Goal: Task Accomplishment & Management: Manage account settings

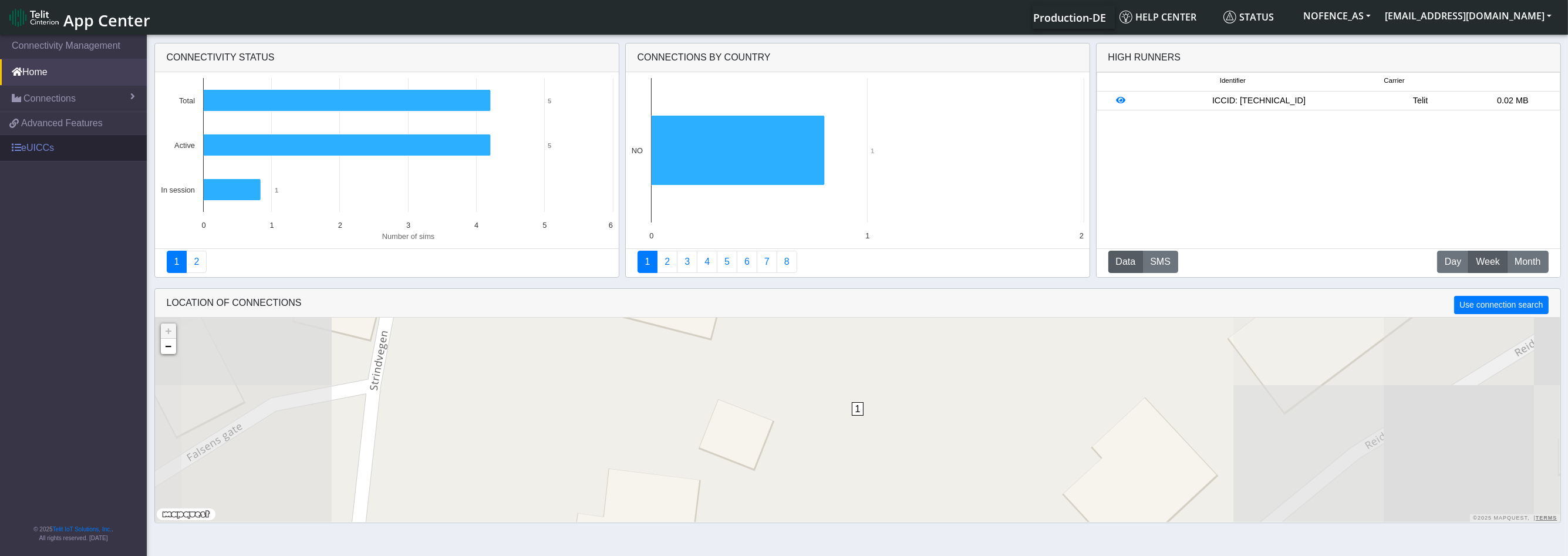
click at [47, 156] on link "eUICCs" at bounding box center [74, 148] width 147 height 26
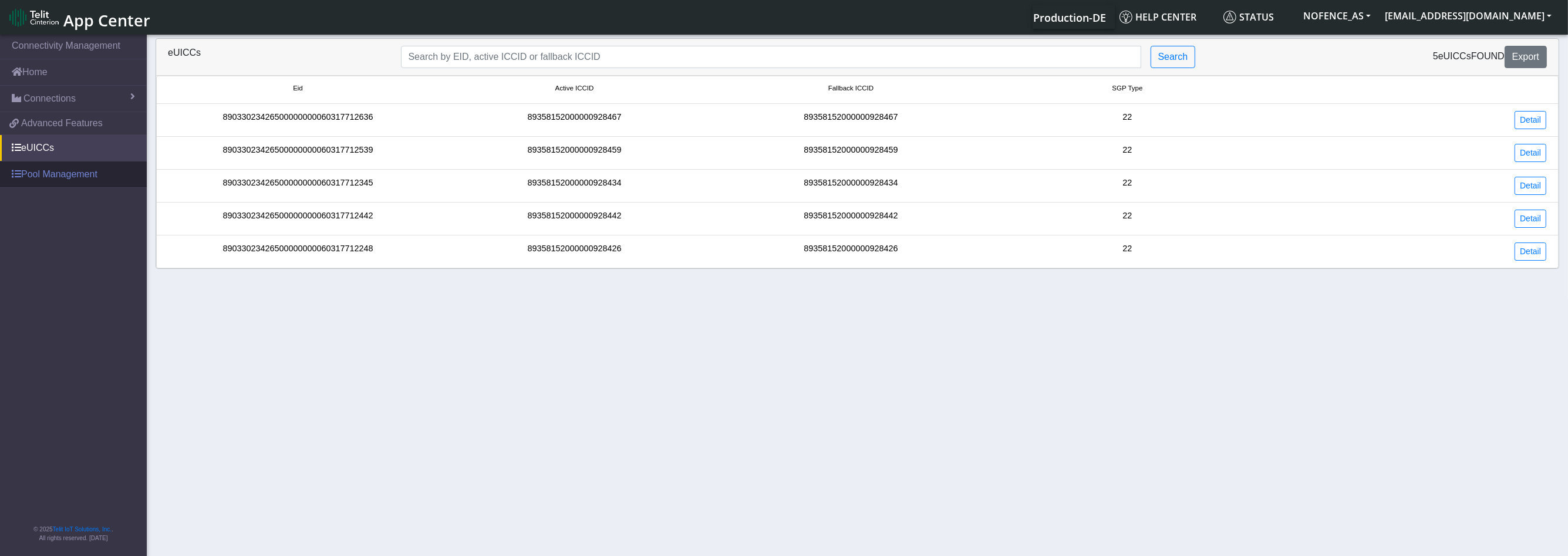
click at [52, 177] on link "Pool Management" at bounding box center [74, 174] width 147 height 26
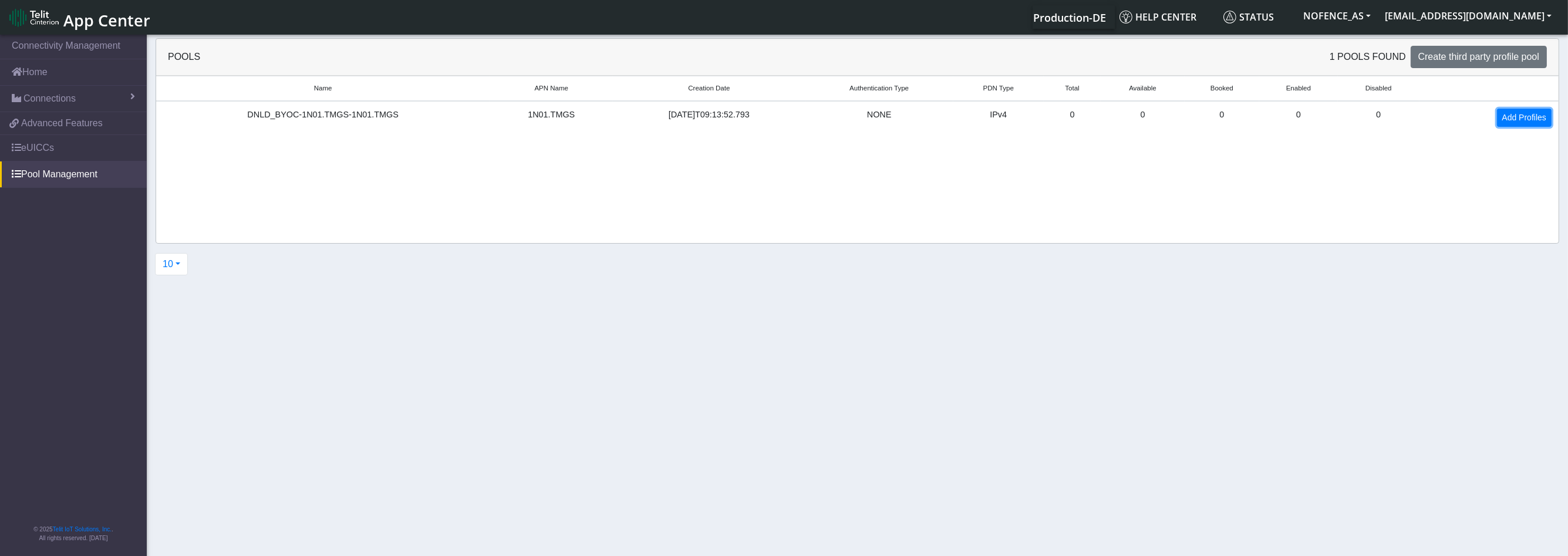
click at [1530, 116] on link "Add Profiles" at bounding box center [1524, 117] width 55 height 18
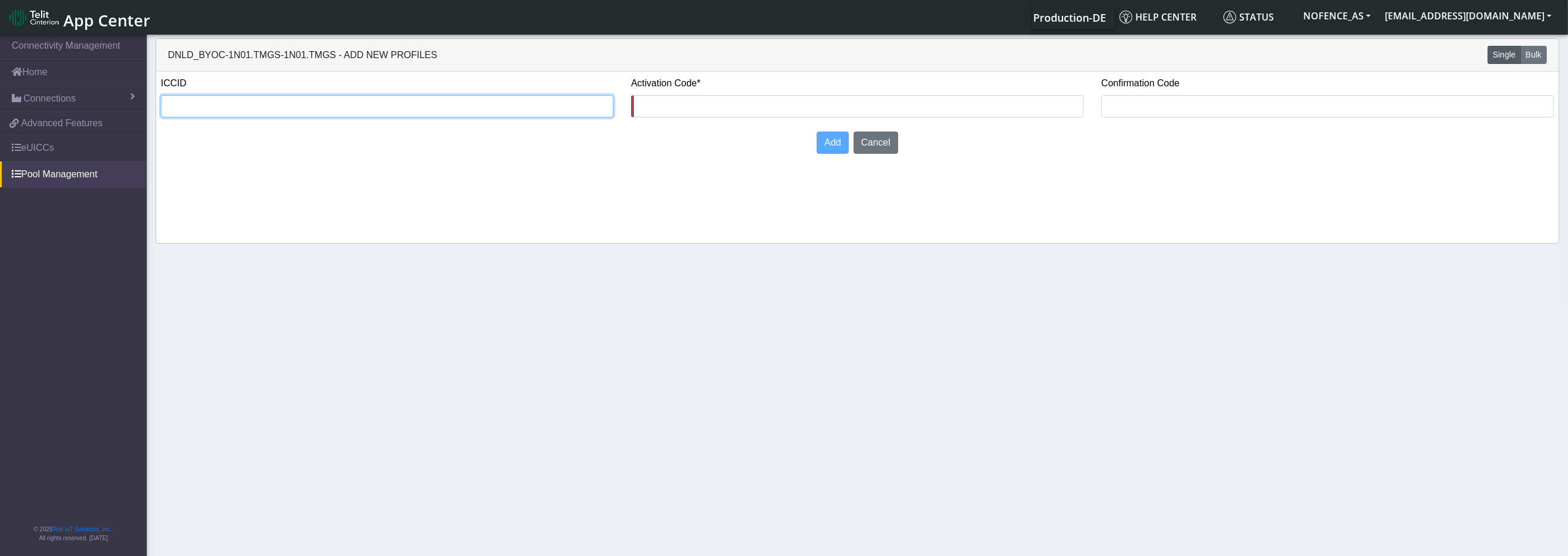
click at [340, 116] on div "ICCID" at bounding box center [387, 96] width 452 height 41
click at [341, 107] on input "text" at bounding box center [387, 106] width 452 height 23
paste input "[TECHNICAL_ID]"
type input "[TECHNICAL_ID]"
click at [414, 196] on div "ICCID [TECHNICAL_ID] Activation Code* Confirmation Code Add Cancel" at bounding box center [858, 157] width 1402 height 172
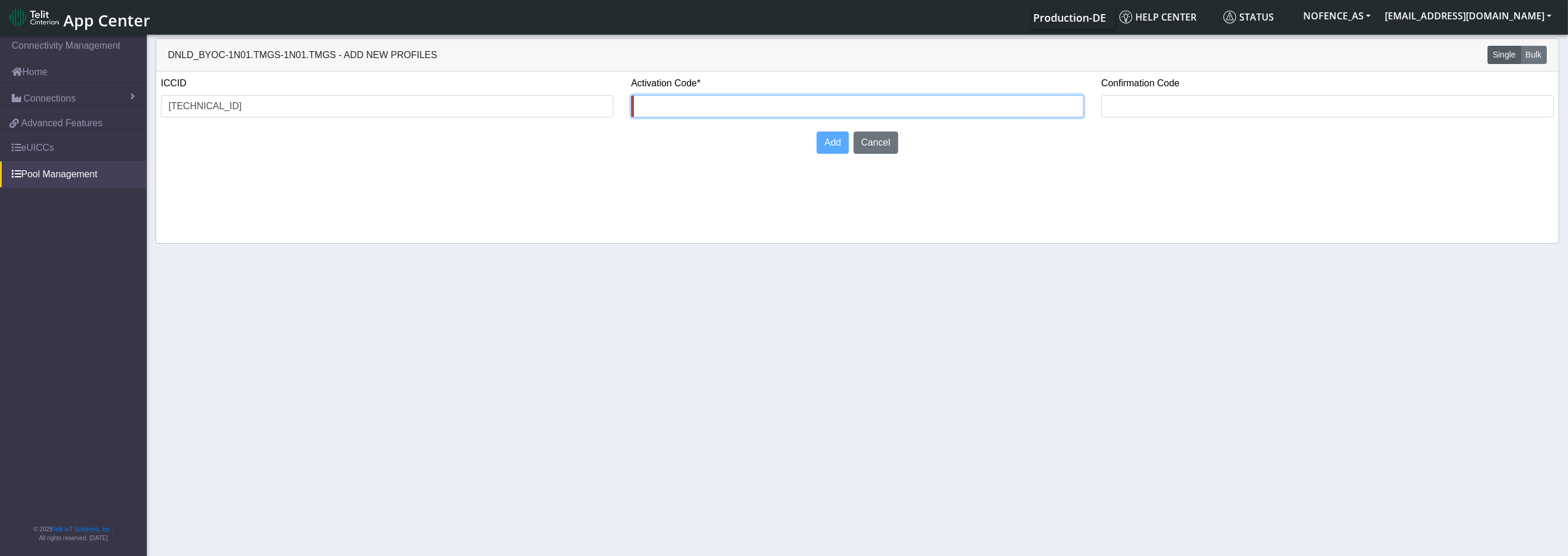
click at [721, 110] on input "text" at bounding box center [857, 106] width 452 height 23
paste input "LPA:1$[DOMAIN_NAME]$WYGLT-9JDOA-E7R80-1GQKX"
type input "LPA:1$[DOMAIN_NAME]$WYGLT-9JDOA-E7R80-1GQKX"
click at [834, 142] on span "Add" at bounding box center [832, 143] width 16 height 10
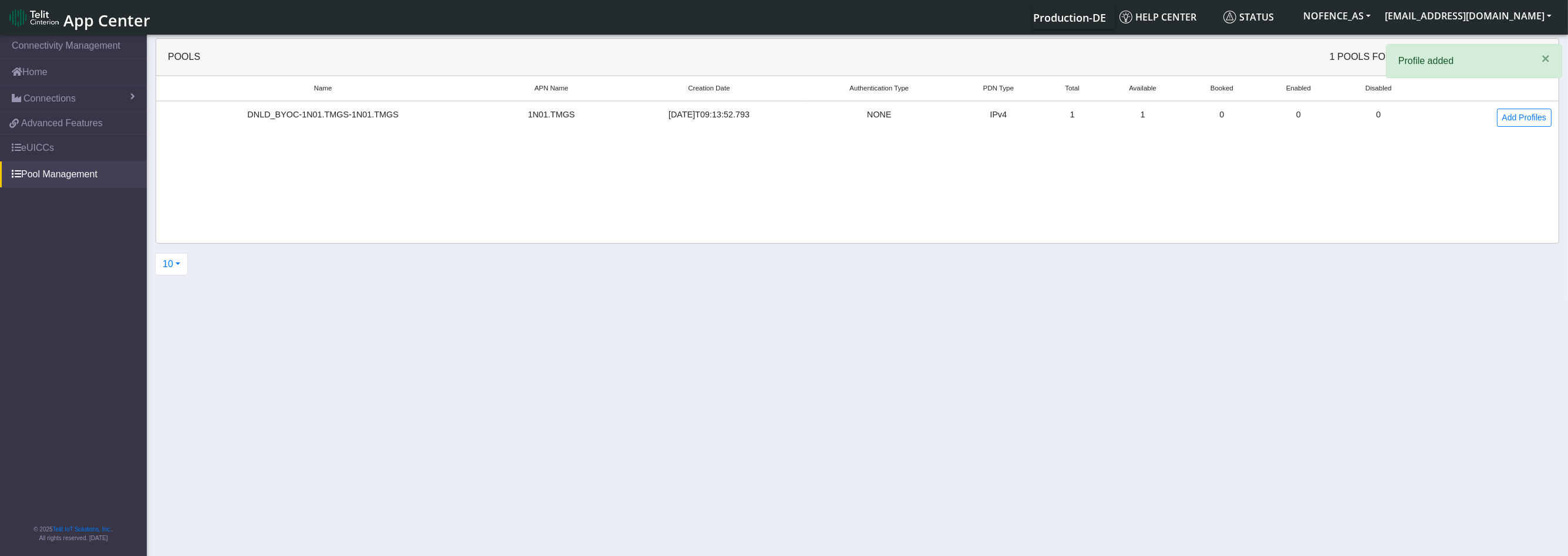
drag, startPoint x: 568, startPoint y: 172, endPoint x: 562, endPoint y: 173, distance: 6.1
click at [567, 172] on div "Name APN Name Creation Date Authentication Type PDN Type Total Available Booked…" at bounding box center [858, 160] width 1402 height 167
click at [545, 125] on td "1N01.TMGS" at bounding box center [551, 117] width 123 height 33
click at [374, 114] on div "DNLD_BYOC-1N01.TMGS-1N01.TMGS" at bounding box center [323, 115] width 319 height 13
click at [59, 150] on link "eUICCs" at bounding box center [74, 148] width 147 height 26
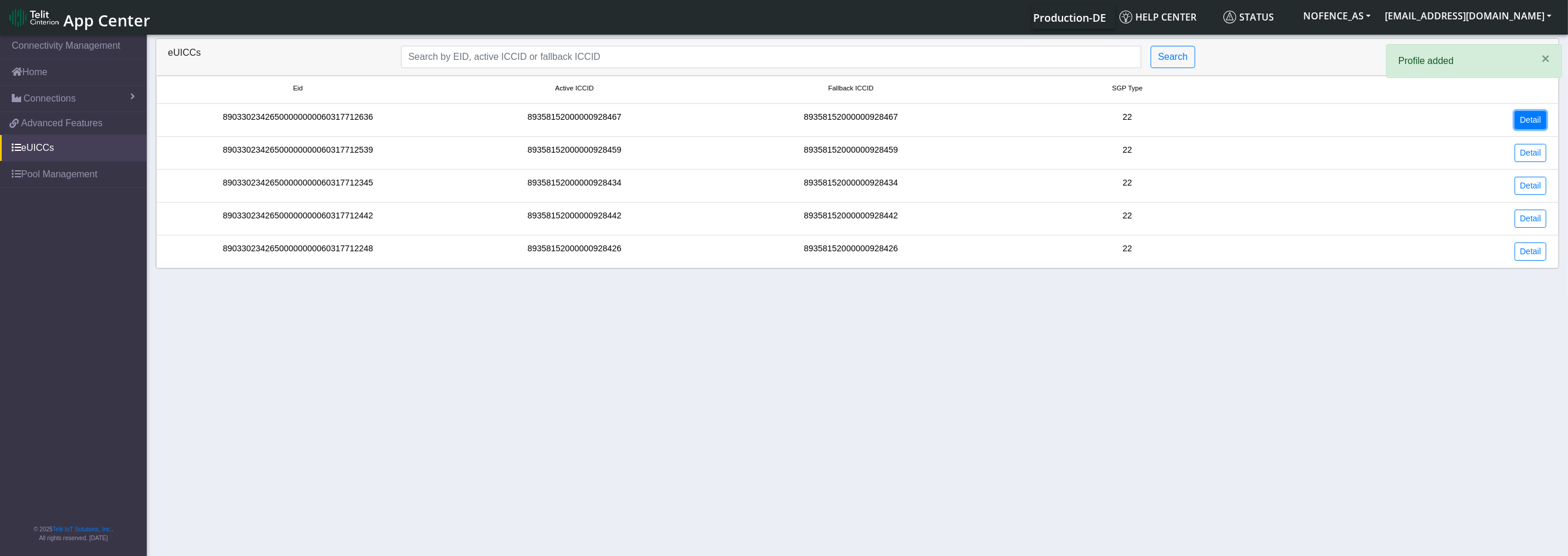
click at [1523, 119] on link "Detail" at bounding box center [1530, 120] width 31 height 18
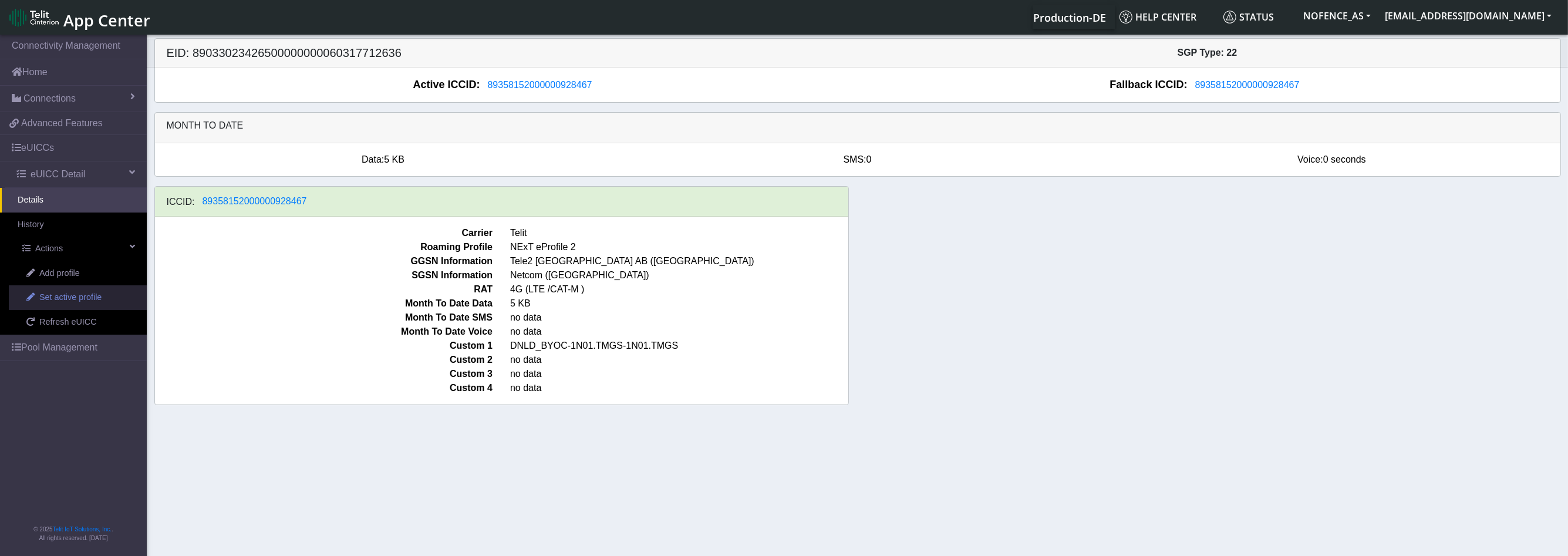
click at [77, 287] on link "Set active profile" at bounding box center [78, 297] width 138 height 25
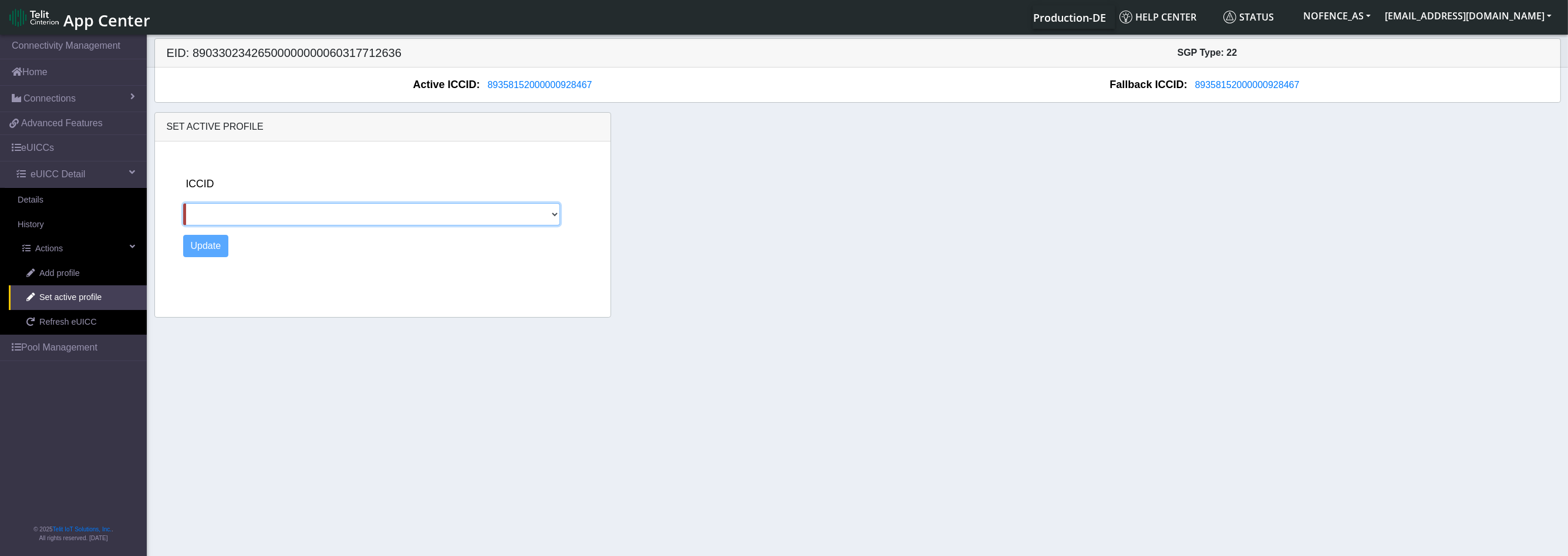
drag, startPoint x: 280, startPoint y: 210, endPoint x: 246, endPoint y: 215, distance: 34.4
click at [246, 215] on select at bounding box center [372, 214] width 378 height 23
click at [110, 275] on link "Add profile" at bounding box center [78, 273] width 138 height 25
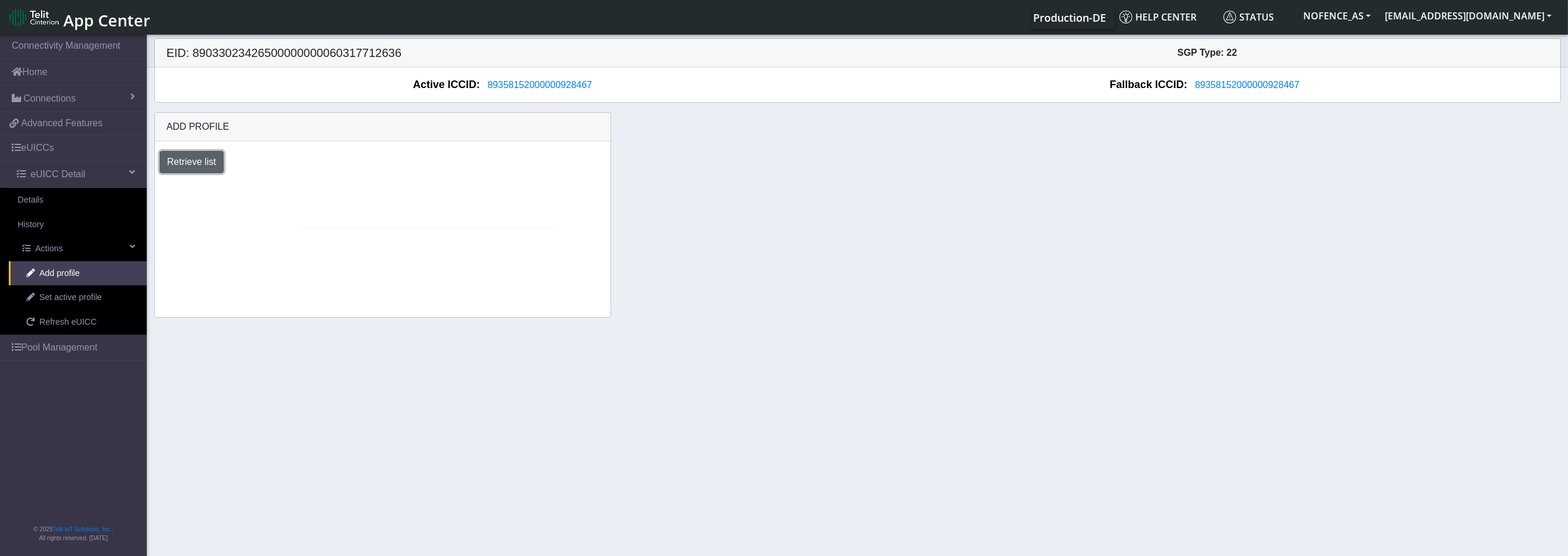
click at [204, 166] on button "Retrieve list" at bounding box center [192, 162] width 65 height 23
select select "6c03ca72-ef63-4261-9d33-5bb37ce75665"
click at [160, 183] on select "Select profile to add DNLD_BYOC-1N01.TMGS-1N01.TMGS" at bounding box center [258, 194] width 198 height 23
click at [382, 190] on button "Add" at bounding box center [388, 194] width 31 height 23
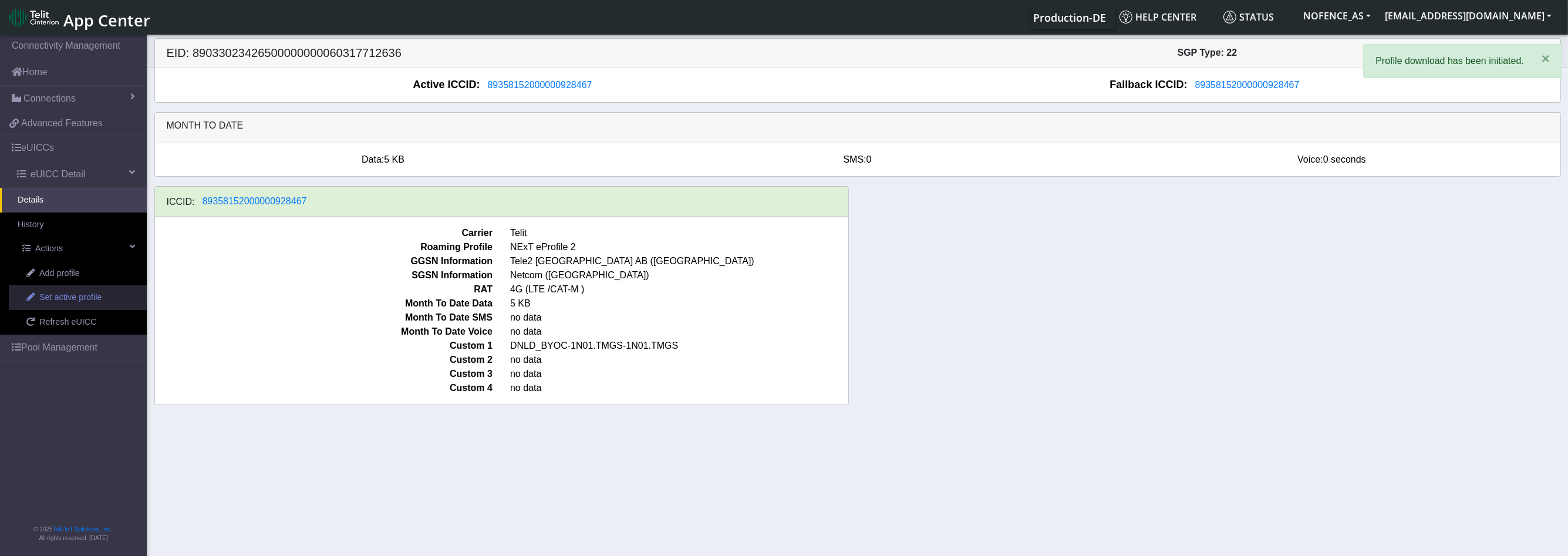
click at [90, 289] on link "Set active profile" at bounding box center [78, 297] width 138 height 25
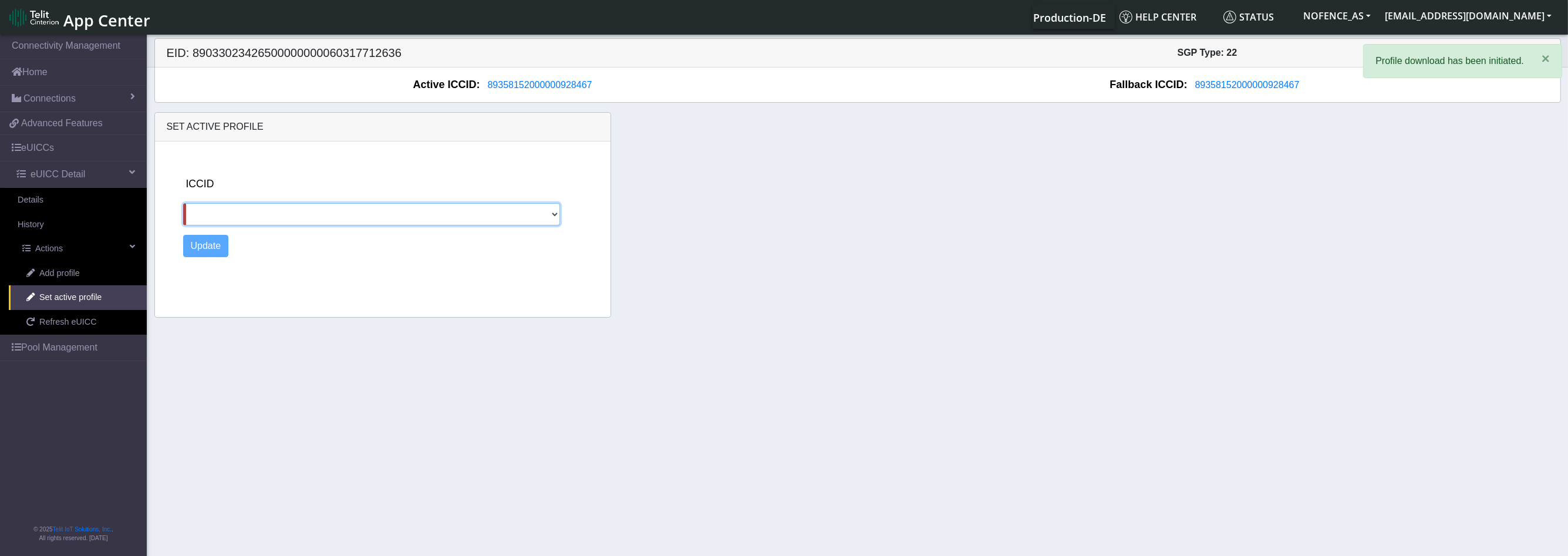
drag, startPoint x: 241, startPoint y: 208, endPoint x: 230, endPoint y: 221, distance: 17.0
click at [230, 221] on select at bounding box center [372, 214] width 378 height 23
click at [106, 318] on link "Refresh eUICC" at bounding box center [78, 322] width 138 height 25
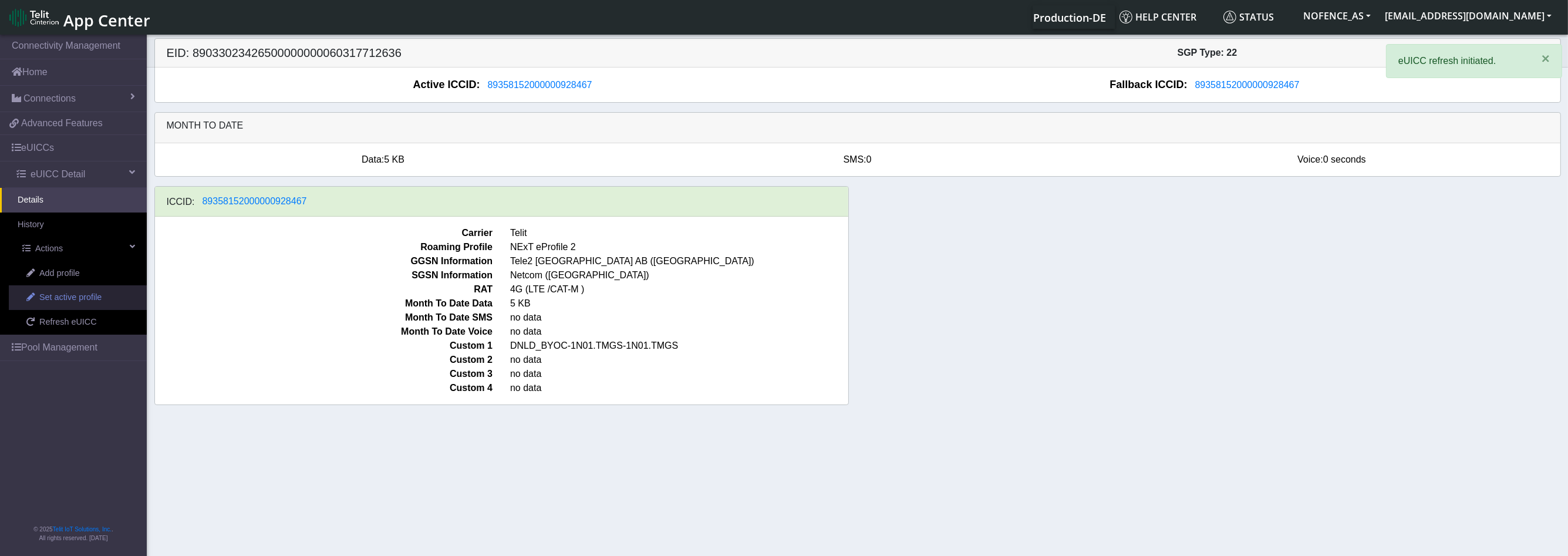
click at [113, 298] on link "Set active profile" at bounding box center [78, 297] width 138 height 25
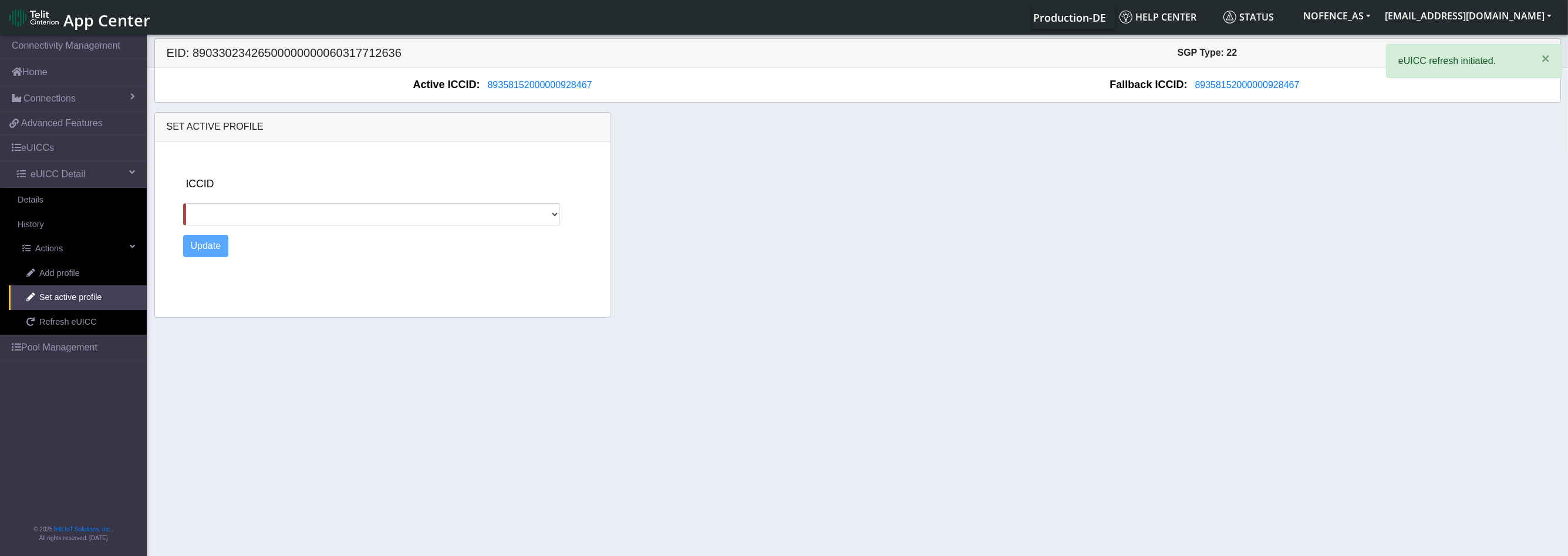
click at [229, 195] on div "ICCID" at bounding box center [393, 200] width 419 height 49
click at [227, 210] on select at bounding box center [372, 214] width 378 height 23
click at [525, 212] on select at bounding box center [372, 214] width 378 height 23
drag, startPoint x: 525, startPoint y: 212, endPoint x: 538, endPoint y: 213, distance: 13.0
click at [536, 213] on select at bounding box center [372, 214] width 378 height 23
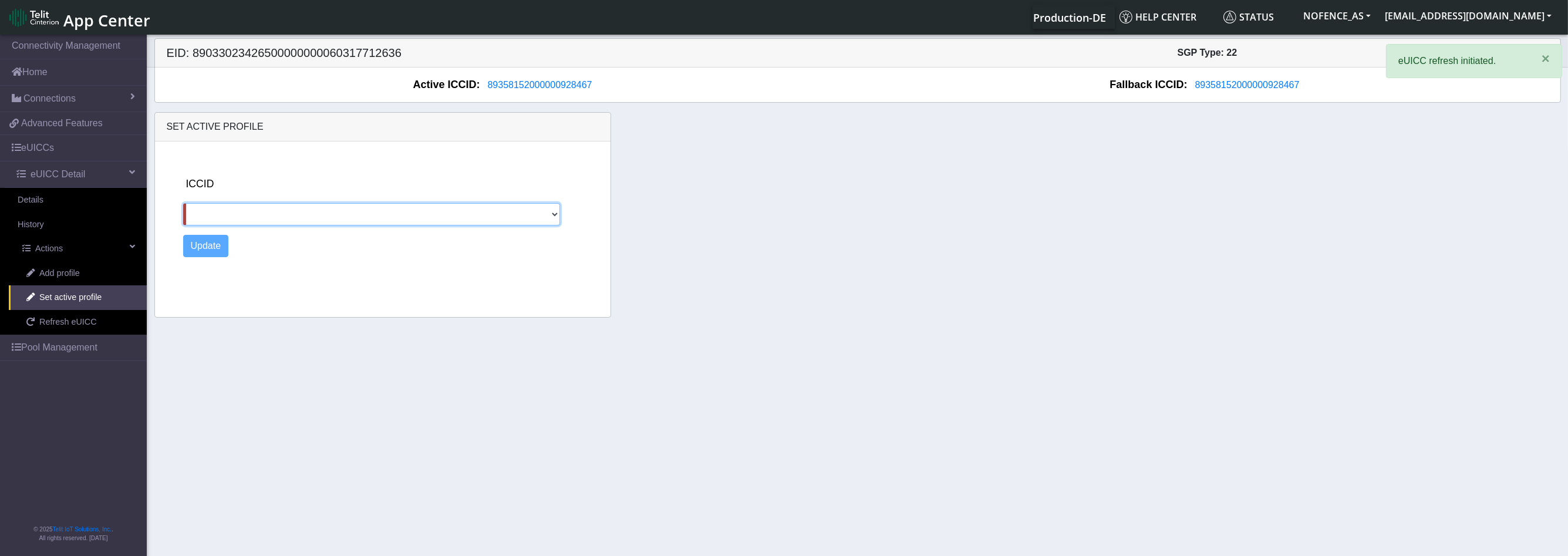
click at [539, 214] on select at bounding box center [372, 214] width 378 height 23
click at [530, 215] on select at bounding box center [372, 214] width 378 height 23
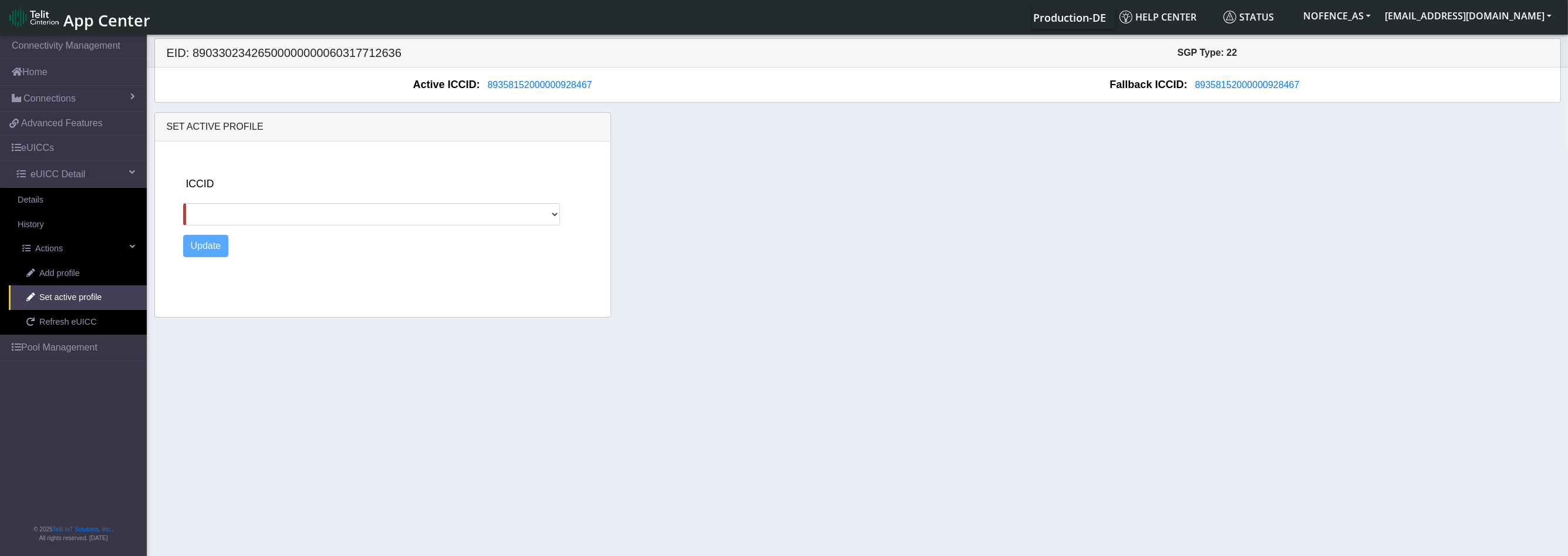
click at [455, 148] on div "ICCID Update" at bounding box center [393, 227] width 428 height 171
click at [332, 228] on div "ICCID Update" at bounding box center [393, 227] width 428 height 171
click at [329, 221] on select at bounding box center [372, 214] width 378 height 23
click at [329, 219] on select at bounding box center [372, 214] width 378 height 23
drag, startPoint x: 329, startPoint y: 217, endPoint x: 268, endPoint y: 225, distance: 61.5
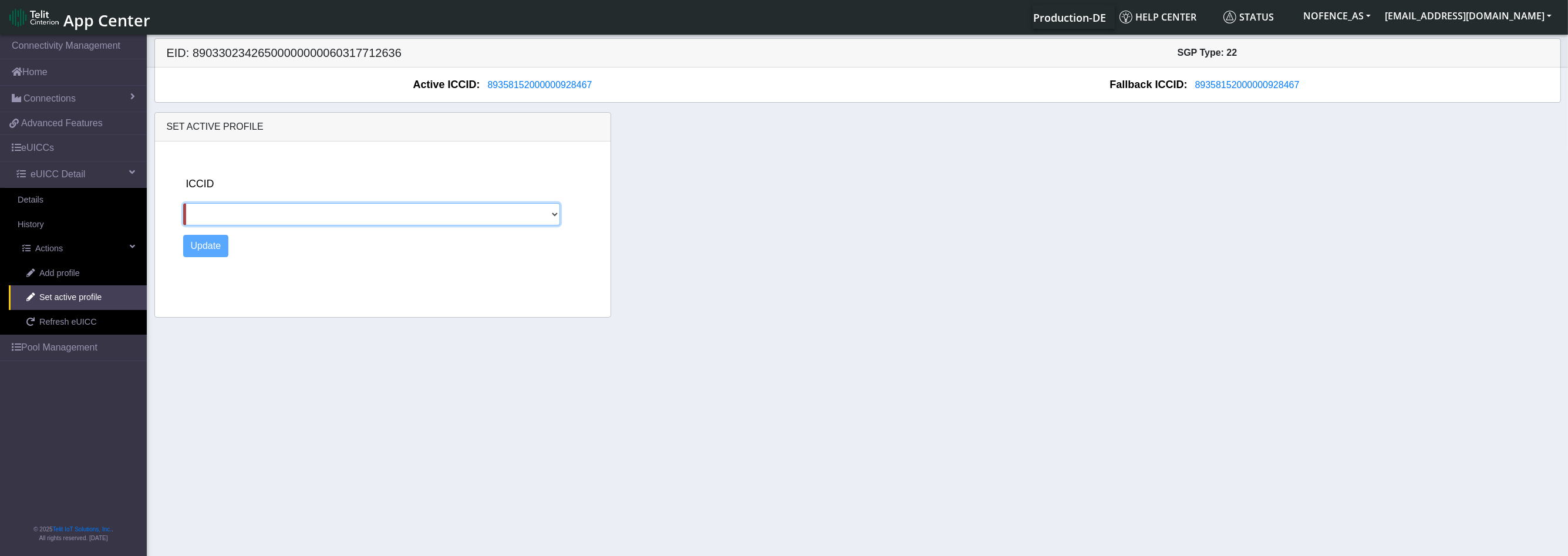
click at [320, 211] on select at bounding box center [372, 214] width 378 height 23
click at [96, 300] on span "Set active profile" at bounding box center [70, 297] width 62 height 13
click at [85, 267] on link "Add profile" at bounding box center [78, 273] width 138 height 25
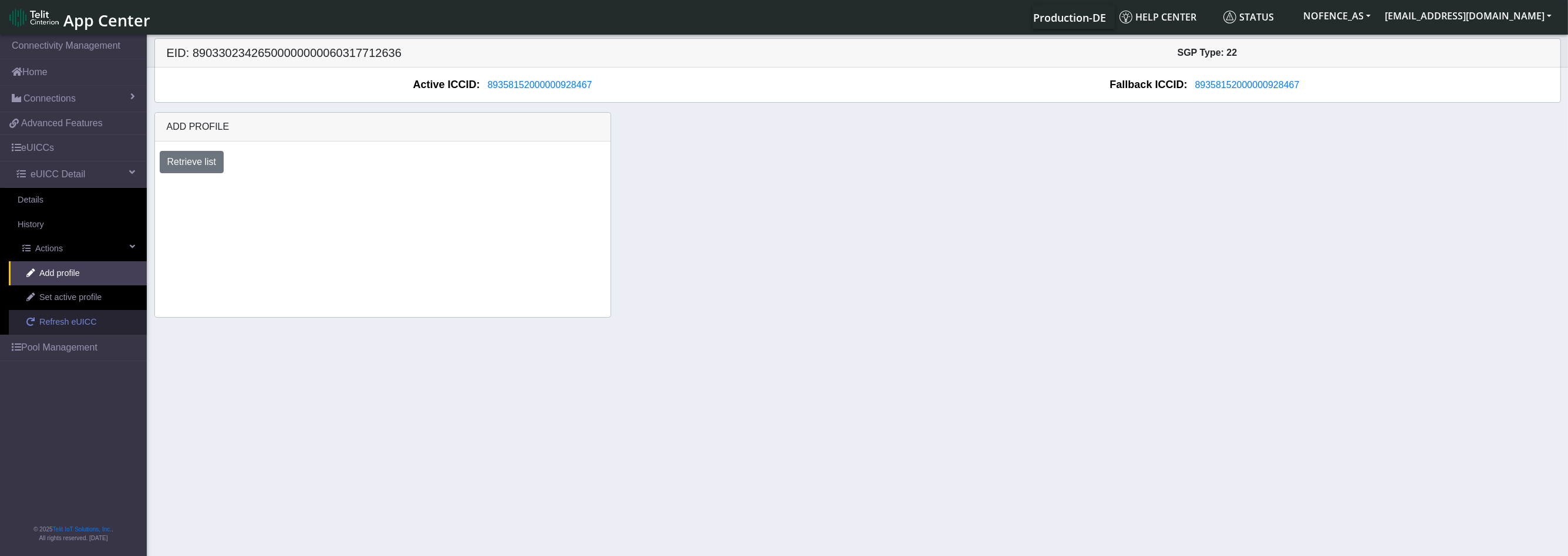
click at [90, 317] on span "Refresh eUICC" at bounding box center [68, 322] width 58 height 13
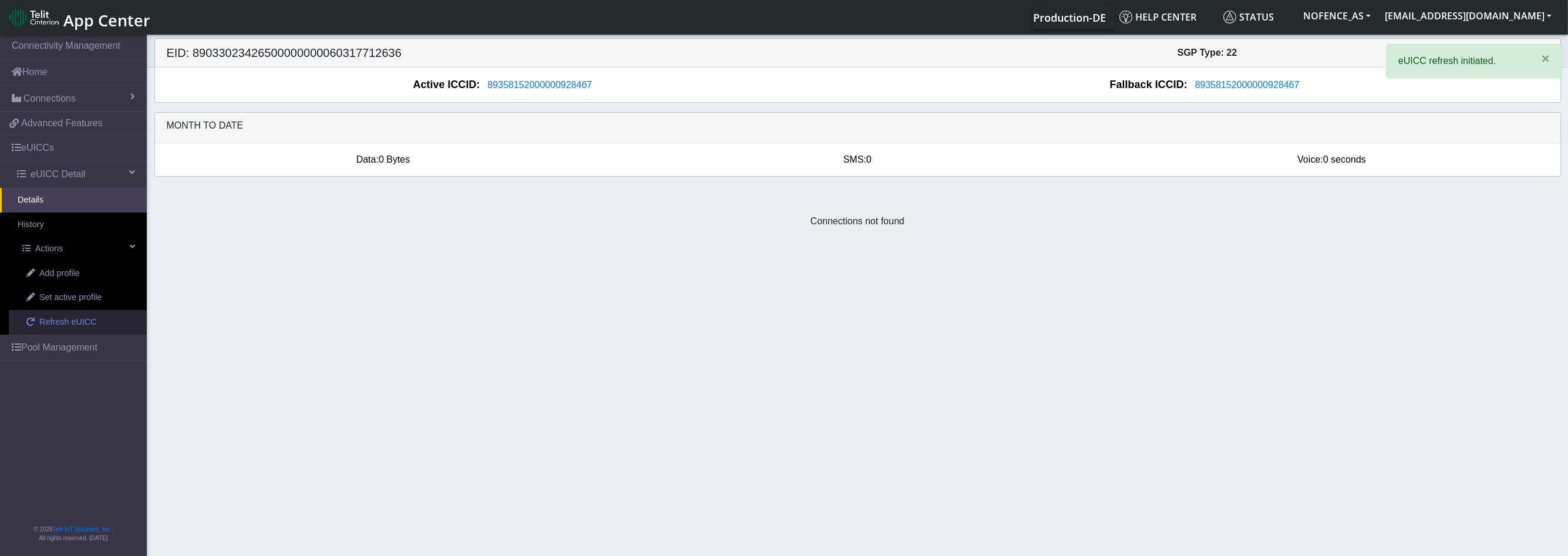
click at [90, 317] on span "Refresh eUICC" at bounding box center [68, 322] width 58 height 13
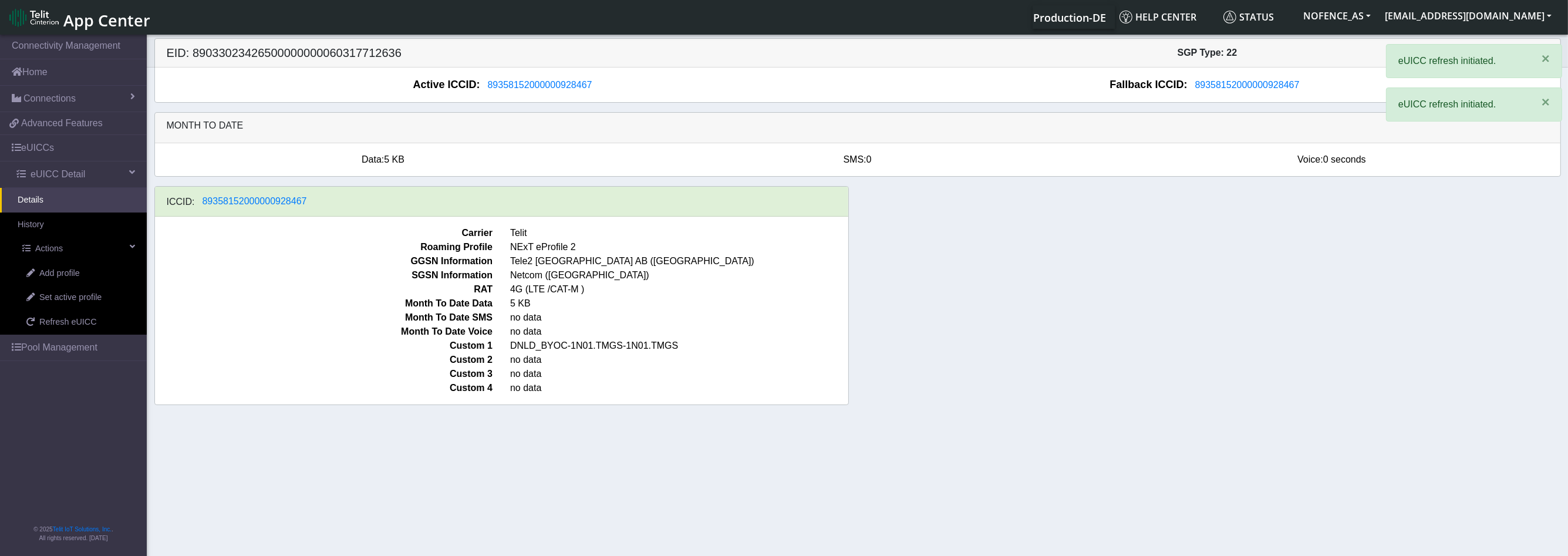
drag, startPoint x: 529, startPoint y: 341, endPoint x: 699, endPoint y: 339, distance: 170.0
click at [695, 340] on span "DNLD_BYOC-1N01.TMGS-1N01.TMGS" at bounding box center [679, 346] width 356 height 14
click at [715, 339] on span "DNLD_BYOC-1N01.TMGS-1N01.TMGS" at bounding box center [679, 346] width 356 height 14
drag, startPoint x: 692, startPoint y: 341, endPoint x: 545, endPoint y: 331, distance: 147.3
click at [557, 332] on div "Carrier Telit Roaming Profile NExT eProfile 2 GGSN Information Tele2 [GEOGRAPHI…" at bounding box center [502, 310] width 694 height 188
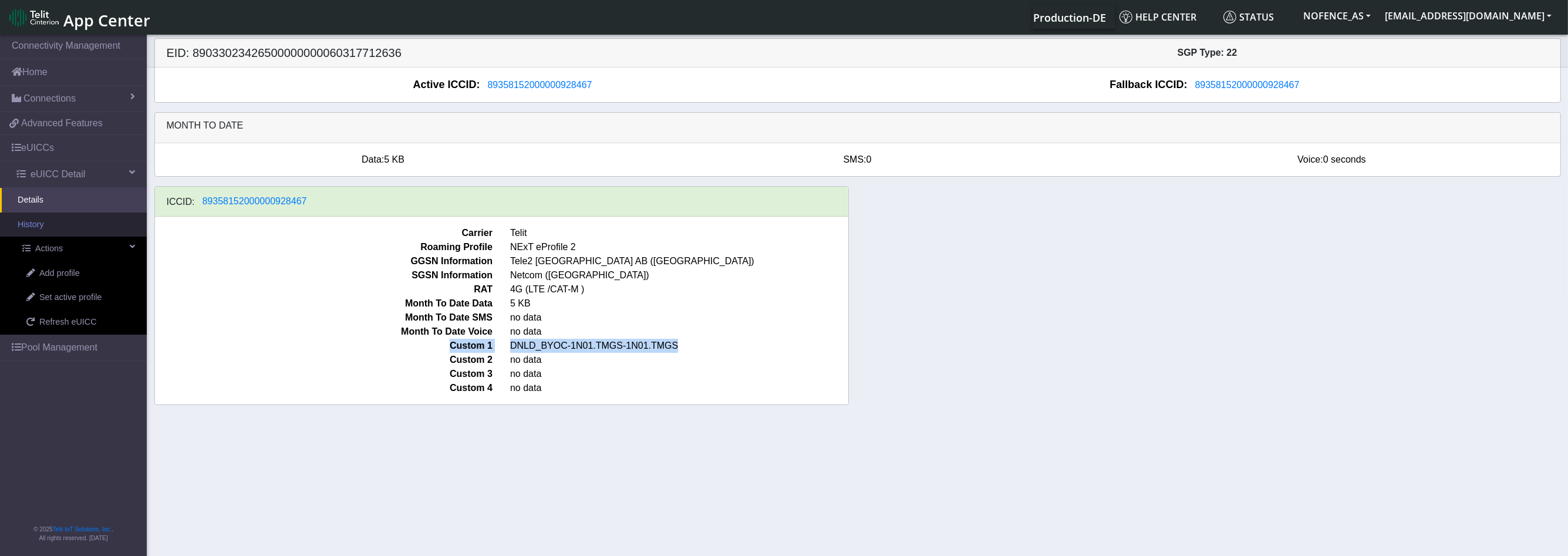
click at [50, 232] on link "History" at bounding box center [74, 224] width 147 height 25
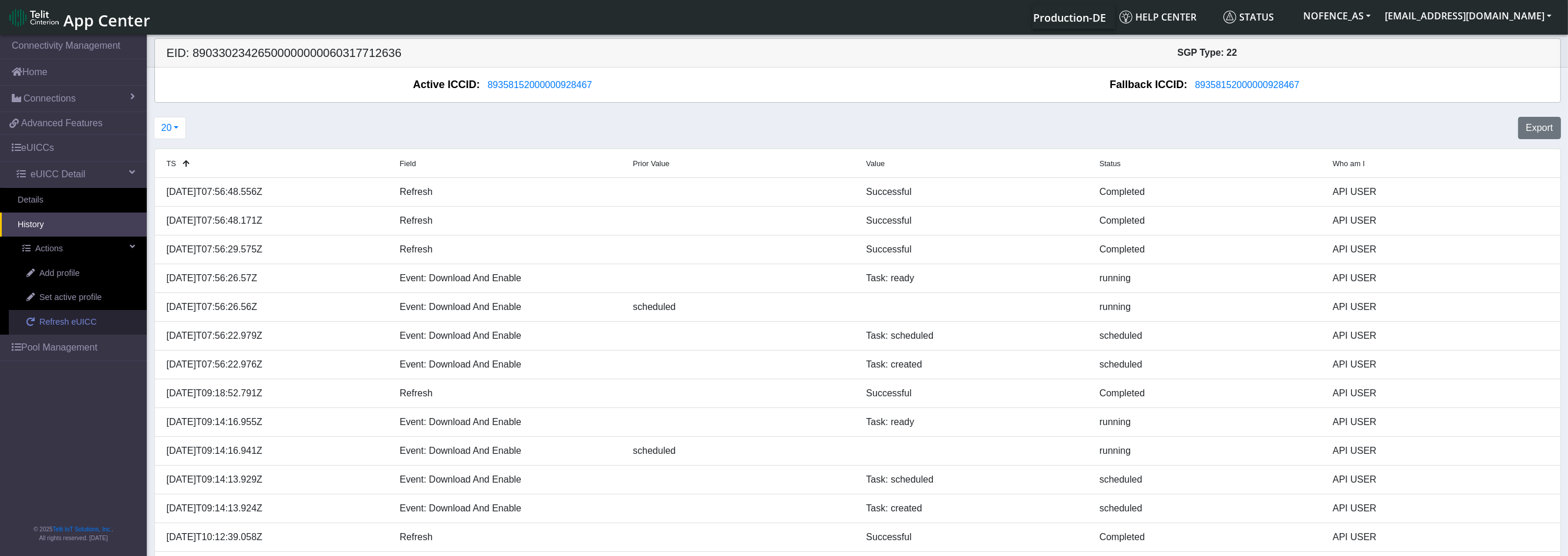
click at [84, 320] on span "Refresh eUICC" at bounding box center [68, 322] width 58 height 13
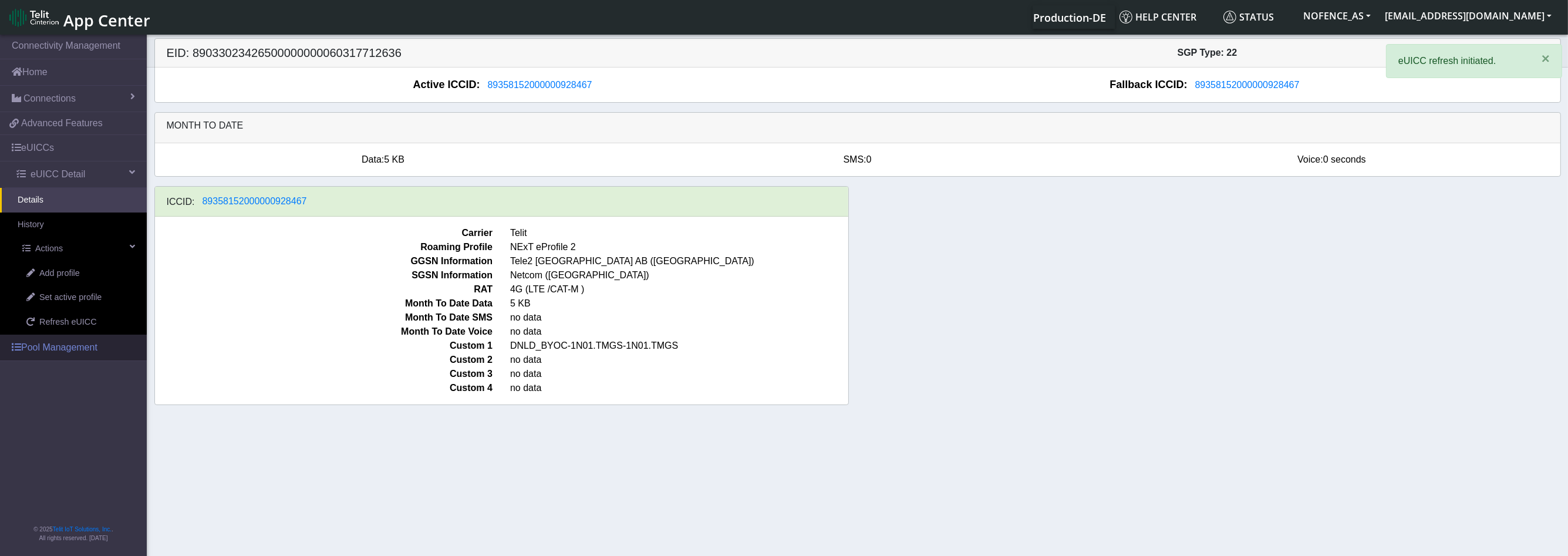
click at [68, 335] on link "Pool Management" at bounding box center [74, 347] width 147 height 26
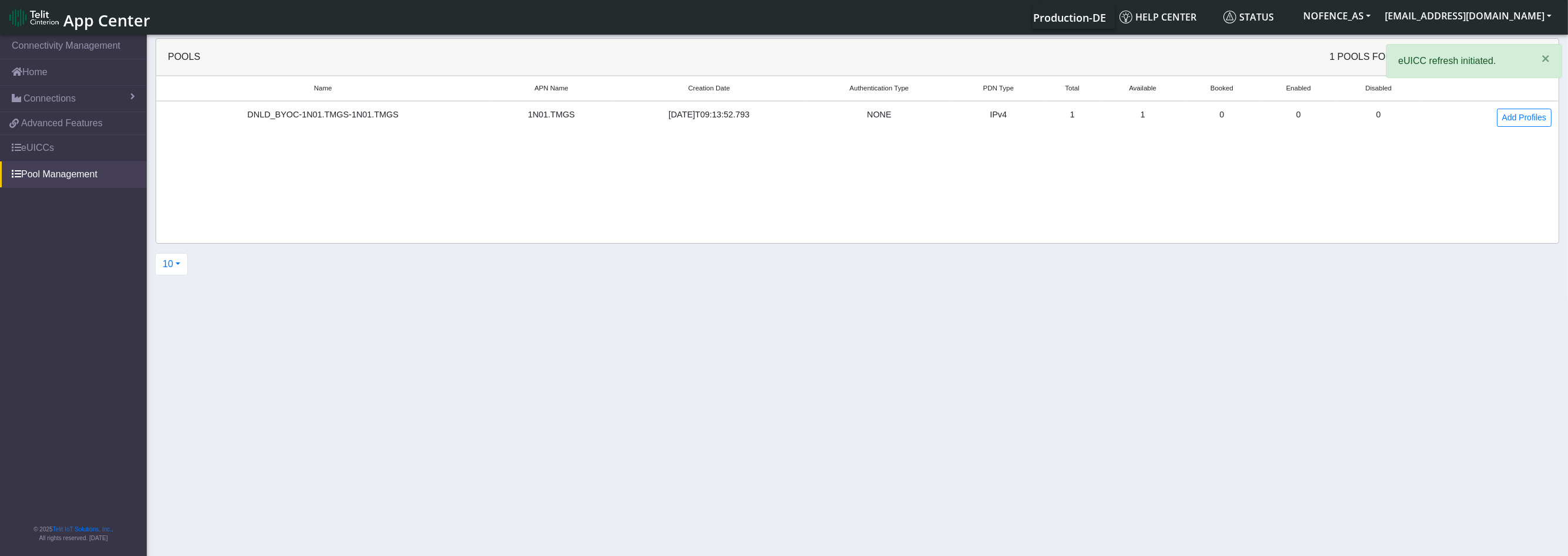
click at [58, 360] on nav "Connectivity Management Home Connections List Map a6c0f2c05524641cdb4cd788e4244…" at bounding box center [74, 296] width 147 height 528
click at [376, 115] on div "DNLD_BYOC-1N01.TMGS-1N01.TMGS" at bounding box center [323, 115] width 319 height 13
click at [545, 109] on div "1N01.TMGS" at bounding box center [552, 115] width 109 height 13
click at [1530, 111] on link "Add Profiles" at bounding box center [1524, 117] width 55 height 18
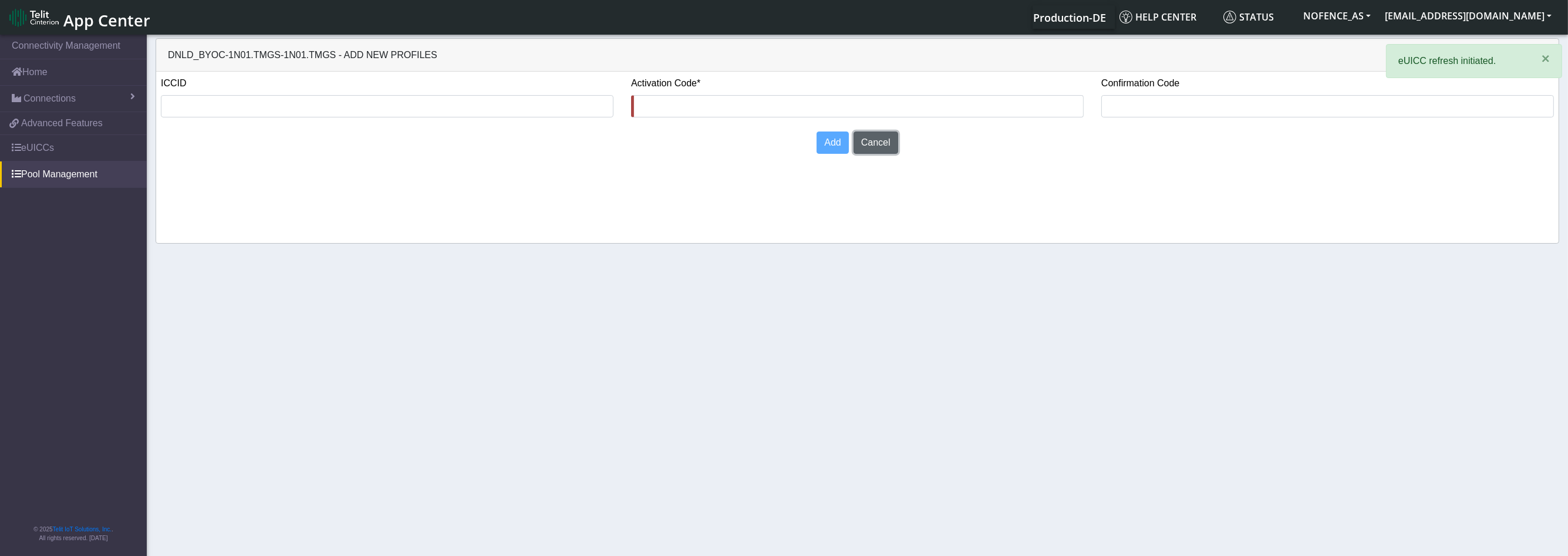
click at [885, 139] on button "Cancel" at bounding box center [876, 143] width 45 height 23
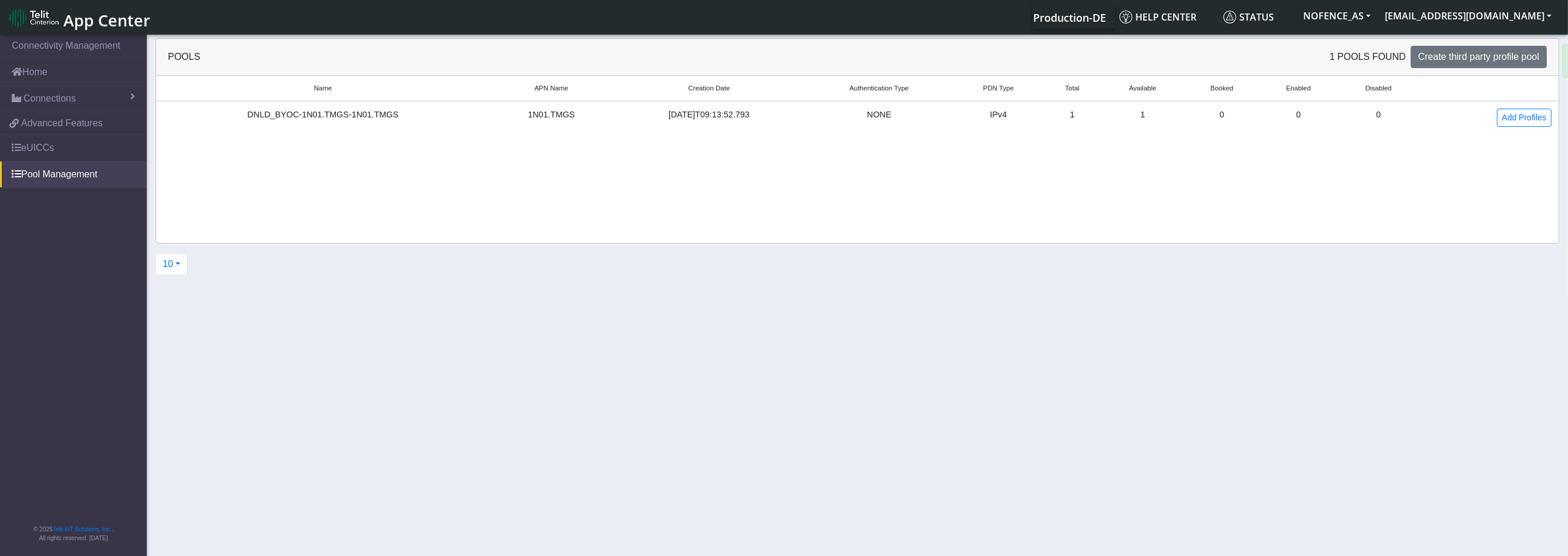
click at [1386, 112] on td "0" at bounding box center [1379, 117] width 82 height 33
drag, startPoint x: 1383, startPoint y: 112, endPoint x: 947, endPoint y: 112, distance: 436.0
click at [949, 112] on tr "DNLD_BYOC-1N01.TMGS-1N01.TMGS 1N01.TMGS [DATE]T09:13:52.793 NONE IPv4 1 1 0 0 0…" at bounding box center [858, 117] width 1402 height 33
click at [946, 112] on div "NONE" at bounding box center [879, 115] width 134 height 13
drag, startPoint x: 1476, startPoint y: 58, endPoint x: 1302, endPoint y: 112, distance: 182.2
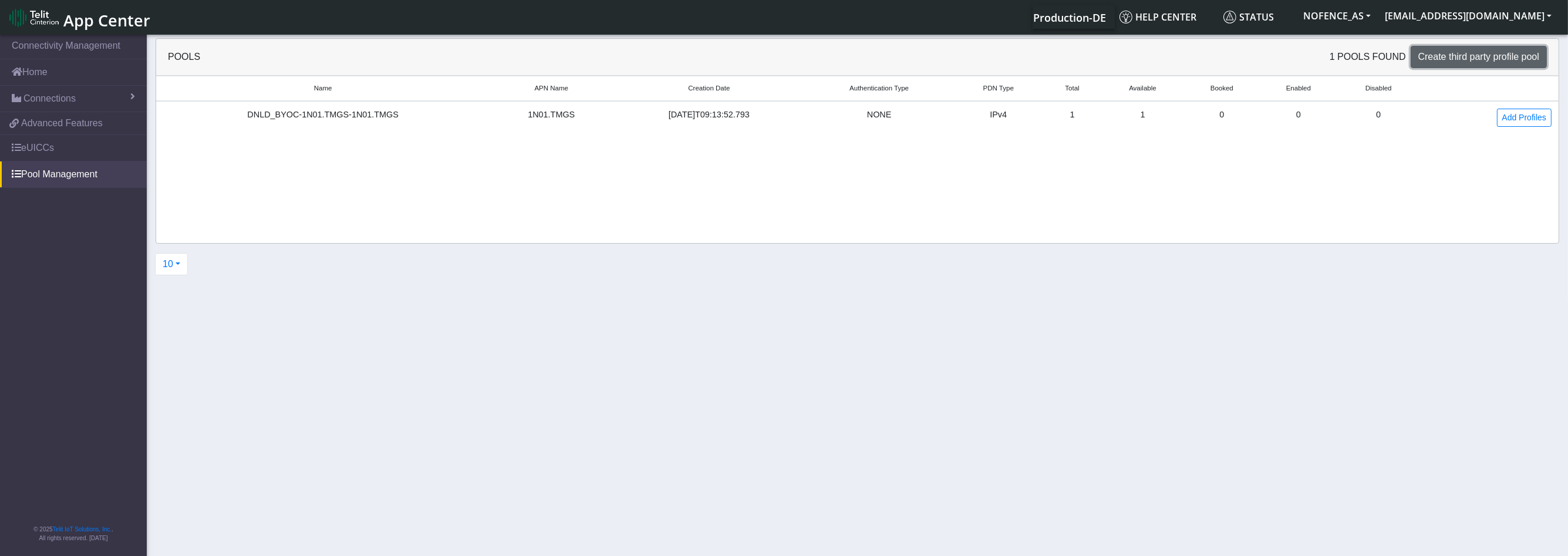
click at [1302, 112] on div "Pools 1 pools found Create third party profile pool Name APN Name Creation Date…" at bounding box center [858, 141] width 1403 height 205
click at [1484, 121] on td "Add Profiles" at bounding box center [1488, 117] width 139 height 33
click at [324, 121] on td "DNLD_BYOC-1N01.TMGS-1N01.TMGS" at bounding box center [323, 117] width 334 height 33
click at [53, 138] on link "eUICCs" at bounding box center [74, 148] width 147 height 26
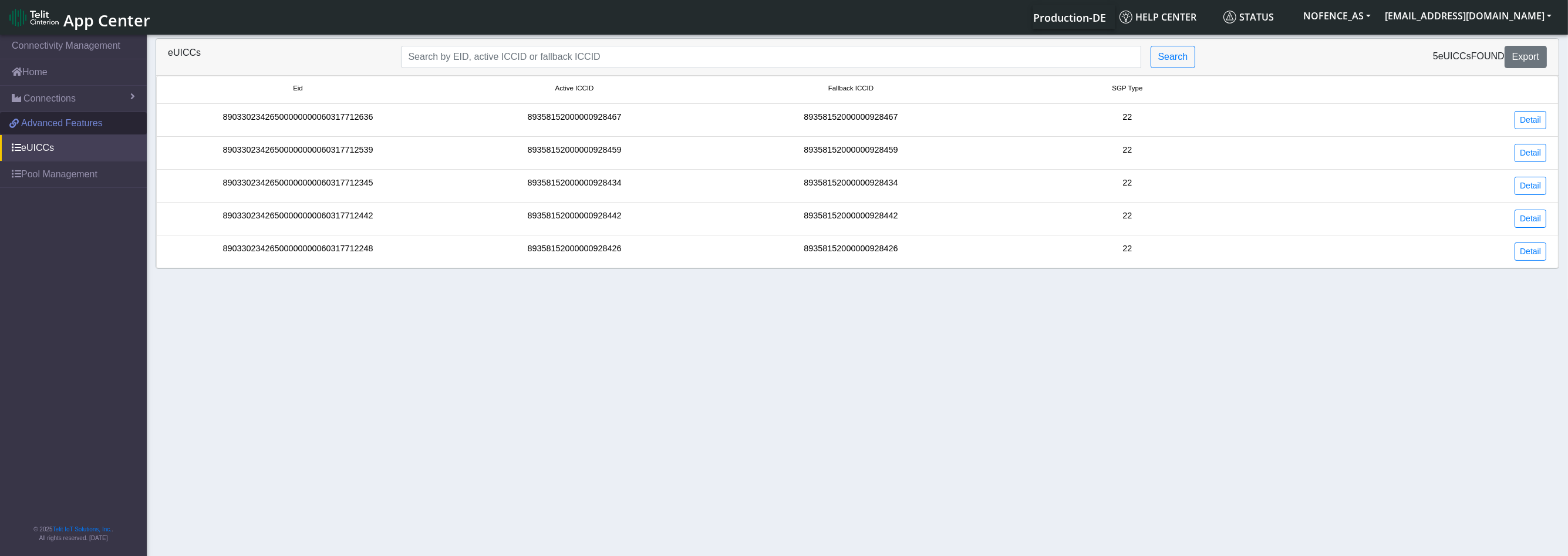
click at [55, 126] on span "Advanced Features" at bounding box center [62, 123] width 82 height 14
click at [76, 148] on link "eUICCs" at bounding box center [74, 148] width 147 height 26
click at [1528, 122] on link "Detail" at bounding box center [1530, 120] width 31 height 18
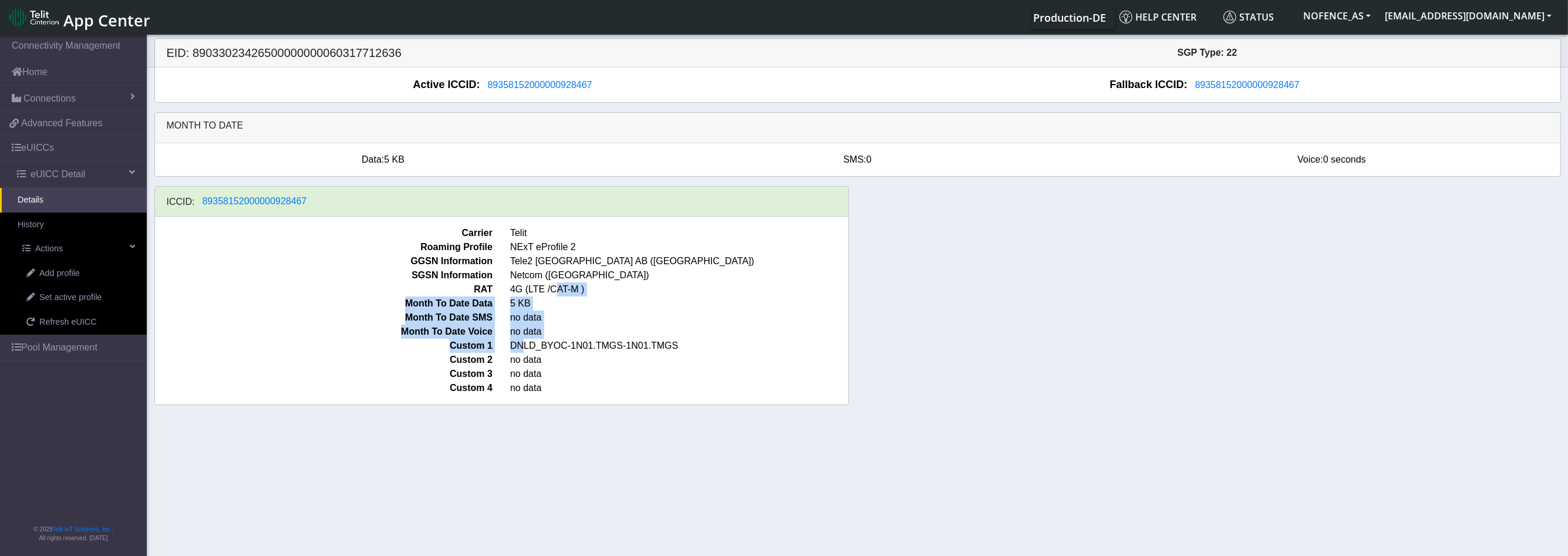
drag, startPoint x: 558, startPoint y: 257, endPoint x: 528, endPoint y: 189, distance: 74.3
click at [557, 248] on div "Carrier Telit Roaming Profile NExT eProfile 2 GGSN Information Tele2 [GEOGRAPHI…" at bounding box center [502, 310] width 694 height 188
click at [535, 251] on span "NExT eProfile 2" at bounding box center [679, 247] width 356 height 14
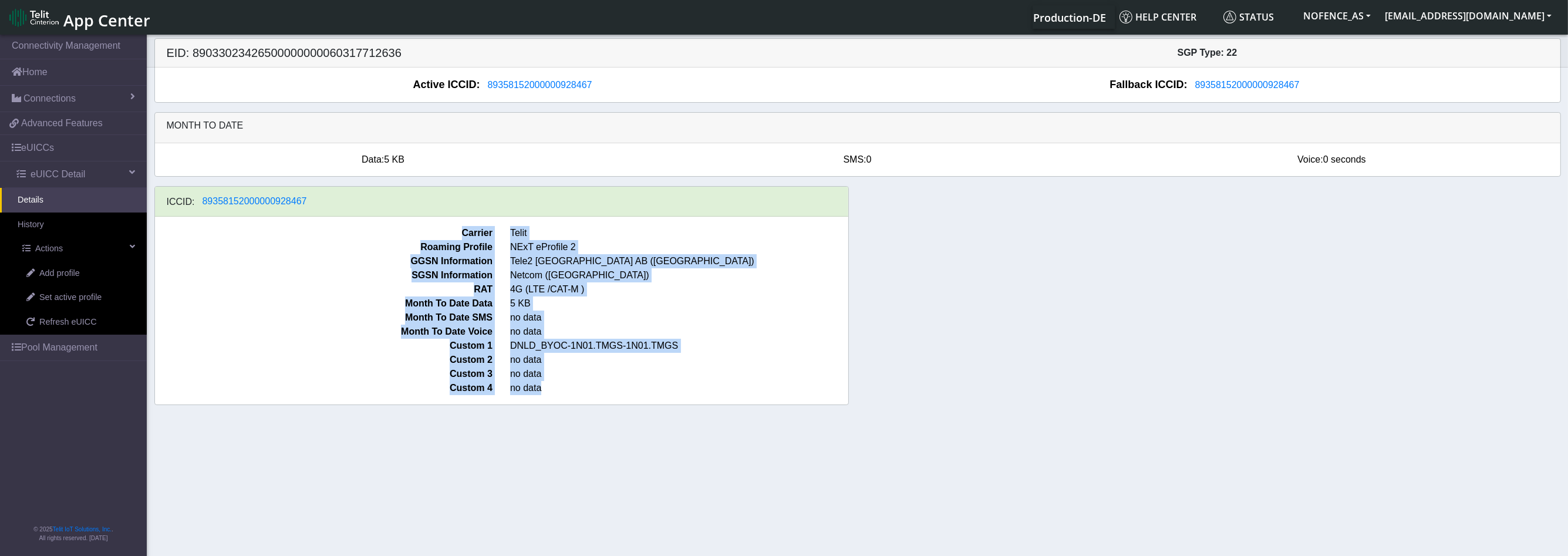
drag, startPoint x: 505, startPoint y: 266, endPoint x: 667, endPoint y: 393, distance: 205.8
click at [667, 393] on div "Carrier Telit Roaming Profile NExT eProfile 2 GGSN Information Tele2 [GEOGRAPHI…" at bounding box center [502, 310] width 694 height 188
click at [665, 390] on span "no data" at bounding box center [679, 388] width 356 height 14
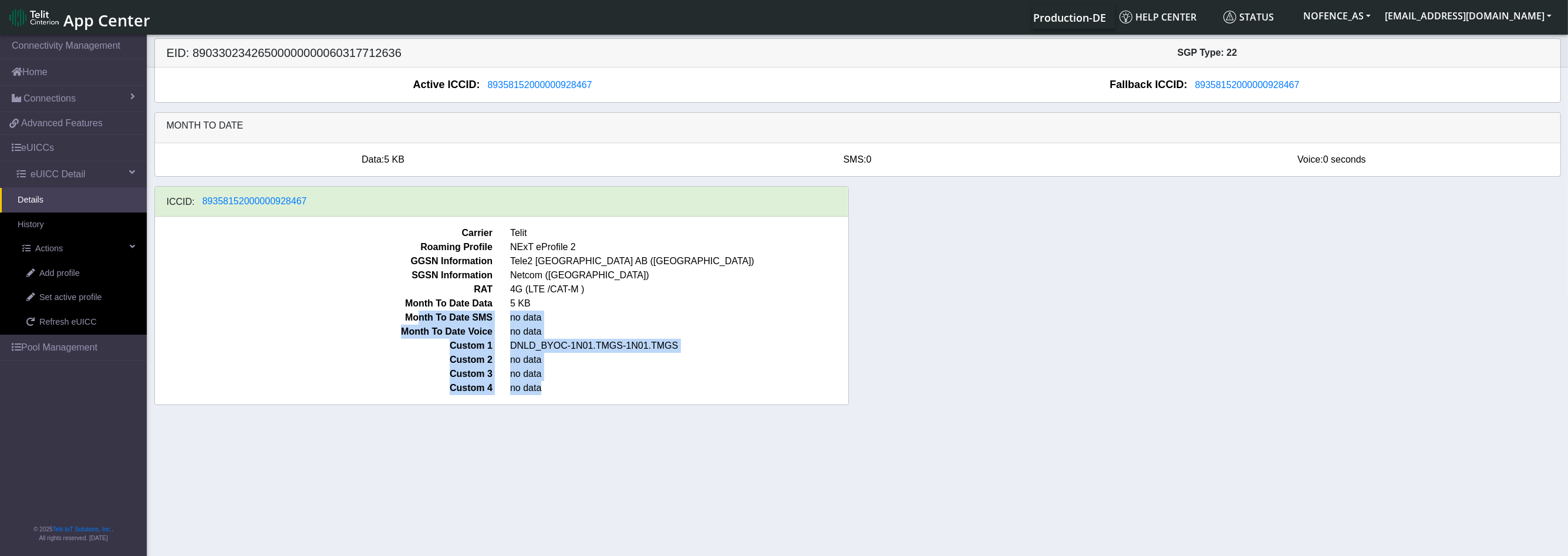
drag, startPoint x: 614, startPoint y: 378, endPoint x: 345, endPoint y: 283, distance: 285.3
click at [364, 290] on div "Carrier Telit Roaming Profile NExT eProfile 2 GGSN Information Tele2 [GEOGRAPHI…" at bounding box center [502, 310] width 694 height 188
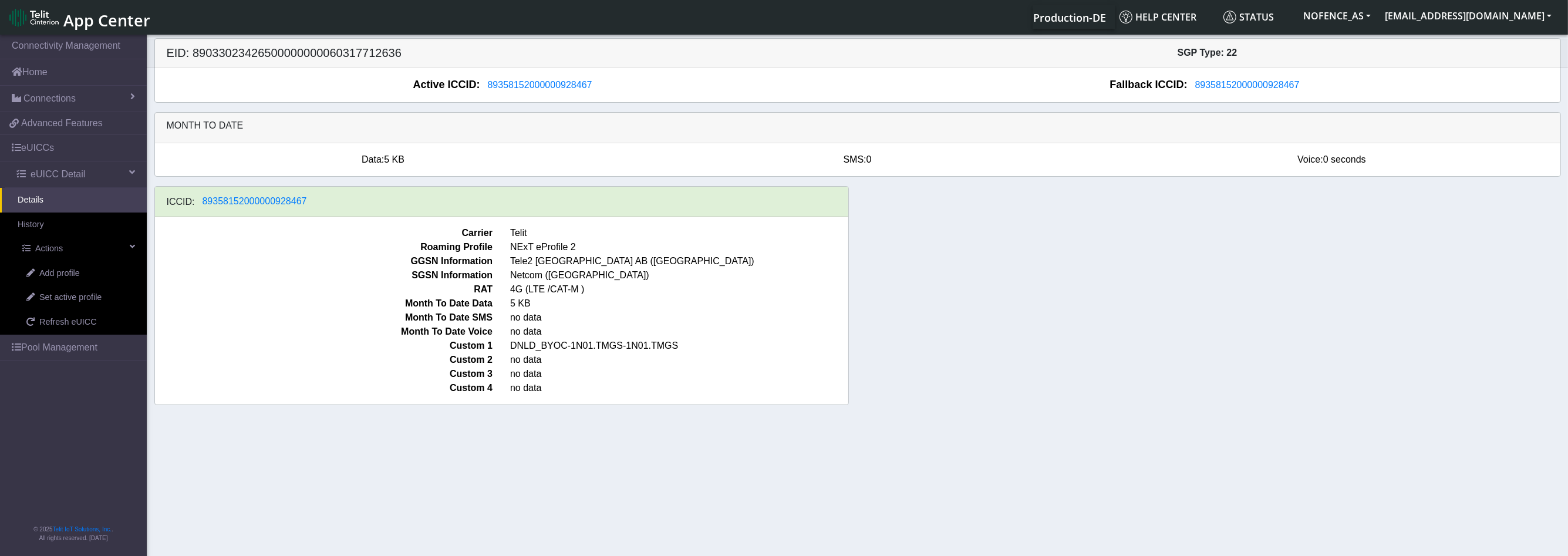
click at [329, 276] on span "SGSN Information" at bounding box center [324, 275] width 356 height 14
click at [67, 290] on link "Set active profile" at bounding box center [78, 297] width 138 height 25
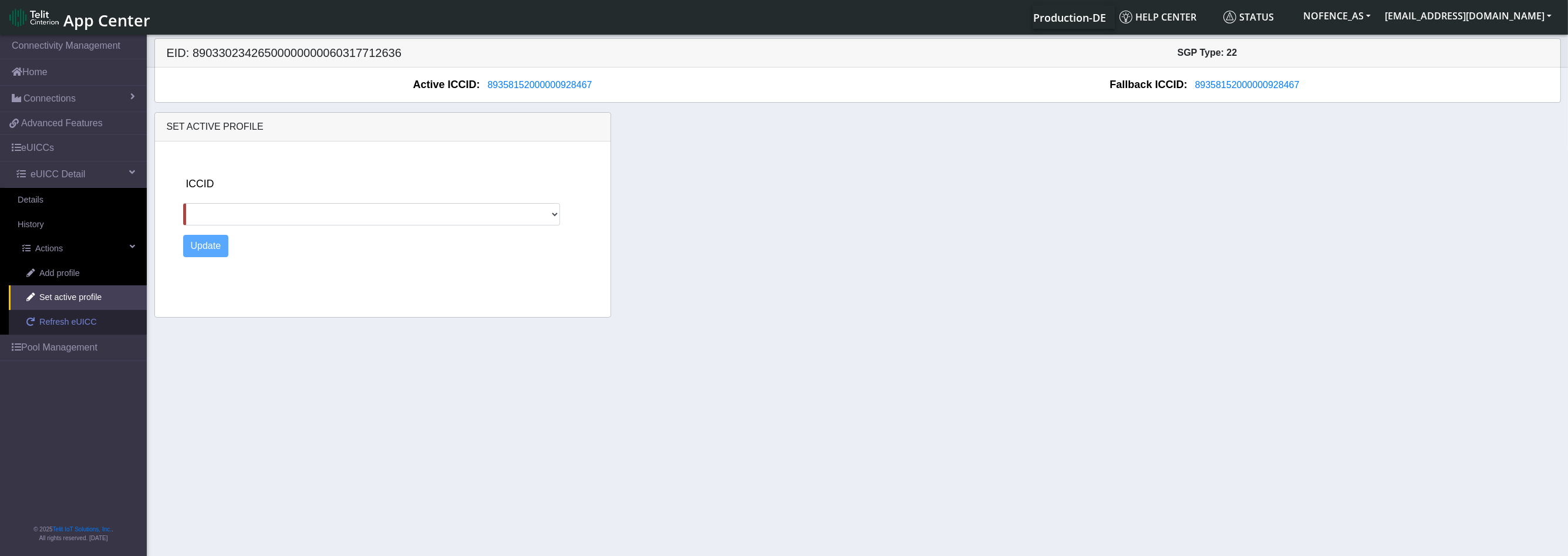
click at [72, 324] on span "Refresh eUICC" at bounding box center [68, 322] width 58 height 13
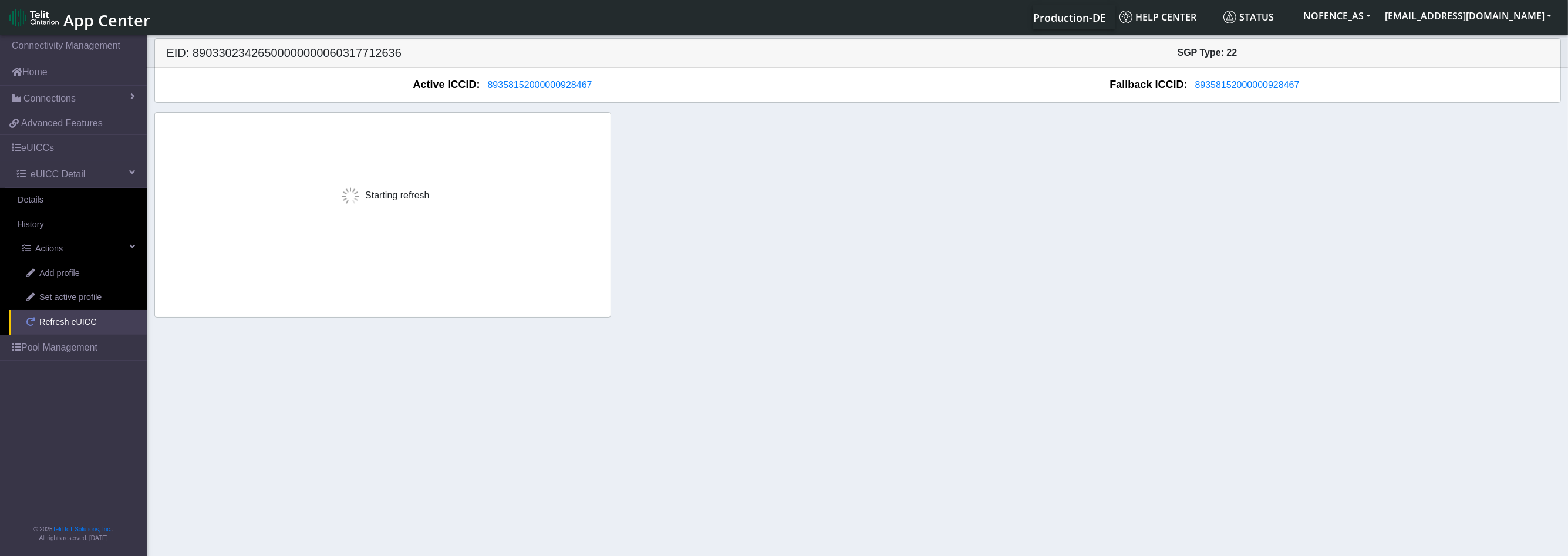
click at [72, 323] on span "Refresh eUICC" at bounding box center [68, 322] width 58 height 13
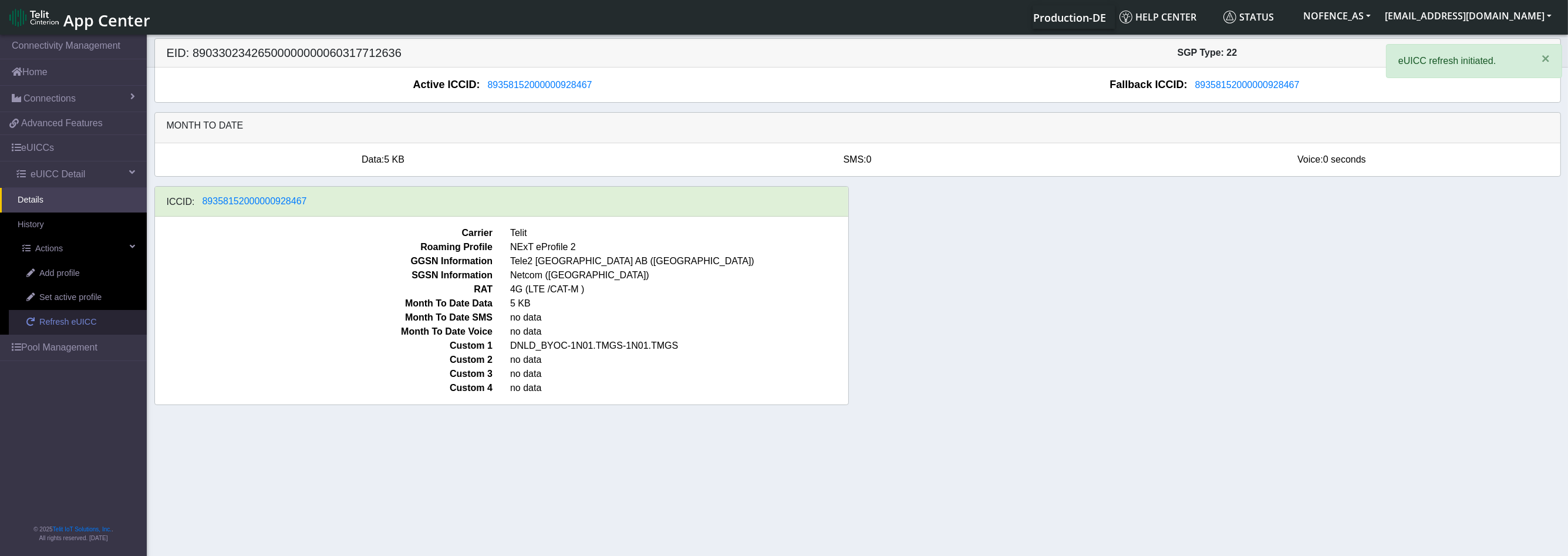
click at [74, 327] on span "Refresh eUICC" at bounding box center [68, 322] width 58 height 13
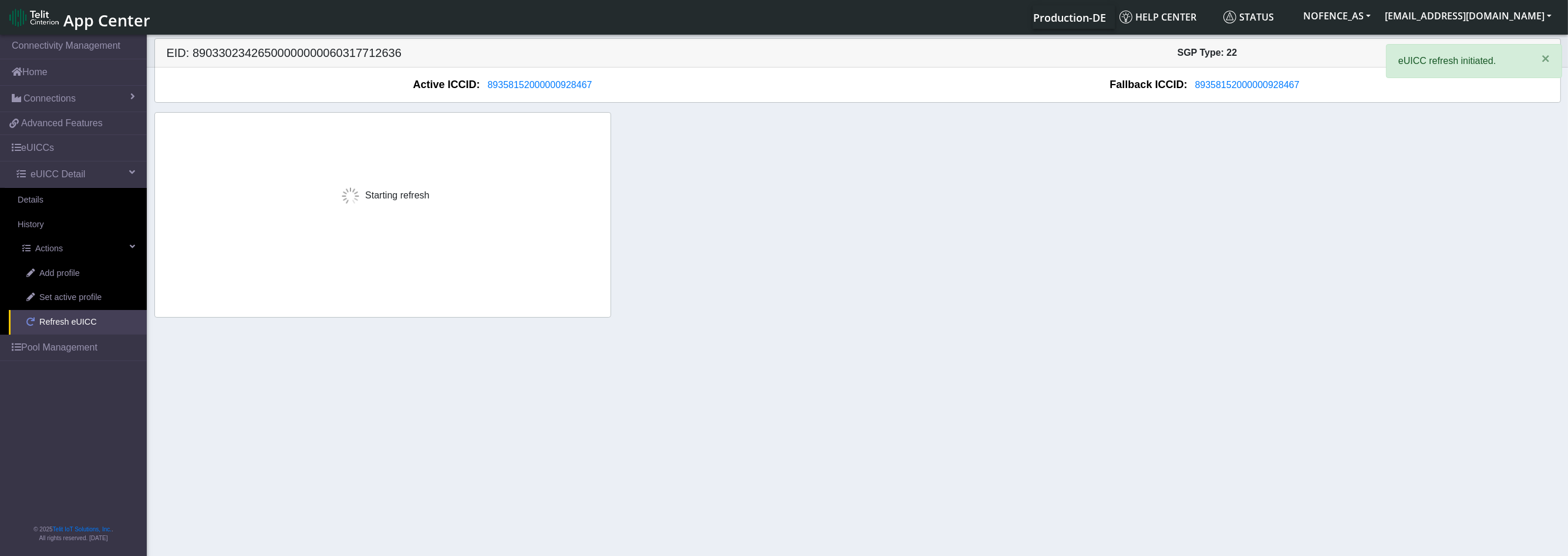
click at [74, 327] on span "Refresh eUICC" at bounding box center [68, 322] width 58 height 13
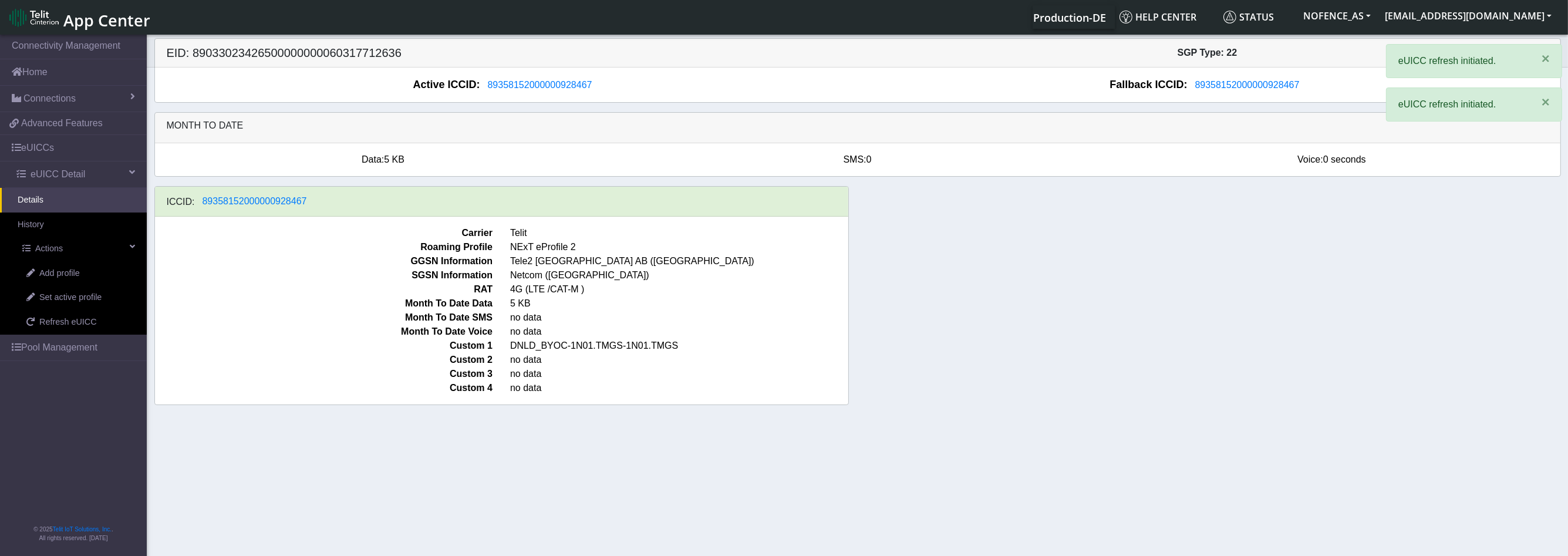
click at [71, 359] on li "Pool Management" at bounding box center [74, 348] width 147 height 26
click at [74, 347] on link "Pool Management" at bounding box center [74, 347] width 147 height 26
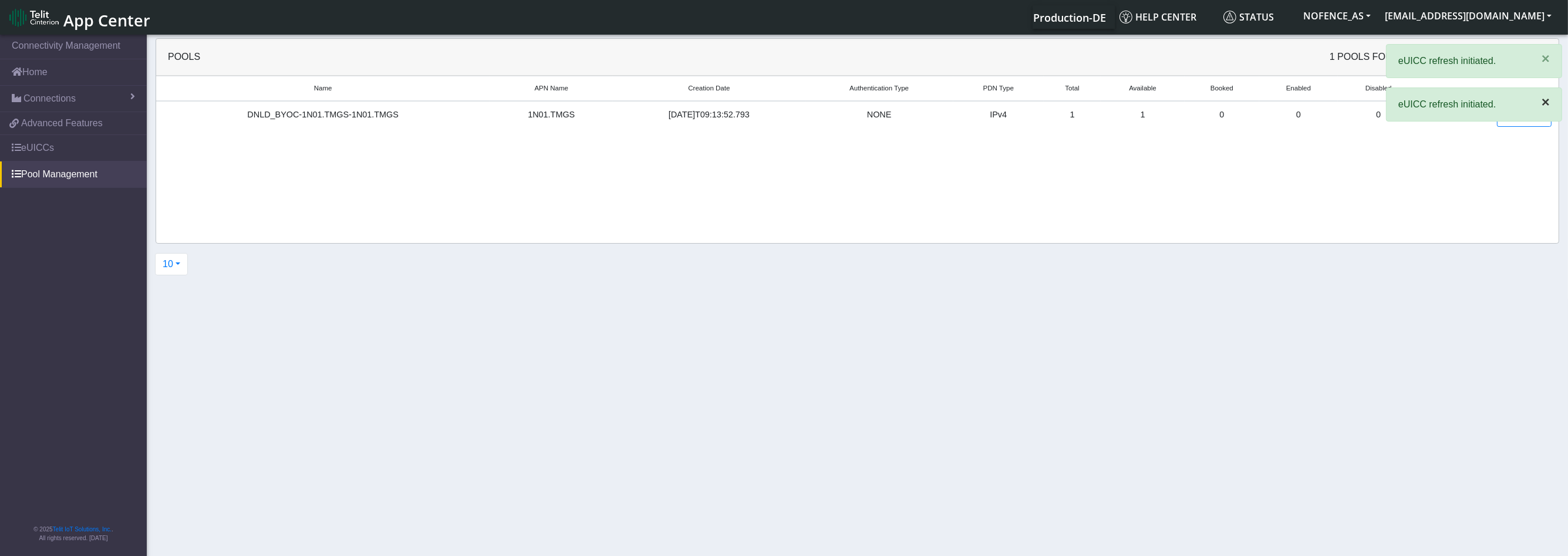
click at [1550, 99] on button "×" at bounding box center [1545, 102] width 31 height 28
click at [1551, 58] on button "×" at bounding box center [1545, 58] width 31 height 28
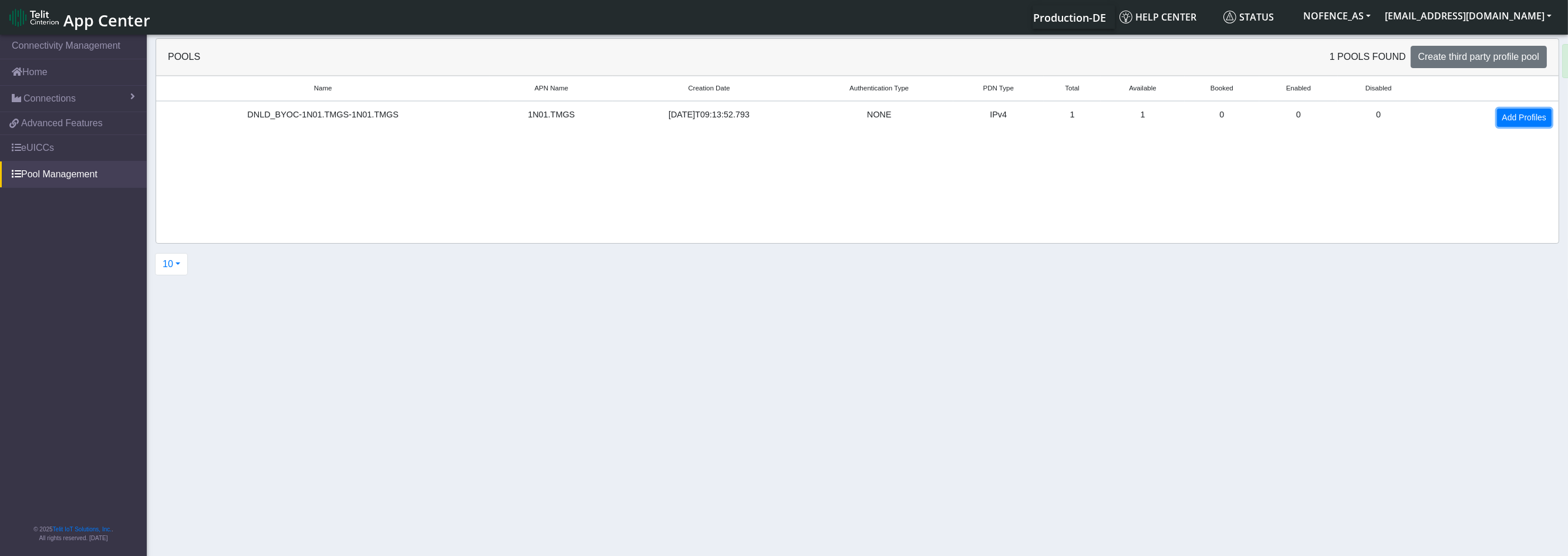
click at [1518, 113] on link "Add Profiles" at bounding box center [1524, 117] width 55 height 18
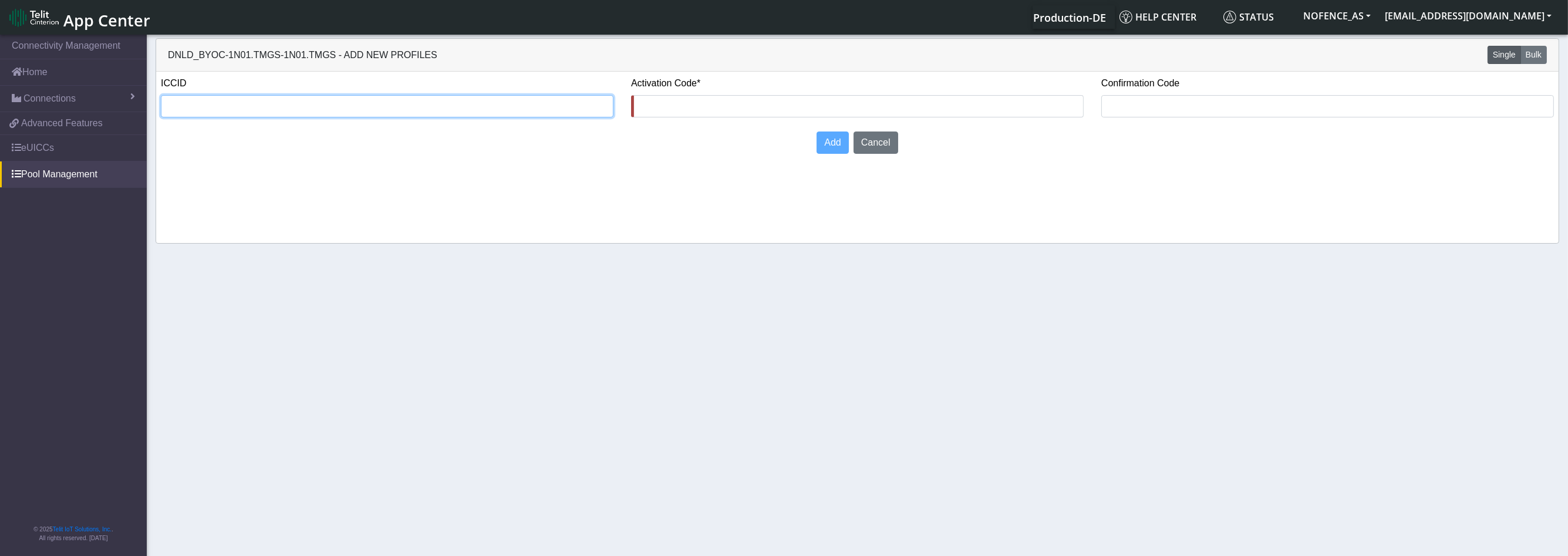
click at [523, 112] on input "text" at bounding box center [387, 106] width 452 height 23
type input "[TECHNICAL_ID]"
click at [719, 104] on input "text" at bounding box center [857, 106] width 452 height 23
type input "LPA:1$[DOMAIN_NAME]$WYGLT-9JDOA-E7R80-1GQKX"
click at [834, 142] on span "Add" at bounding box center [832, 143] width 16 height 10
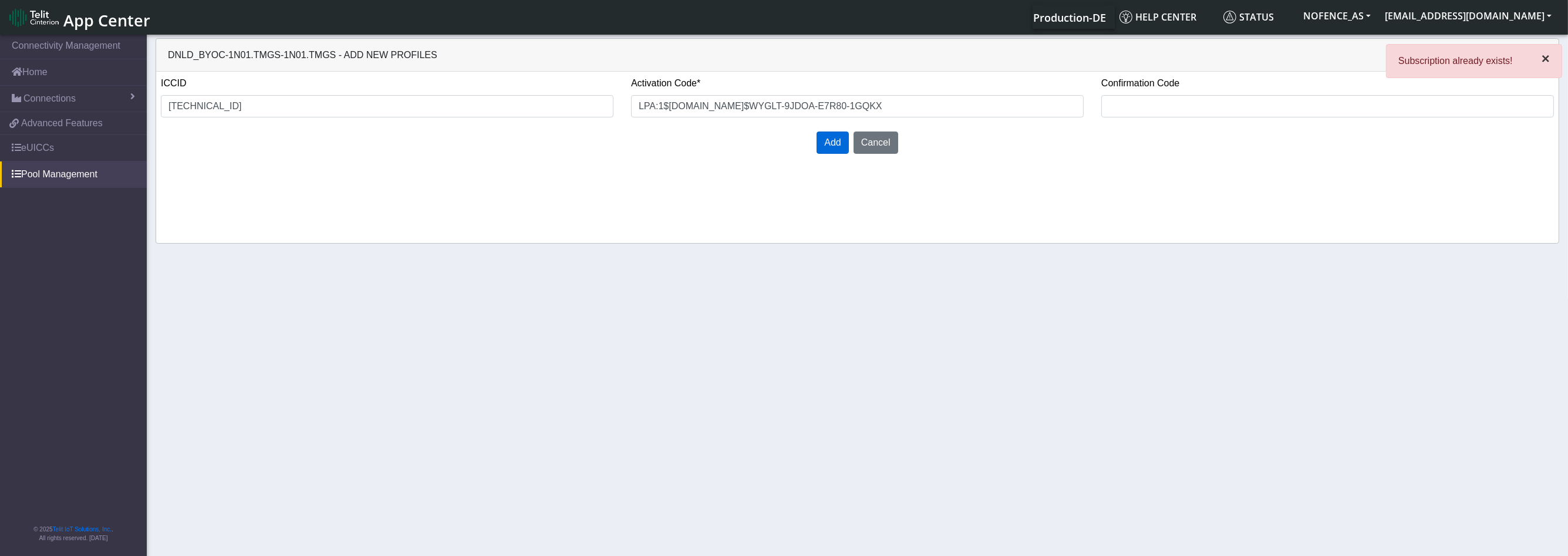
click at [1546, 64] on span "×" at bounding box center [1545, 58] width 8 height 16
click at [876, 138] on button "Cancel" at bounding box center [876, 143] width 45 height 23
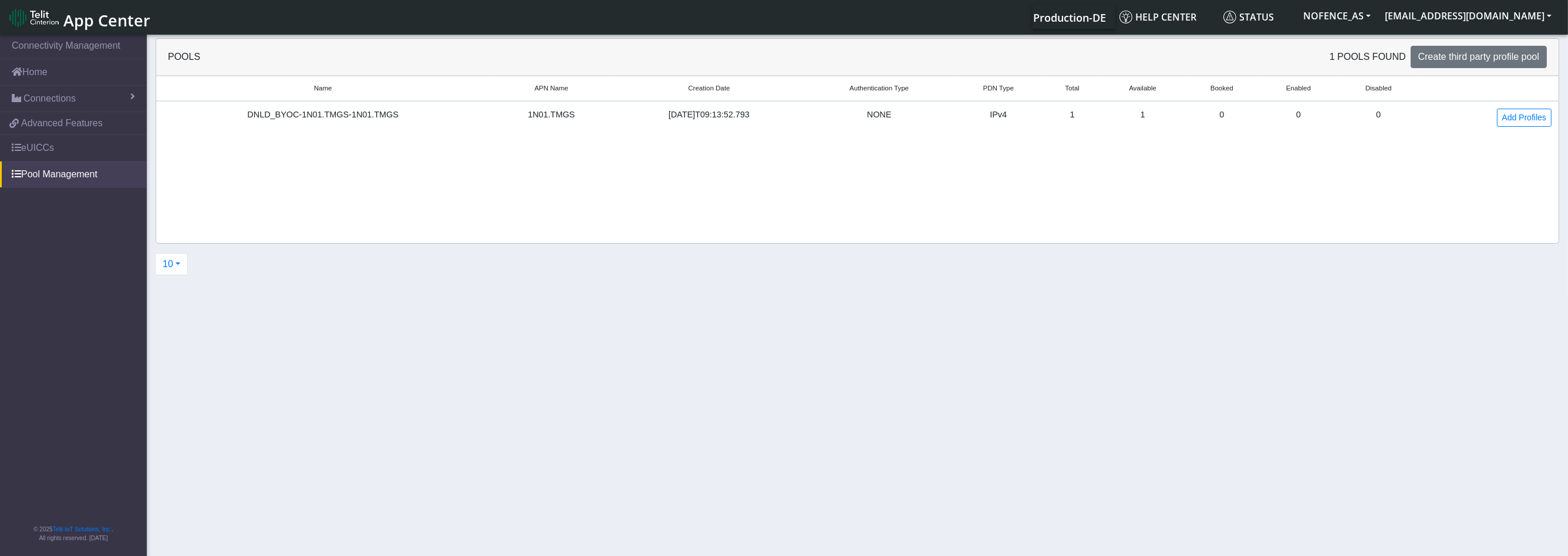
click at [1245, 126] on td "0" at bounding box center [1222, 117] width 75 height 33
click at [1255, 106] on td "0" at bounding box center [1222, 117] width 75 height 33
click at [1170, 116] on td "1" at bounding box center [1142, 117] width 84 height 33
click at [1157, 116] on td "1" at bounding box center [1142, 117] width 84 height 33
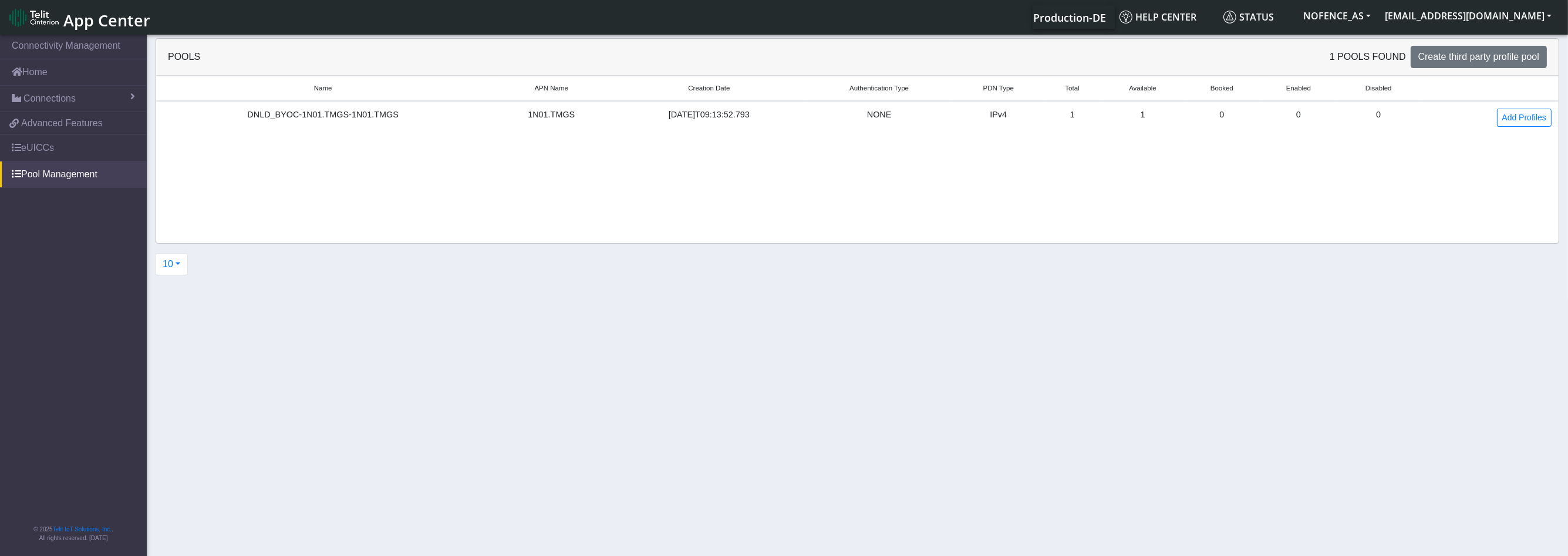
click at [1157, 116] on td "1" at bounding box center [1142, 117] width 84 height 33
click at [92, 170] on link "Pool Management" at bounding box center [74, 174] width 147 height 26
click at [93, 145] on link "eUICCs" at bounding box center [74, 148] width 147 height 26
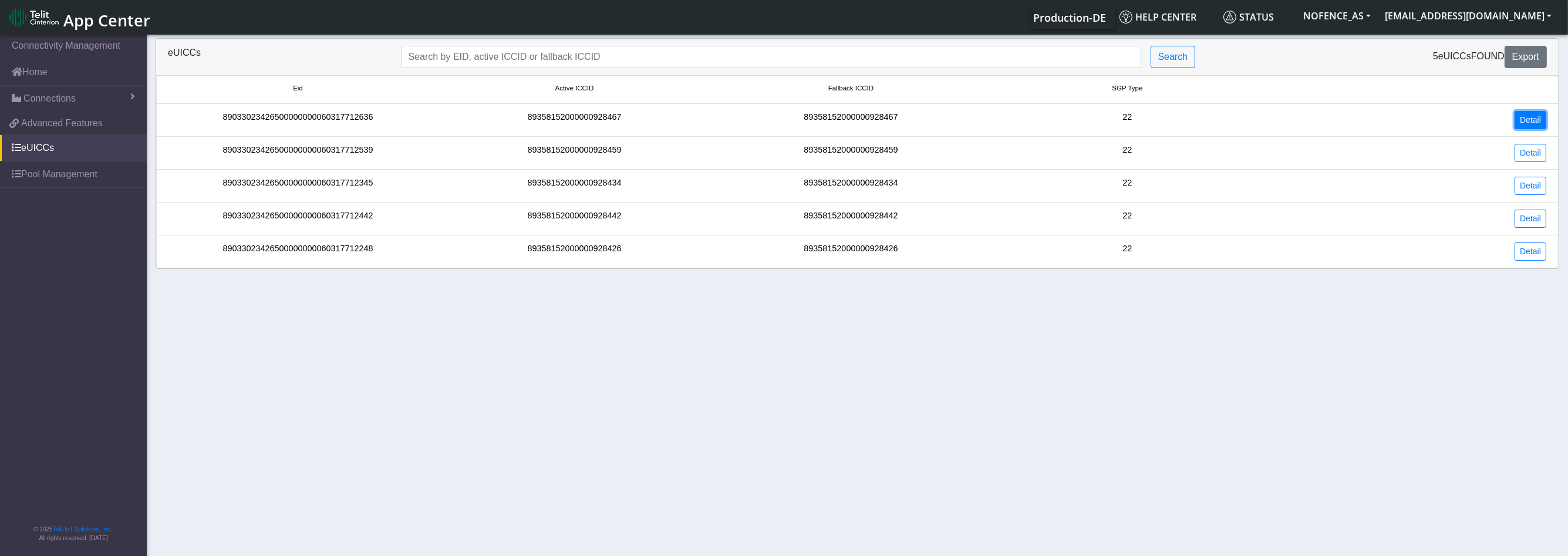
click at [1531, 120] on link "Detail" at bounding box center [1530, 120] width 31 height 18
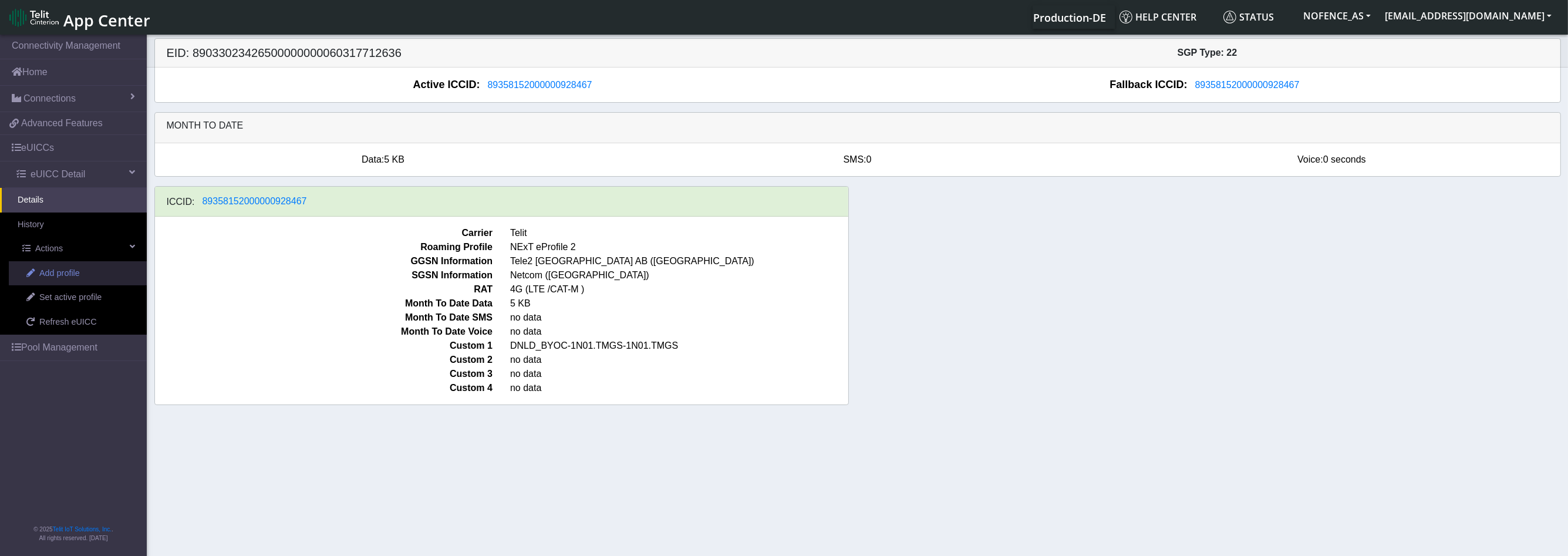
click at [55, 271] on span "Add profile" at bounding box center [60, 273] width 40 height 13
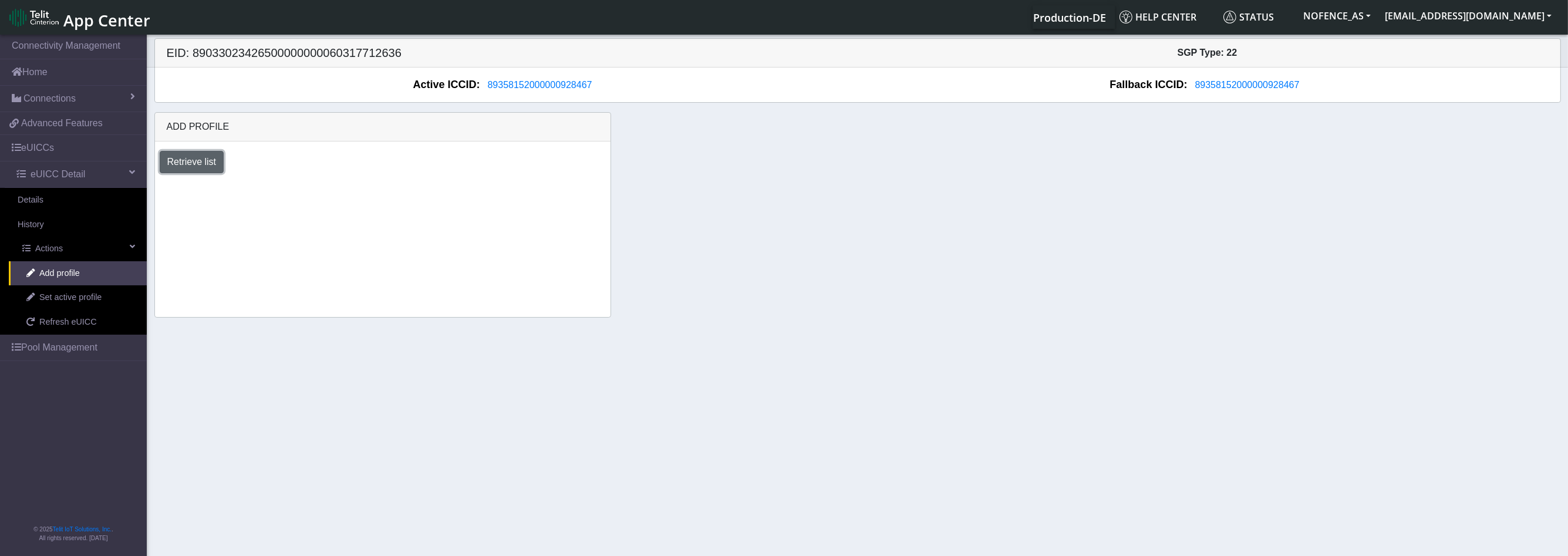
click at [205, 165] on button "Retrieve list" at bounding box center [192, 162] width 65 height 23
select select "6c03ca72-ef63-4261-9d33-5bb37ce75665"
click at [160, 183] on select "Select profile to add DNLD_BYOC-1N01.TMGS-1N01.TMGS" at bounding box center [258, 194] width 198 height 23
click at [398, 190] on button "Add" at bounding box center [388, 194] width 31 height 23
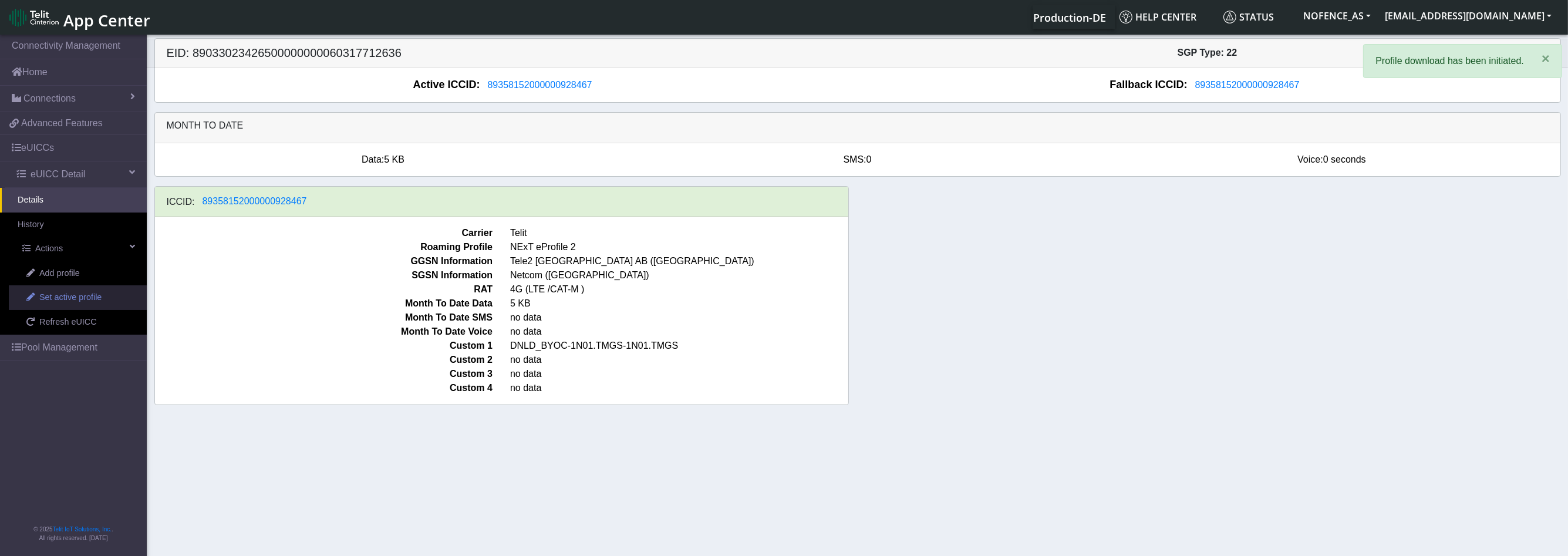
click at [67, 291] on span "Set active profile" at bounding box center [70, 297] width 62 height 13
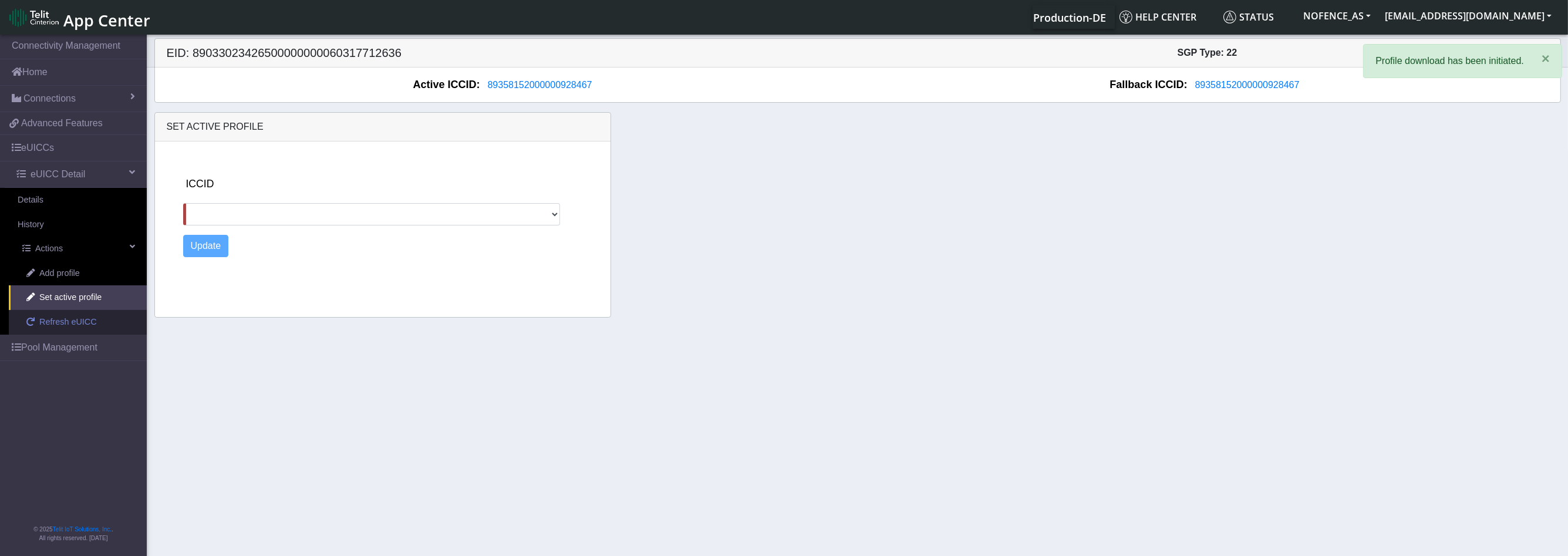
click at [60, 319] on span "Refresh eUICC" at bounding box center [68, 322] width 58 height 13
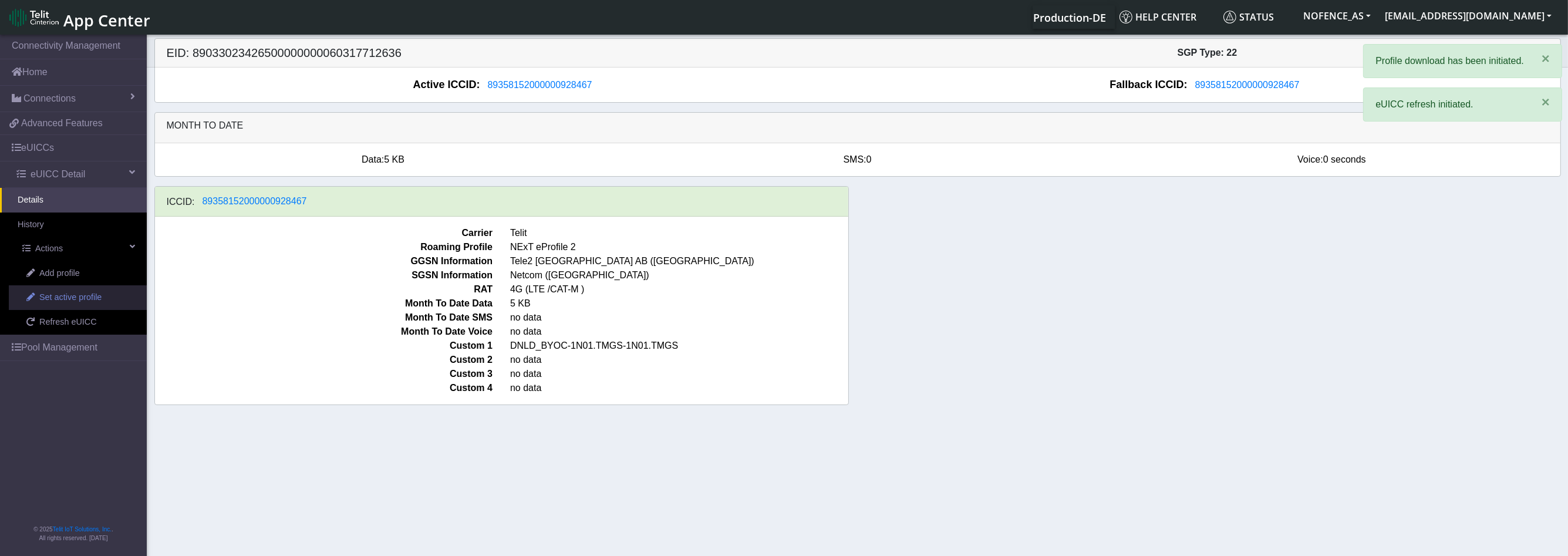
click at [80, 301] on span "Set active profile" at bounding box center [70, 297] width 62 height 13
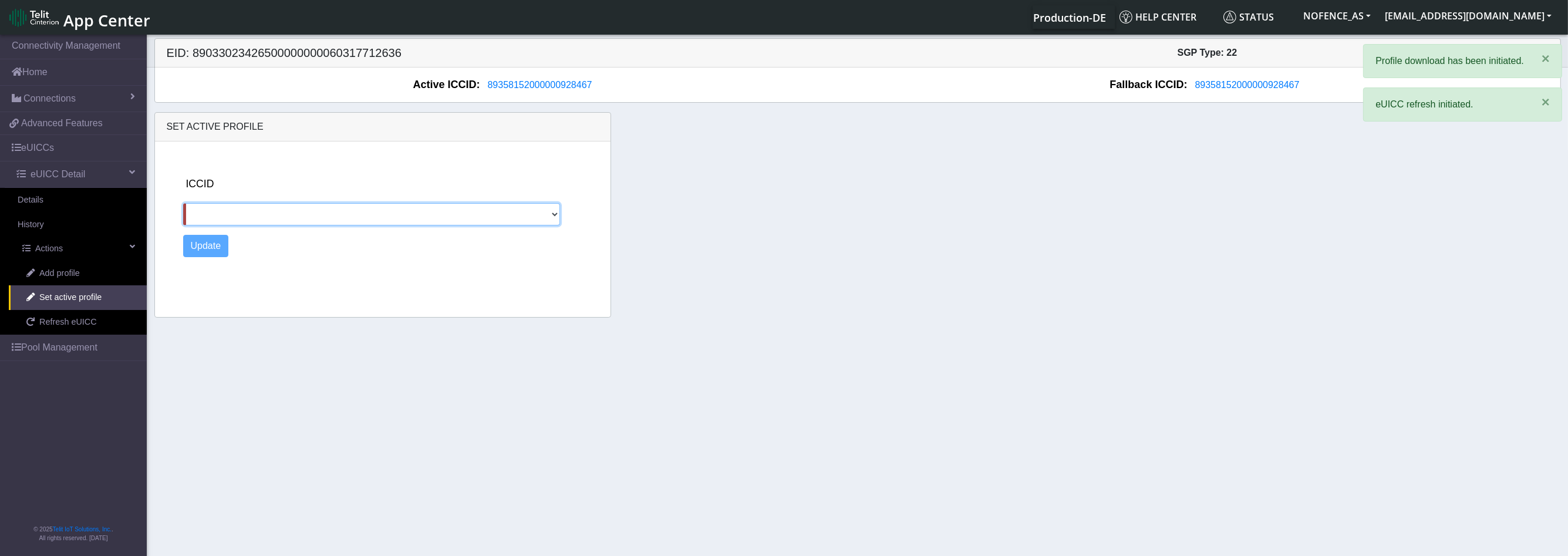
click at [234, 219] on select at bounding box center [372, 214] width 378 height 23
drag, startPoint x: 234, startPoint y: 219, endPoint x: 425, endPoint y: 204, distance: 191.6
click at [425, 204] on select at bounding box center [372, 214] width 378 height 23
click at [210, 244] on div "ICCID Update" at bounding box center [393, 227] width 428 height 171
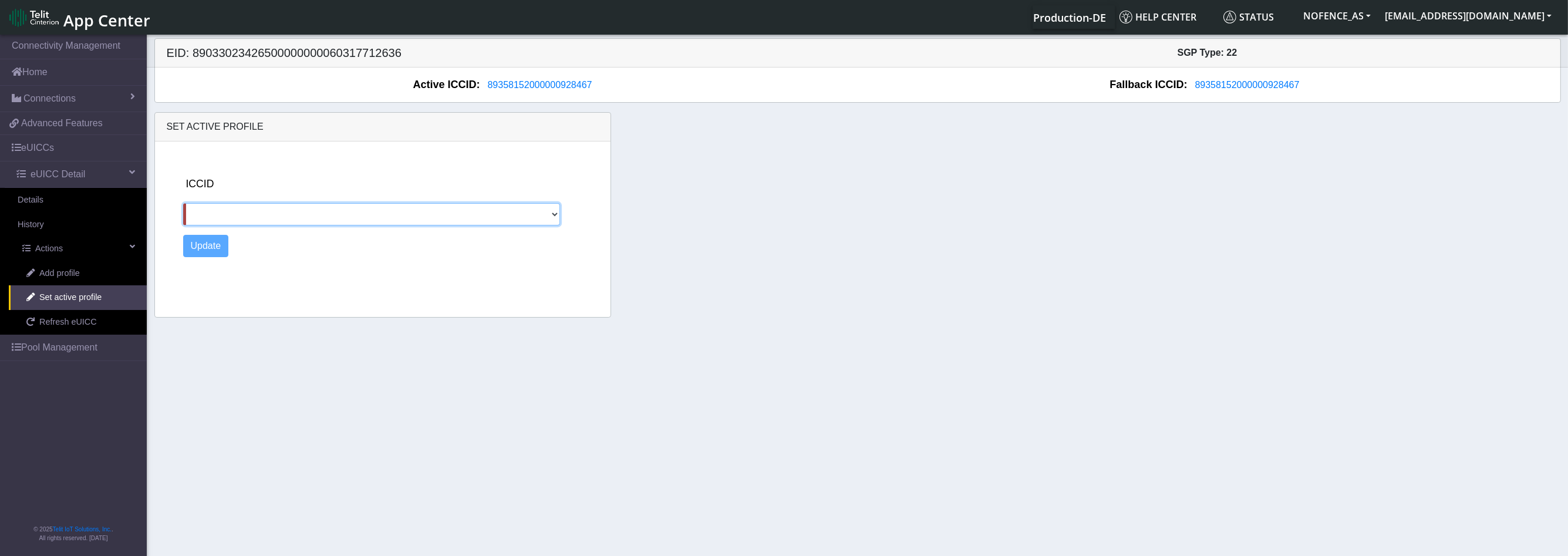
click at [261, 215] on select at bounding box center [372, 214] width 378 height 23
click at [261, 215] on select at bounding box center [372, 214] width 378 height 23
click at [261, 215] on select at bounding box center [372, 214] width 378 height 23
click at [102, 275] on link "Add profile" at bounding box center [78, 273] width 138 height 25
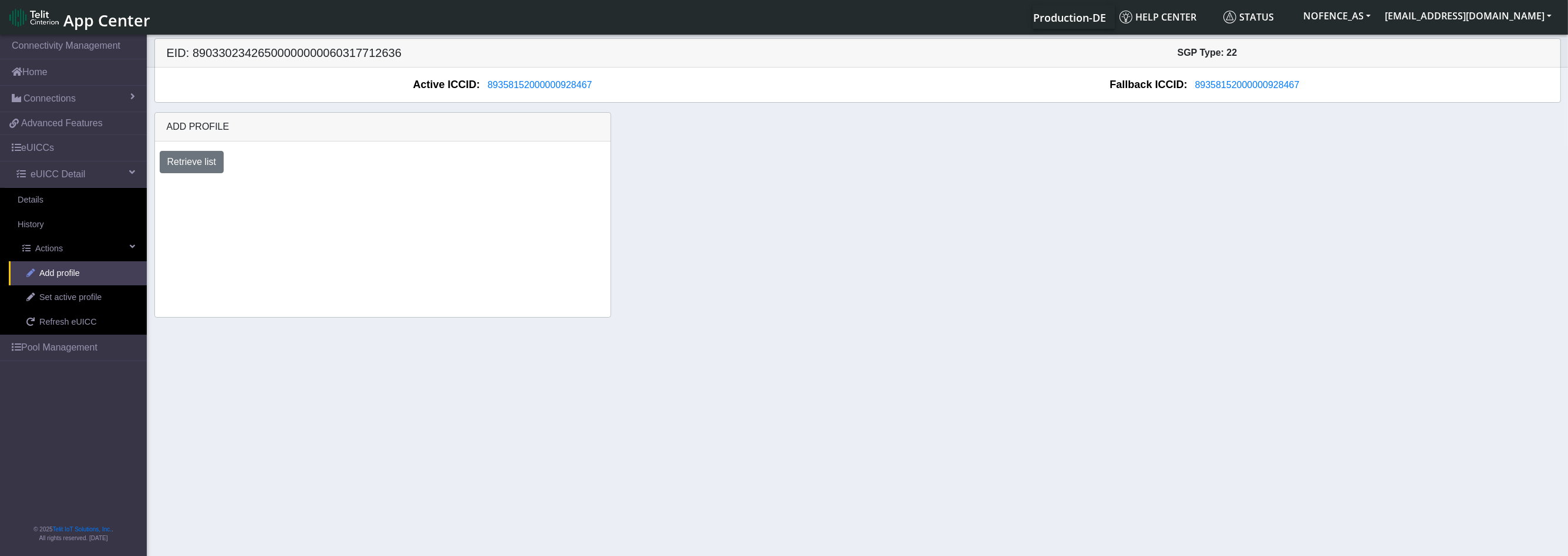
click at [102, 275] on link "Add profile" at bounding box center [78, 273] width 138 height 25
click at [102, 275] on link "Add profile" at bounding box center [78, 273] width 138 height 25
click at [86, 310] on link "Refresh eUICC" at bounding box center [78, 322] width 138 height 25
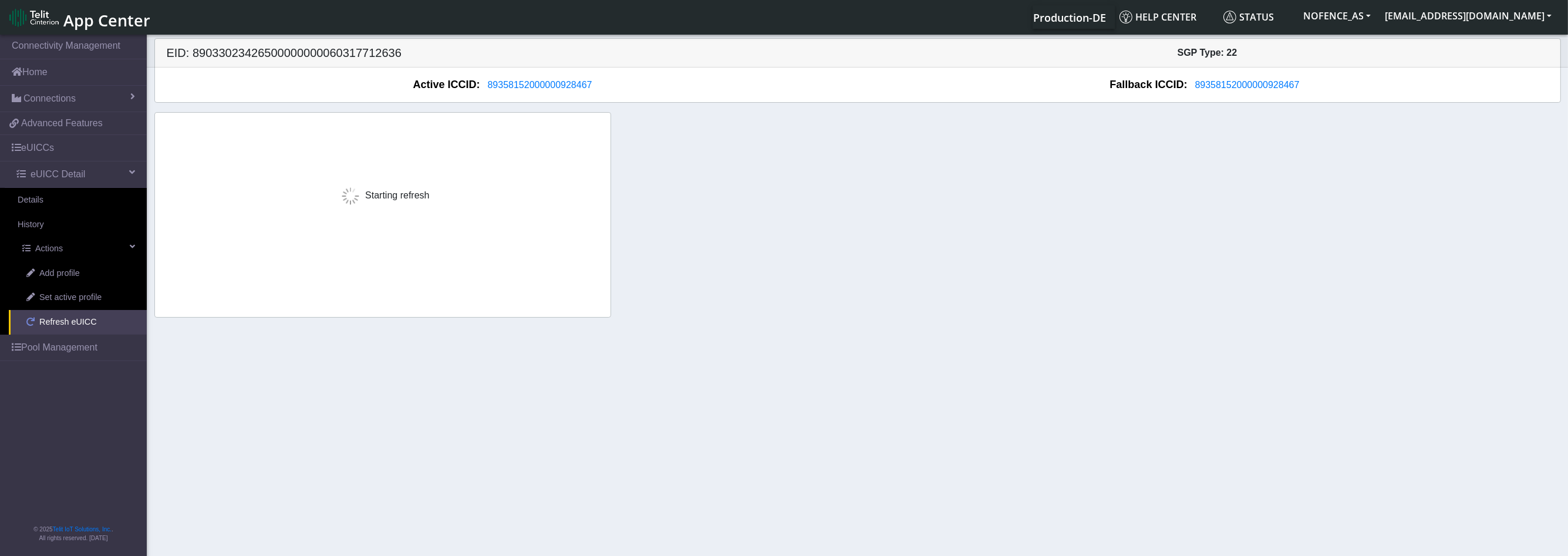
click at [85, 310] on link "Refresh eUICC" at bounding box center [78, 322] width 138 height 25
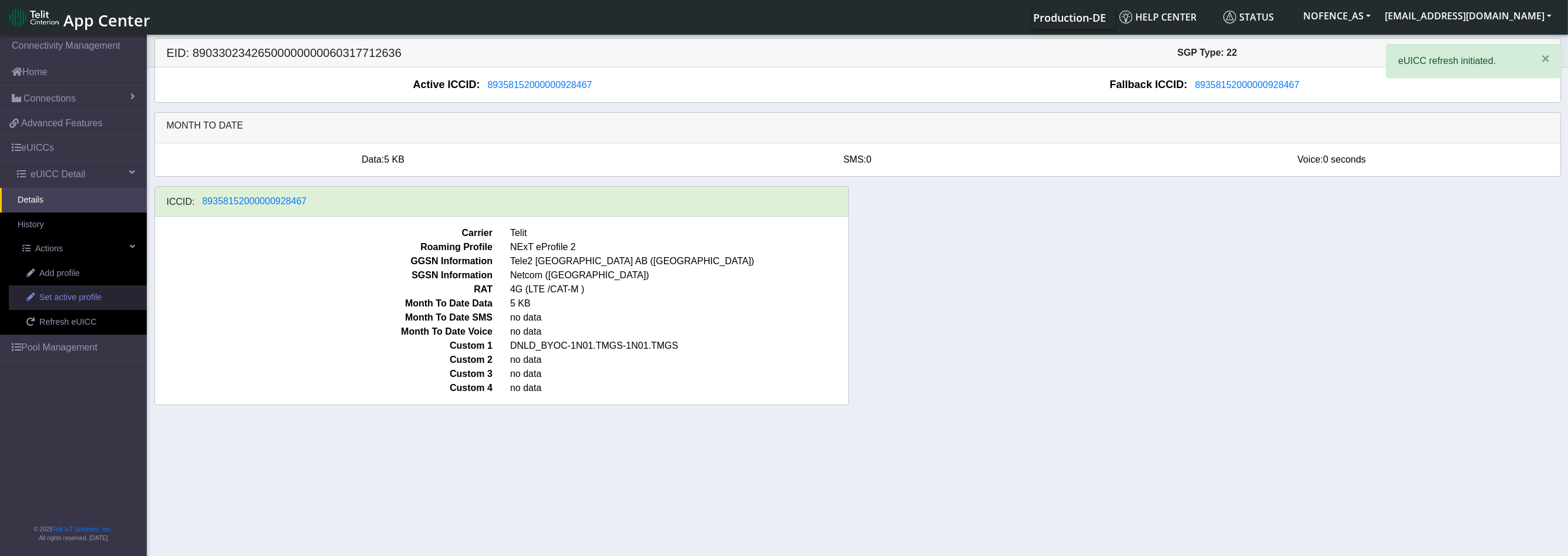
click at [80, 291] on span "Set active profile" at bounding box center [70, 297] width 62 height 13
click at [80, 291] on span "Set active profile" at bounding box center [70, 297] width 62 height 13
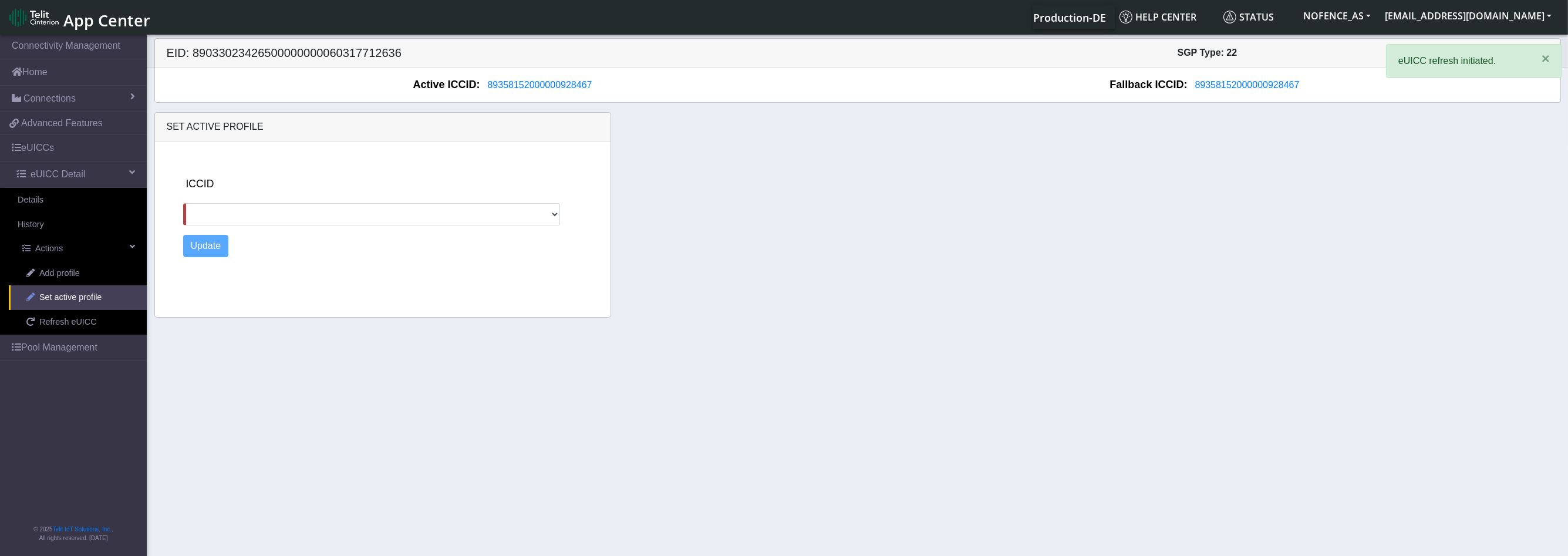
click at [80, 291] on span "Set active profile" at bounding box center [70, 297] width 62 height 13
click at [327, 177] on div "ICCID" at bounding box center [393, 200] width 419 height 49
click at [318, 197] on div "ICCID" at bounding box center [393, 200] width 419 height 49
click at [315, 212] on div "ICCID" at bounding box center [393, 200] width 419 height 49
click at [314, 214] on select at bounding box center [372, 214] width 378 height 23
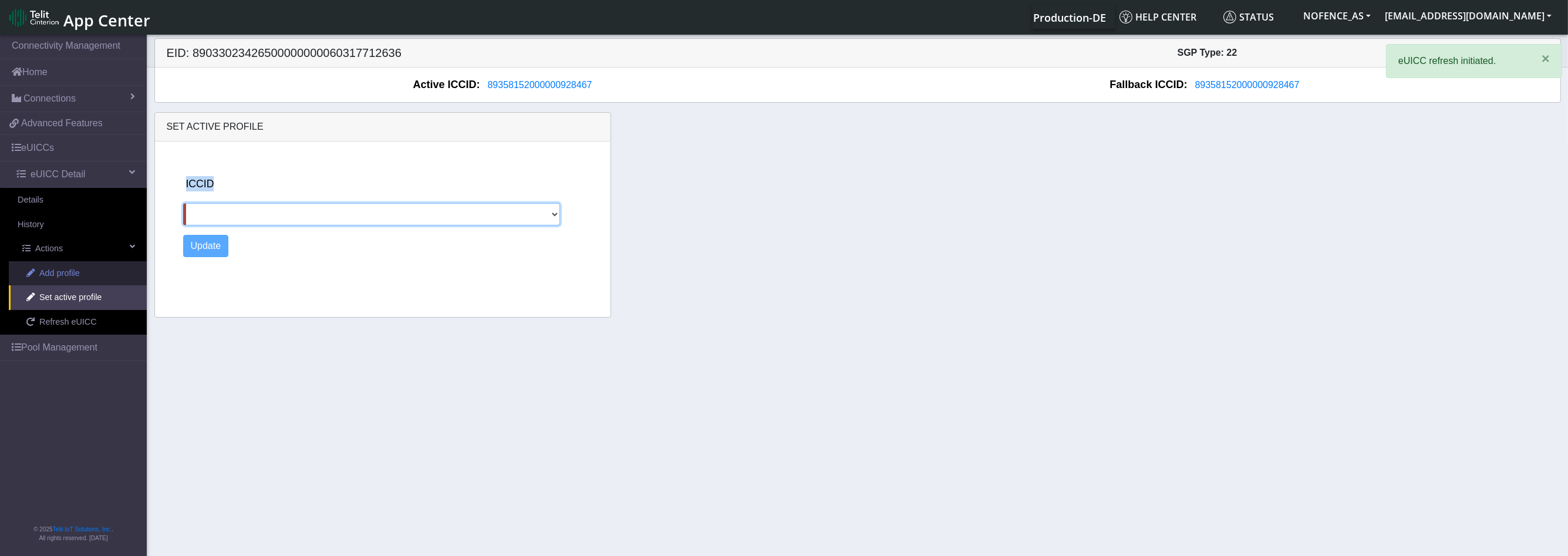
drag, startPoint x: 309, startPoint y: 223, endPoint x: 70, endPoint y: 271, distance: 243.8
click at [70, 271] on section "Connectivity Management Home Connections List Map a6c0f2c05524641cdb4cd788e4244…" at bounding box center [784, 296] width 1568 height 528
click at [70, 271] on span "Add profile" at bounding box center [60, 273] width 40 height 13
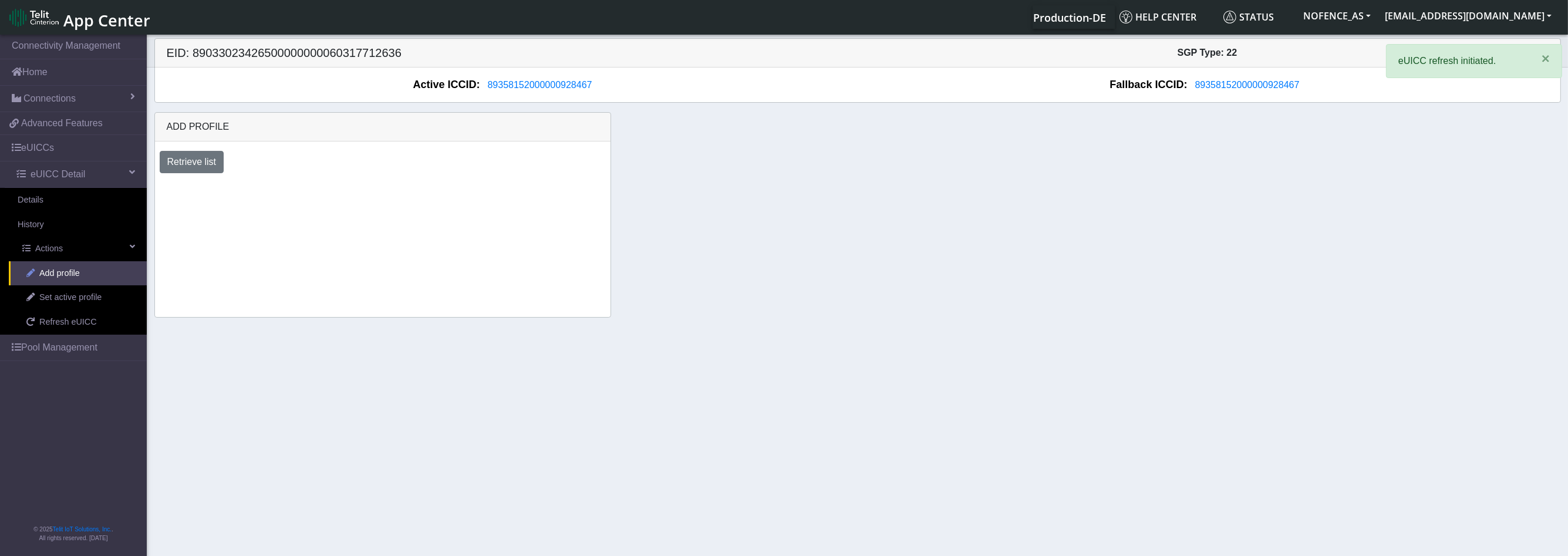
click at [67, 270] on span "Add profile" at bounding box center [60, 273] width 40 height 13
click at [75, 292] on span "Set active profile" at bounding box center [70, 297] width 62 height 13
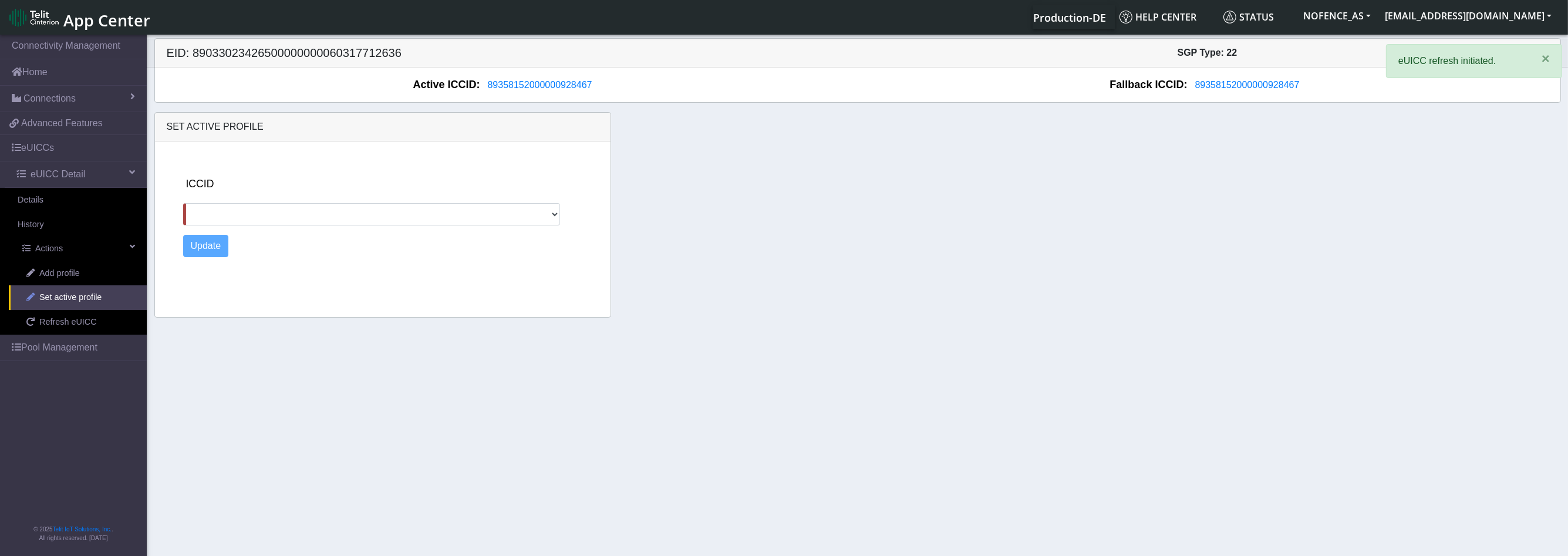
click at [75, 292] on span "Set active profile" at bounding box center [70, 297] width 62 height 13
drag, startPoint x: 334, startPoint y: 206, endPoint x: 334, endPoint y: 235, distance: 29.0
click at [334, 235] on div "ICCID Update" at bounding box center [393, 227] width 428 height 171
click at [335, 200] on div "ICCID" at bounding box center [393, 200] width 419 height 49
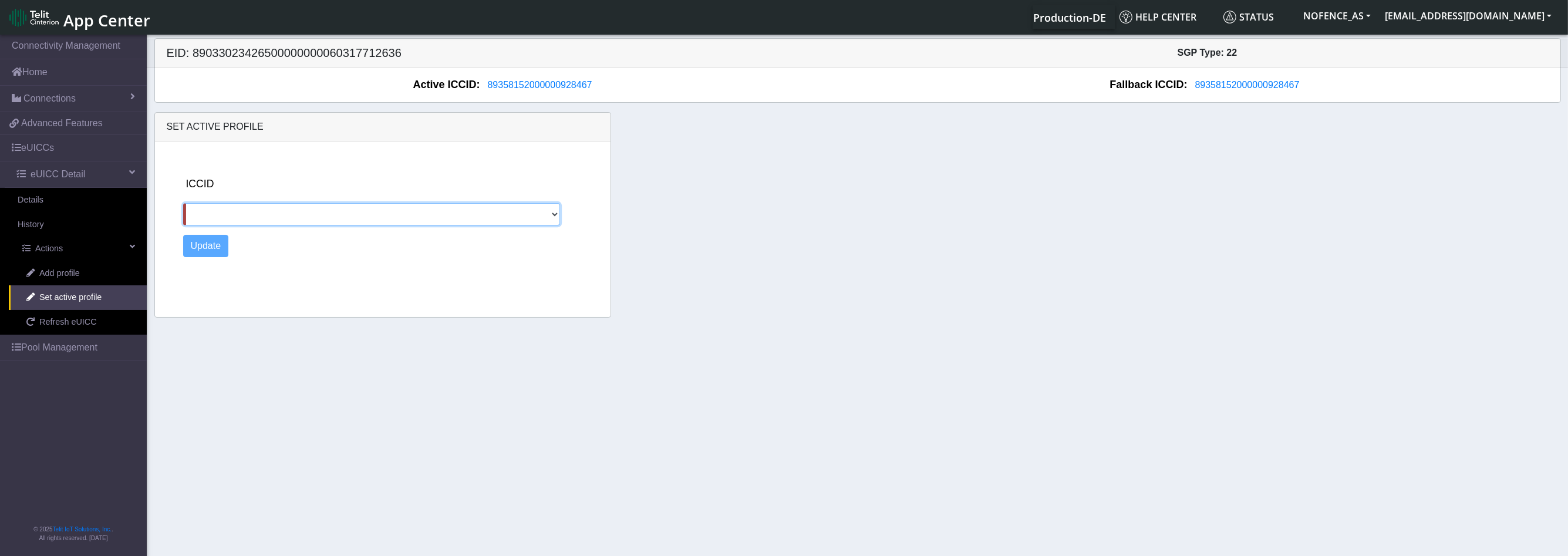
click at [80, 273] on section "Connectivity Management Home Connections List Map a6c0f2c05524641cdb4cd788e4244…" at bounding box center [784, 296] width 1568 height 528
click at [80, 273] on link "Add profile" at bounding box center [78, 273] width 138 height 25
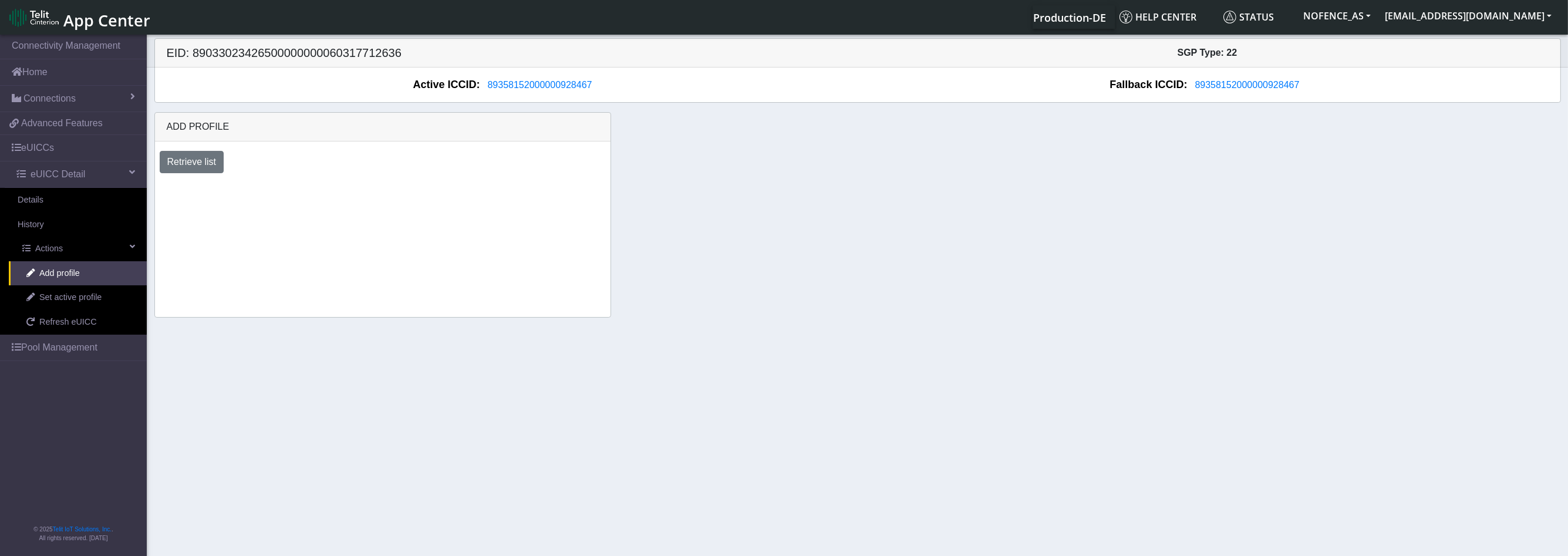
click at [227, 154] on div "Retrieve list" at bounding box center [383, 162] width 464 height 23
click at [219, 158] on button "Retrieve list" at bounding box center [192, 162] width 65 height 23
click at [193, 212] on div at bounding box center [383, 209] width 464 height 9
select select "6c03ca72-ef63-4261-9d33-5bb37ce75665"
click at [160, 183] on select "Select profile to add DNLD_BYOC-1N01.TMGS-1N01.TMGS" at bounding box center [258, 194] width 198 height 23
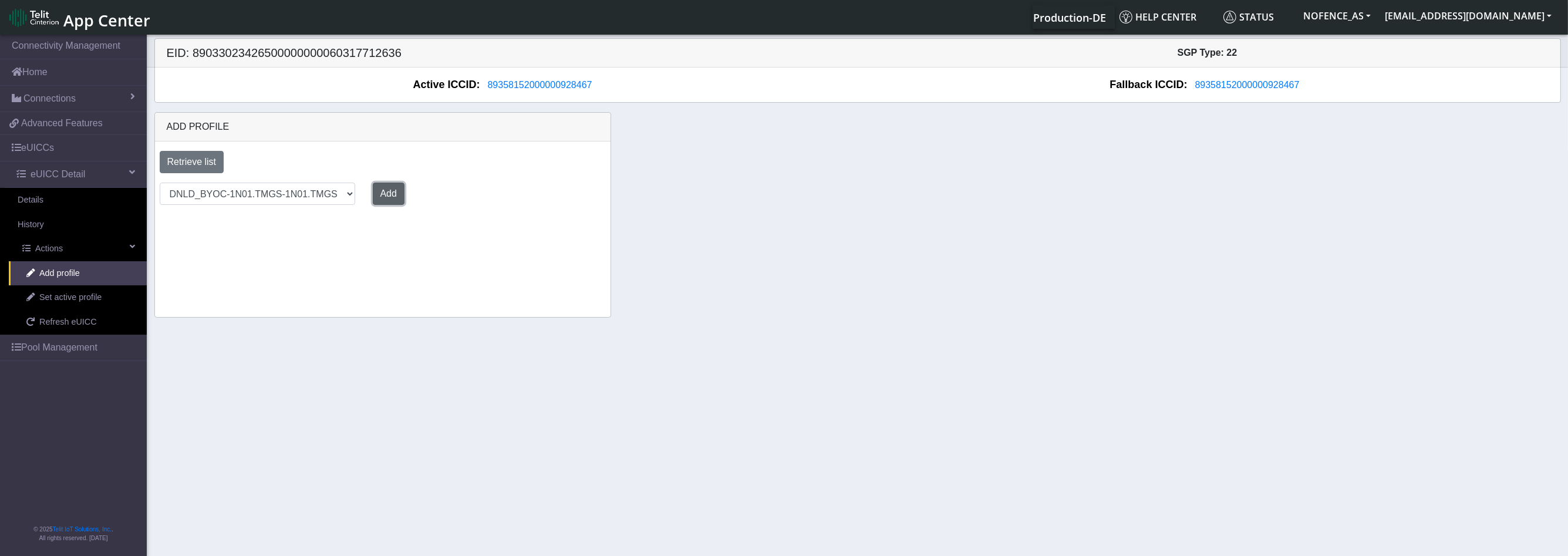
click at [394, 197] on button "Add" at bounding box center [388, 194] width 31 height 23
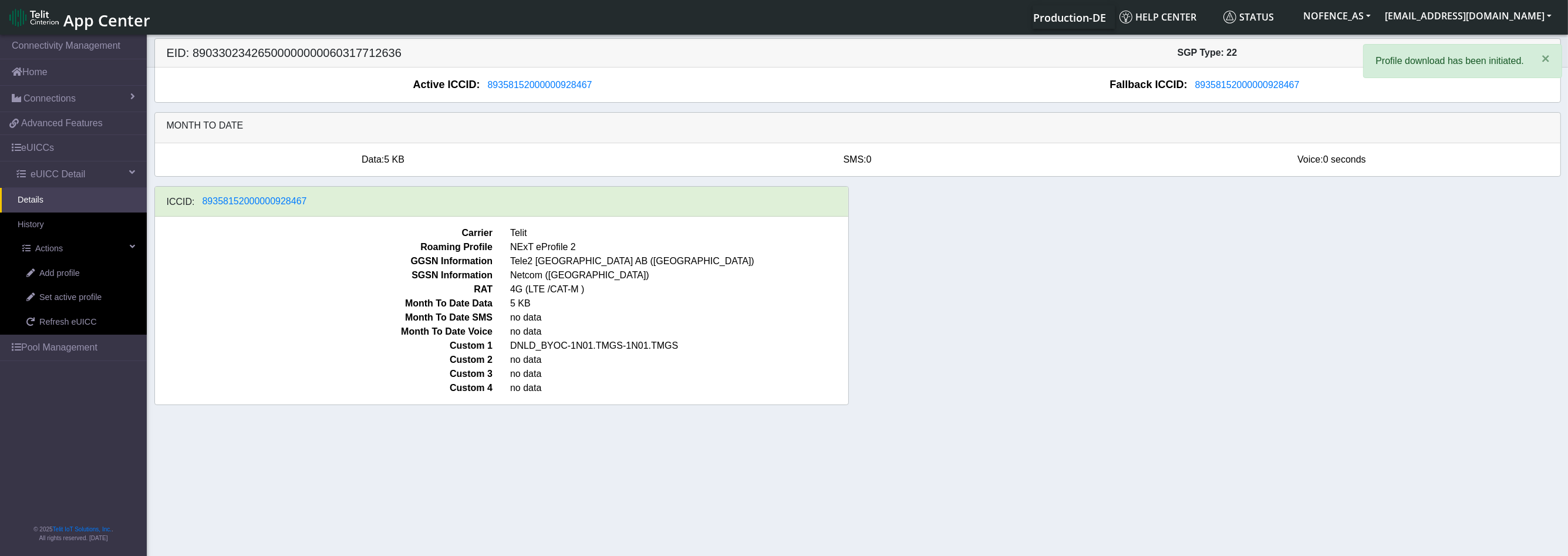
drag, startPoint x: 513, startPoint y: 340, endPoint x: 757, endPoint y: 344, distance: 244.0
click at [744, 344] on span "DNLD_BYOC-1N01.TMGS-1N01.TMGS" at bounding box center [679, 346] width 356 height 14
drag, startPoint x: 700, startPoint y: 347, endPoint x: 553, endPoint y: 348, distance: 147.0
click at [554, 348] on span "DNLD_BYOC-1N01.TMGS-1N01.TMGS" at bounding box center [679, 346] width 356 height 14
click at [553, 348] on span "DNLD_BYOC-1N01.TMGS-1N01.TMGS" at bounding box center [679, 346] width 356 height 14
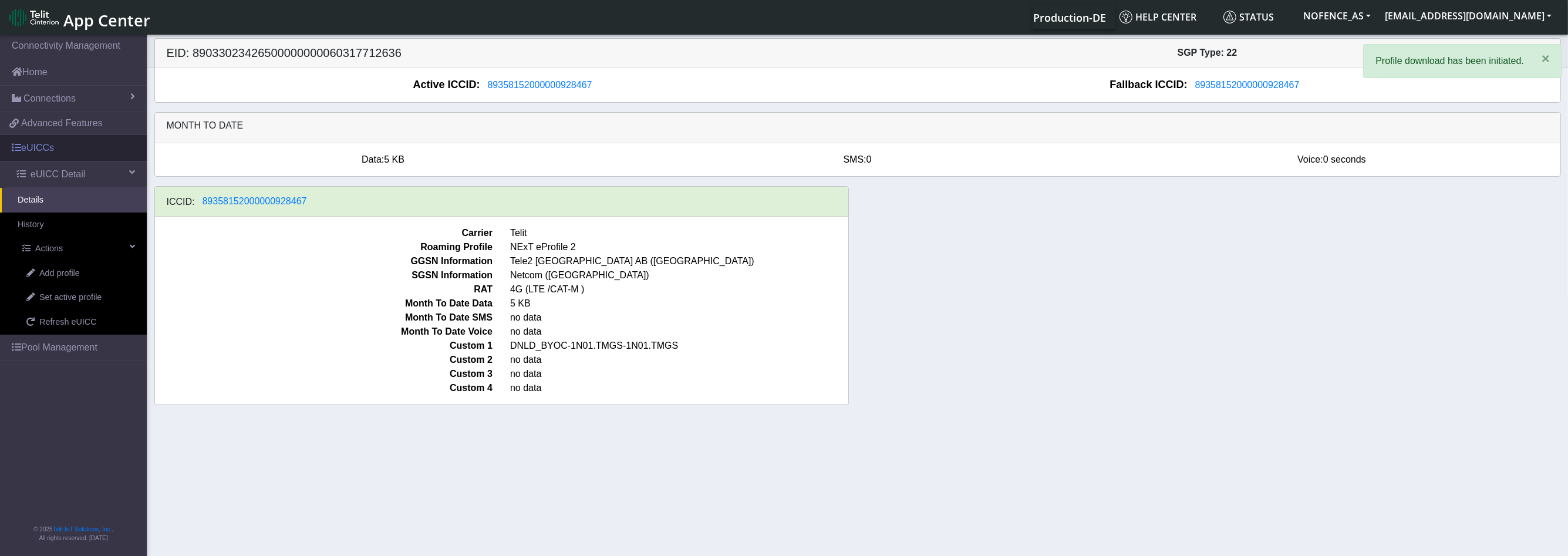
click at [60, 151] on link "eUICCs" at bounding box center [74, 148] width 147 height 26
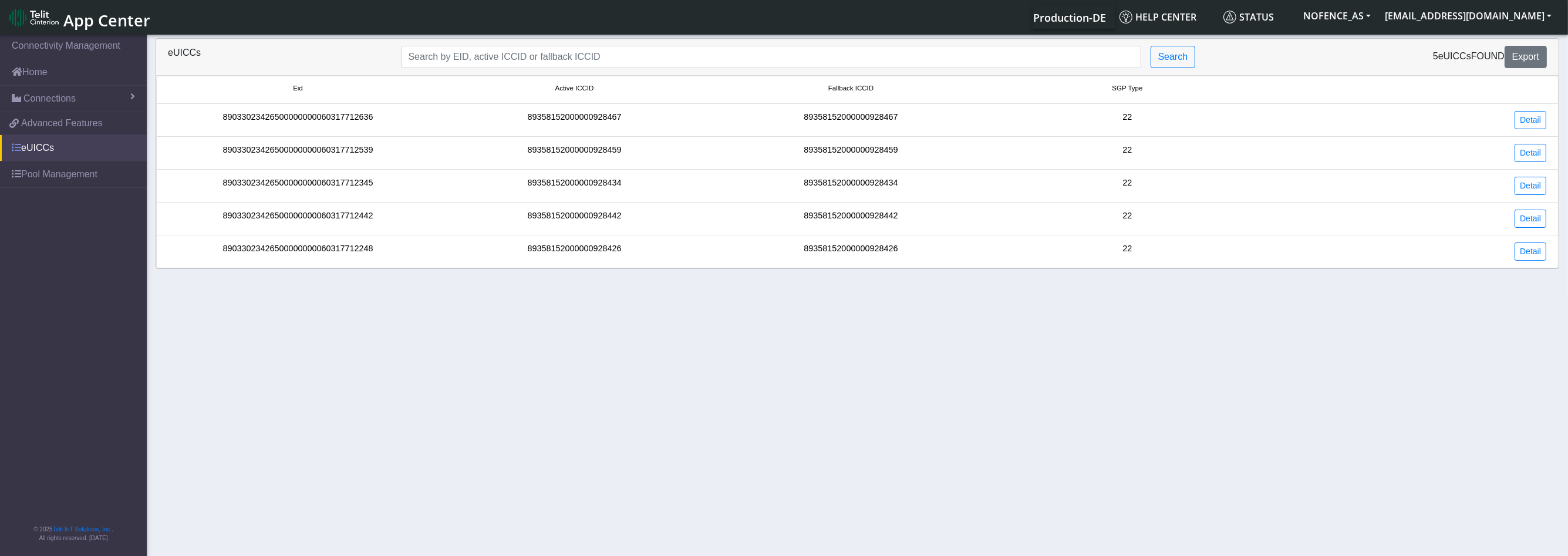
click at [60, 151] on link "eUICCs" at bounding box center [74, 148] width 147 height 26
click at [1532, 119] on link "Detail" at bounding box center [1530, 120] width 31 height 18
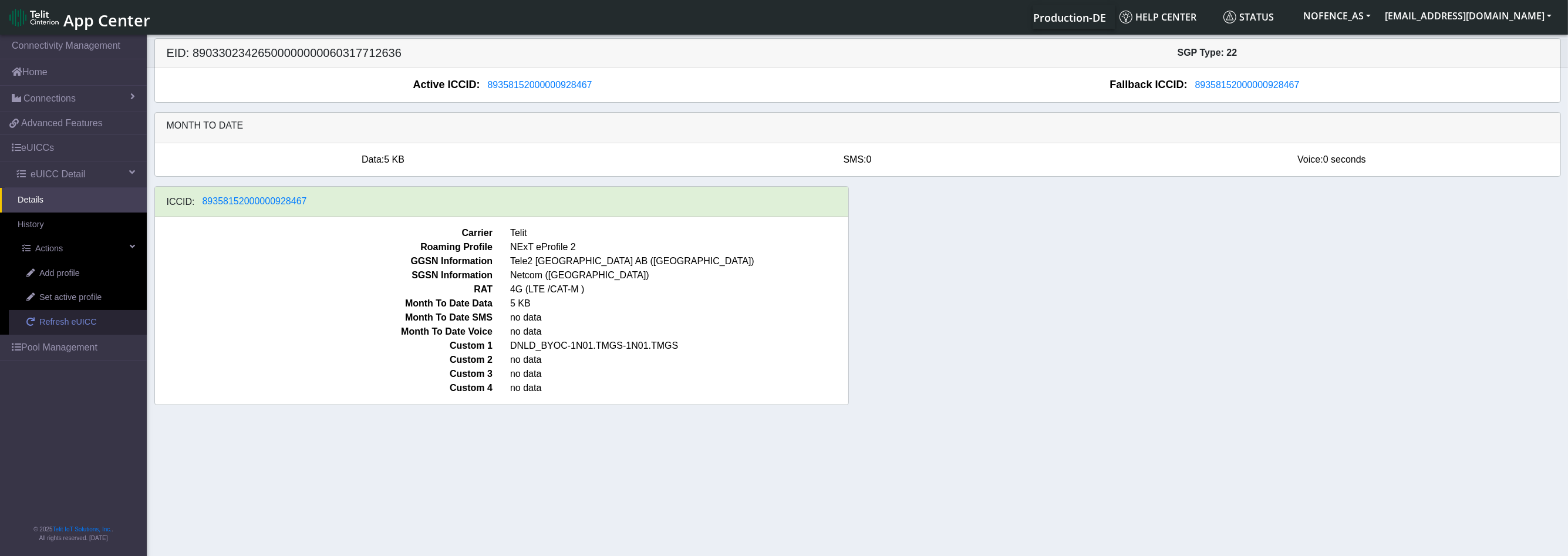
click at [78, 310] on link "Refresh eUICC" at bounding box center [78, 322] width 138 height 25
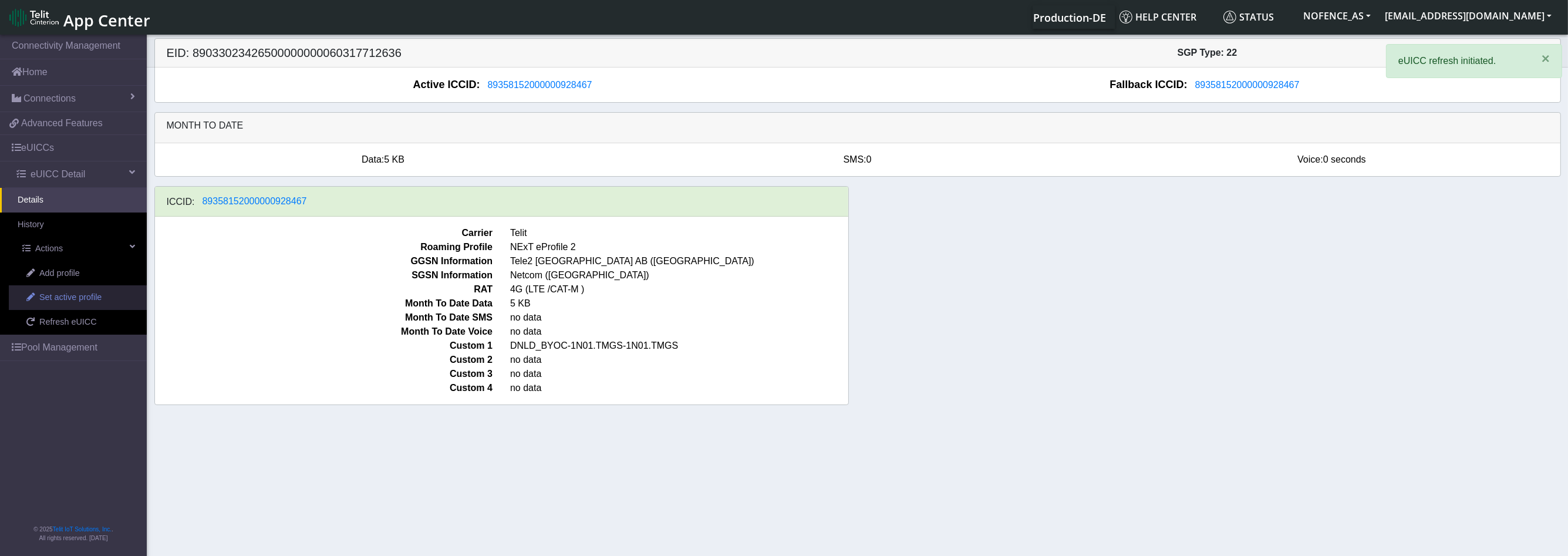
click at [79, 297] on span "Set active profile" at bounding box center [70, 297] width 62 height 13
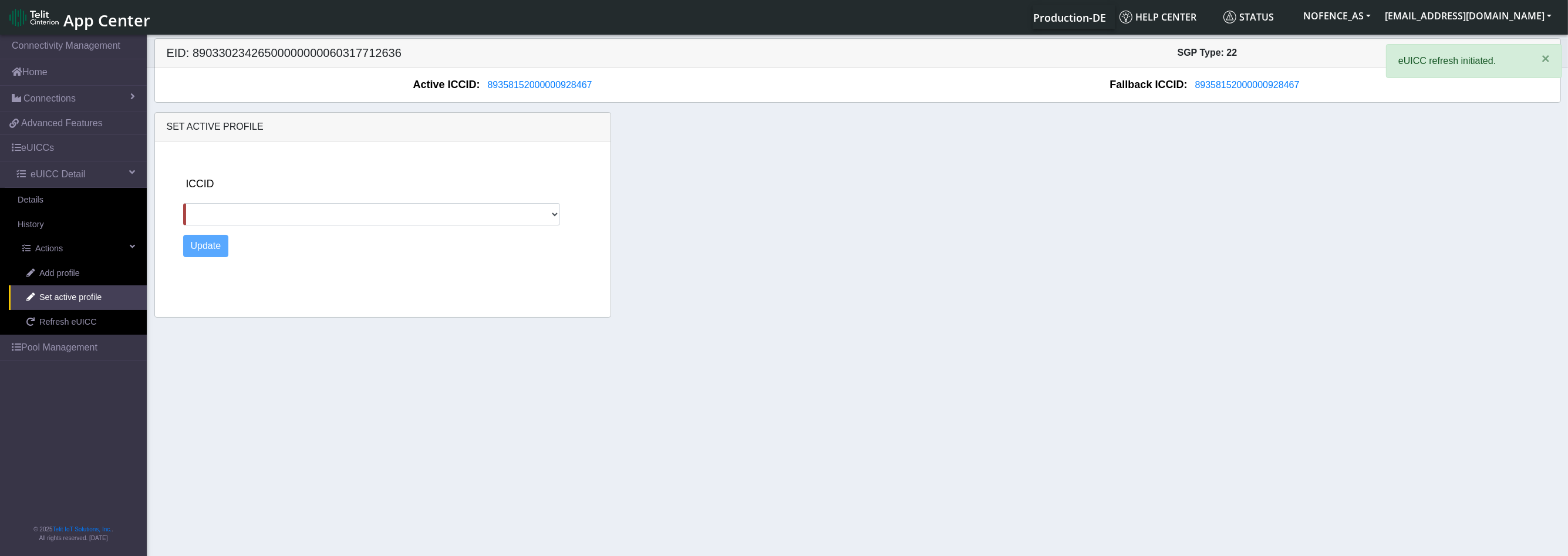
click at [255, 194] on div "ICCID" at bounding box center [393, 200] width 419 height 49
click at [254, 208] on select at bounding box center [372, 214] width 378 height 23
click at [256, 212] on select at bounding box center [372, 214] width 378 height 23
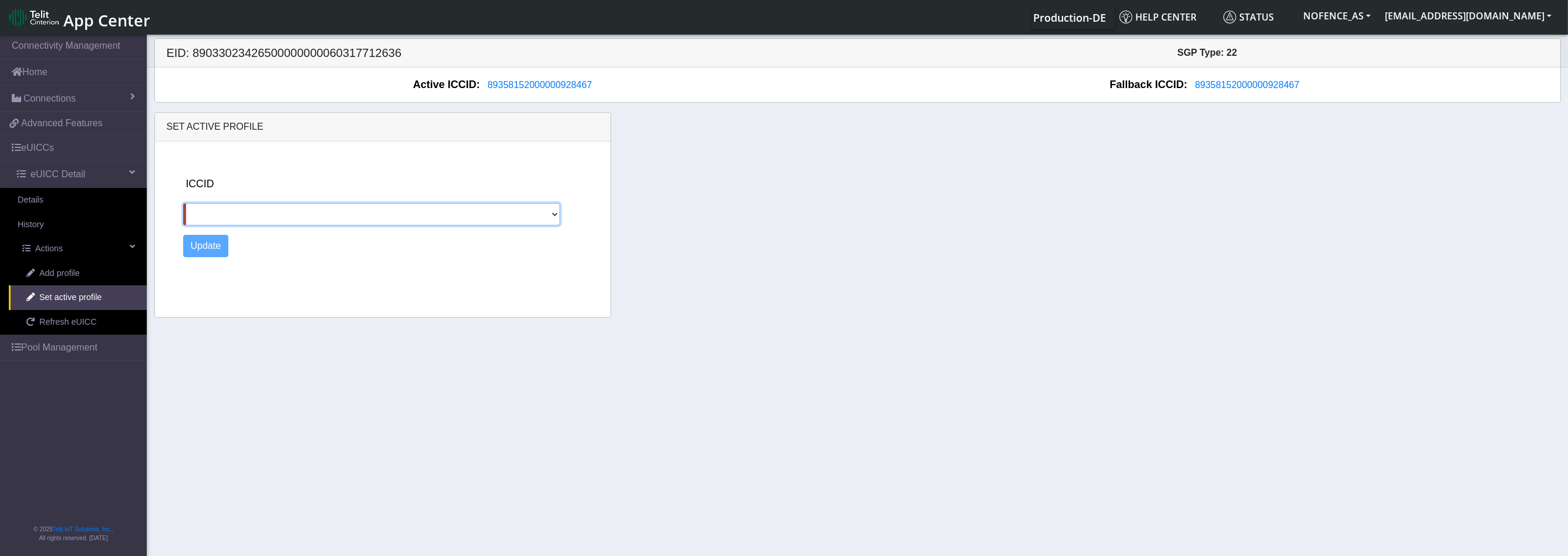
click at [254, 215] on select at bounding box center [372, 214] width 378 height 23
click at [231, 214] on select at bounding box center [372, 214] width 378 height 23
click at [138, 272] on link "Add profile" at bounding box center [78, 273] width 138 height 25
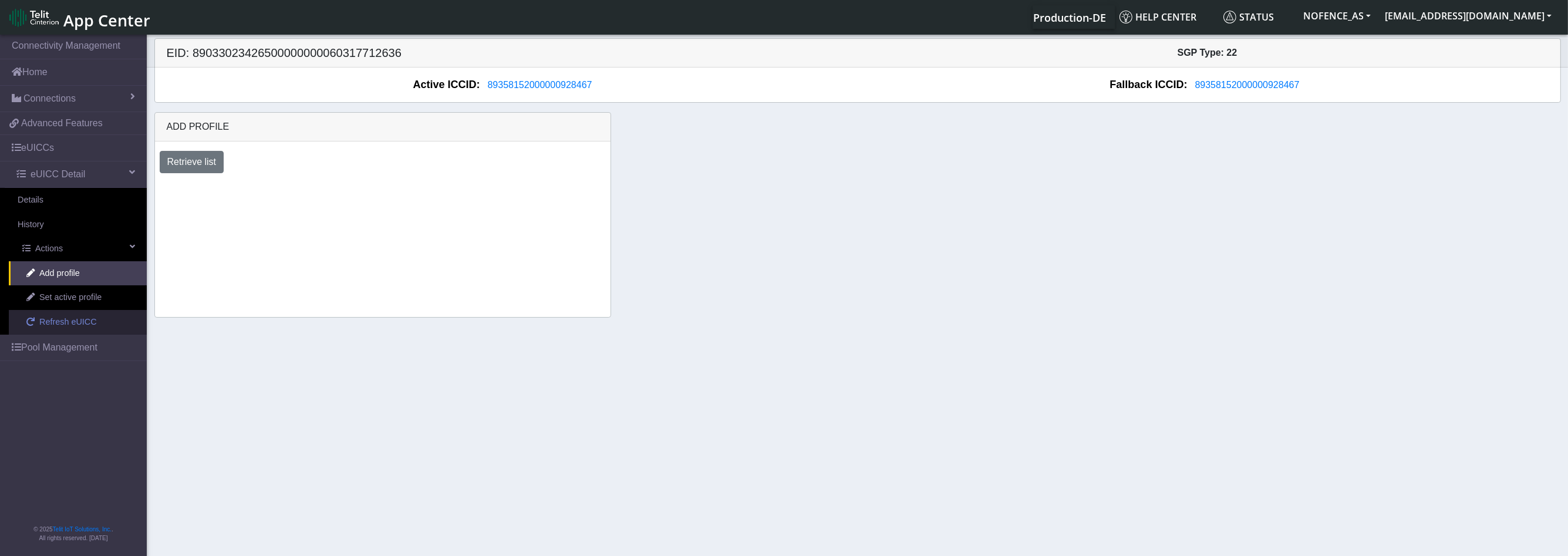
click at [38, 313] on link "Refresh eUICC" at bounding box center [78, 322] width 138 height 25
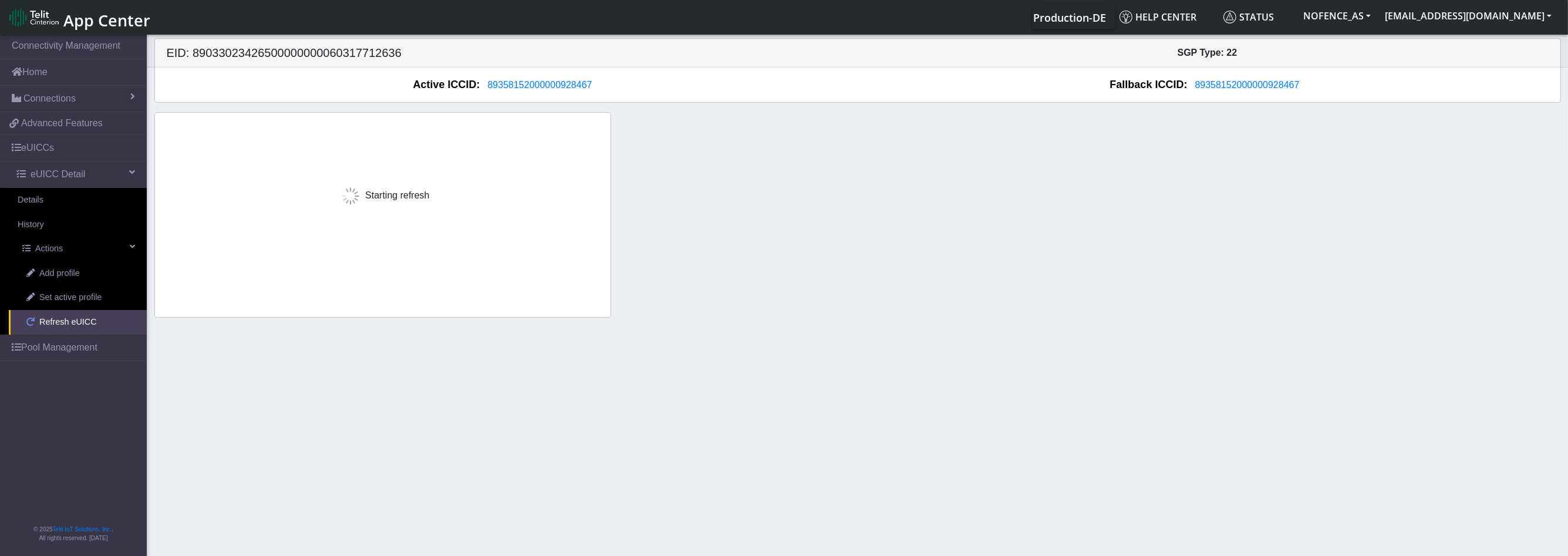
click at [73, 327] on span "Refresh eUICC" at bounding box center [68, 322] width 58 height 13
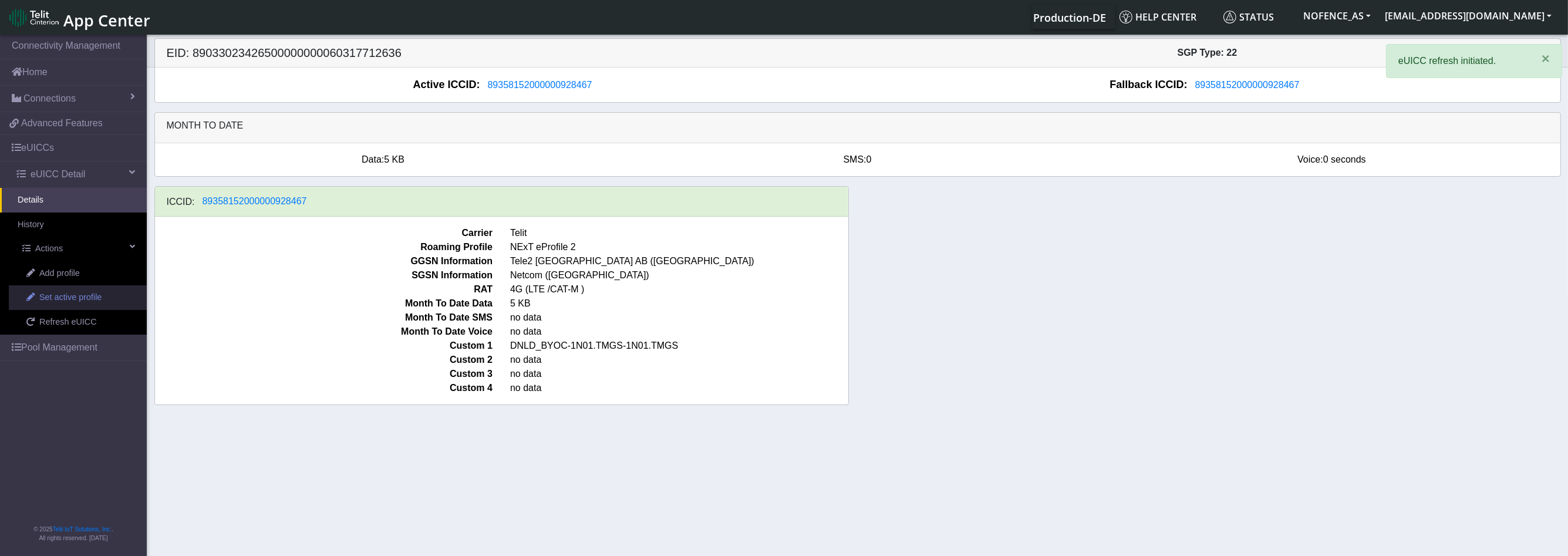
click at [82, 296] on span "Set active profile" at bounding box center [70, 297] width 62 height 13
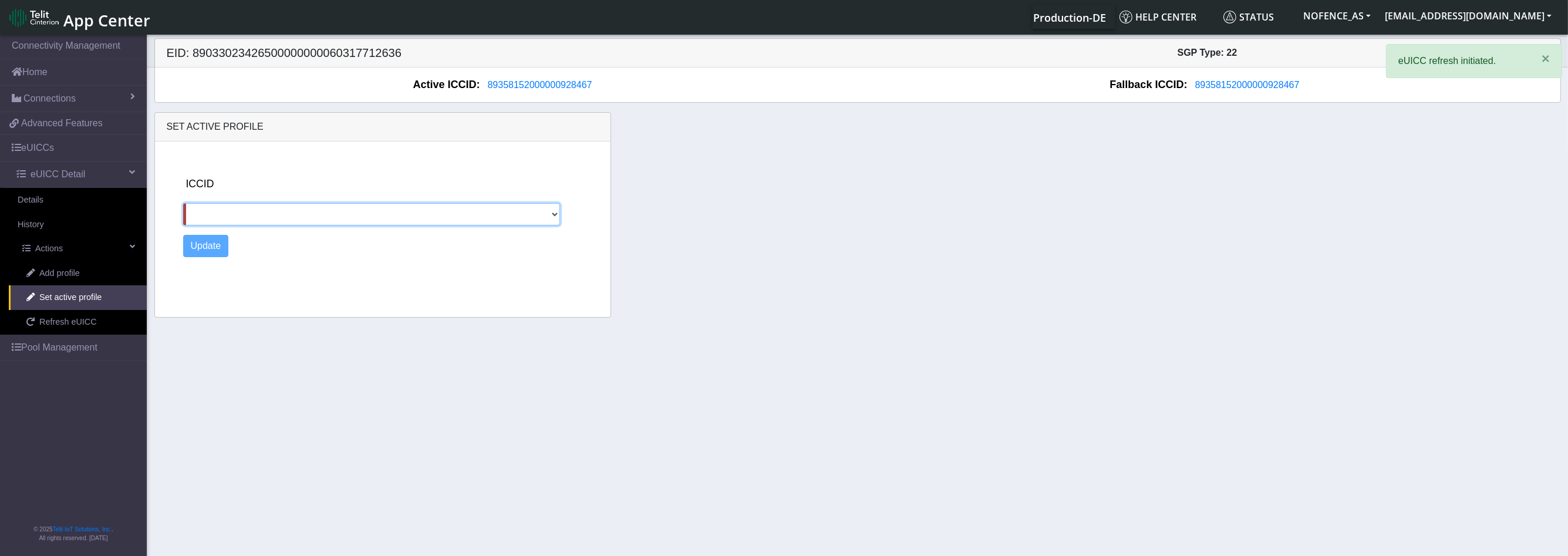
click at [226, 214] on select at bounding box center [372, 214] width 378 height 23
click at [226, 213] on select at bounding box center [372, 214] width 378 height 23
click at [841, 168] on div "Set active profile ICCID Update" at bounding box center [858, 214] width 1424 height 205
click at [1547, 57] on span "×" at bounding box center [1545, 58] width 8 height 16
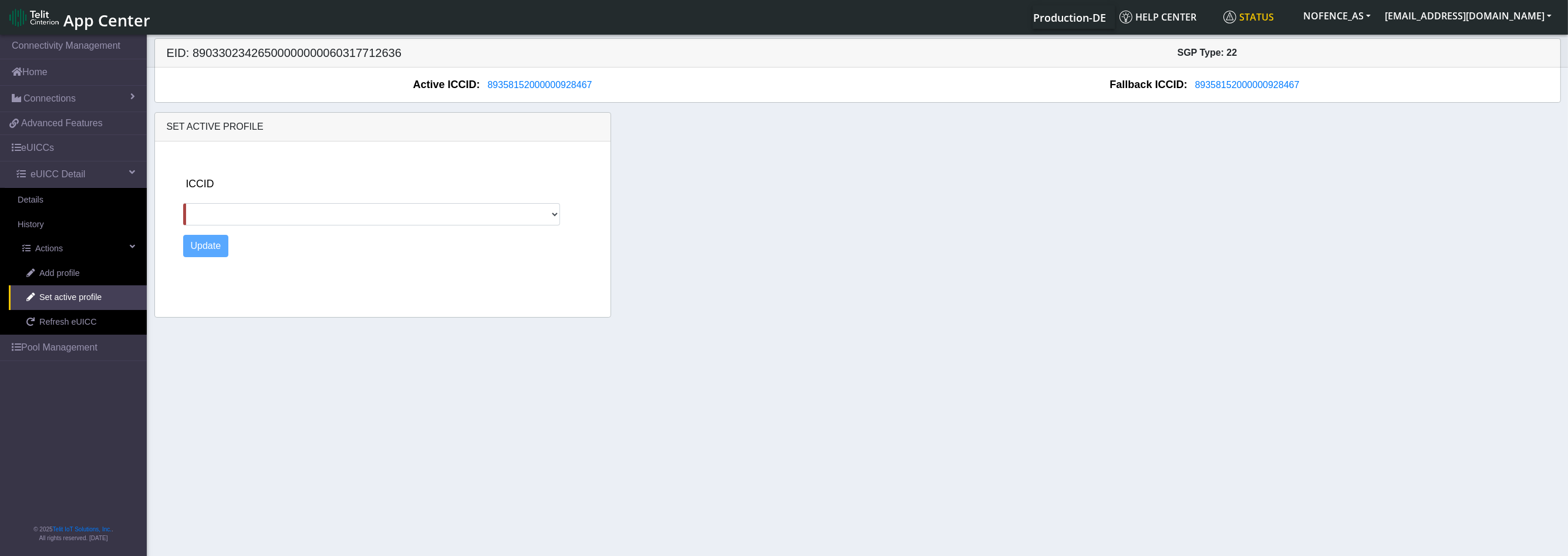
click at [1283, 6] on link "Status" at bounding box center [1257, 16] width 77 height 23
click at [1130, 63] on div "EID: 89033023426500000000060317712636 SGP Type: 22" at bounding box center [858, 53] width 1423 height 29
click at [569, 85] on span "89358152000000928467" at bounding box center [540, 85] width 104 height 10
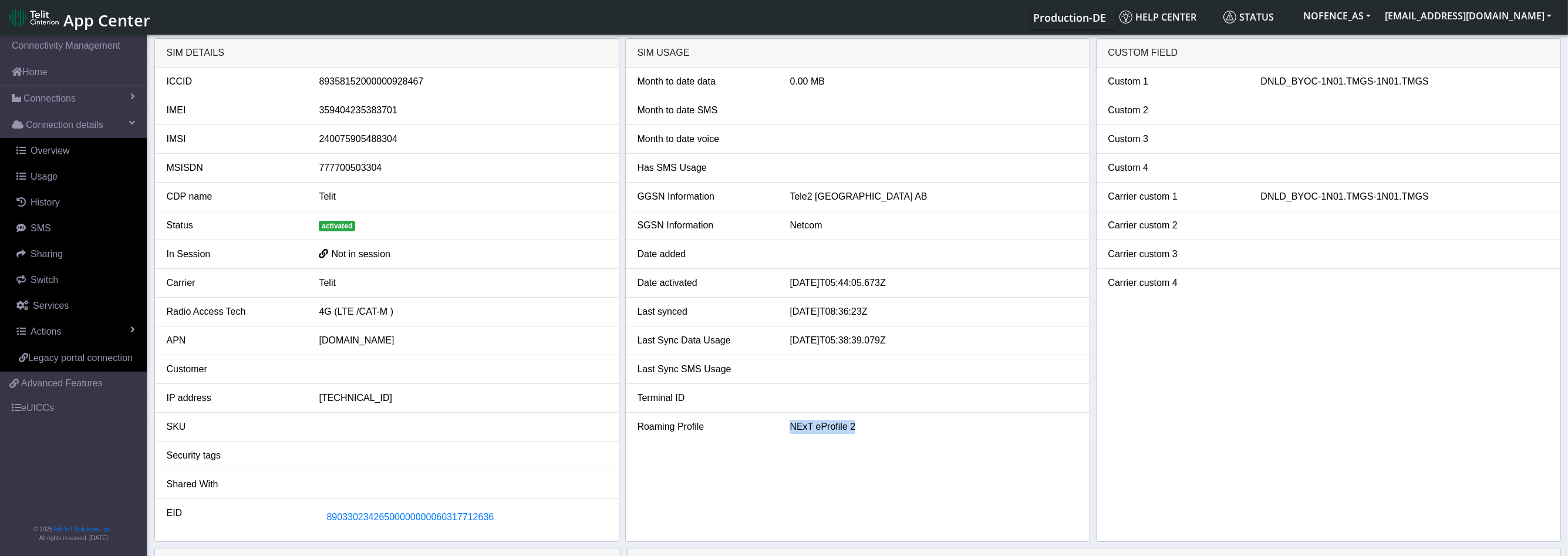
drag, startPoint x: 790, startPoint y: 422, endPoint x: 863, endPoint y: 423, distance: 73.0
click at [862, 423] on div "NExT eProfile 2" at bounding box center [934, 427] width 305 height 14
click at [863, 423] on div "NExT eProfile 2" at bounding box center [934, 427] width 305 height 14
drag, startPoint x: 863, startPoint y: 423, endPoint x: 734, endPoint y: 427, distance: 129.1
click at [734, 427] on div "Roaming Profile NExT eProfile 2" at bounding box center [858, 427] width 458 height 14
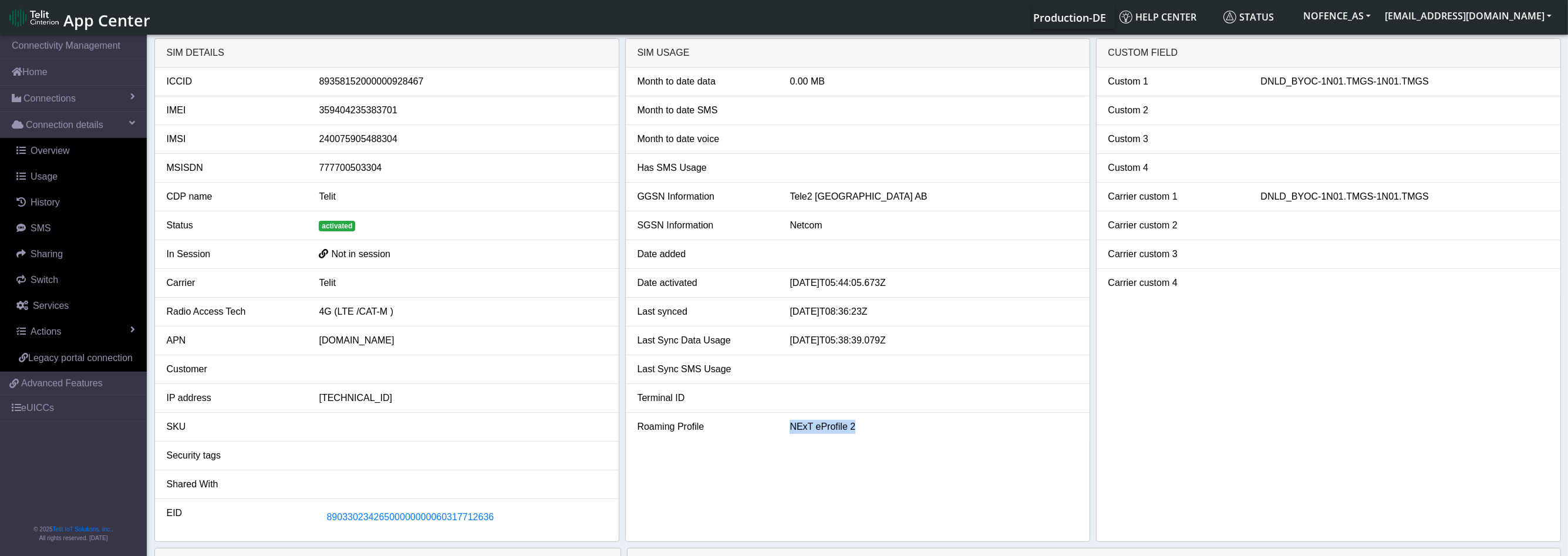
click at [812, 416] on li "Roaming Profile NExT eProfile 2" at bounding box center [858, 427] width 464 height 28
click at [1287, 187] on li "Carrier custom 1 DNLD_BYOC-1N01.TMGS-1N01.TMGS" at bounding box center [1328, 197] width 464 height 29
click at [1287, 187] on li "Carrier custom 1 DNLD_BYOC-1N01.TMGS-1N01.TMGS" at bounding box center [1328, 197] width 464 height 29
drag, startPoint x: 1285, startPoint y: 187, endPoint x: 1284, endPoint y: 197, distance: 10.0
click at [1284, 189] on li "Carrier custom 1 DNLD_BYOC-1N01.TMGS-1N01.TMGS" at bounding box center [1328, 197] width 464 height 29
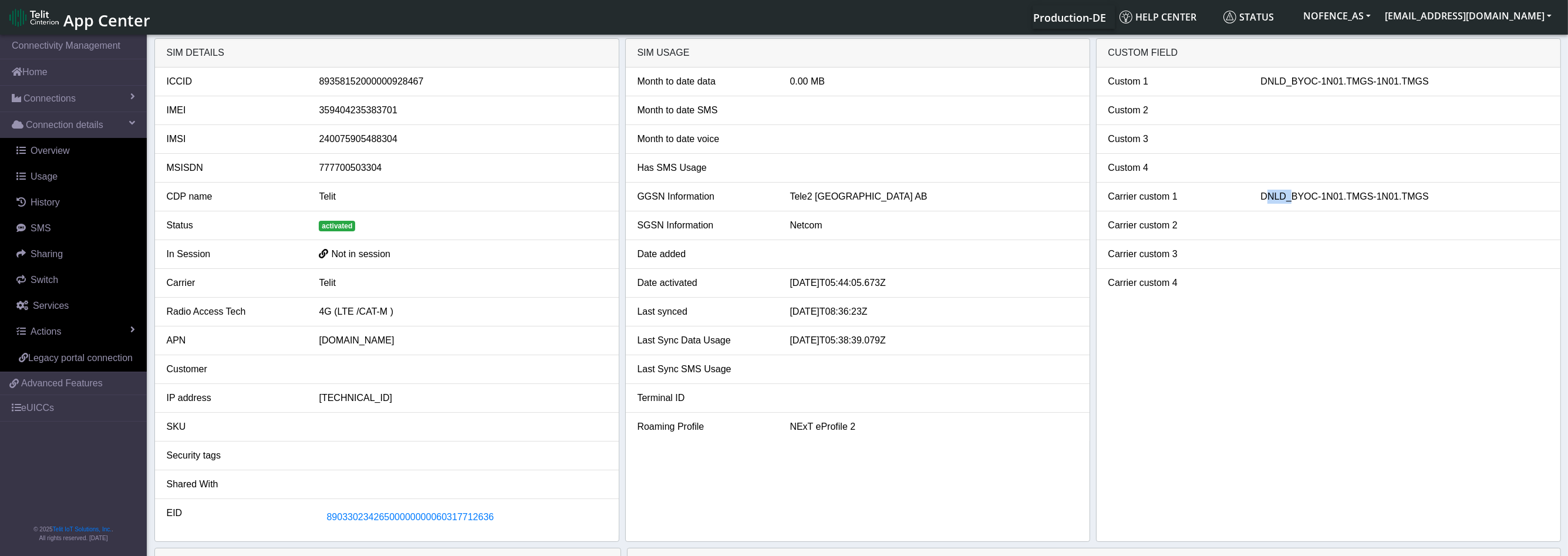
click at [1284, 199] on div "DNLD_BYOC-1N01.TMGS-1N01.TMGS" at bounding box center [1404, 197] width 305 height 14
click at [1326, 204] on li "Carrier custom 1 DNLD_BYOC-1N01.TMGS-1N01.TMGS" at bounding box center [1328, 197] width 464 height 29
drag, startPoint x: 1242, startPoint y: 199, endPoint x: 1437, endPoint y: 165, distance: 197.9
click at [1437, 165] on ul "Custom 1 DNLD_BYOC-1N01.TMGS-1N01.TMGS Custom 2 Custom 3 Custom 4 Carrier custo…" at bounding box center [1328, 182] width 464 height 229
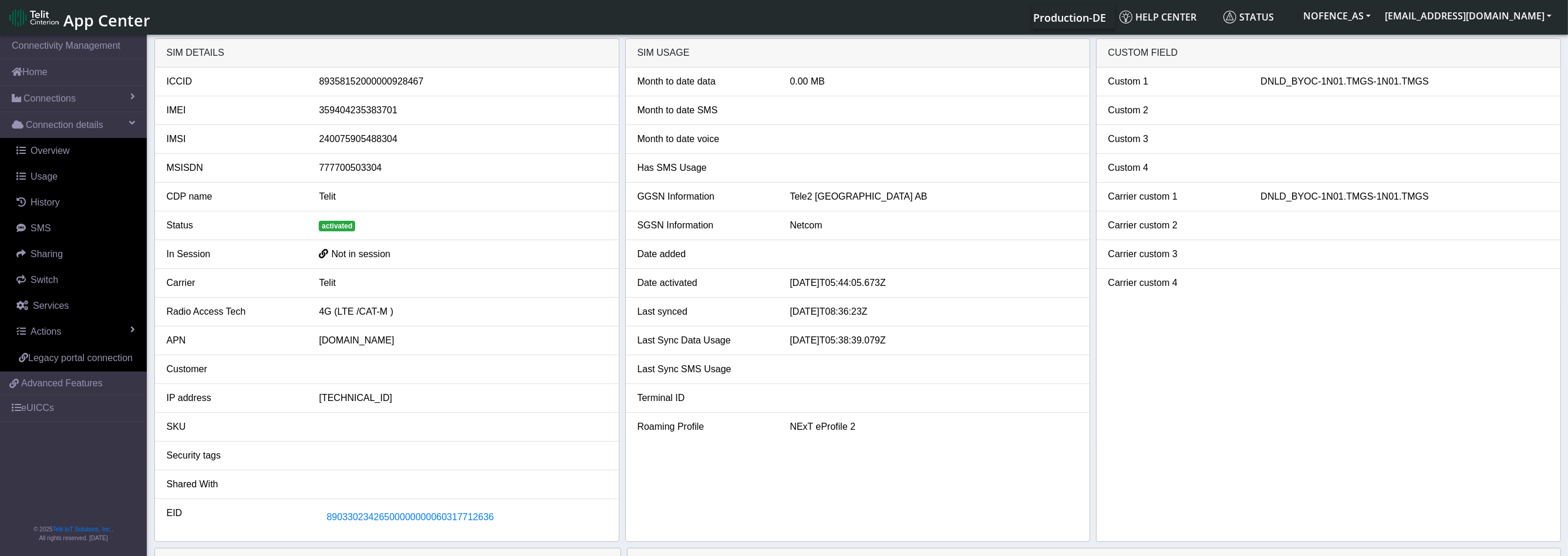
click at [1429, 183] on li "Carrier custom 1 DNLD_BYOC-1N01.TMGS-1N01.TMGS" at bounding box center [1328, 197] width 464 height 29
drag, startPoint x: 1439, startPoint y: 192, endPoint x: 1256, endPoint y: 198, distance: 183.1
click at [1256, 198] on div "DNLD_BYOC-1N01.TMGS-1N01.TMGS" at bounding box center [1404, 197] width 305 height 14
click at [711, 207] on li "GGSN Information Tele2 [GEOGRAPHIC_DATA] AB" at bounding box center [858, 197] width 464 height 29
click at [67, 337] on link "Actions" at bounding box center [75, 331] width 142 height 26
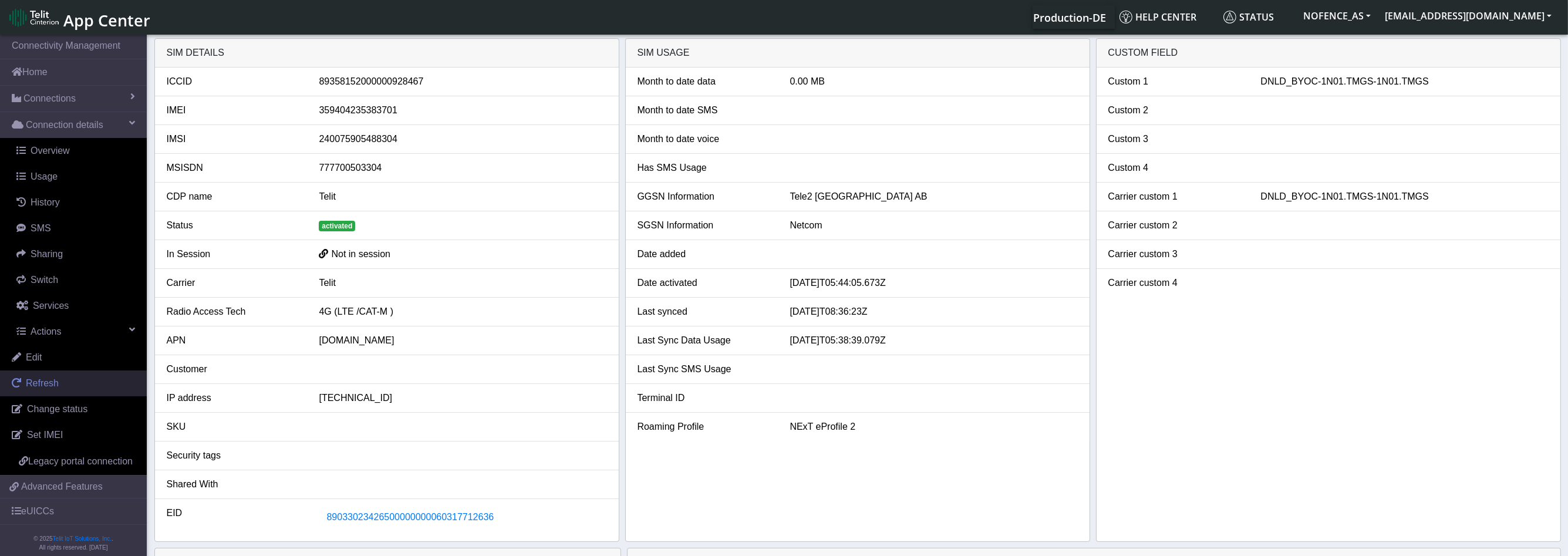
click at [68, 384] on link "Refresh" at bounding box center [74, 383] width 147 height 26
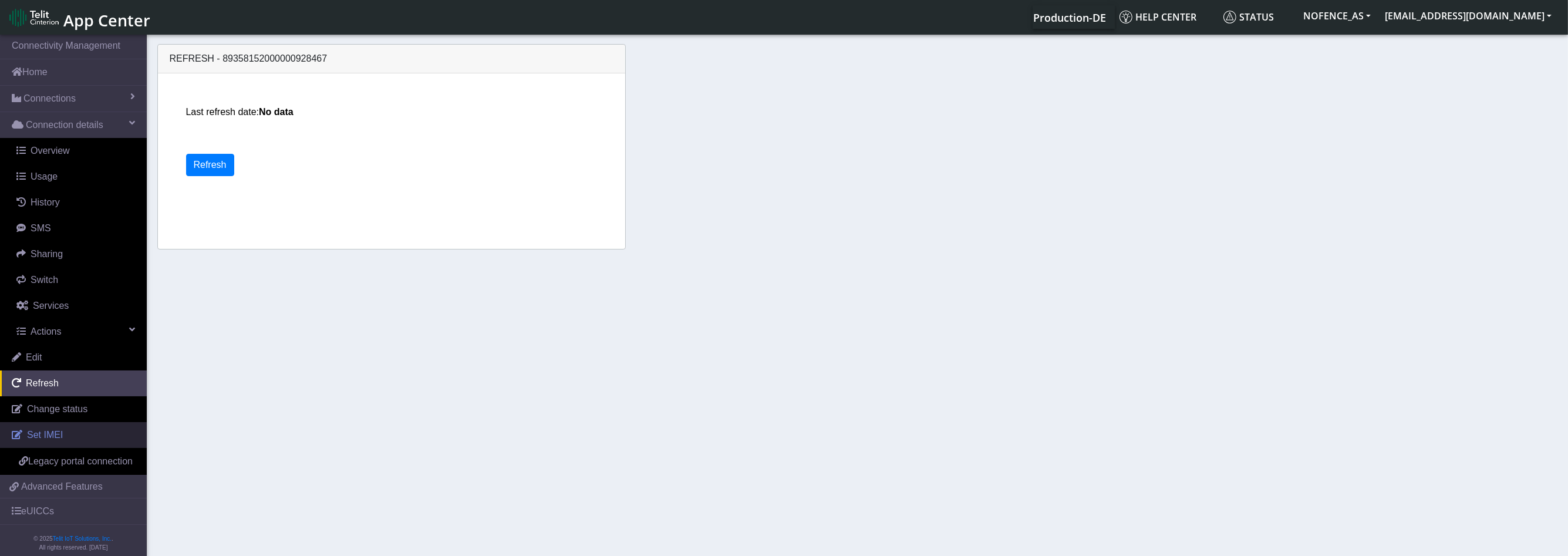
click at [68, 429] on link "Set IMEI" at bounding box center [74, 435] width 147 height 26
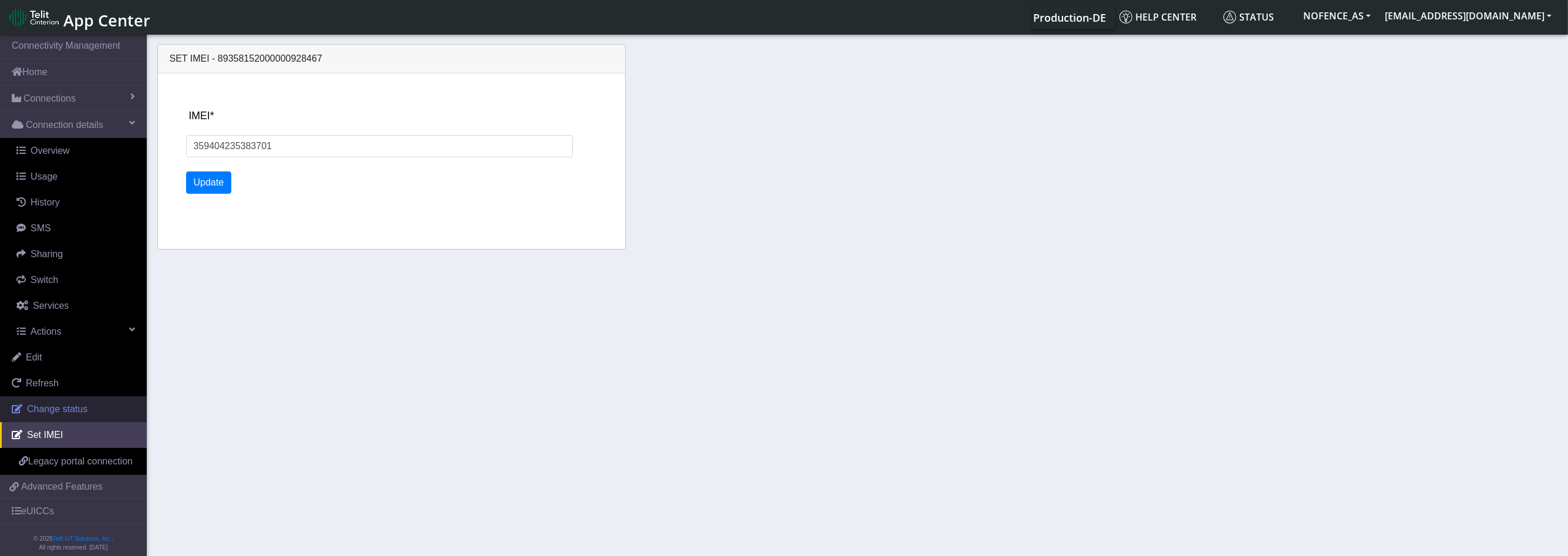
click at [72, 408] on span "Change status" at bounding box center [57, 409] width 60 height 10
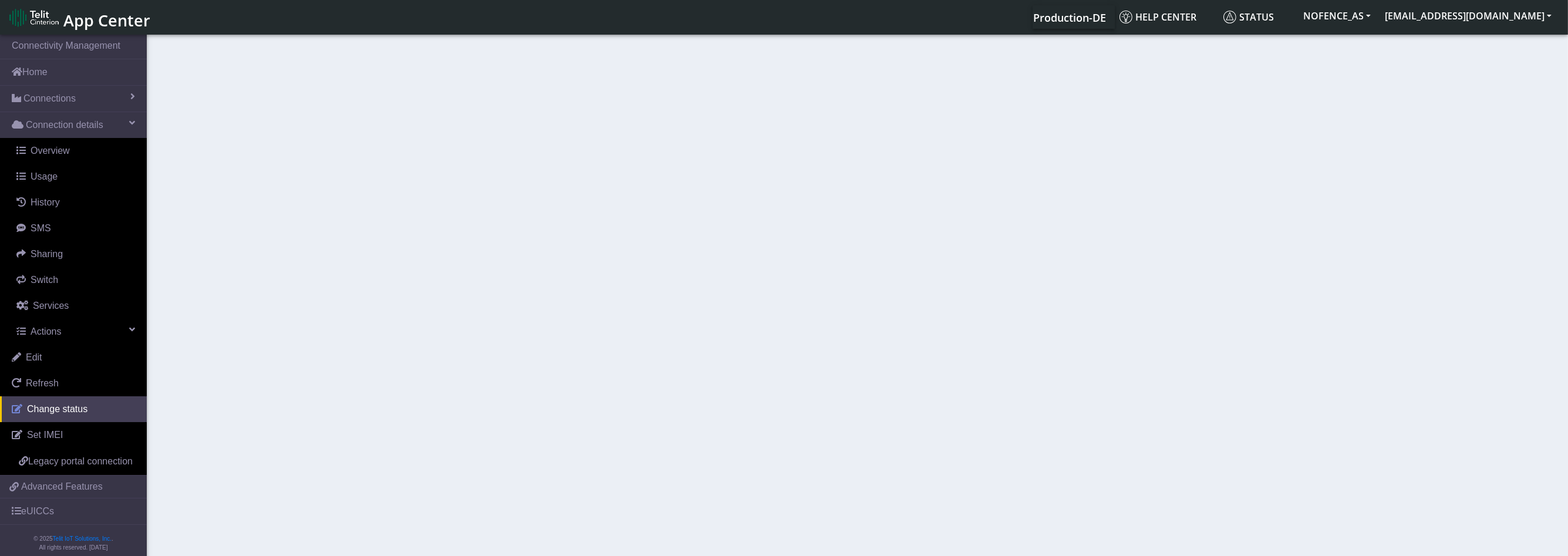
select select "activated"
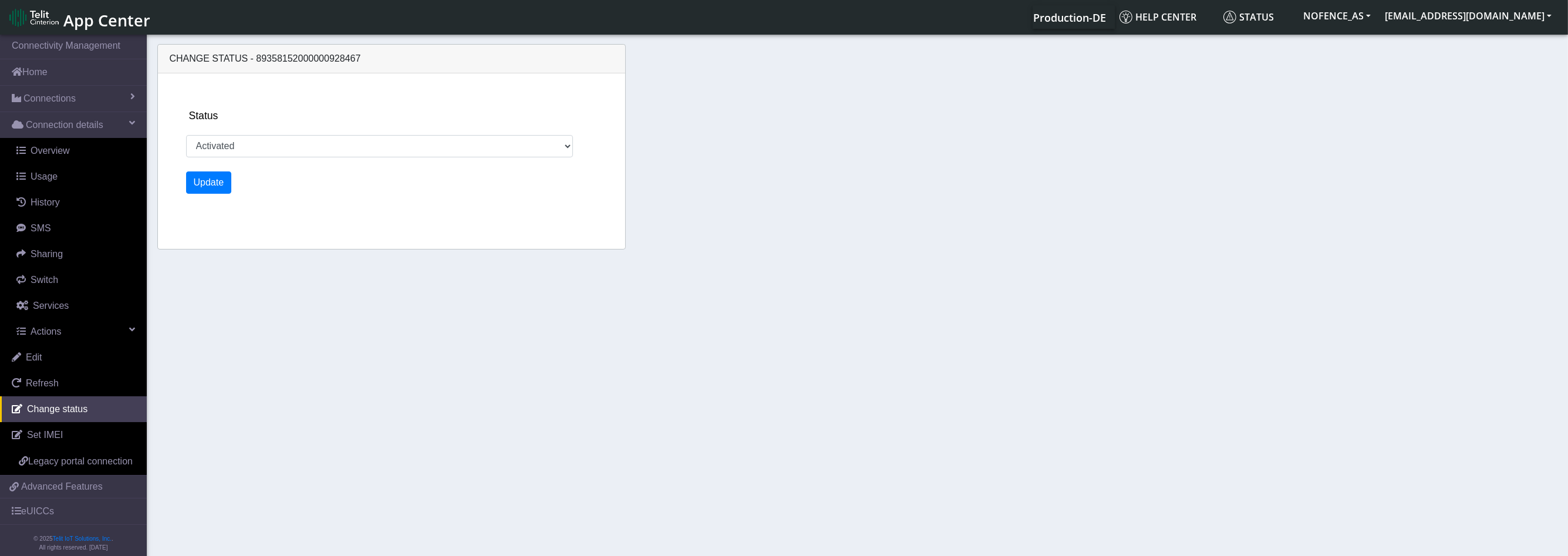
click at [219, 133] on div "Status Activated Deactivated" at bounding box center [401, 133] width 430 height 49
click at [216, 139] on select "Activated Deactivated" at bounding box center [379, 146] width 388 height 23
click at [61, 388] on link "Refresh" at bounding box center [74, 383] width 147 height 26
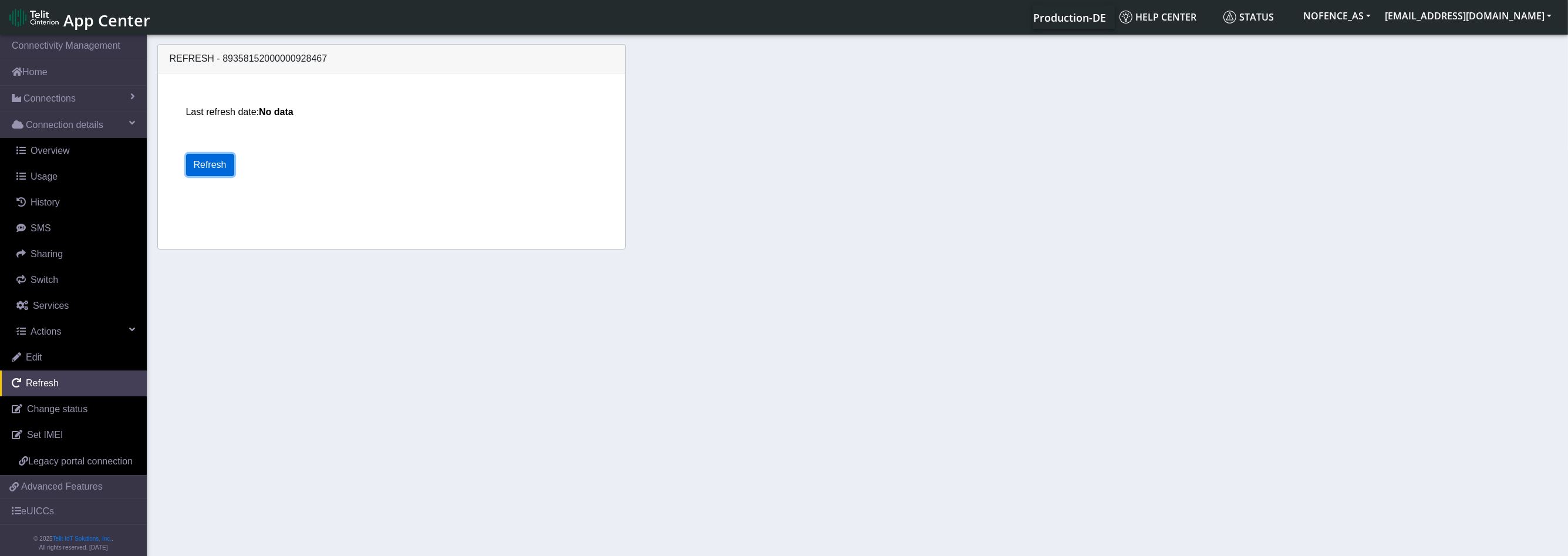
click at [207, 173] on button "Refresh" at bounding box center [210, 165] width 48 height 23
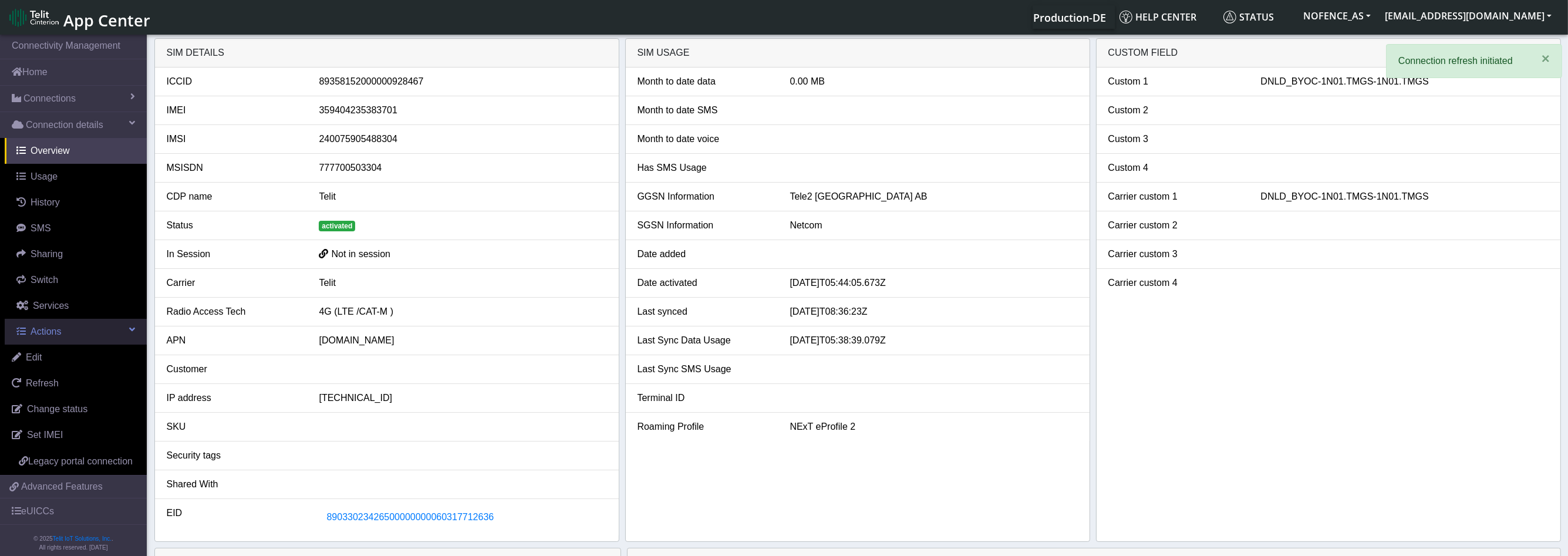
click at [66, 330] on link "Actions" at bounding box center [75, 331] width 142 height 26
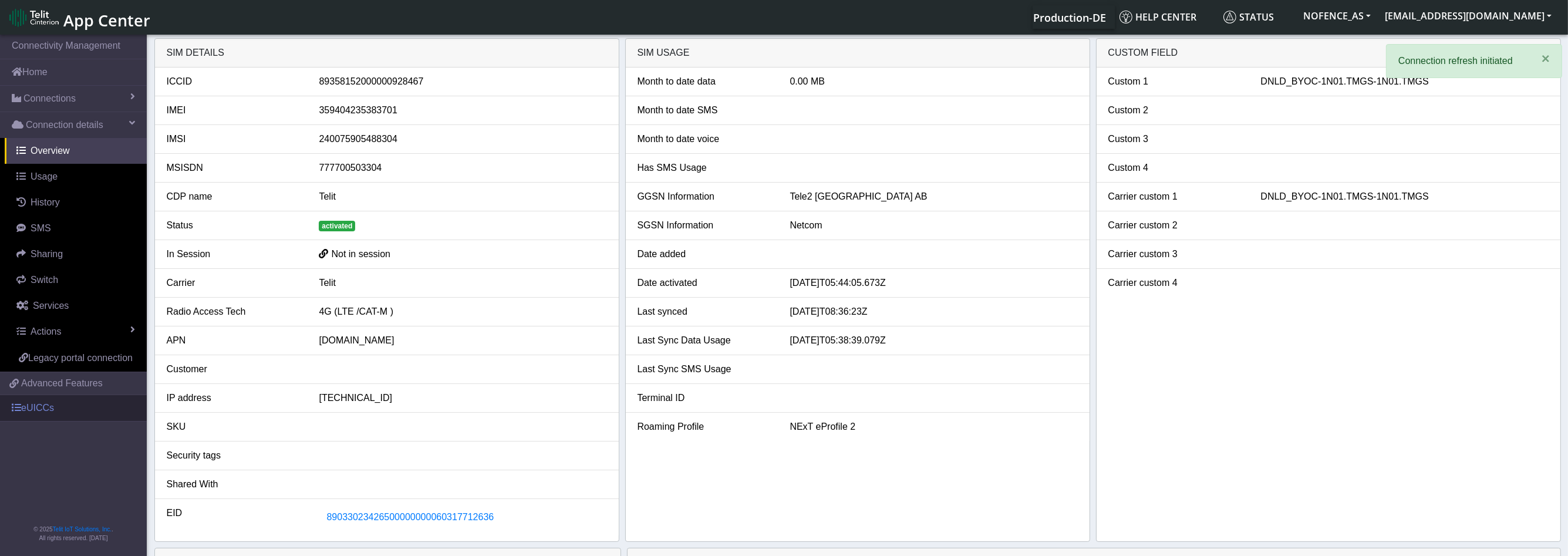
click at [70, 403] on link "eUICCs" at bounding box center [74, 408] width 147 height 26
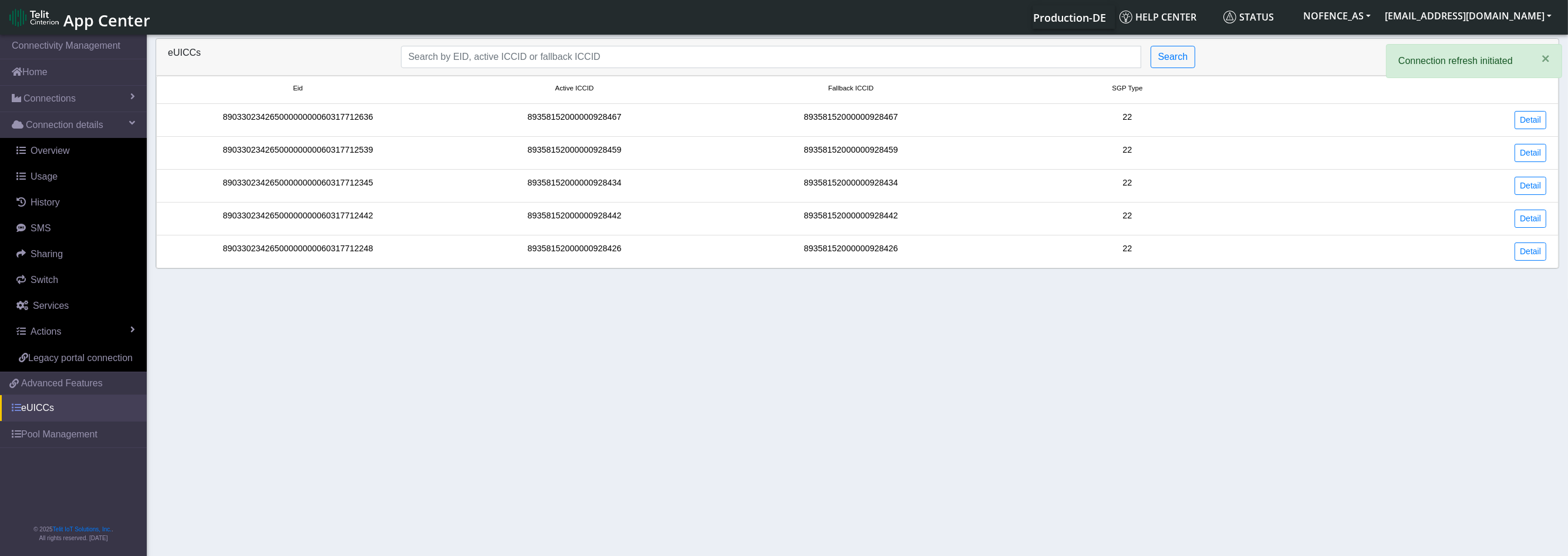
click at [67, 406] on link "eUICCs" at bounding box center [74, 408] width 147 height 26
click at [1545, 114] on div "Detail" at bounding box center [1410, 120] width 290 height 18
click at [1532, 116] on link "Detail" at bounding box center [1530, 120] width 31 height 18
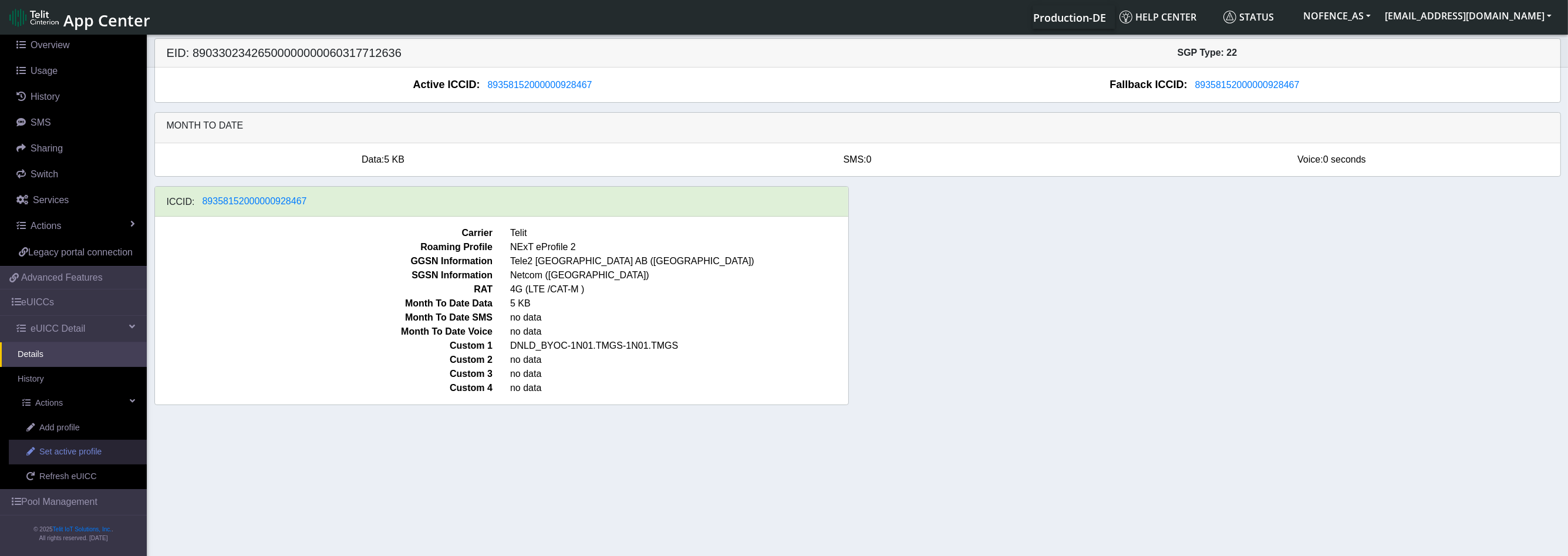
scroll to position [117, 0]
click at [98, 459] on span "Set active profile" at bounding box center [70, 452] width 62 height 13
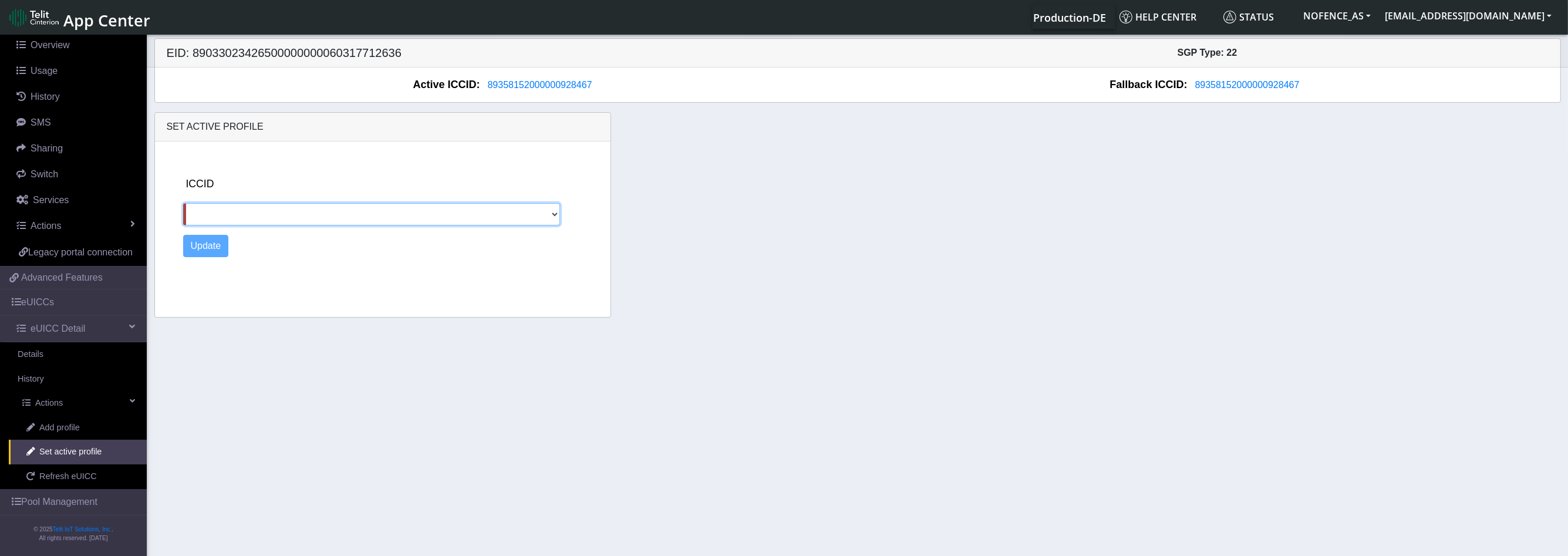
click at [92, 472] on section "Connectivity Management Home Connections List Map Connection details Overview U…" at bounding box center [784, 296] width 1568 height 528
click at [92, 472] on span "Refresh eUICC" at bounding box center [68, 476] width 58 height 13
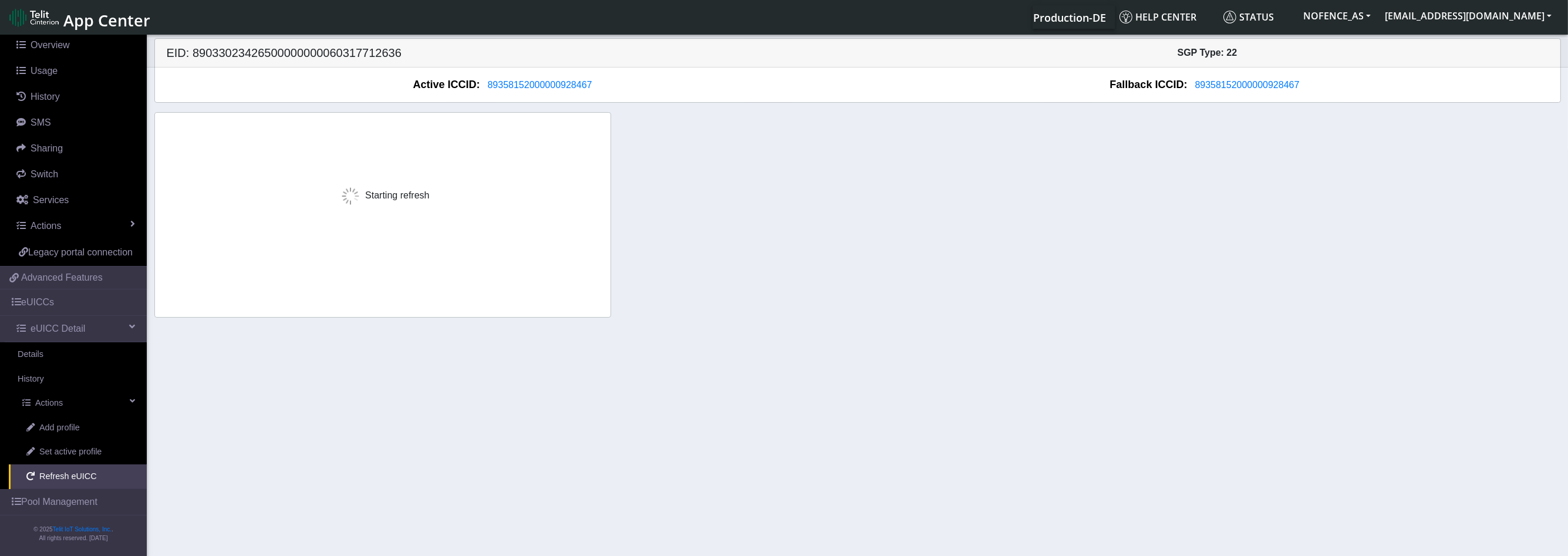
click at [92, 472] on span "Refresh eUICC" at bounding box center [68, 476] width 58 height 13
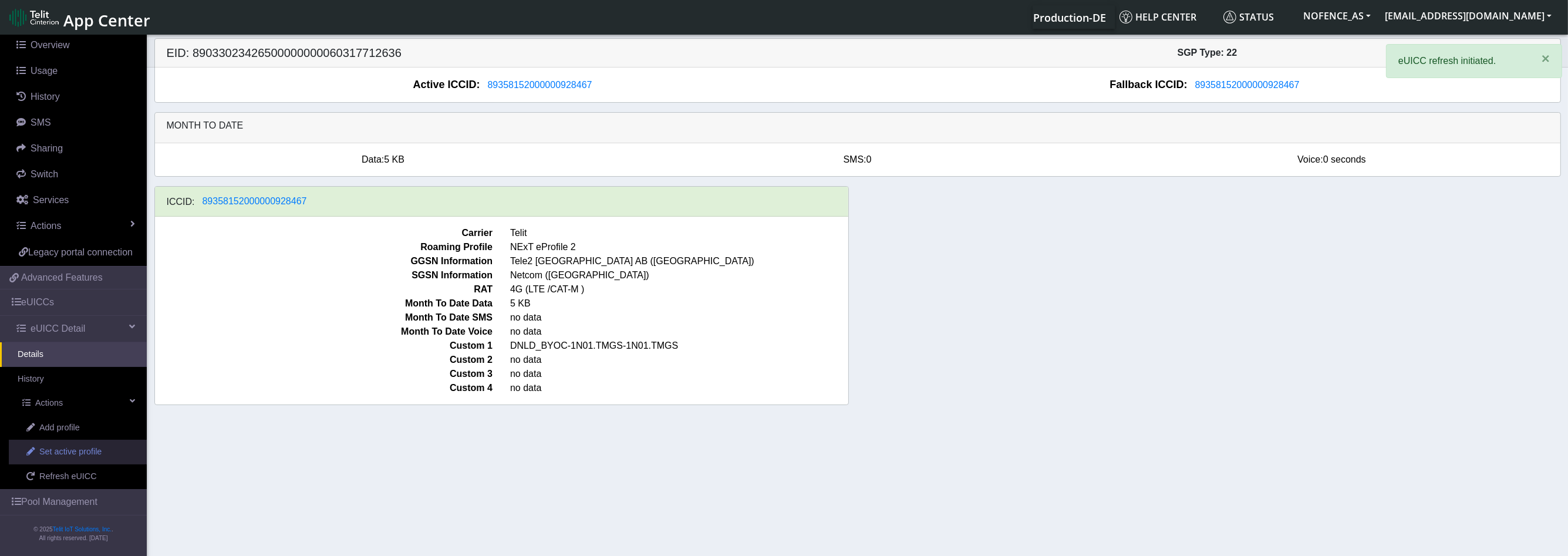
click at [103, 445] on link "Set active profile" at bounding box center [78, 452] width 138 height 25
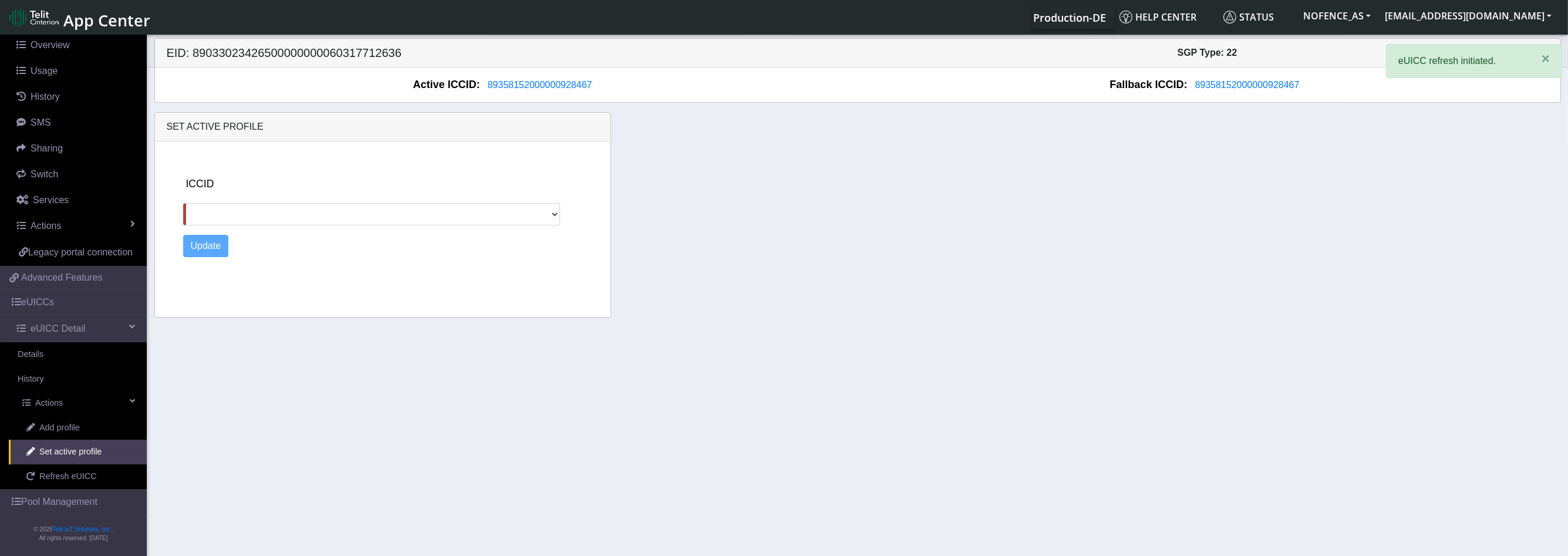
click at [242, 199] on div "ICCID" at bounding box center [393, 200] width 419 height 49
click at [97, 420] on section "Connectivity Management Home Connections List Map Connection details Overview U…" at bounding box center [784, 296] width 1568 height 528
click at [92, 432] on link "Add profile" at bounding box center [78, 428] width 138 height 25
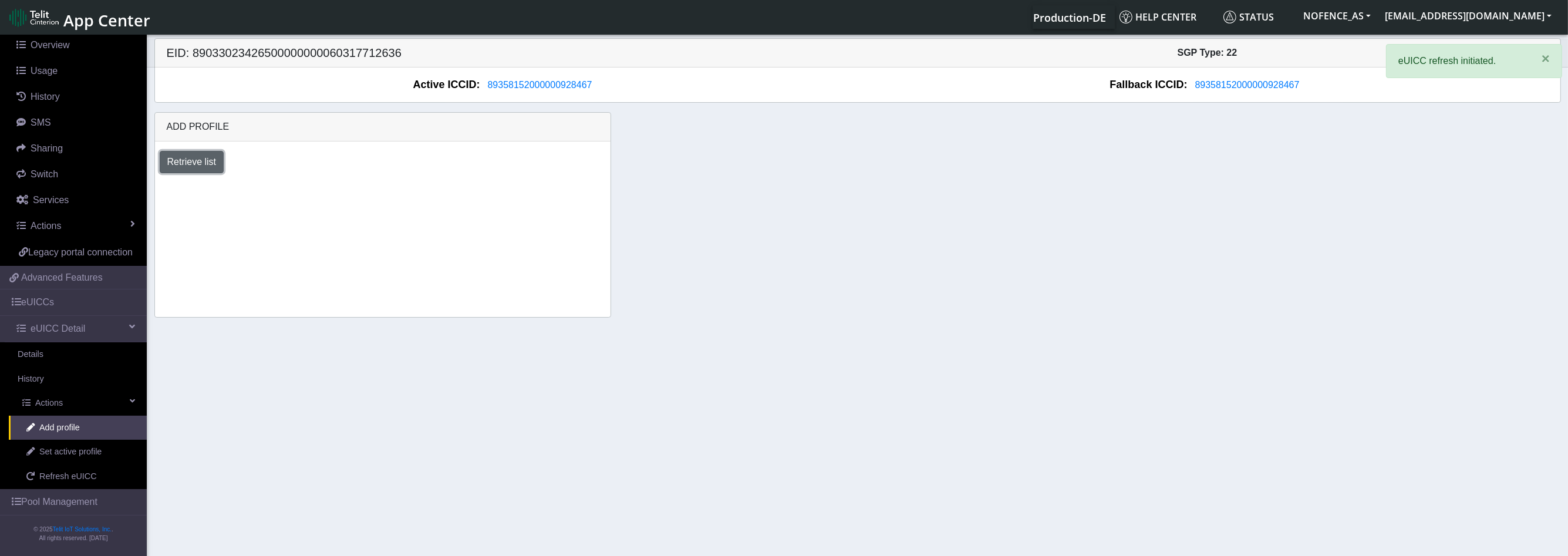
click at [177, 157] on button "Retrieve list" at bounding box center [192, 162] width 65 height 23
select select "6c03ca72-ef63-4261-9d33-5bb37ce75665"
click at [160, 183] on select "Select profile to add DNLD_BYOC-1N01.TMGS-1N01.TMGS" at bounding box center [258, 194] width 198 height 23
click at [395, 188] on button "Add" at bounding box center [388, 194] width 31 height 23
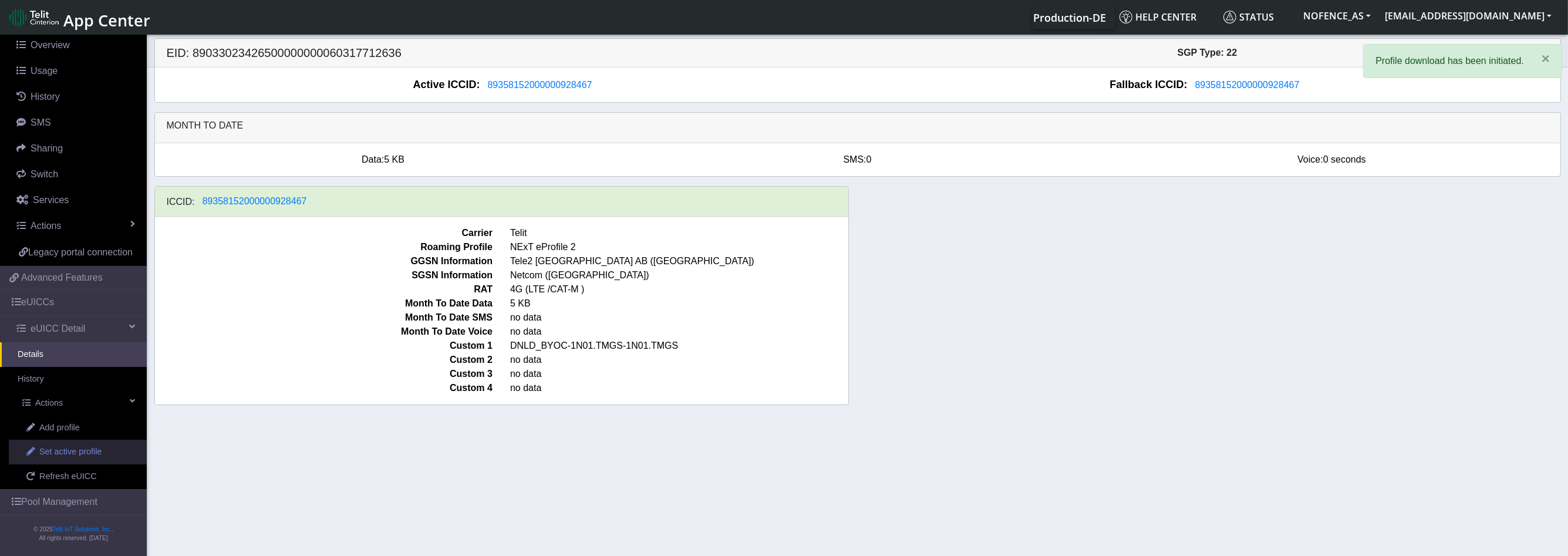
click at [75, 451] on span "Set active profile" at bounding box center [70, 452] width 62 height 13
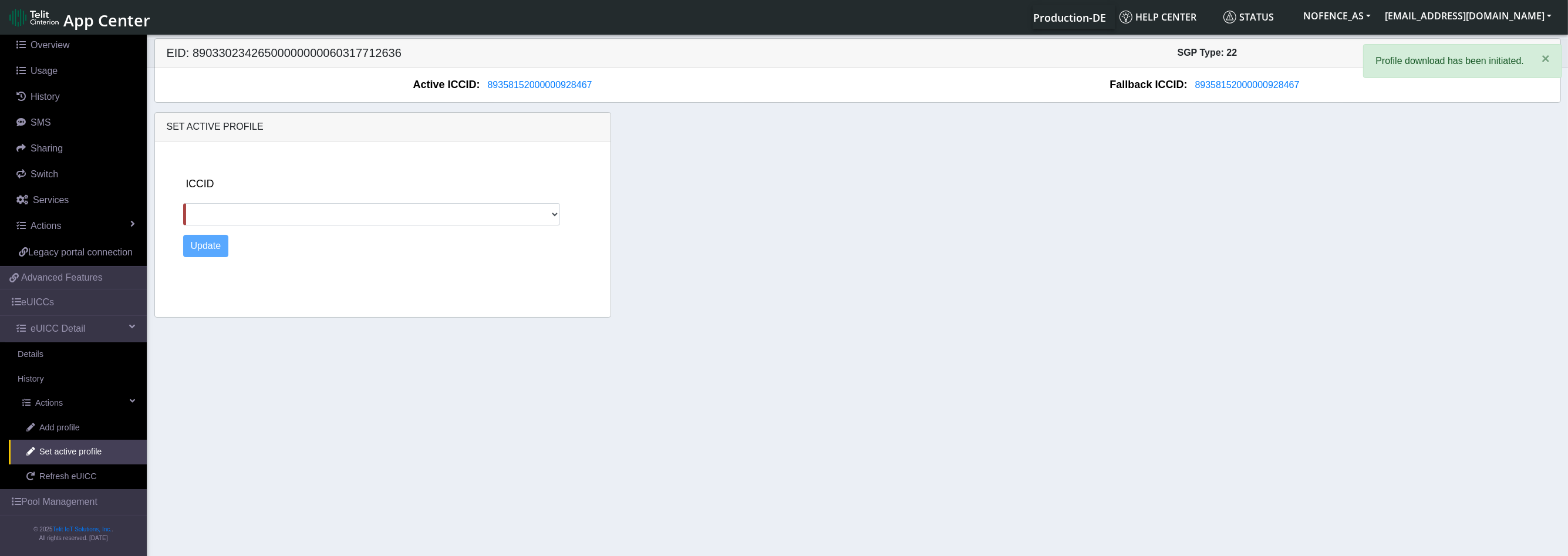
drag, startPoint x: 226, startPoint y: 229, endPoint x: 229, endPoint y: 216, distance: 13.3
click at [226, 229] on div "ICCID Update" at bounding box center [393, 227] width 428 height 171
click at [229, 215] on select at bounding box center [372, 214] width 378 height 23
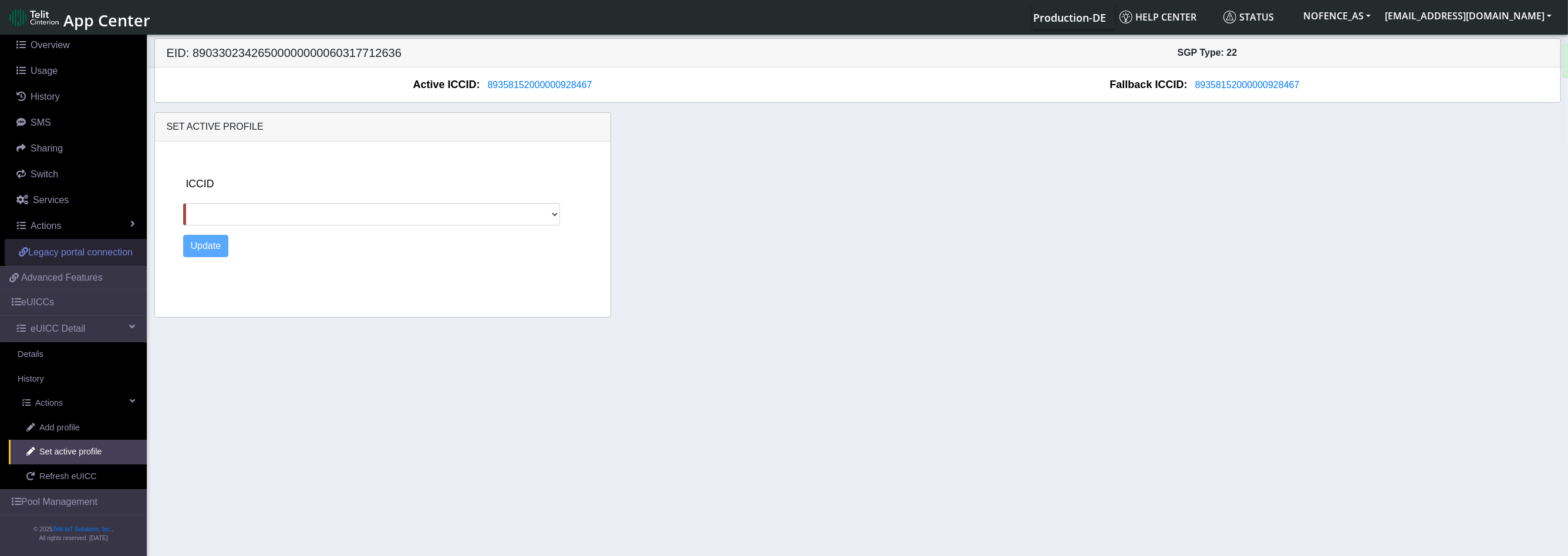
click at [78, 247] on span "Legacy portal connection" at bounding box center [80, 252] width 104 height 10
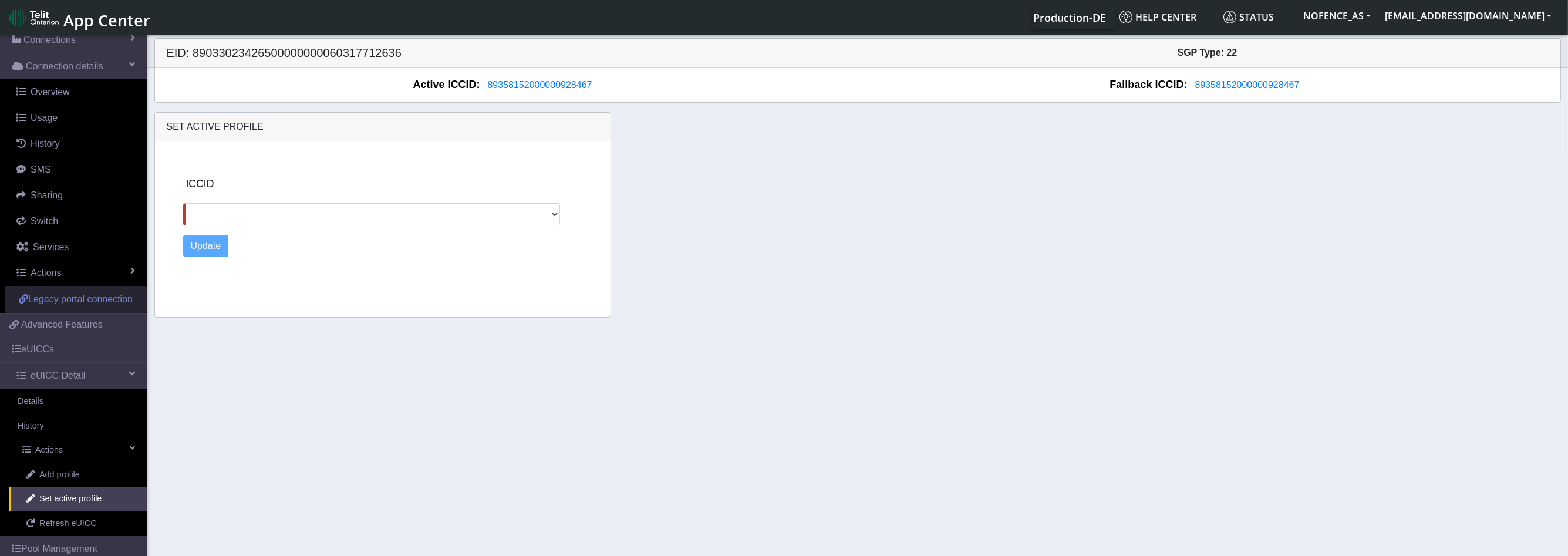
scroll to position [12, 0]
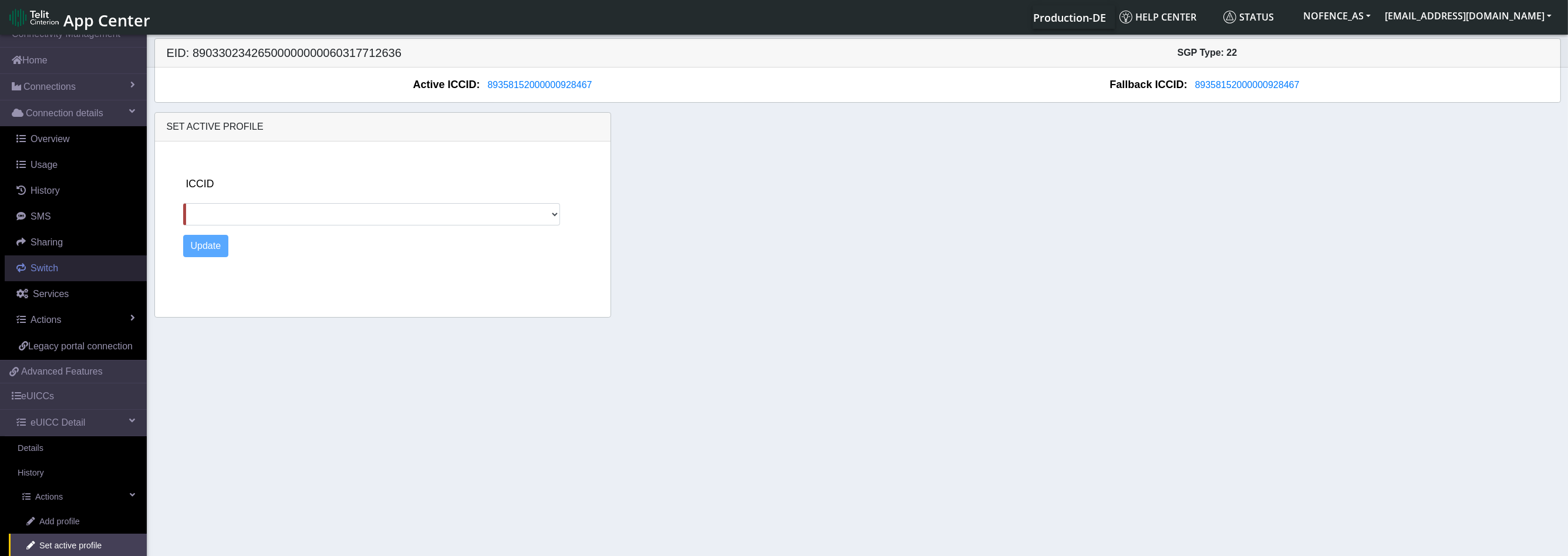
click at [85, 268] on link "Switch" at bounding box center [75, 268] width 142 height 26
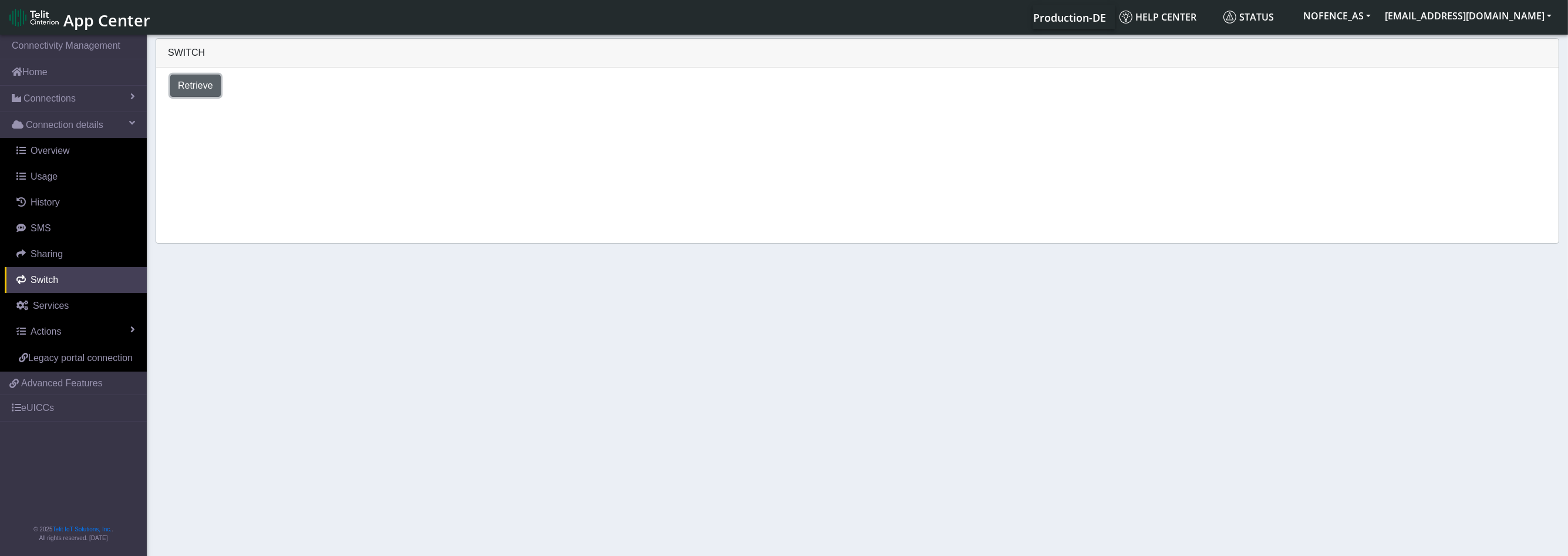
click at [207, 90] on span "Retrieve" at bounding box center [195, 85] width 35 height 10
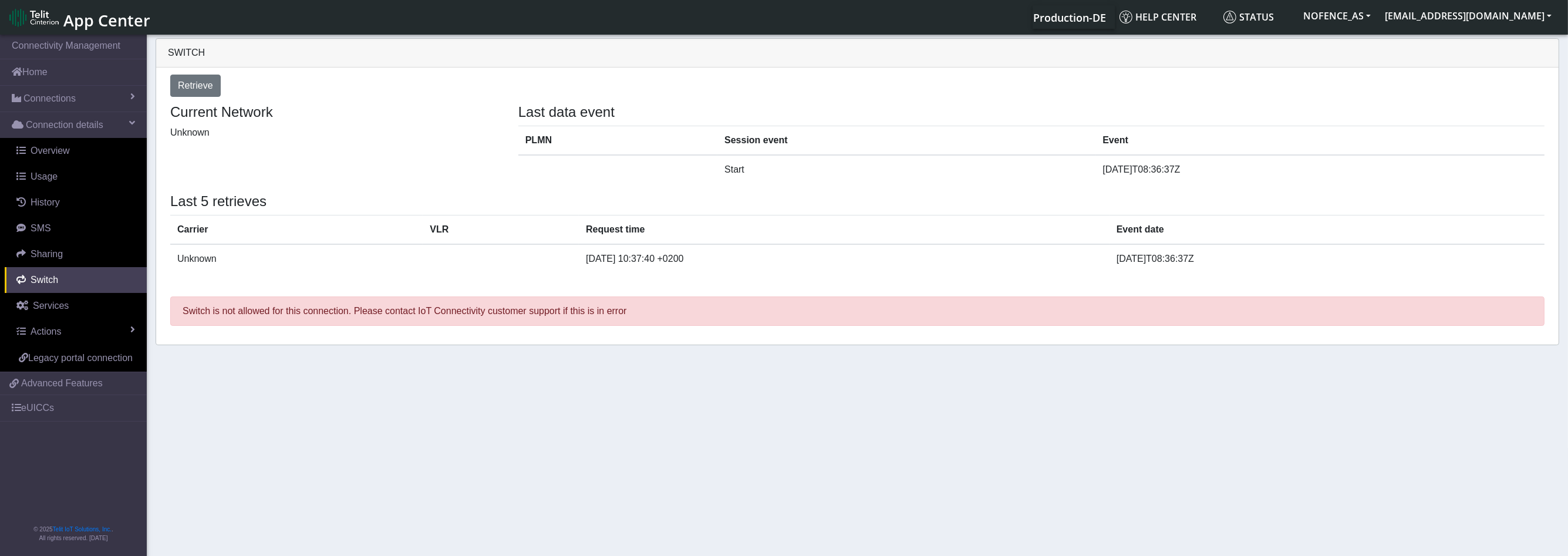
click at [324, 229] on th "Carrier" at bounding box center [297, 229] width 253 height 30
click at [335, 160] on div "Current Network Unknown" at bounding box center [335, 143] width 348 height 80
click at [311, 325] on div "Switch is not allowed for this connection. Please contact IoT Connectivity cust…" at bounding box center [857, 313] width 1391 height 43
click at [313, 306] on p "Switch is not allowed for this connection. Please contact IoT Connectivity cust…" at bounding box center [857, 311] width 1374 height 30
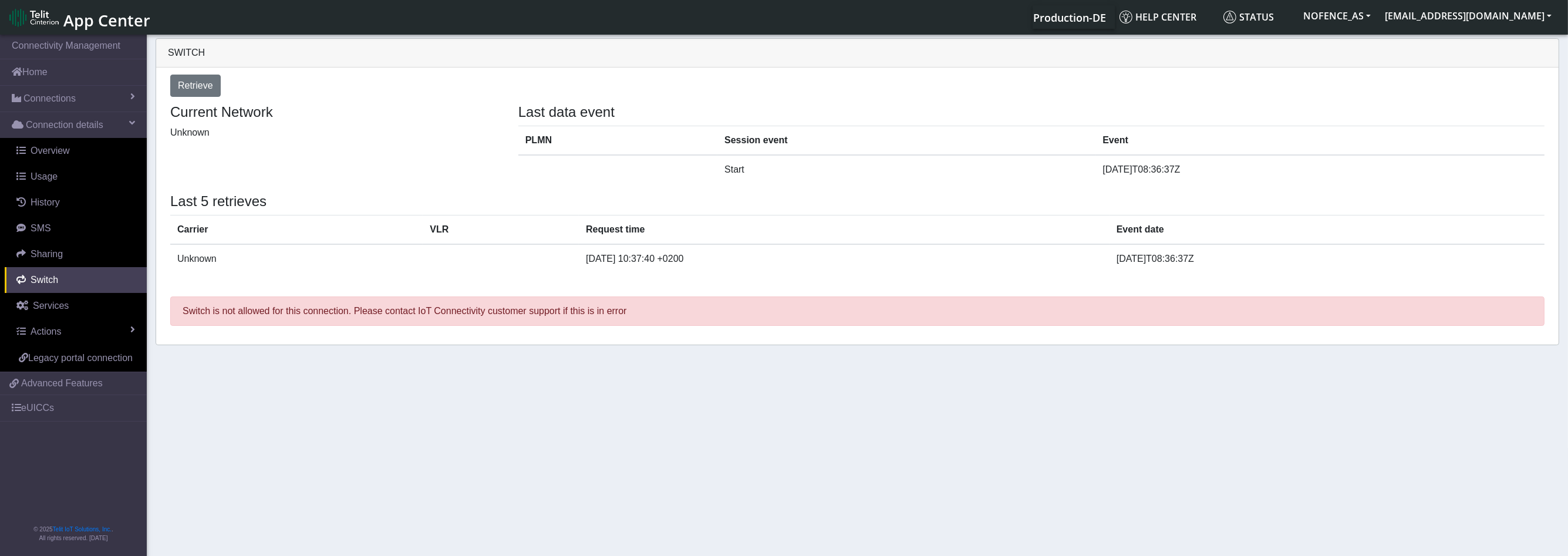
click at [305, 326] on div "Switch is not allowed for this connection. Please contact IoT Connectivity cust…" at bounding box center [857, 313] width 1391 height 43
click at [192, 85] on span "Retrieve" at bounding box center [195, 85] width 35 height 10
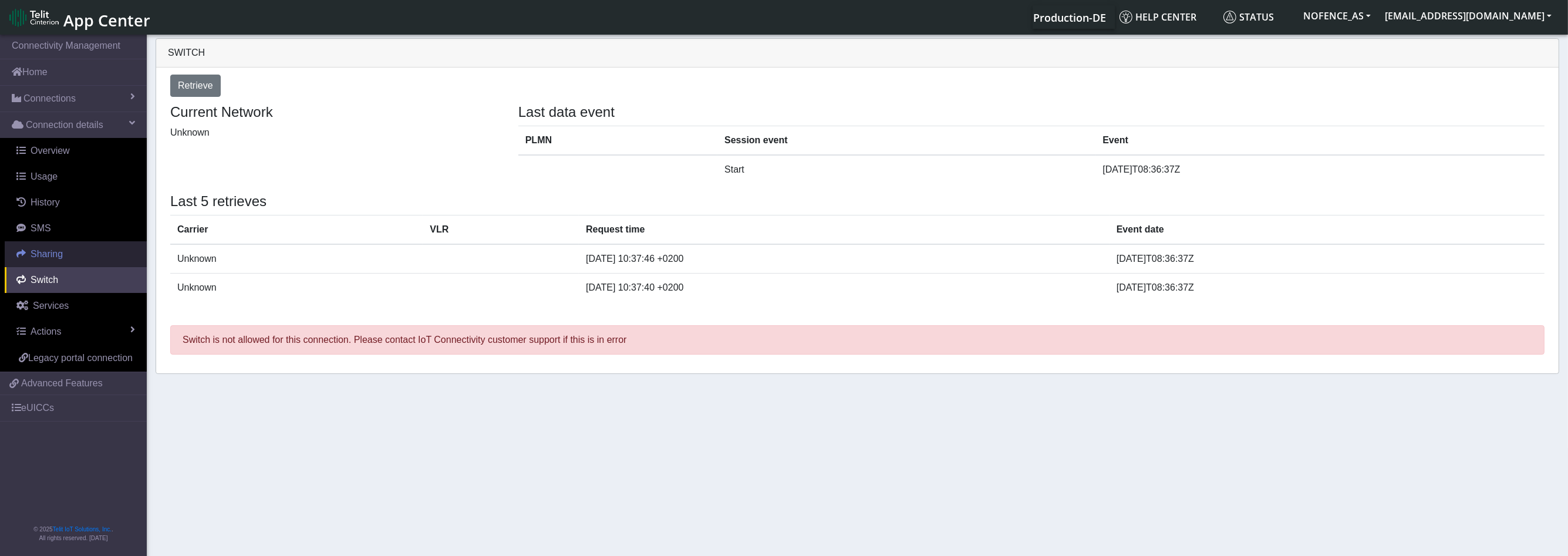
click at [83, 255] on link "Sharing" at bounding box center [75, 254] width 142 height 26
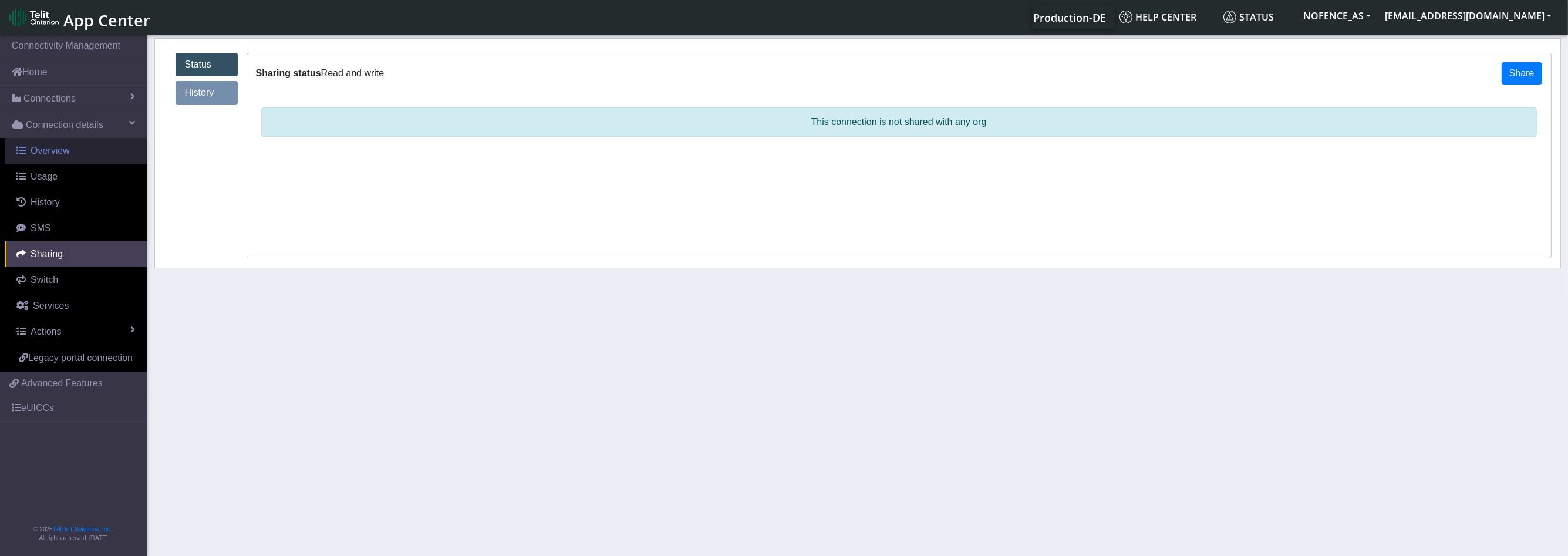
click at [76, 160] on link "Overview" at bounding box center [75, 151] width 142 height 26
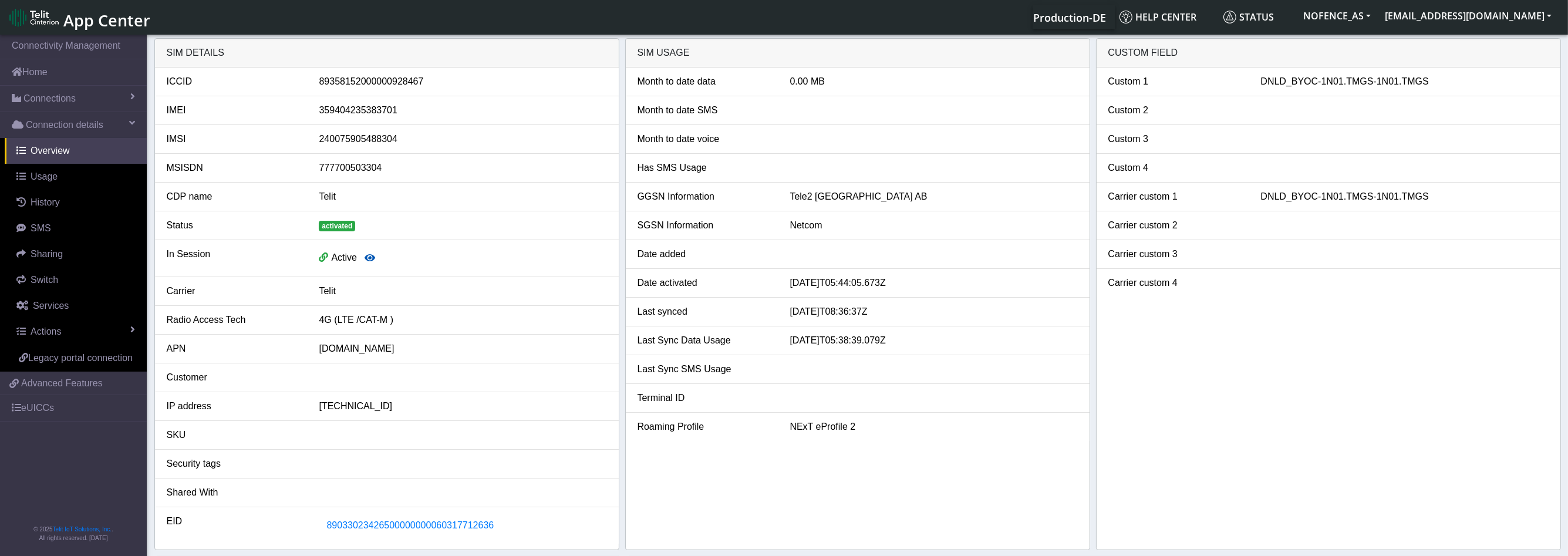
click at [363, 247] on button "button" at bounding box center [369, 258] width 26 height 23
click at [364, 255] on icon "button" at bounding box center [369, 258] width 11 height 9
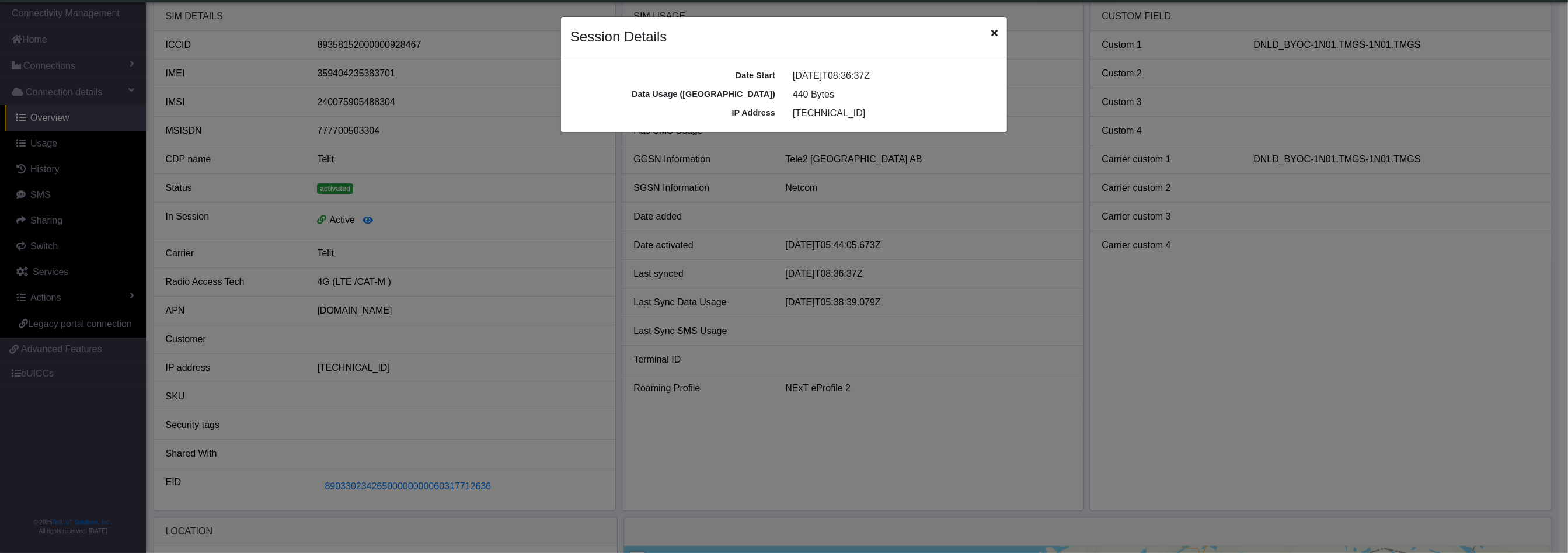
click at [623, 189] on ngb-modal-window "Session Details Date Start [DATE]T08:36:37Z Data Usage ([GEOGRAPHIC_DATA]) 440 …" at bounding box center [784, 276] width 1568 height 553
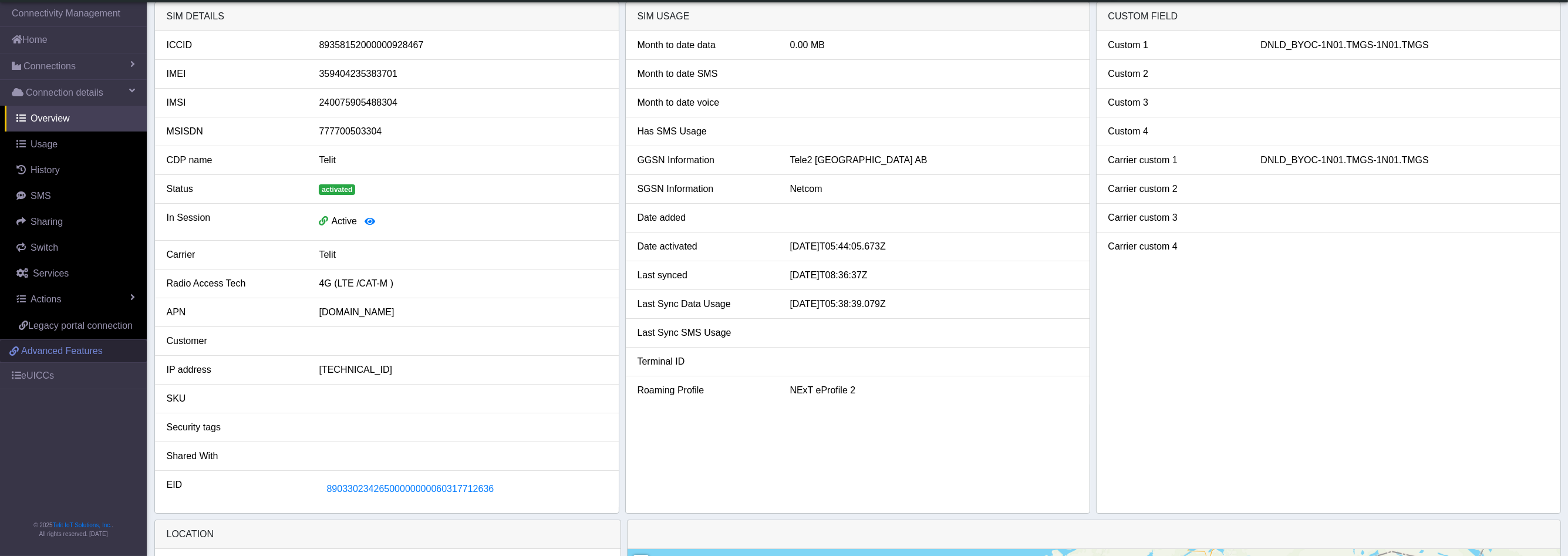
click at [47, 358] on link "Advanced Features" at bounding box center [74, 351] width 147 height 23
click at [79, 378] on link "eUICCs" at bounding box center [74, 375] width 147 height 26
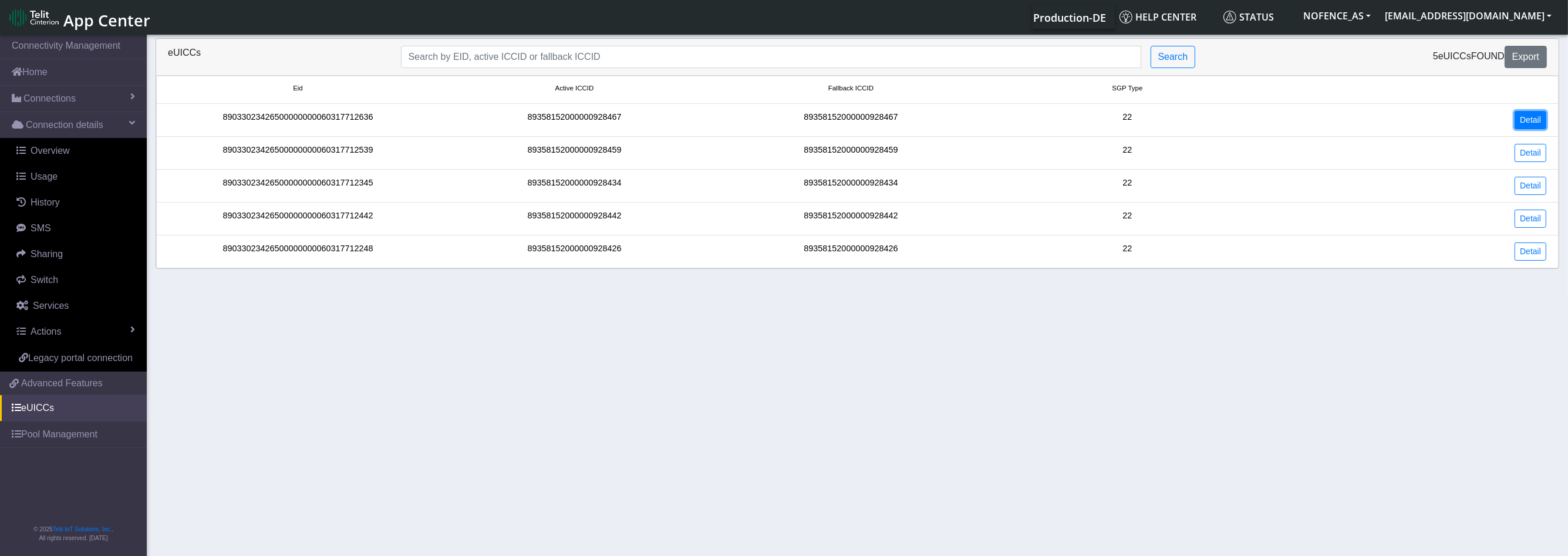
click at [1530, 120] on link "Detail" at bounding box center [1530, 120] width 31 height 18
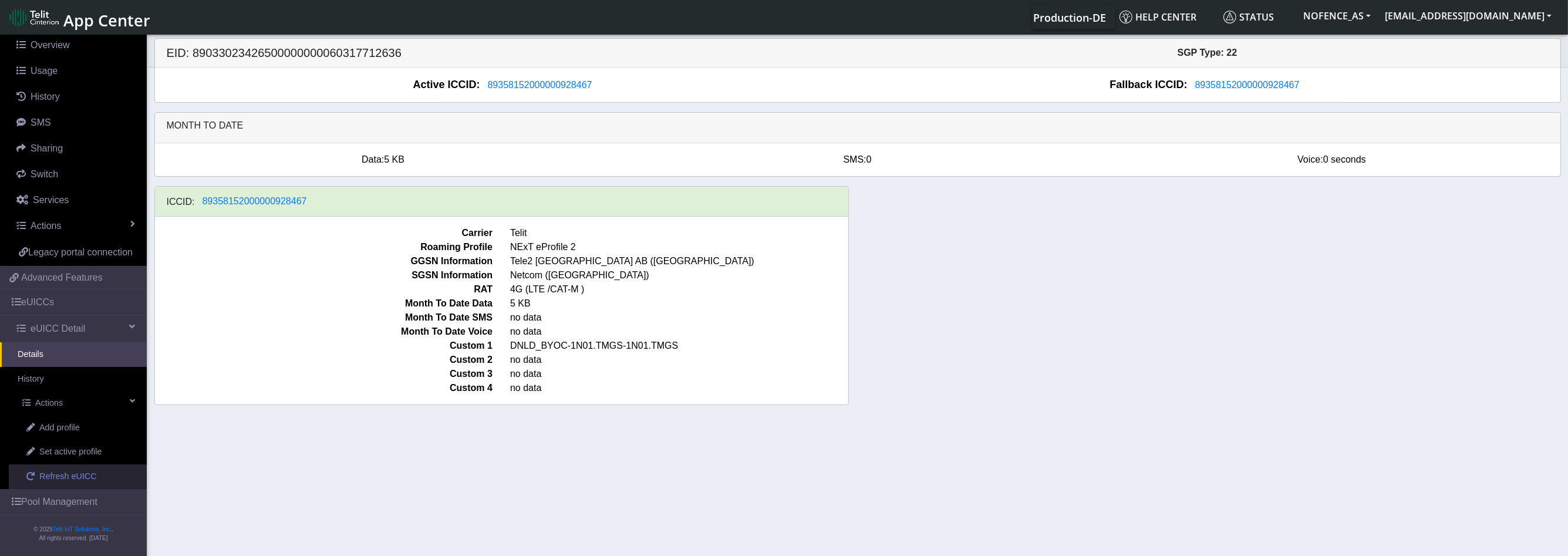
scroll to position [117, 0]
click at [67, 447] on span "Set active profile" at bounding box center [70, 452] width 62 height 13
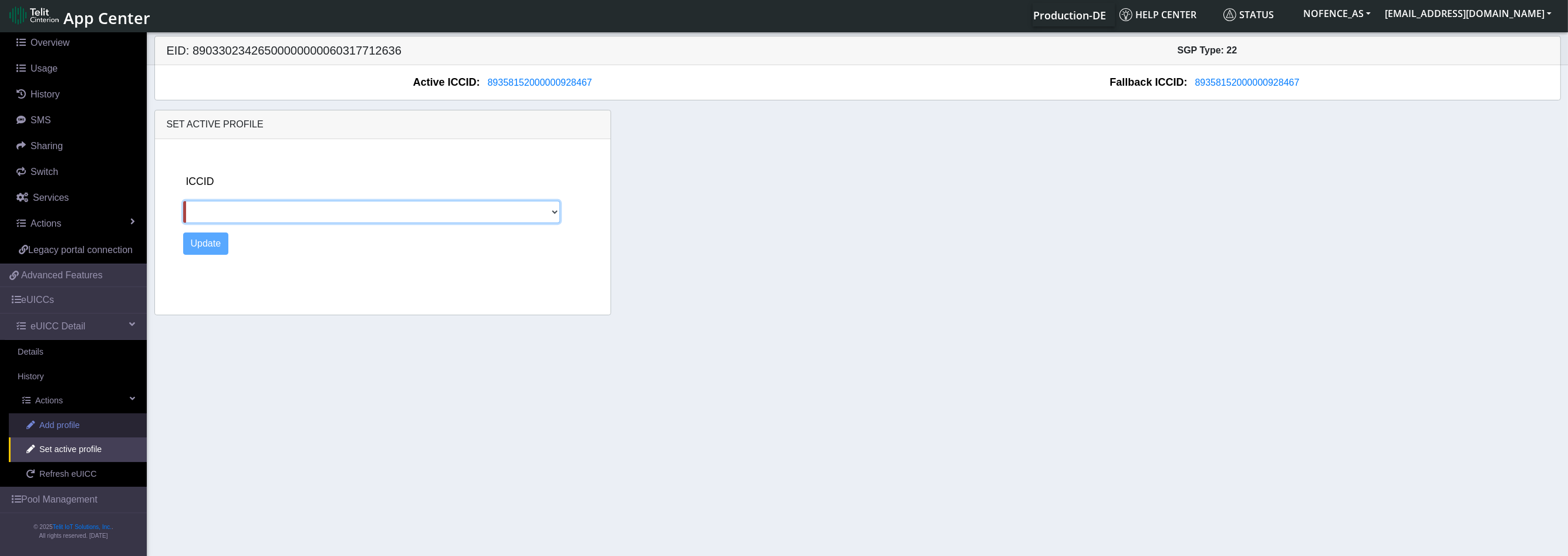
scroll to position [4, 0]
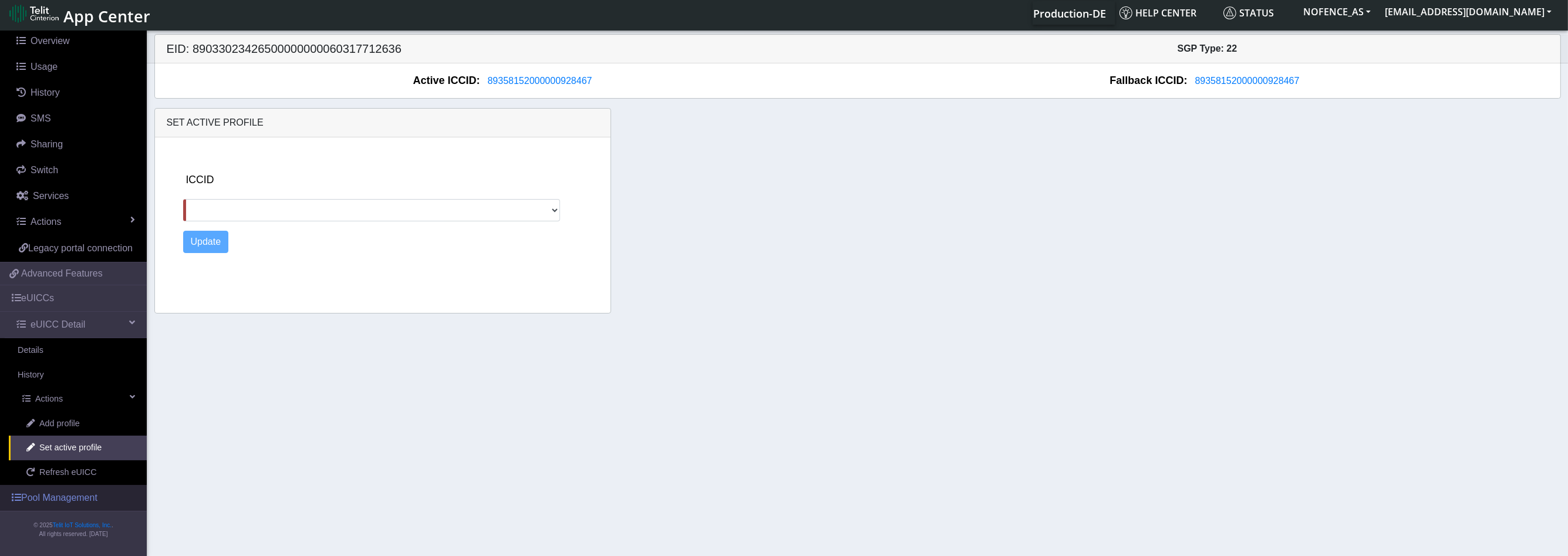
click at [65, 491] on link "Pool Management" at bounding box center [74, 498] width 147 height 26
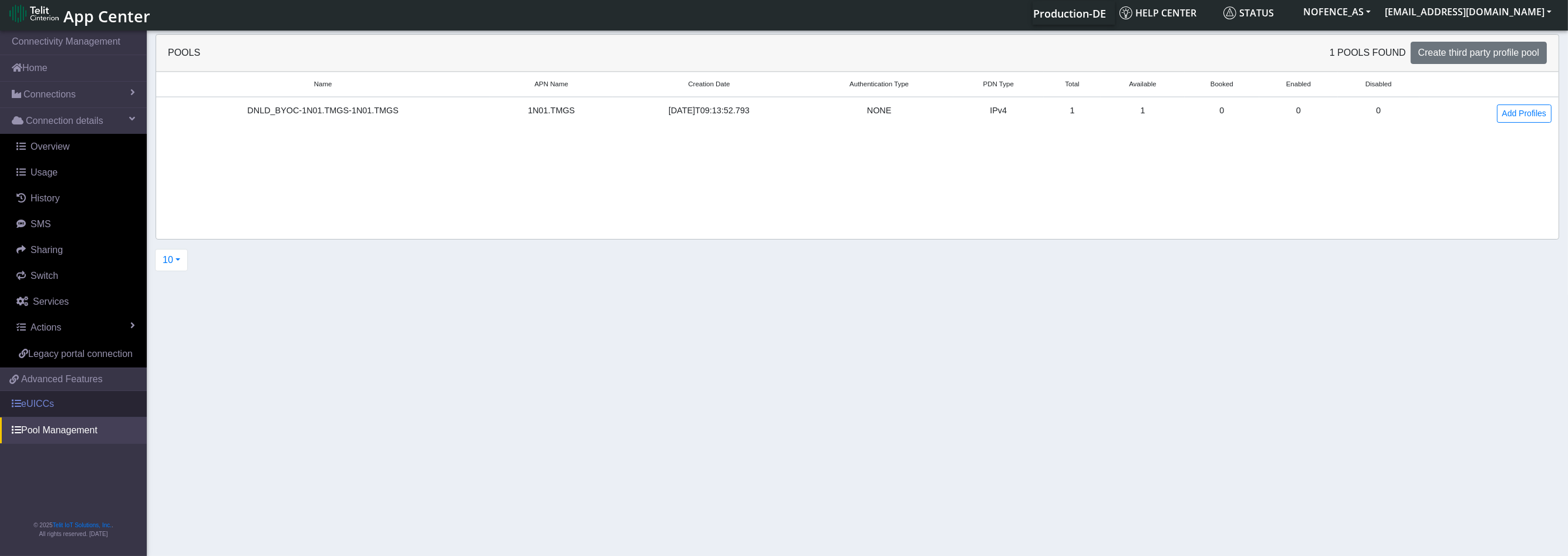
click at [54, 401] on link "eUICCs" at bounding box center [74, 403] width 147 height 26
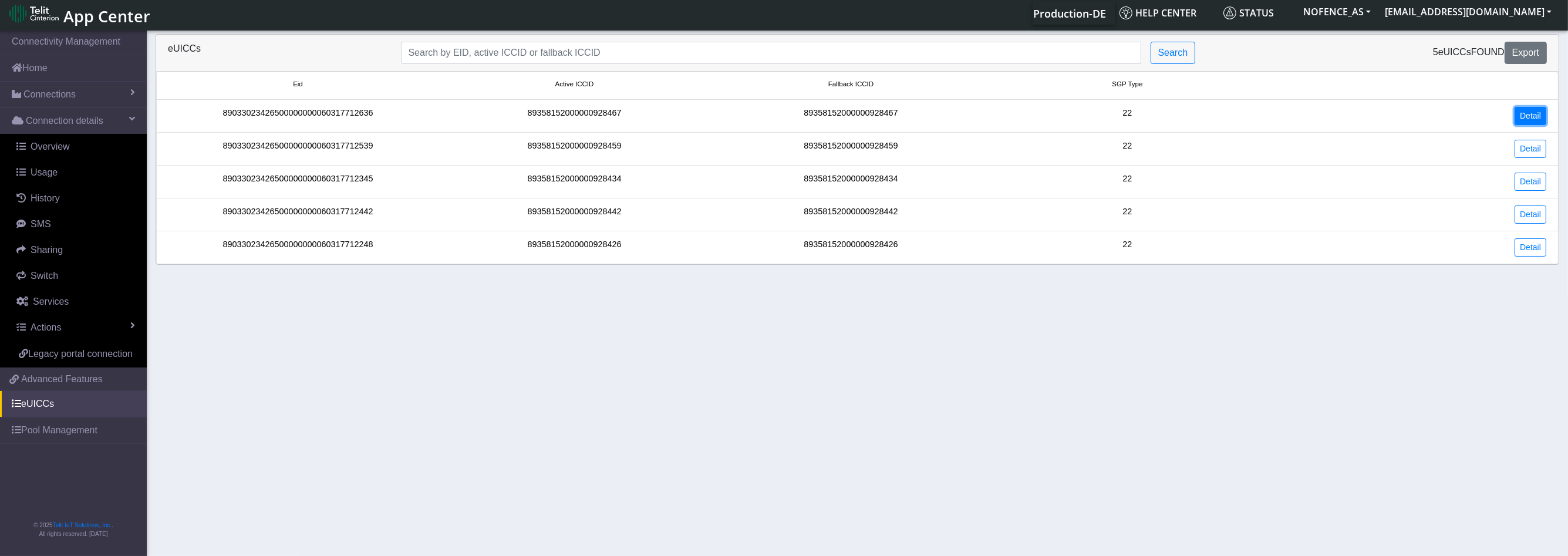
click at [1538, 114] on link "Detail" at bounding box center [1530, 116] width 31 height 18
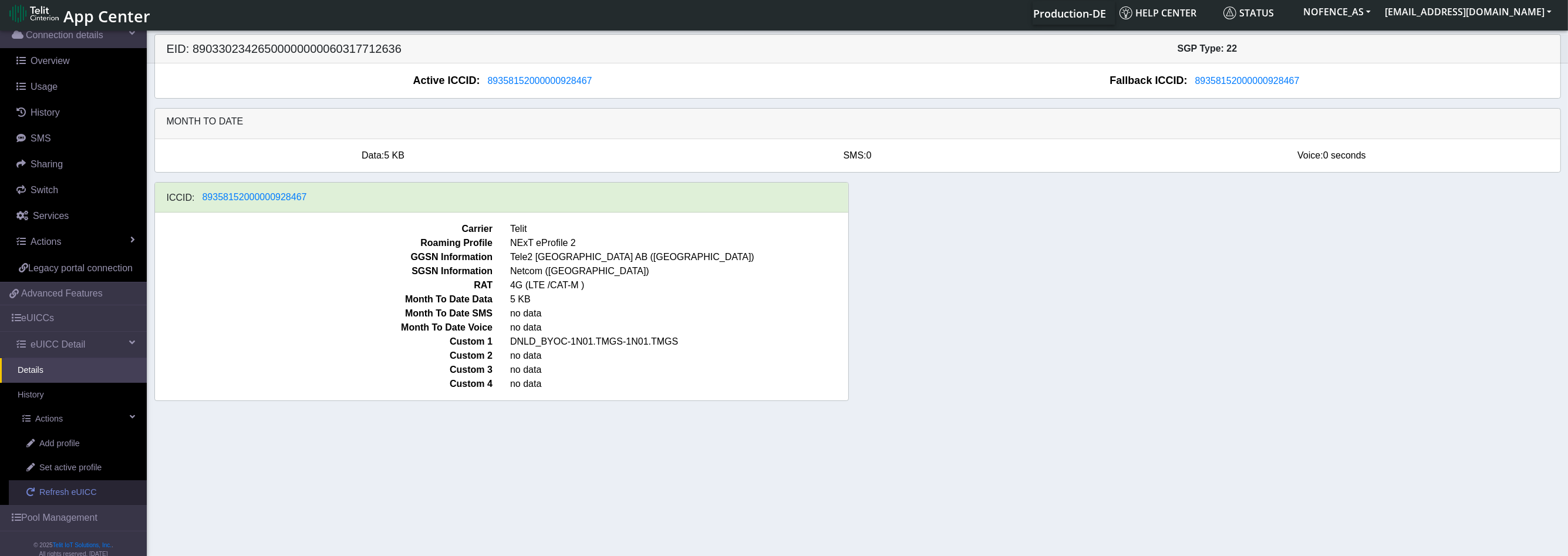
scroll to position [117, 0]
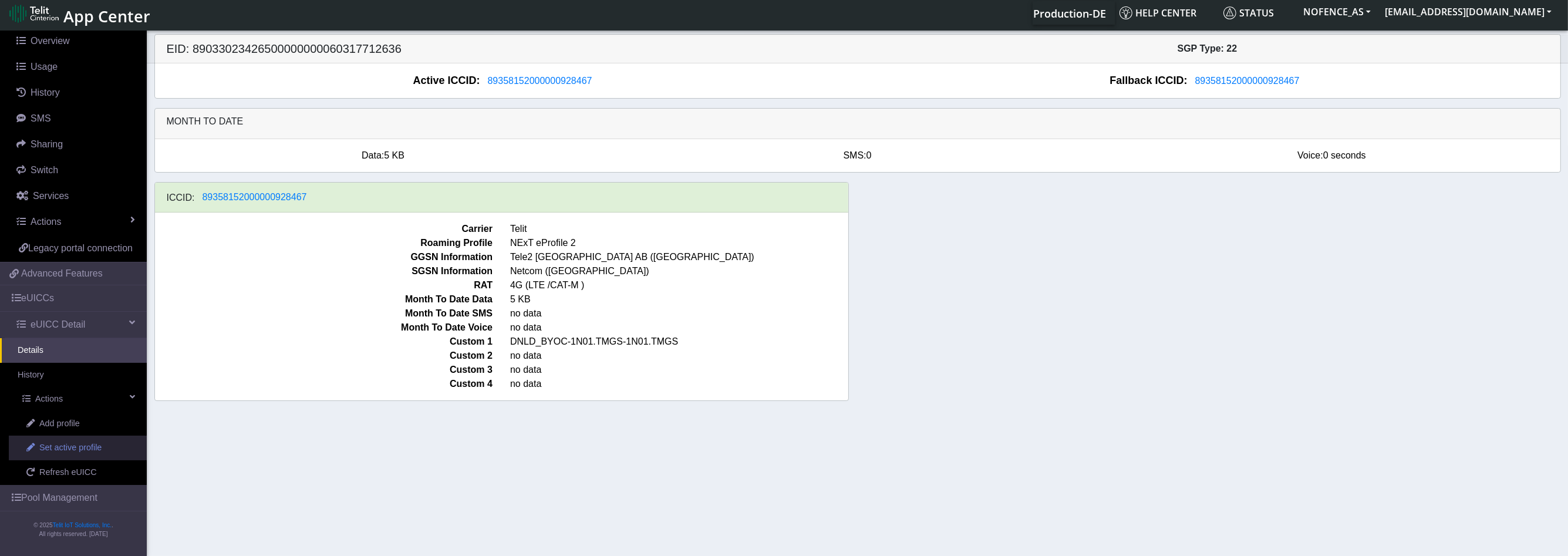
click at [85, 450] on span "Set active profile" at bounding box center [70, 448] width 62 height 13
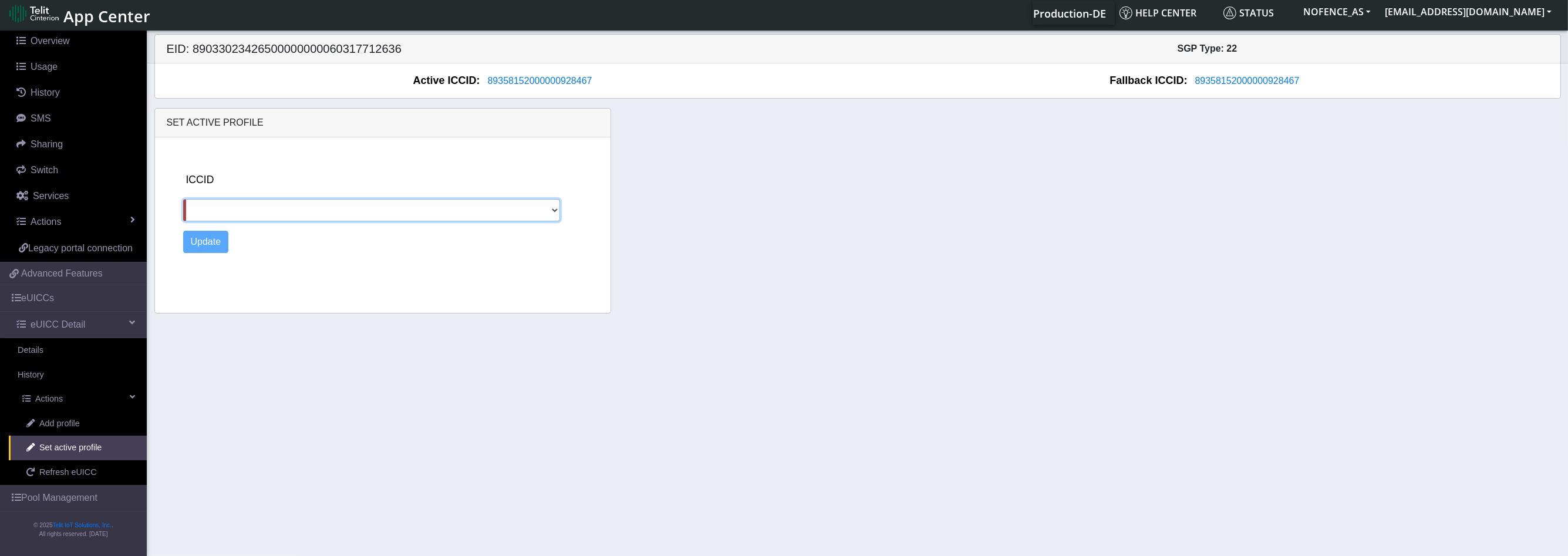
click at [532, 206] on select at bounding box center [372, 210] width 378 height 23
click at [557, 210] on select at bounding box center [372, 210] width 378 height 23
click at [578, 219] on div "ICCID" at bounding box center [393, 197] width 419 height 49
click at [62, 464] on link "Refresh eUICC" at bounding box center [78, 472] width 138 height 25
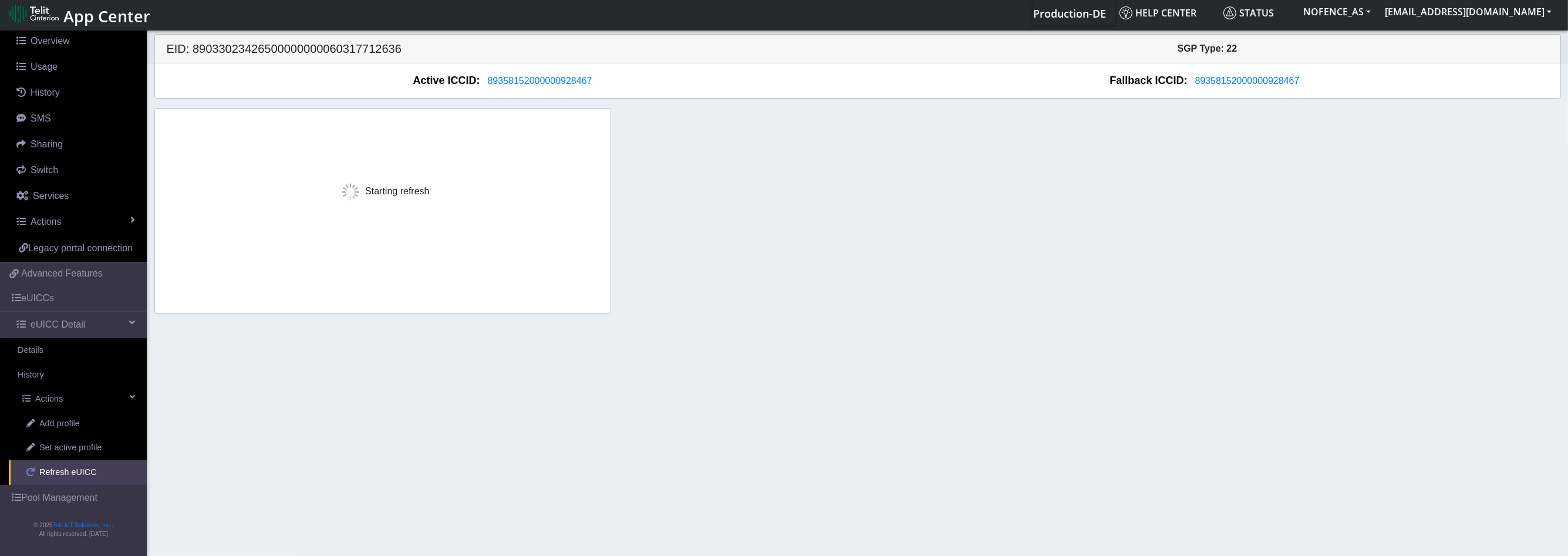
click at [62, 465] on link "Refresh eUICC" at bounding box center [78, 472] width 138 height 25
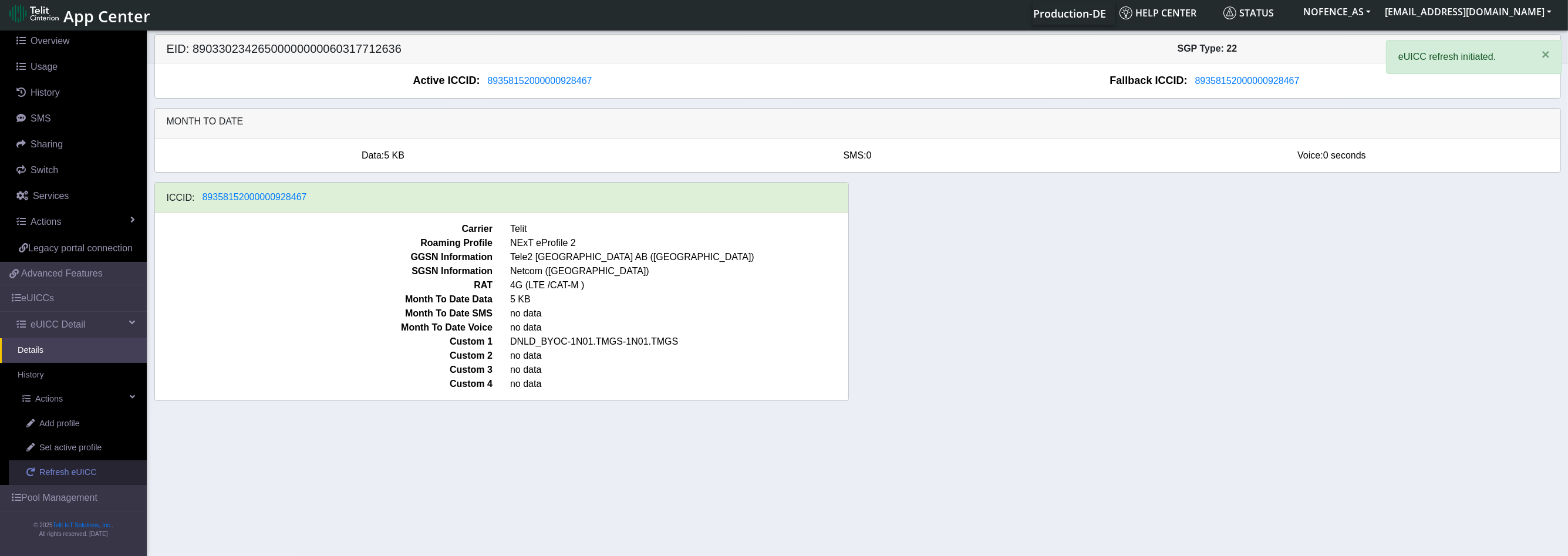
click at [62, 465] on link "Refresh eUICC" at bounding box center [78, 472] width 138 height 25
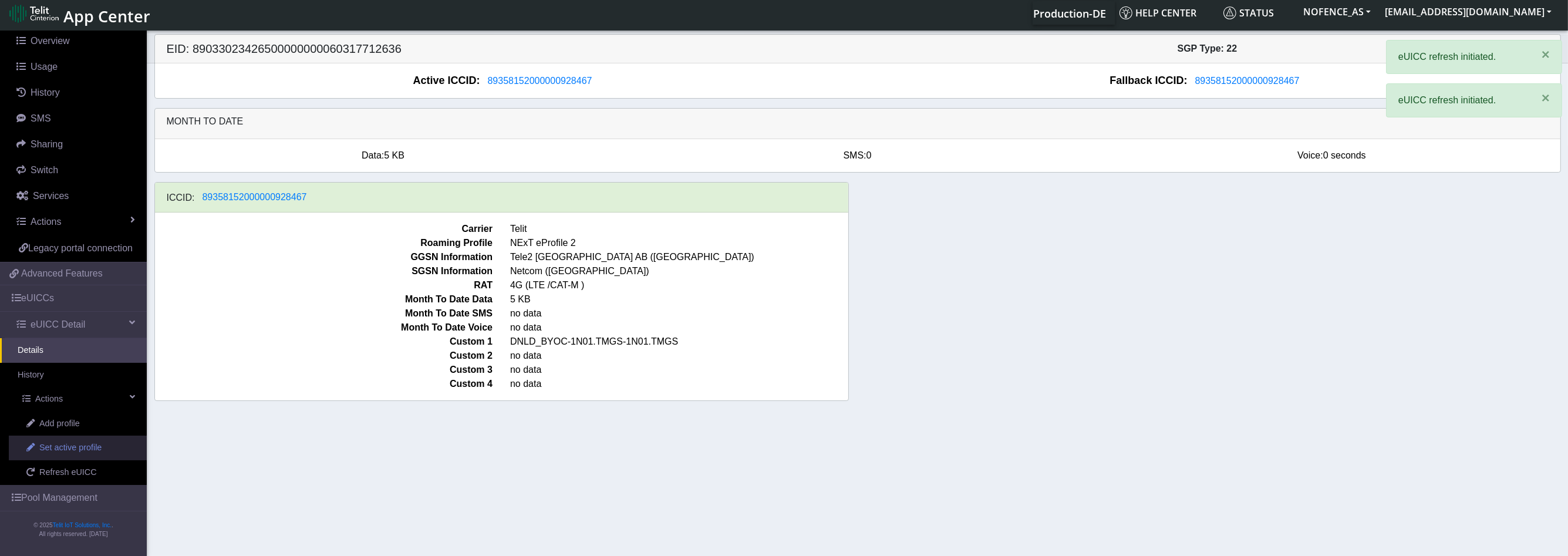
click at [91, 440] on link "Set active profile" at bounding box center [78, 447] width 138 height 25
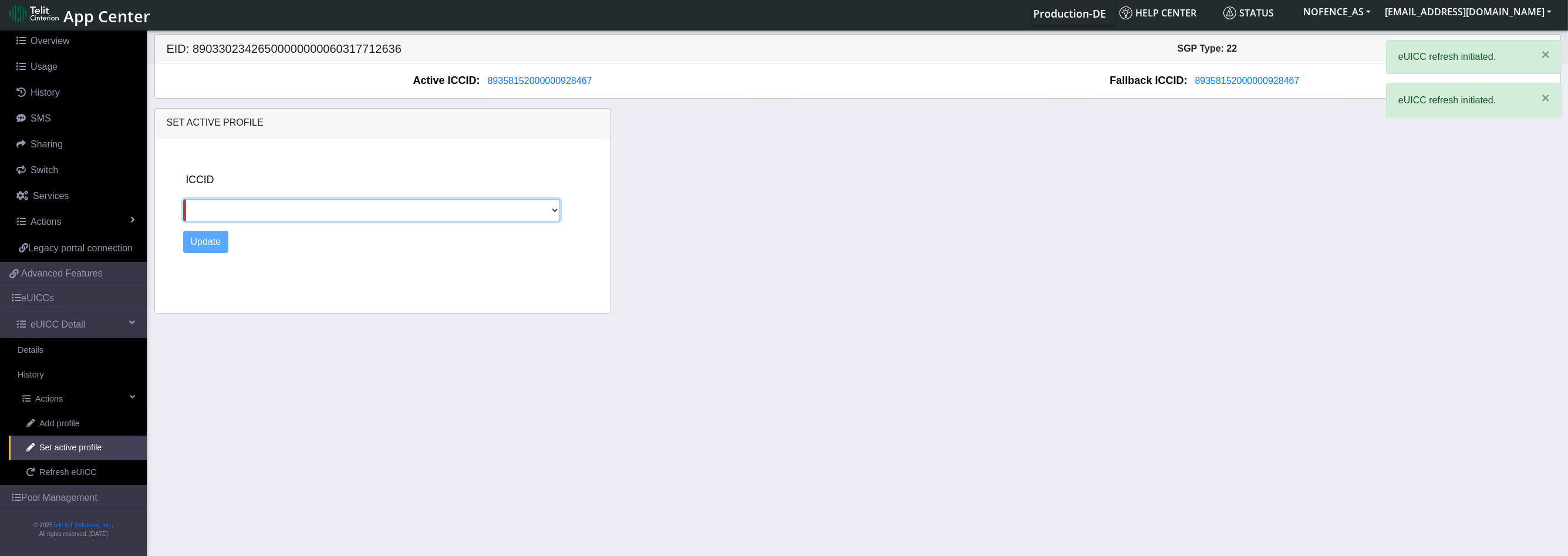
click at [55, 479] on section "Connectivity Management Home Connections List Map Connection details Overview U…" at bounding box center [784, 292] width 1568 height 528
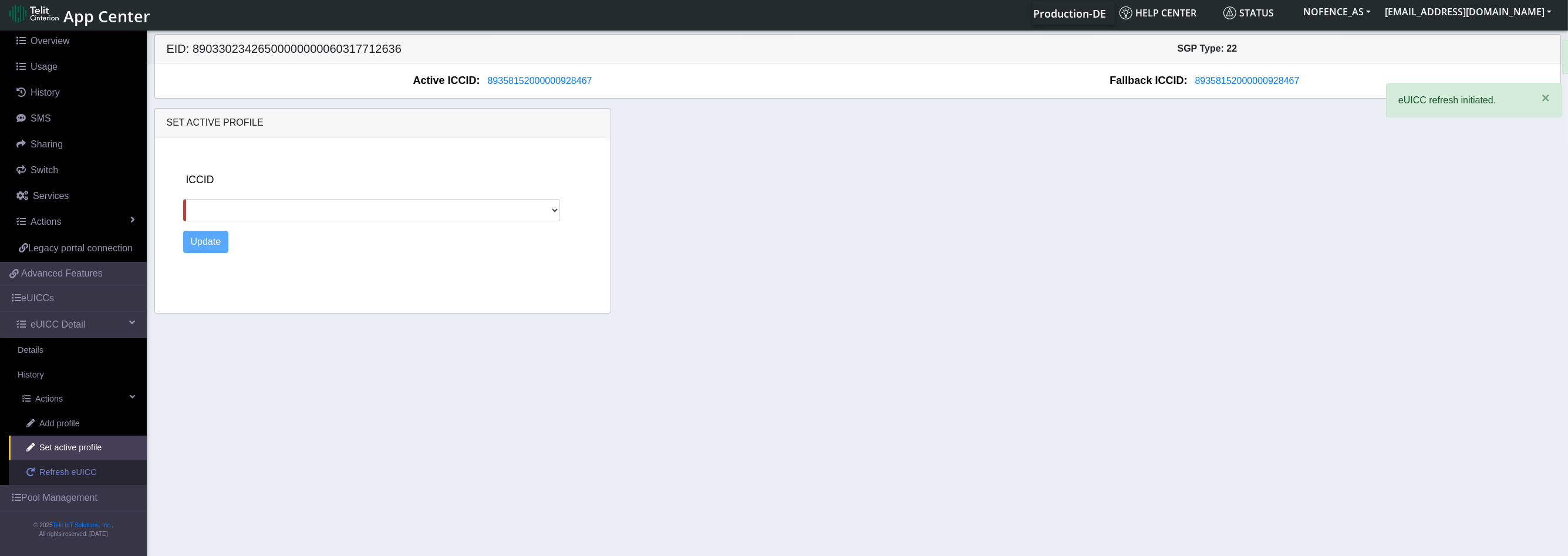
click at [60, 476] on span "Refresh eUICC" at bounding box center [68, 472] width 58 height 13
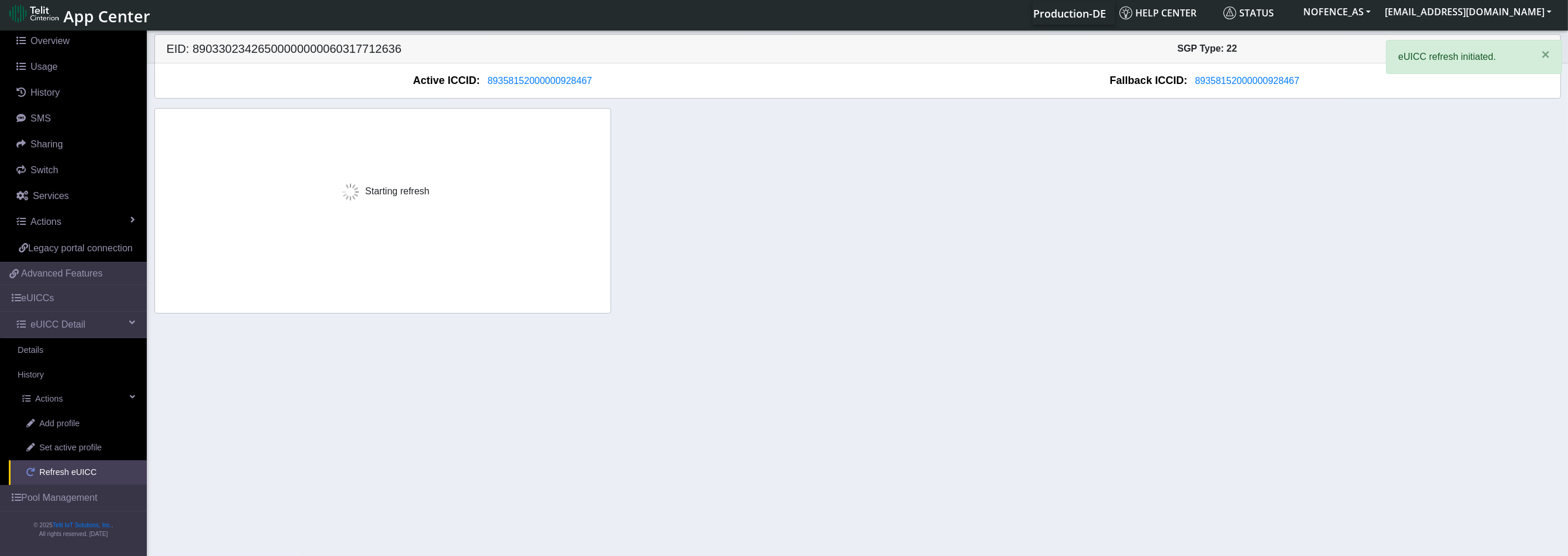
click at [60, 476] on span "Refresh eUICC" at bounding box center [68, 472] width 58 height 13
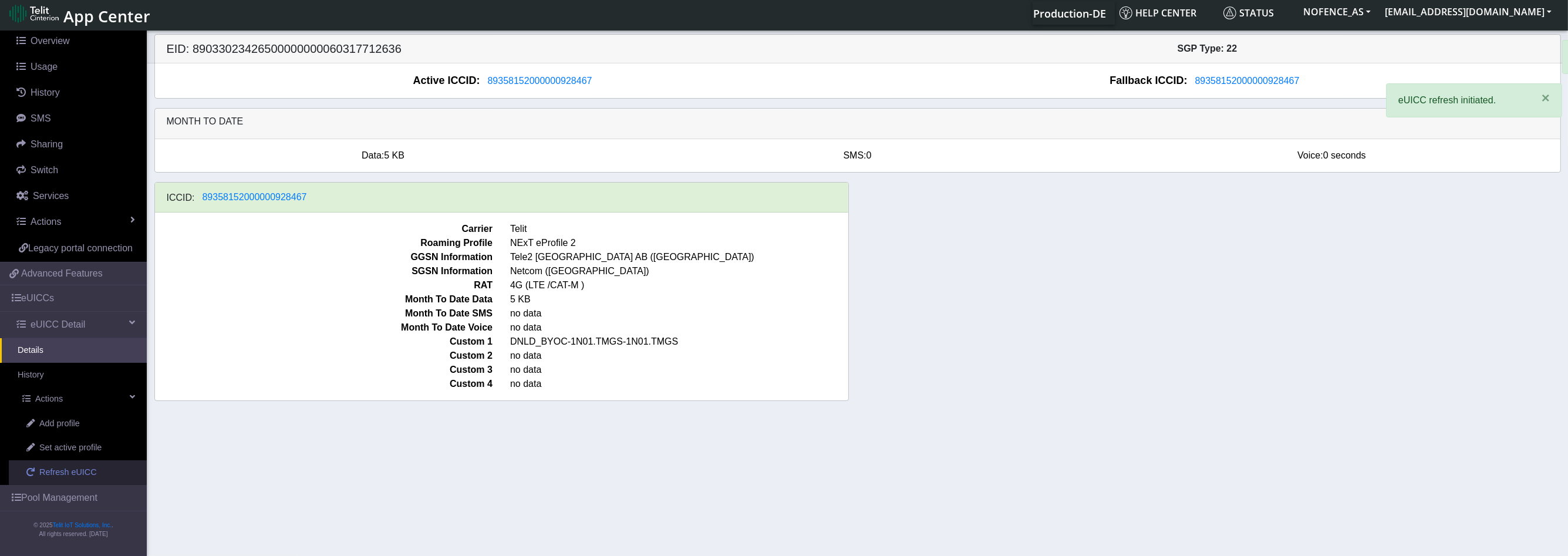
click at [60, 476] on span "Refresh eUICC" at bounding box center [68, 472] width 58 height 13
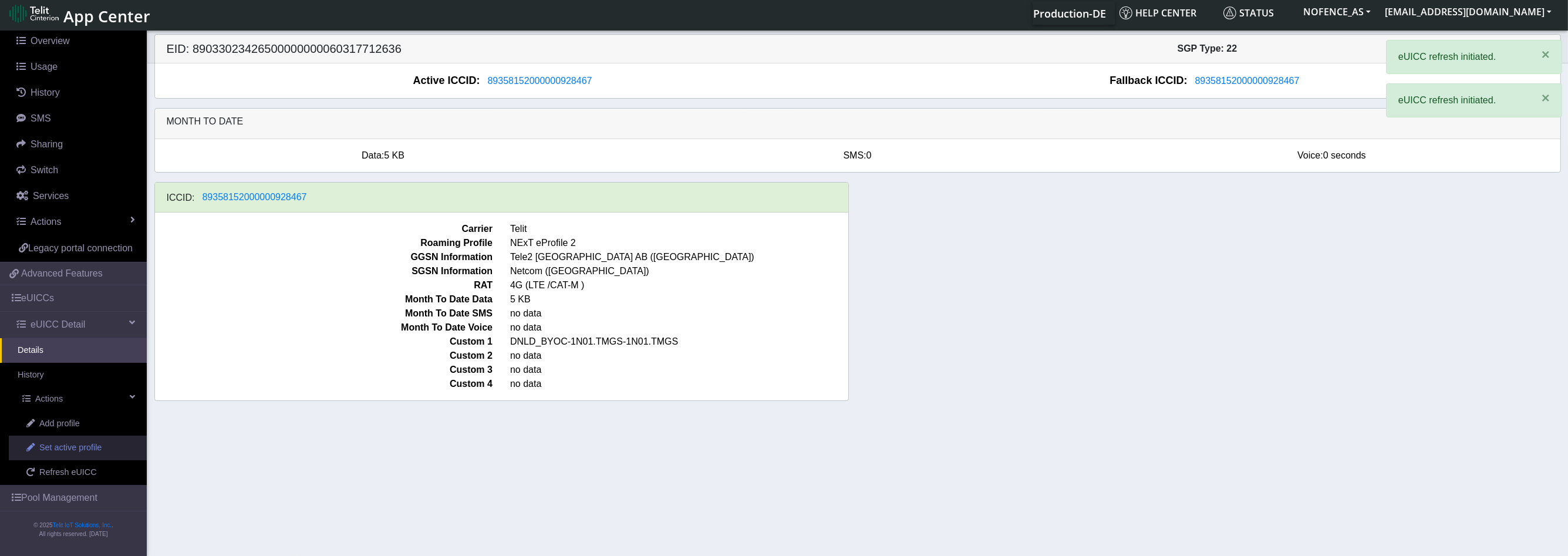
click at [70, 454] on span "Set active profile" at bounding box center [70, 448] width 62 height 13
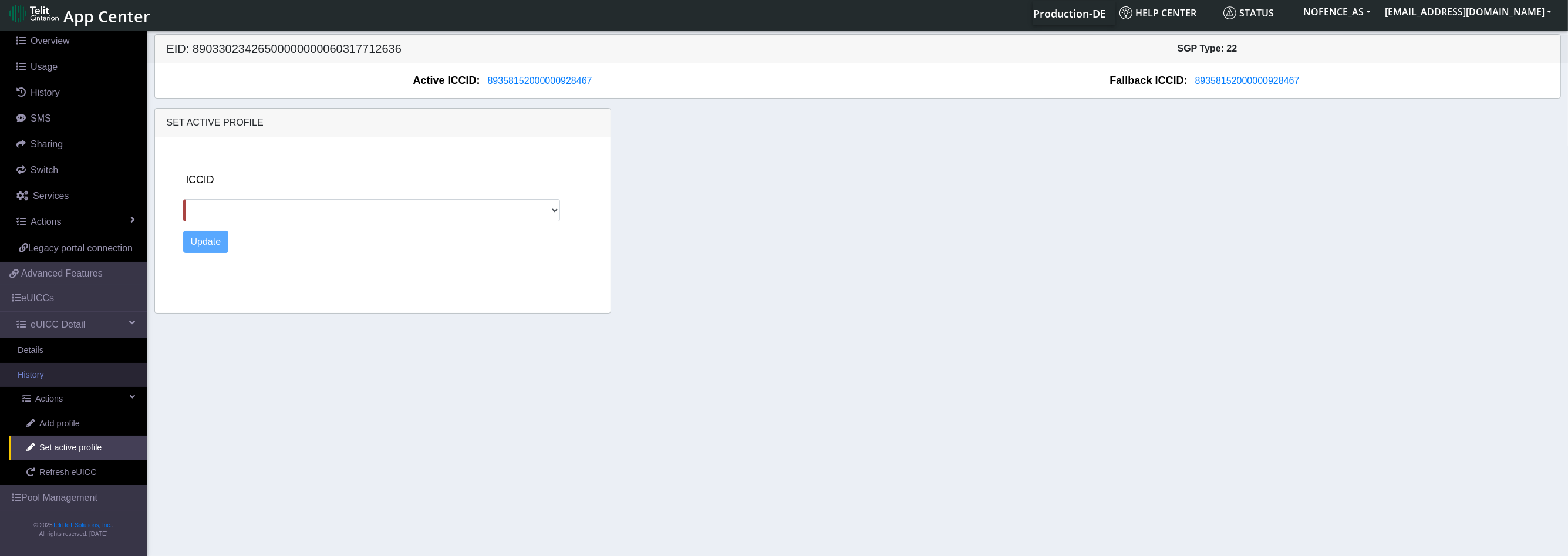
click at [49, 370] on link "History" at bounding box center [74, 374] width 147 height 25
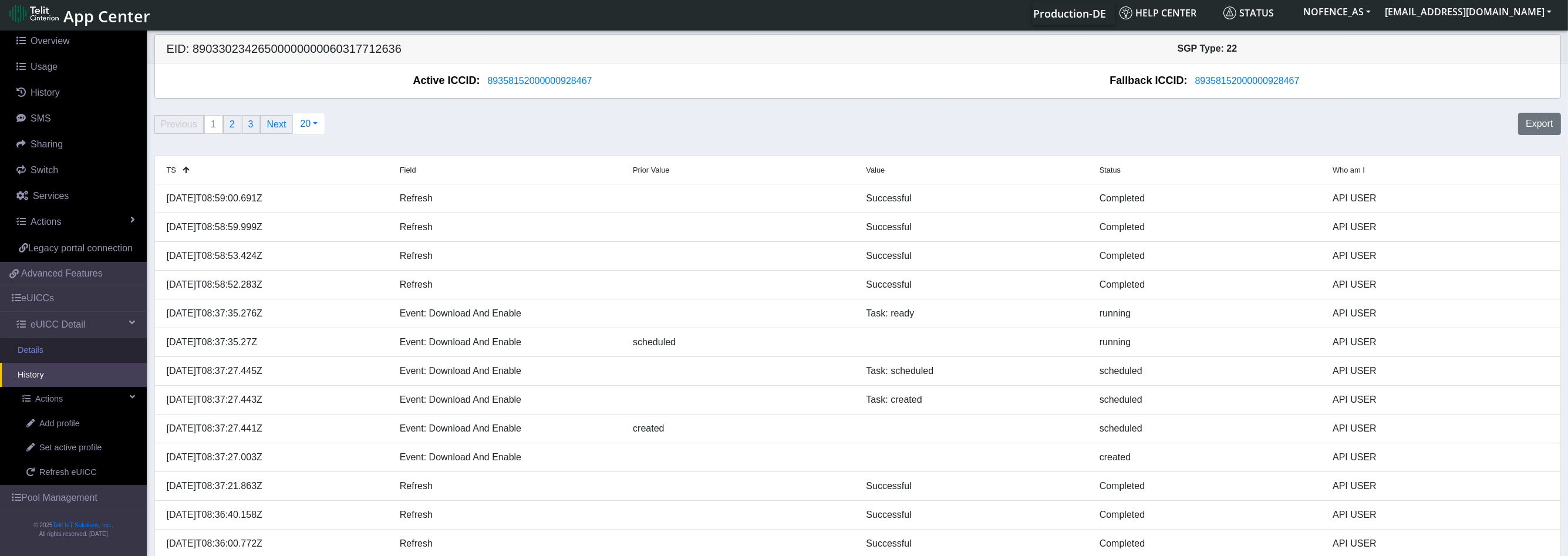
click at [58, 345] on link "Details" at bounding box center [74, 350] width 147 height 25
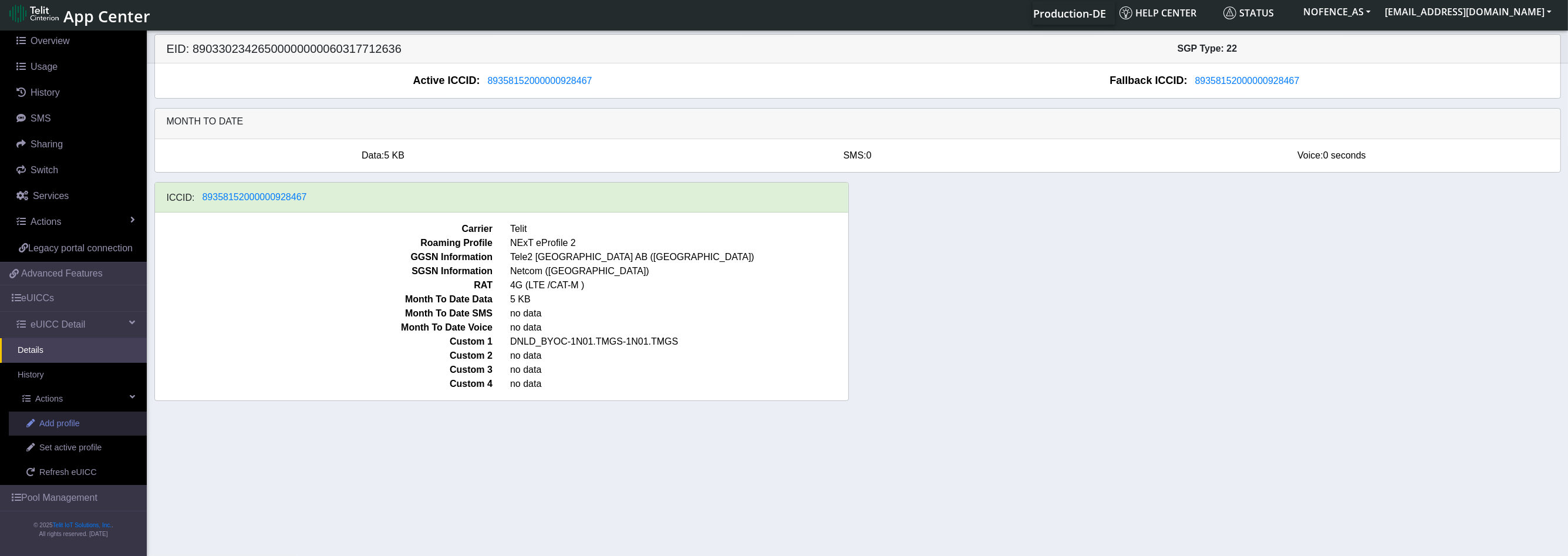
click at [67, 413] on link "Add profile" at bounding box center [78, 423] width 138 height 25
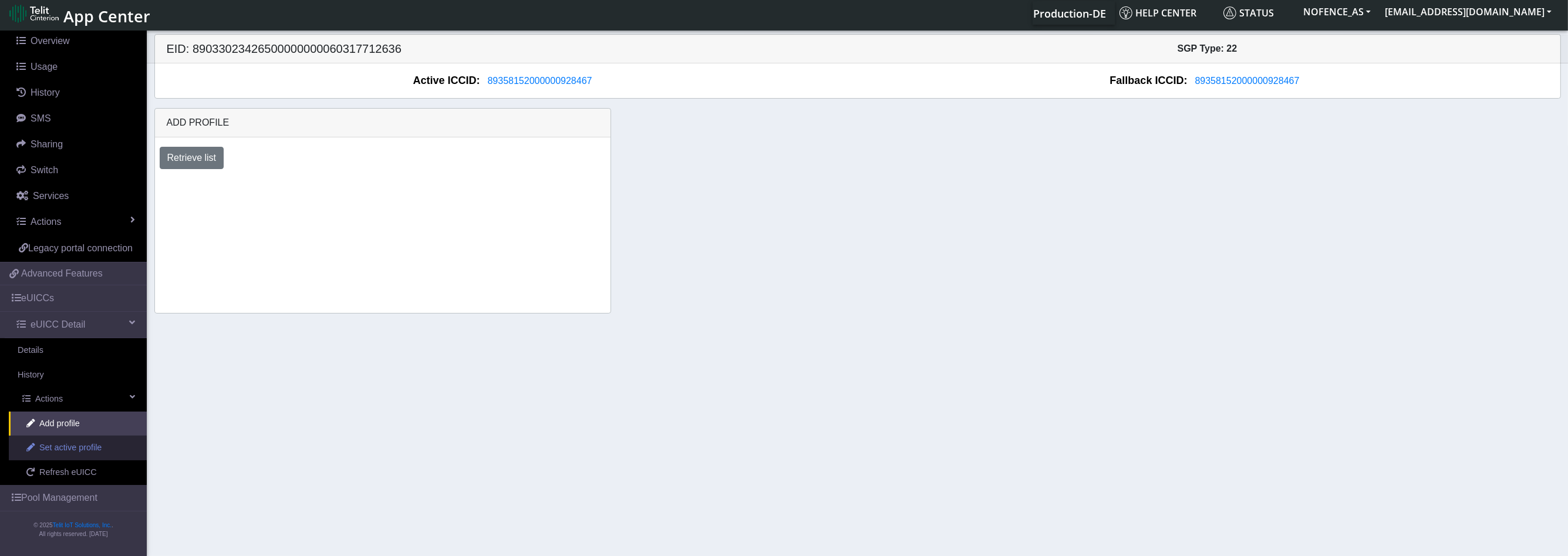
click at [89, 441] on link "Set active profile" at bounding box center [78, 447] width 138 height 25
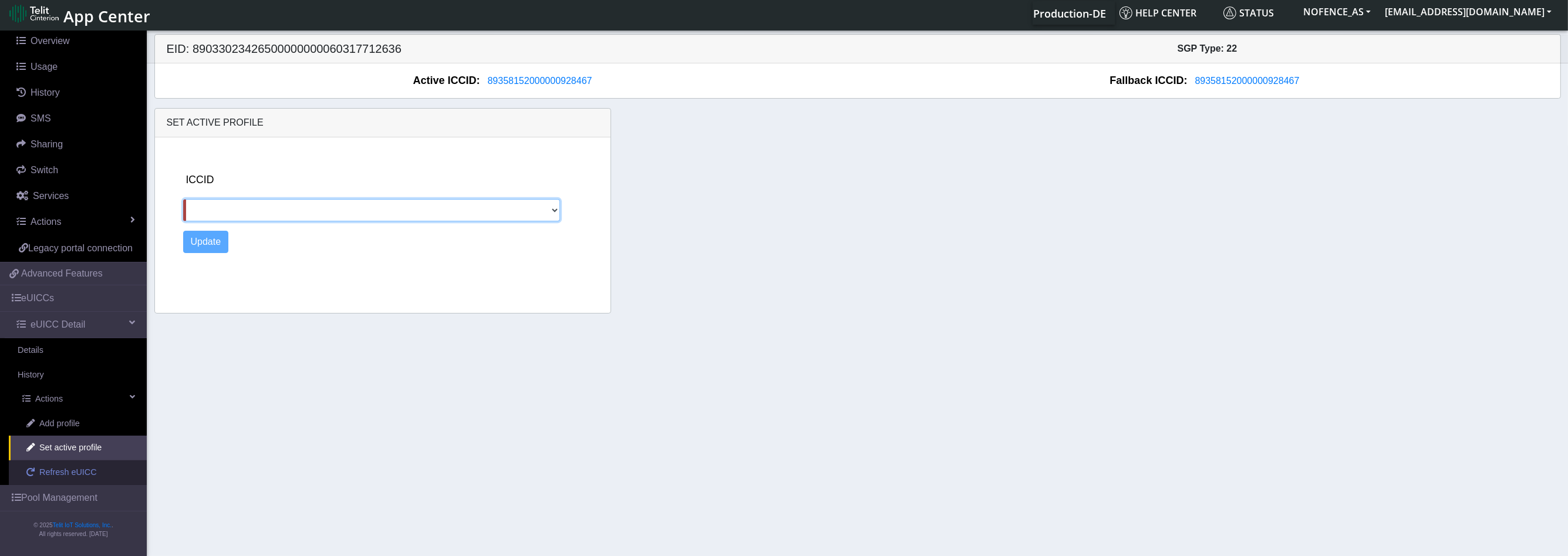
drag, startPoint x: 227, startPoint y: 209, endPoint x: 45, endPoint y: 471, distance: 319.0
click at [45, 471] on section "Connectivity Management Home Connections List Map Connection details Overview U…" at bounding box center [784, 292] width 1568 height 528
click at [45, 471] on span "Refresh eUICC" at bounding box center [68, 472] width 58 height 13
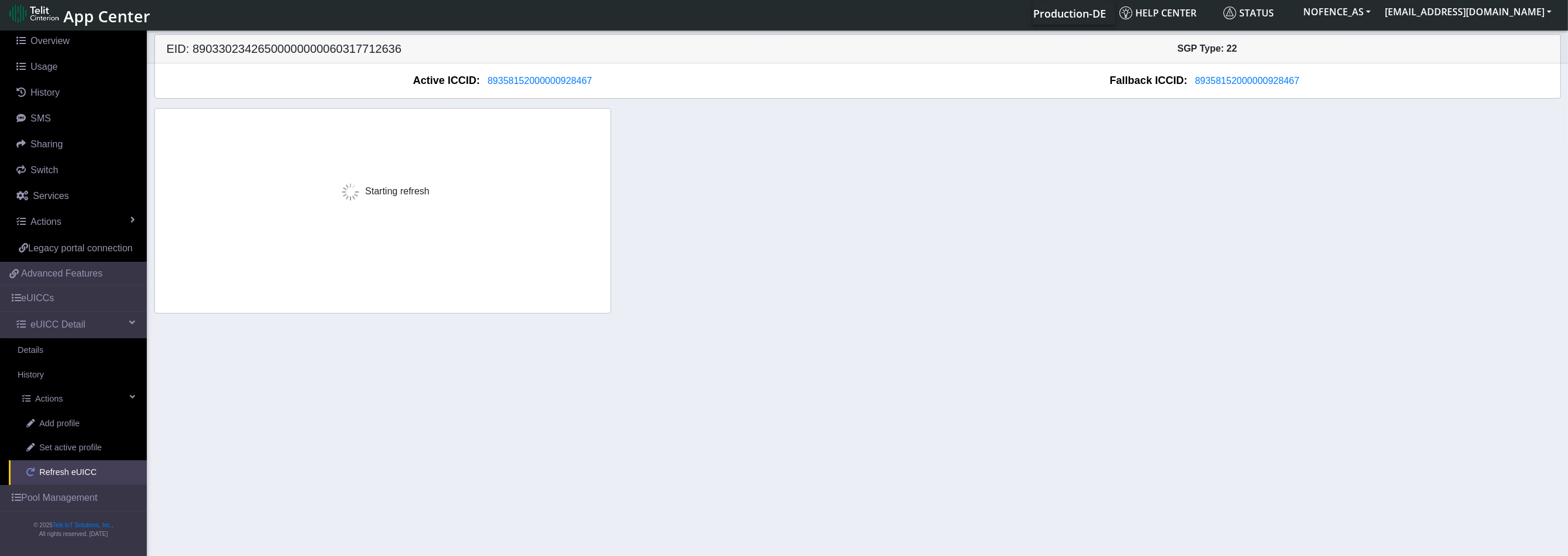
click at [45, 471] on span "Refresh eUICC" at bounding box center [68, 472] width 58 height 13
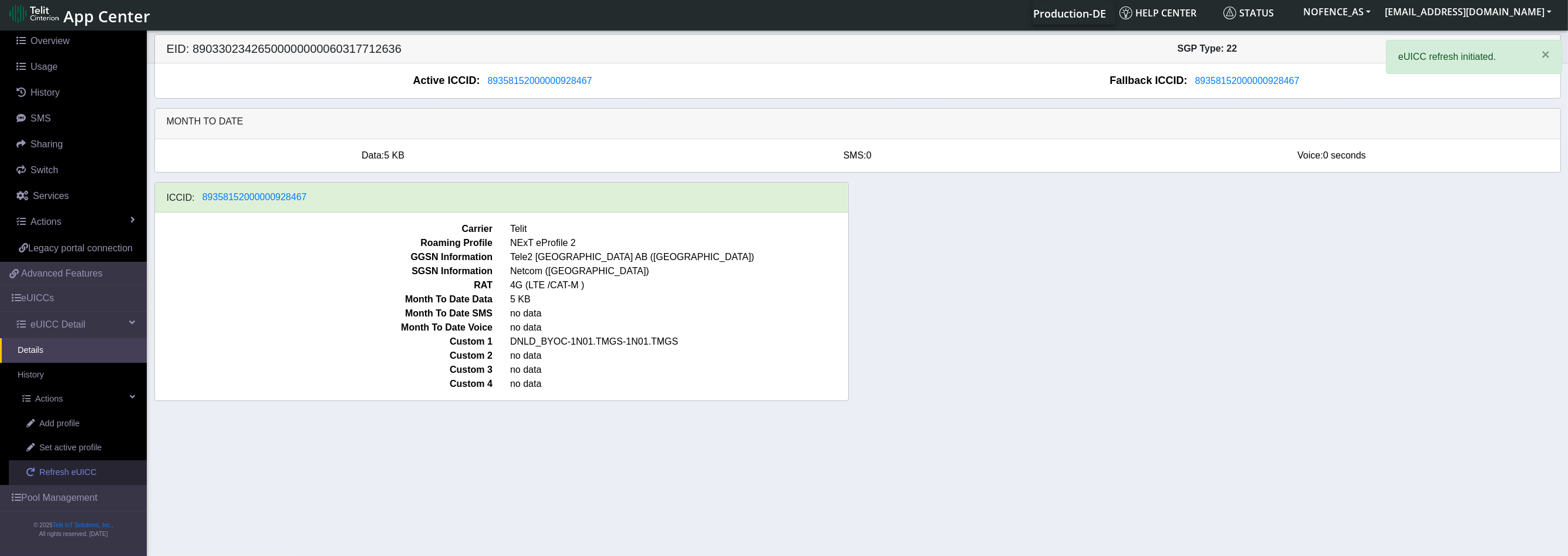
click at [45, 471] on span "Refresh eUICC" at bounding box center [68, 472] width 58 height 13
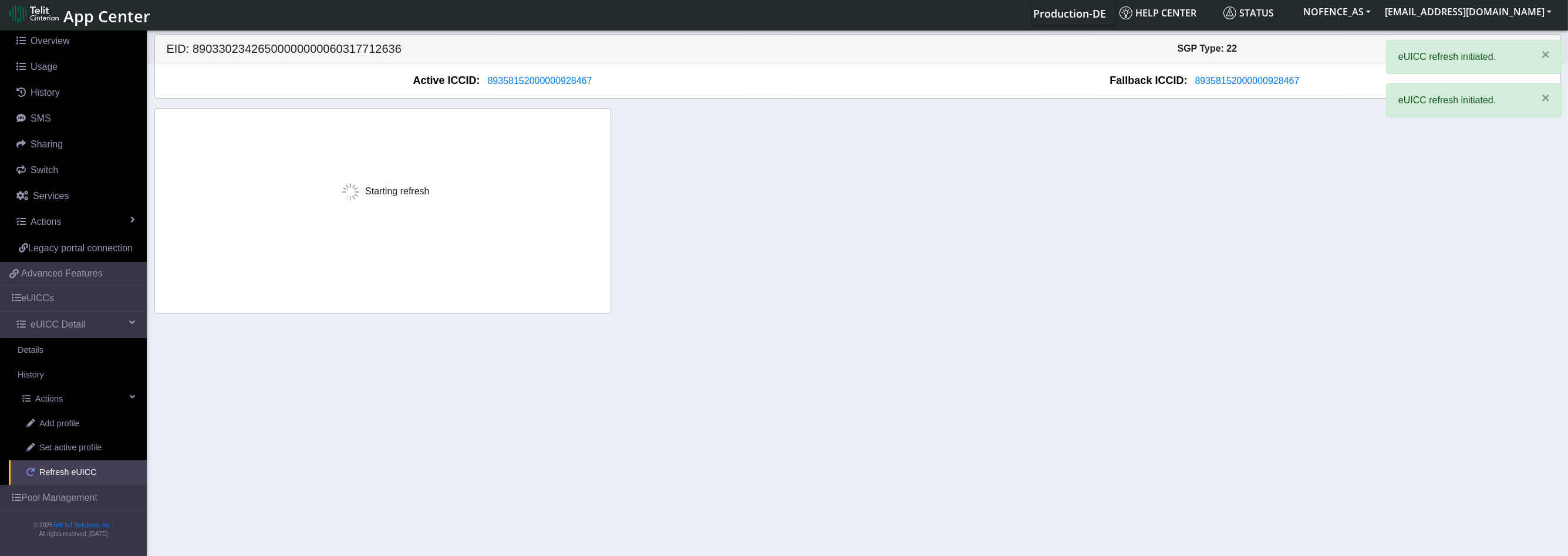
click at [45, 471] on span "Refresh eUICC" at bounding box center [68, 472] width 58 height 13
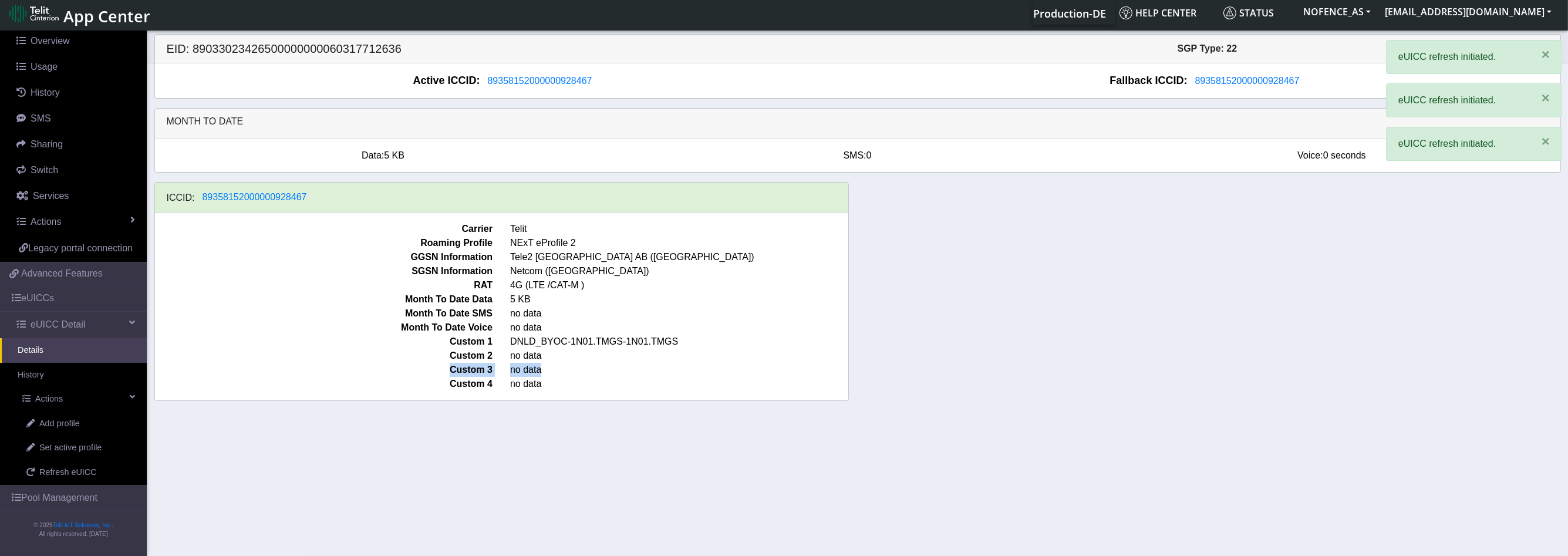
drag, startPoint x: 547, startPoint y: 357, endPoint x: 559, endPoint y: 346, distance: 16.3
click at [555, 351] on div "Carrier Telit Roaming Profile NExT eProfile 2 GGSN Information Tele2 [GEOGRAPHI…" at bounding box center [502, 306] width 694 height 188
click at [560, 344] on span "DNLD_BYOC-1N01.TMGS-1N01.TMGS" at bounding box center [679, 342] width 356 height 14
click at [556, 341] on span "DNLD_BYOC-1N01.TMGS-1N01.TMGS" at bounding box center [679, 342] width 356 height 14
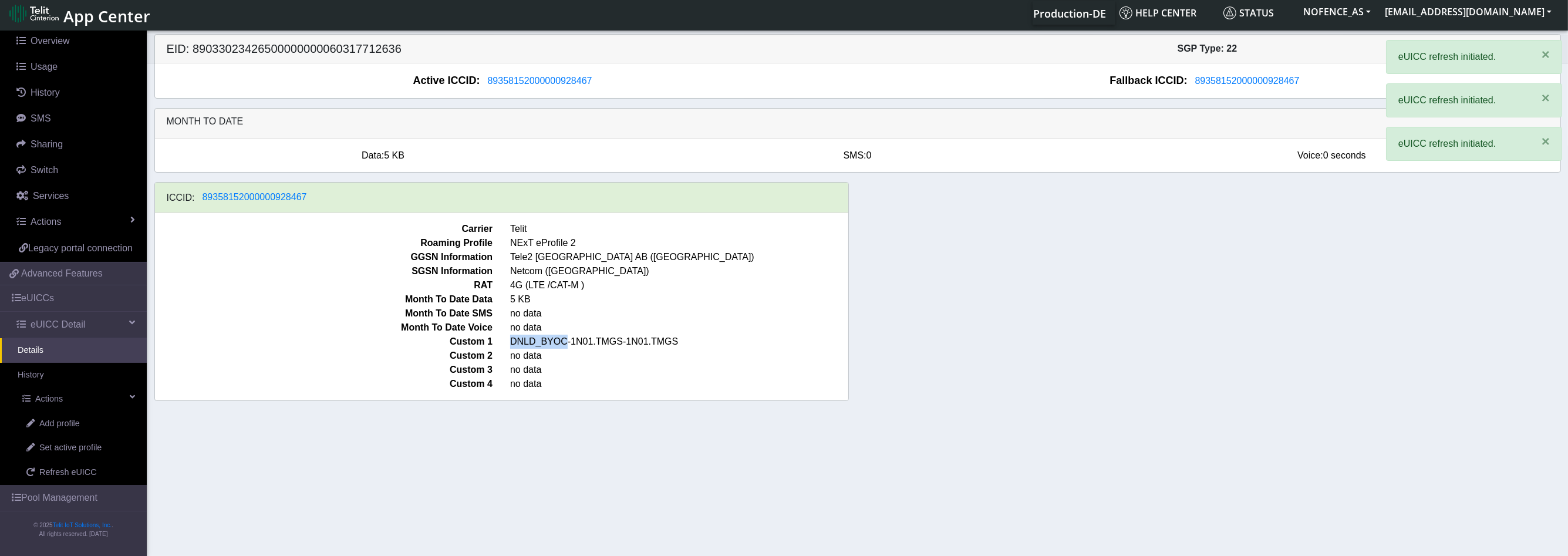
click at [553, 344] on span "DNLD_BYOC-1N01.TMGS-1N01.TMGS" at bounding box center [679, 342] width 356 height 14
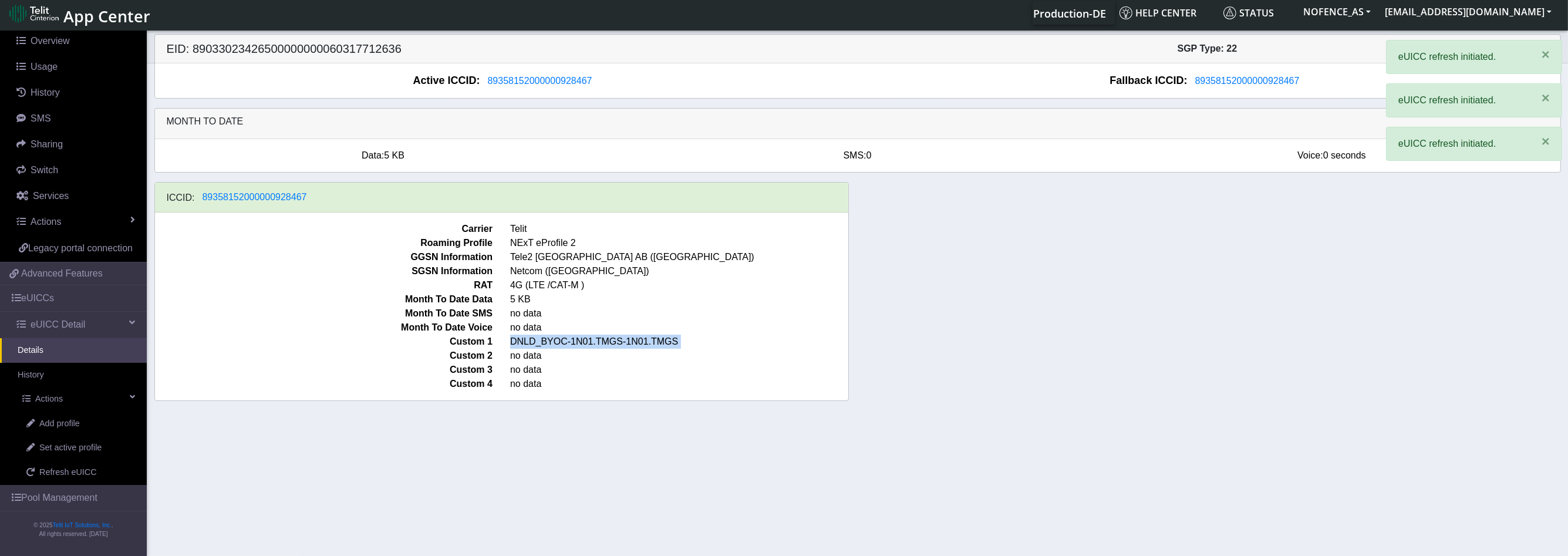
click at [553, 344] on span "DNLD_BYOC-1N01.TMGS-1N01.TMGS" at bounding box center [679, 342] width 356 height 14
click at [396, 407] on div "ICCID: [TECHNICAL_ID] Carrier Telit Roaming Profile NExT eProfile 2 GGSN Inform…" at bounding box center [858, 296] width 1424 height 228
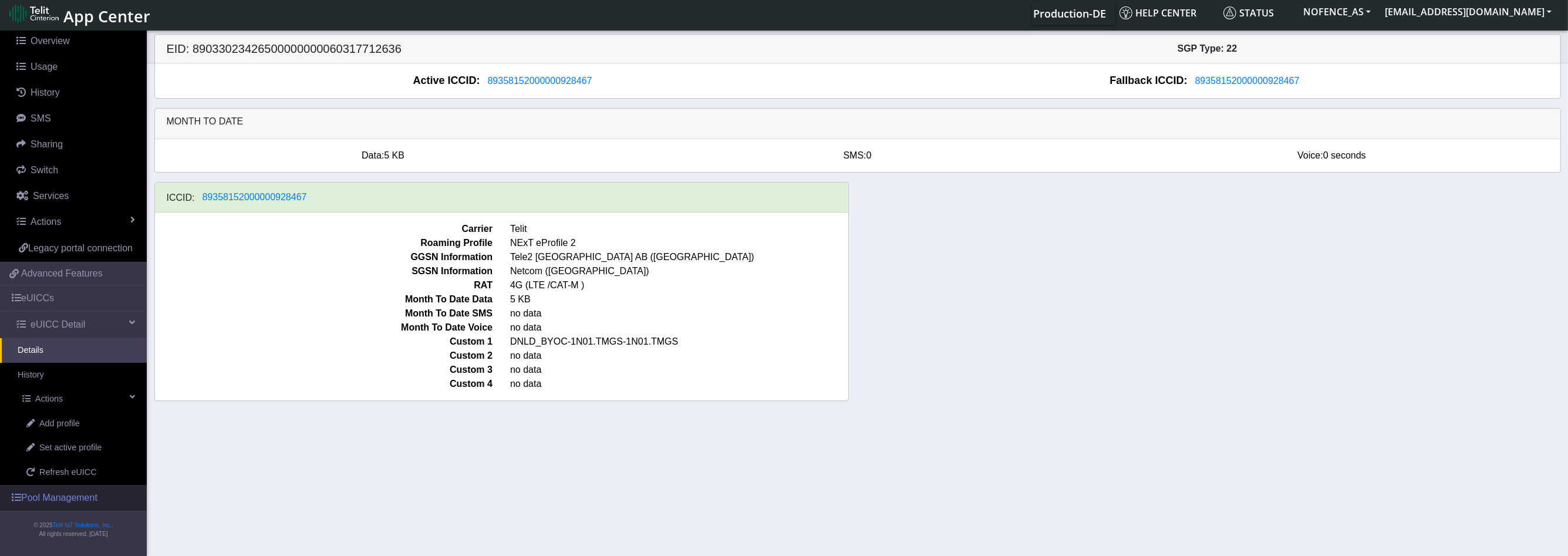
click at [70, 494] on link "Pool Management" at bounding box center [74, 498] width 147 height 26
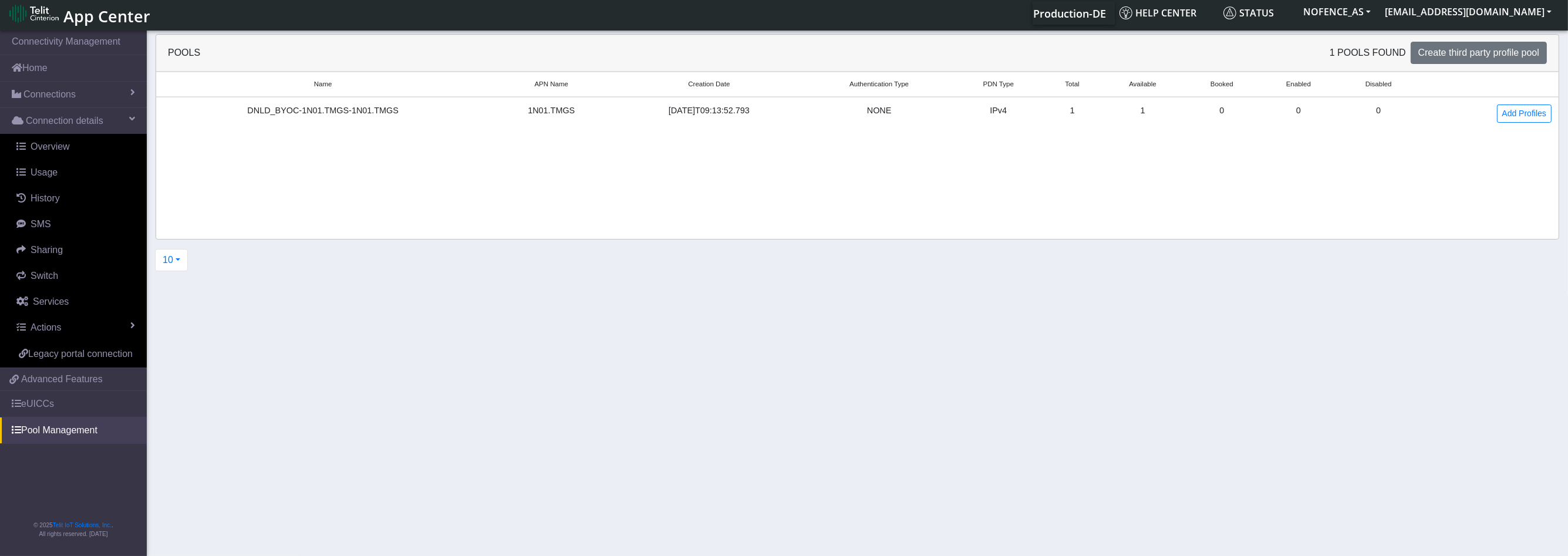
click at [282, 104] on div "DNLD_BYOC-1N01.TMGS-1N01.TMGS" at bounding box center [323, 111] width 319 height 13
click at [595, 106] on div "1N01.TMGS" at bounding box center [552, 111] width 109 height 13
click at [545, 105] on div "1N01.TMGS" at bounding box center [552, 111] width 109 height 13
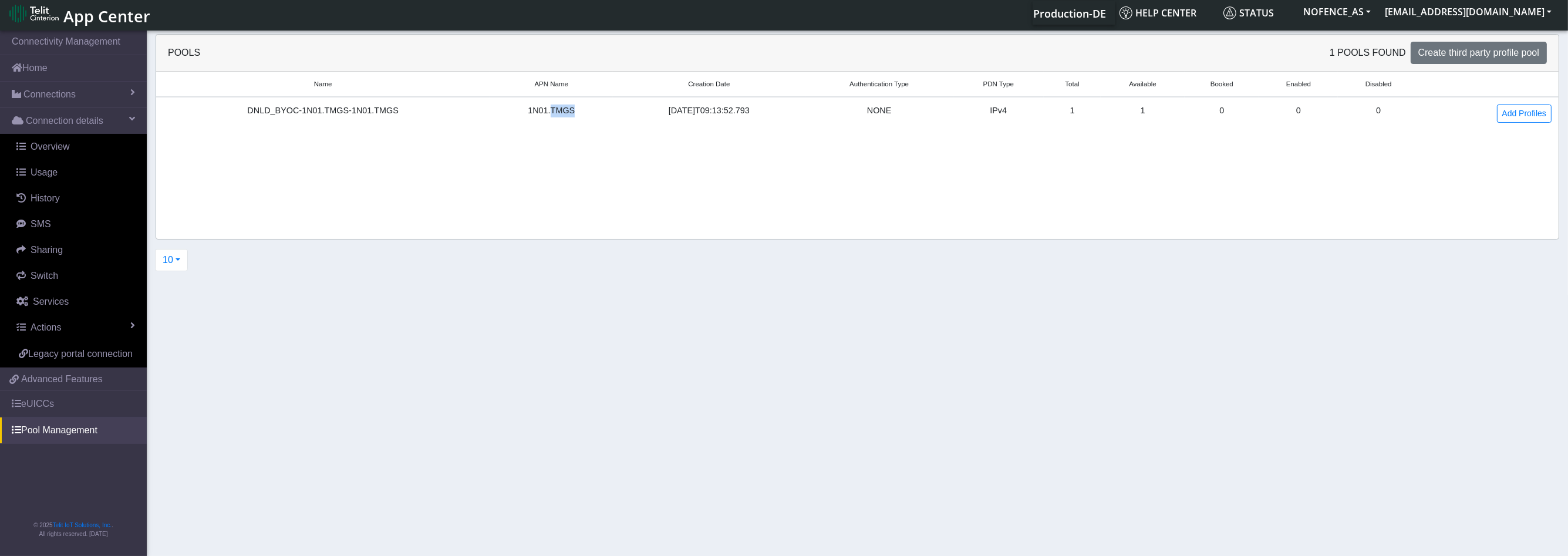
click at [545, 105] on div "1N01.TMGS" at bounding box center [552, 111] width 109 height 13
click at [729, 117] on td "[DATE]T09:13:52.793" at bounding box center [709, 113] width 192 height 33
click at [713, 109] on div "[DATE]T09:13:52.793" at bounding box center [709, 111] width 178 height 13
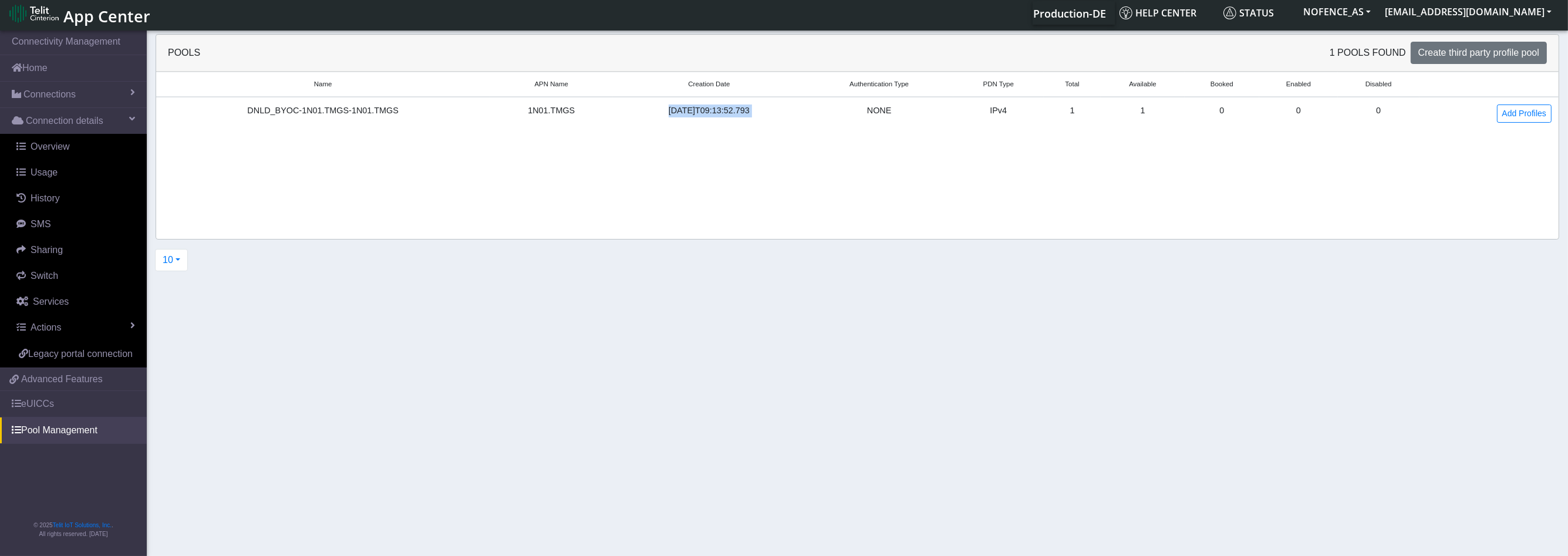
click at [713, 109] on div "[DATE]T09:13:52.793" at bounding box center [709, 111] width 178 height 13
click at [833, 112] on div "NONE" at bounding box center [879, 111] width 134 height 13
click at [881, 111] on div "NONE" at bounding box center [879, 111] width 134 height 13
click at [910, 108] on div "NONE" at bounding box center [879, 111] width 134 height 13
click at [70, 405] on link "eUICCs" at bounding box center [74, 403] width 147 height 26
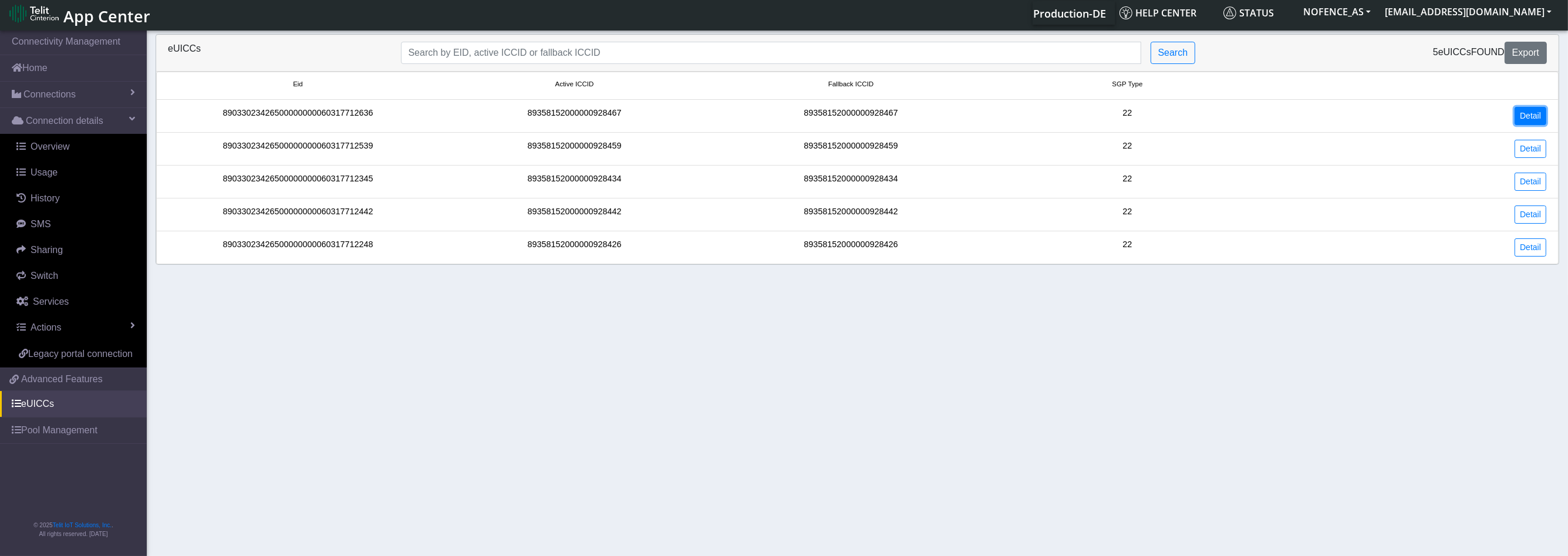
click at [1543, 112] on link "Detail" at bounding box center [1530, 116] width 31 height 18
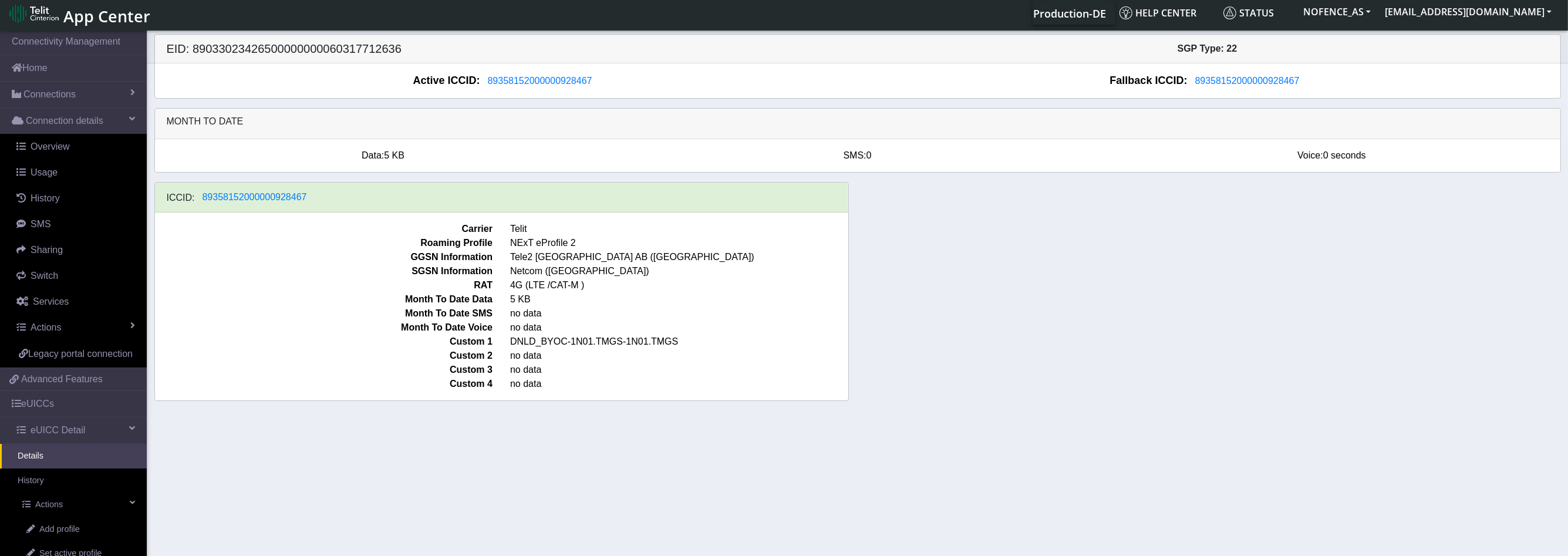
click at [415, 153] on div "Data: 5 KB" at bounding box center [383, 155] width 474 height 14
click at [69, 493] on link "History" at bounding box center [74, 481] width 147 height 25
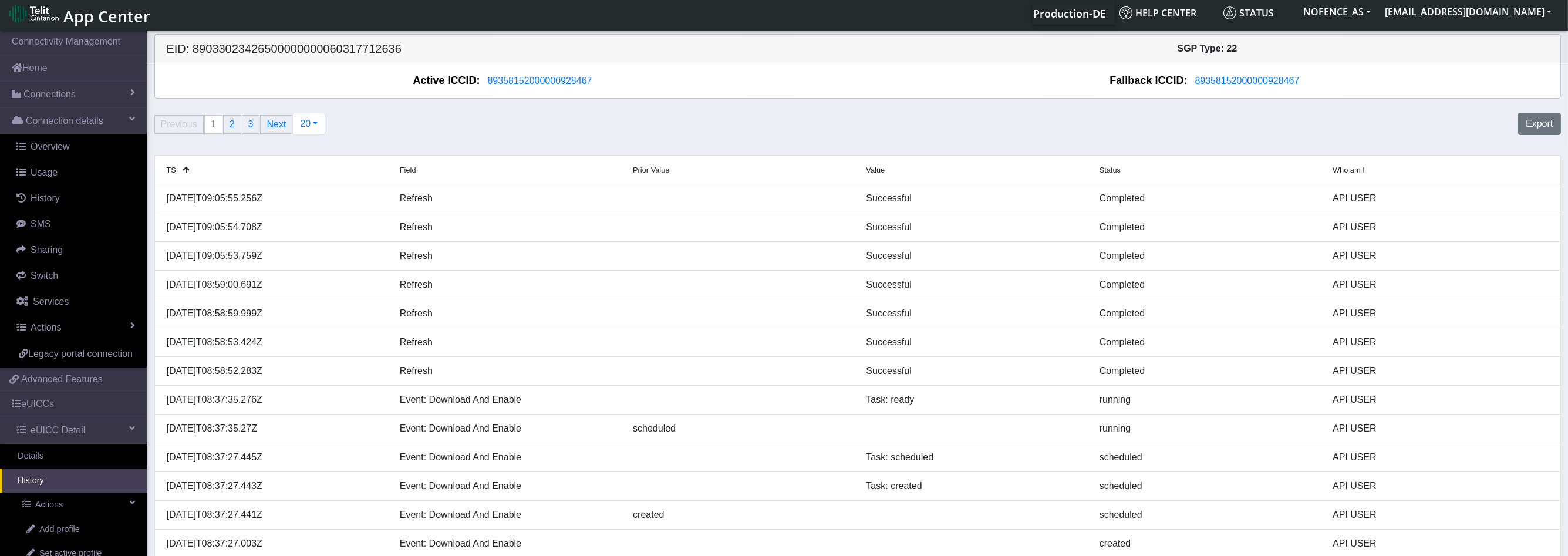
scroll to position [106, 0]
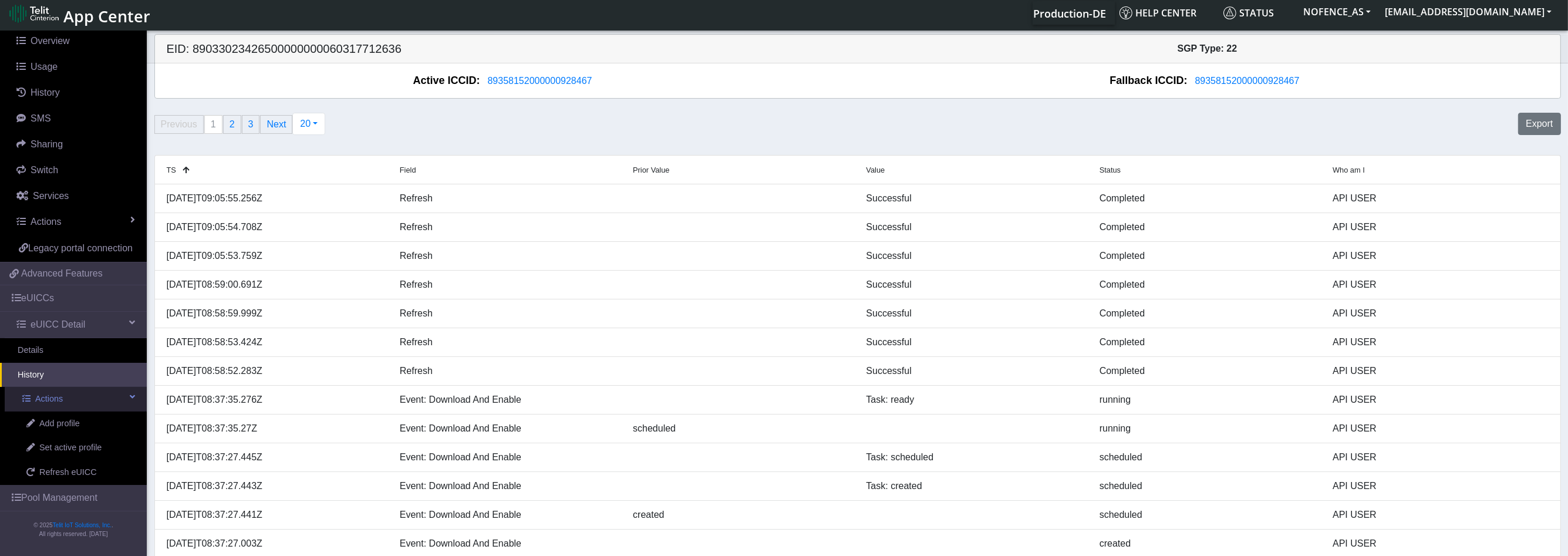
click at [85, 412] on link "Actions" at bounding box center [75, 399] width 142 height 25
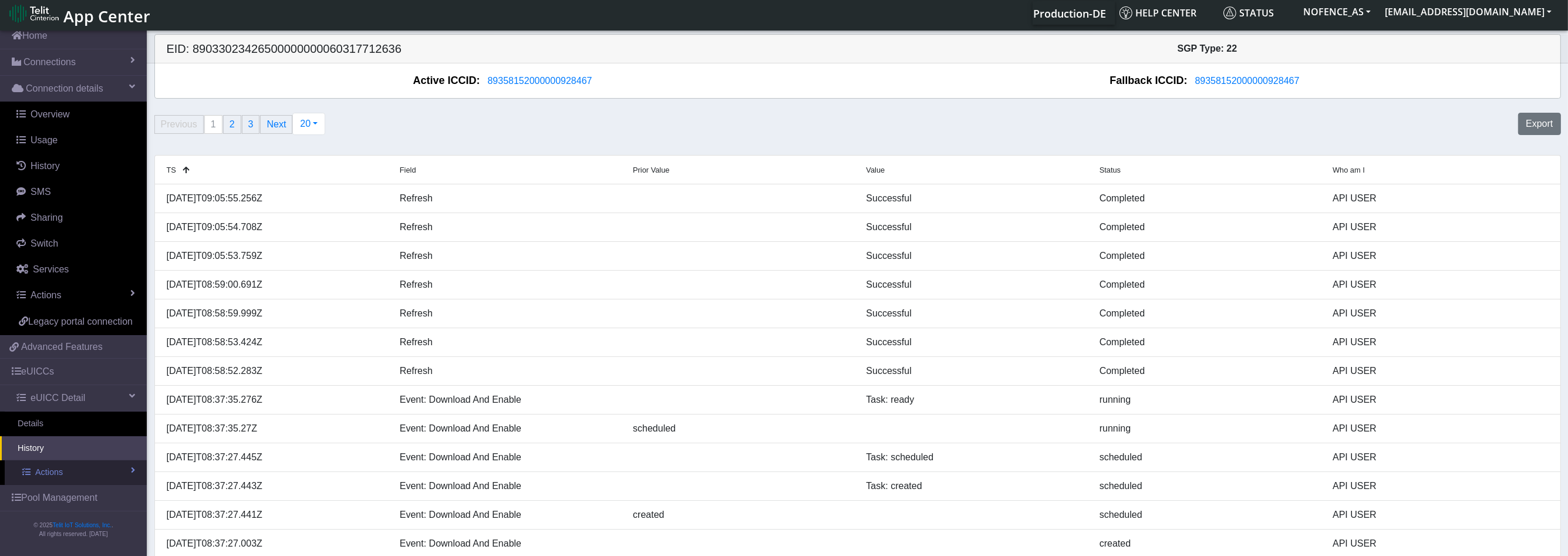
click at [56, 477] on span "Actions" at bounding box center [49, 472] width 28 height 13
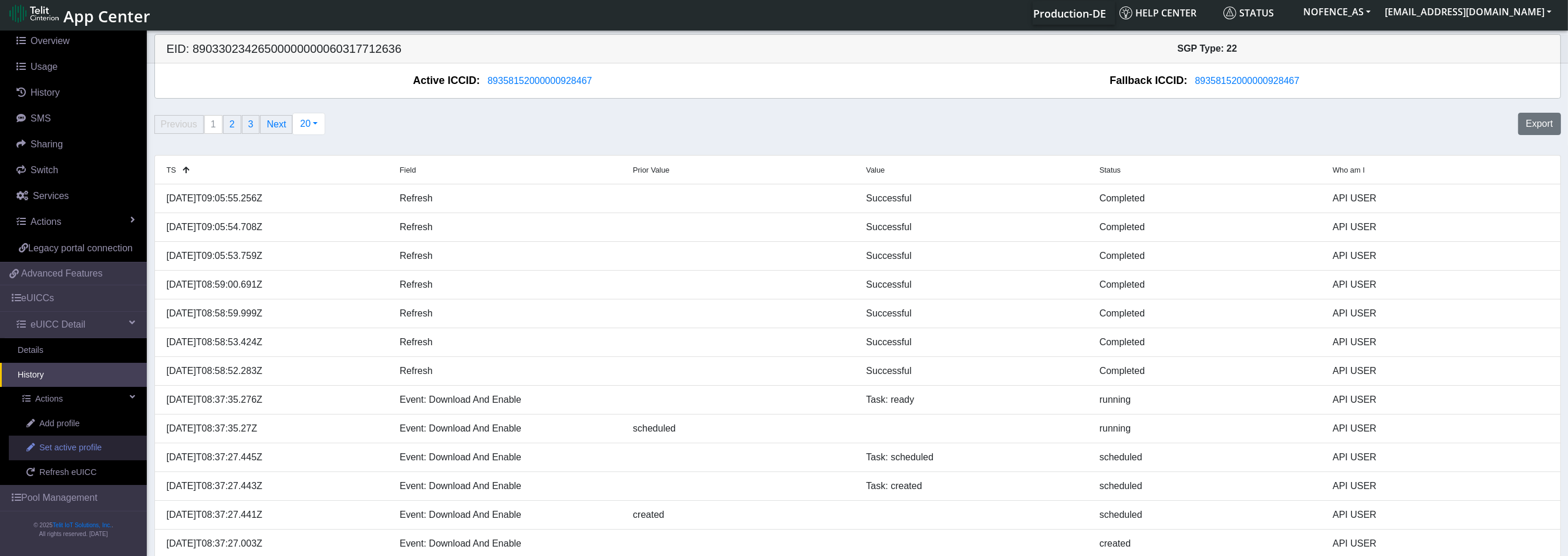
click at [100, 454] on span "Set active profile" at bounding box center [70, 448] width 62 height 13
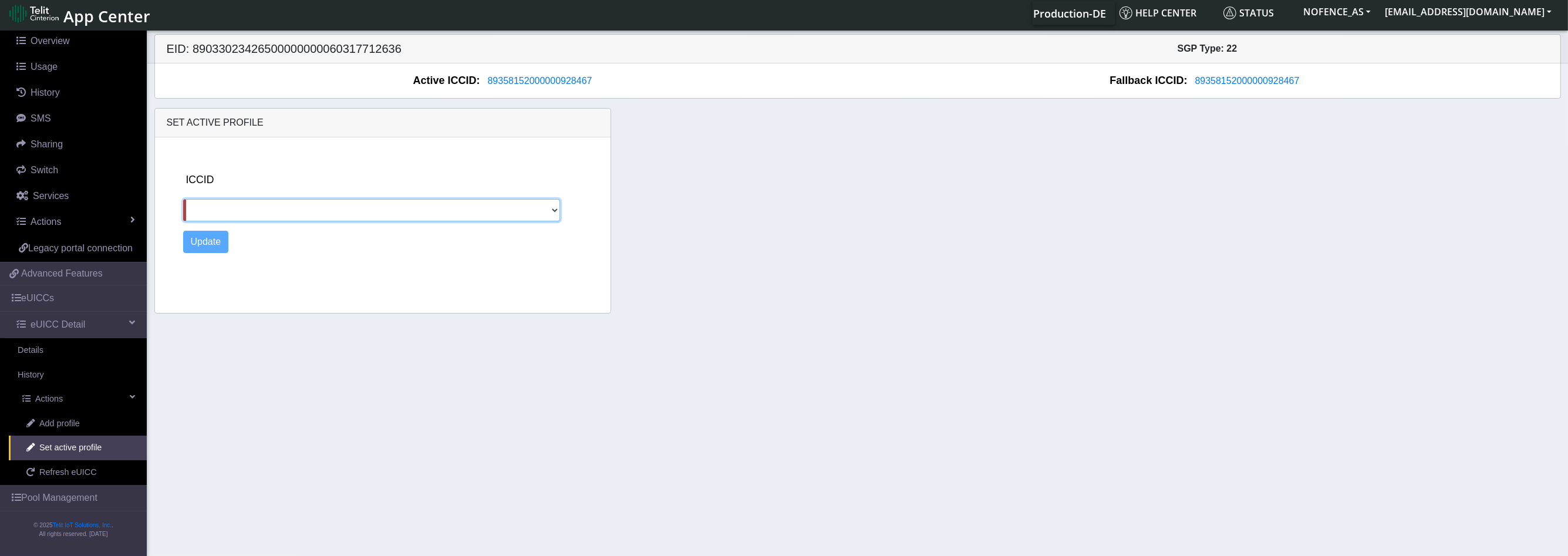
click at [228, 219] on select at bounding box center [372, 210] width 378 height 23
drag, startPoint x: 228, startPoint y: 219, endPoint x: 62, endPoint y: 482, distance: 311.0
click at [62, 482] on section "Connectivity Management Home Connections List Map Connection details Overview U…" at bounding box center [784, 292] width 1568 height 528
click at [62, 479] on span "Refresh eUICC" at bounding box center [68, 472] width 58 height 13
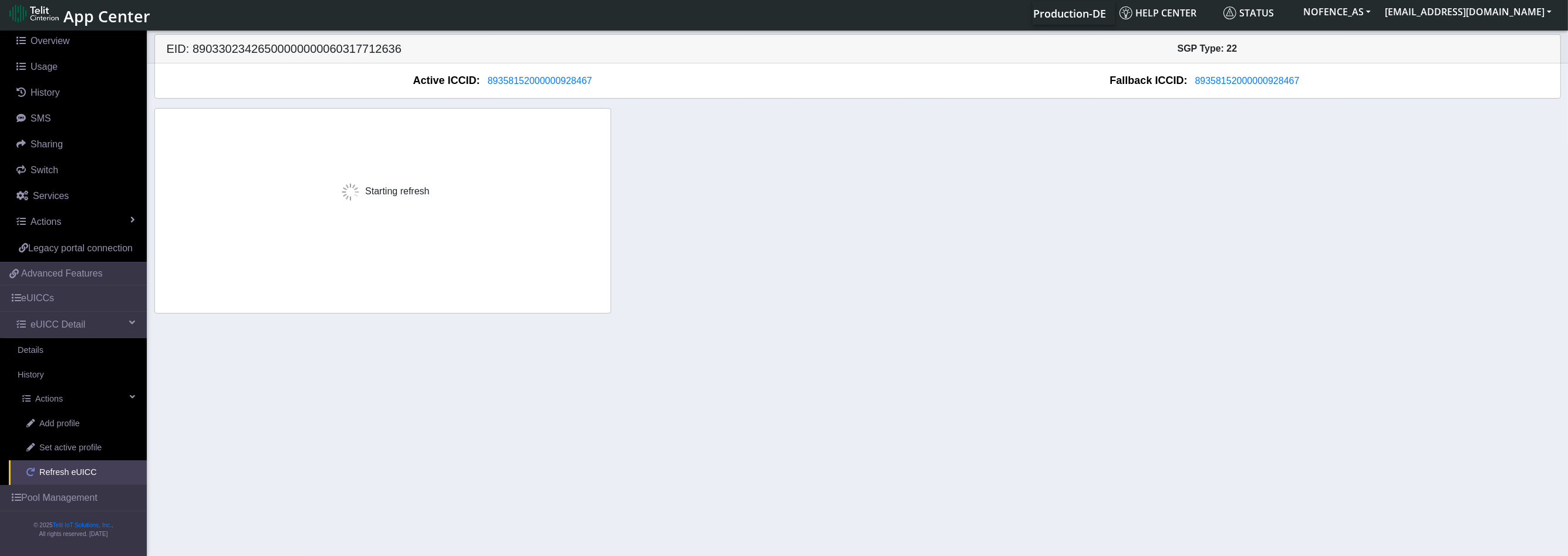
click at [62, 479] on span "Refresh eUICC" at bounding box center [68, 472] width 58 height 13
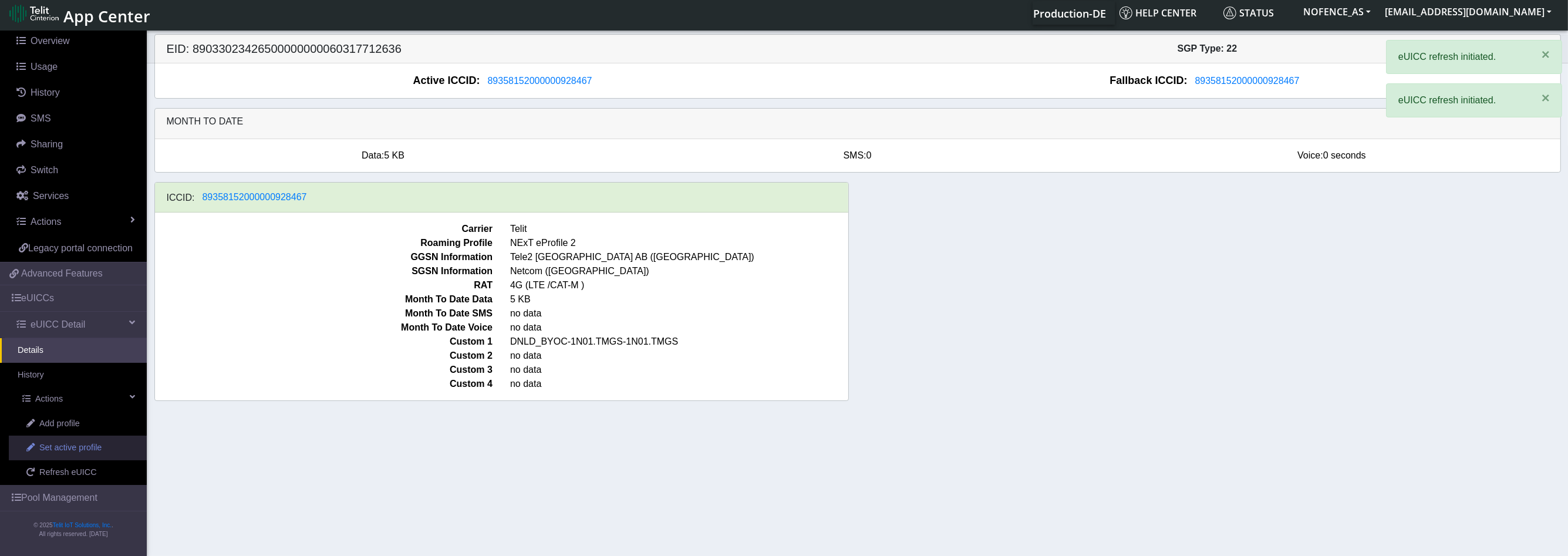
click at [59, 454] on span "Set active profile" at bounding box center [70, 448] width 62 height 13
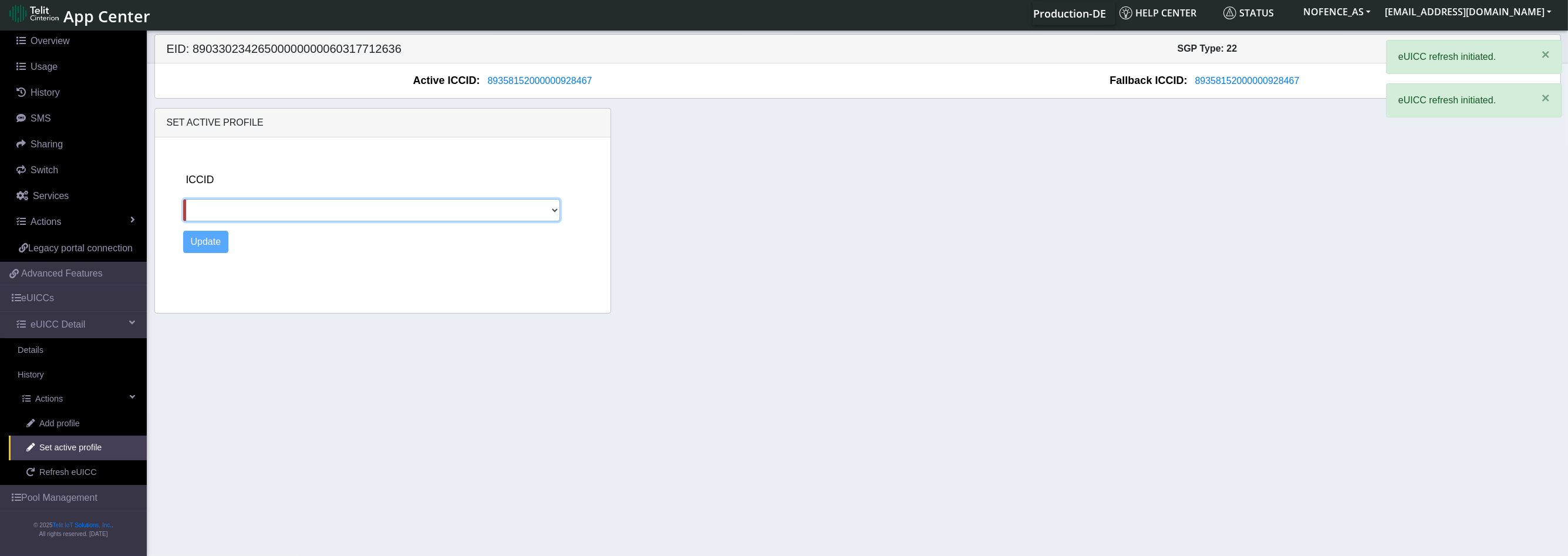
drag, startPoint x: 293, startPoint y: 200, endPoint x: 291, endPoint y: 213, distance: 13.2
click at [291, 213] on select at bounding box center [372, 210] width 378 height 23
drag, startPoint x: 290, startPoint y: 215, endPoint x: 285, endPoint y: 225, distance: 11.2
click at [285, 225] on div "ICCID Update" at bounding box center [393, 223] width 428 height 171
click at [281, 221] on div "ICCID Update" at bounding box center [393, 223] width 428 height 171
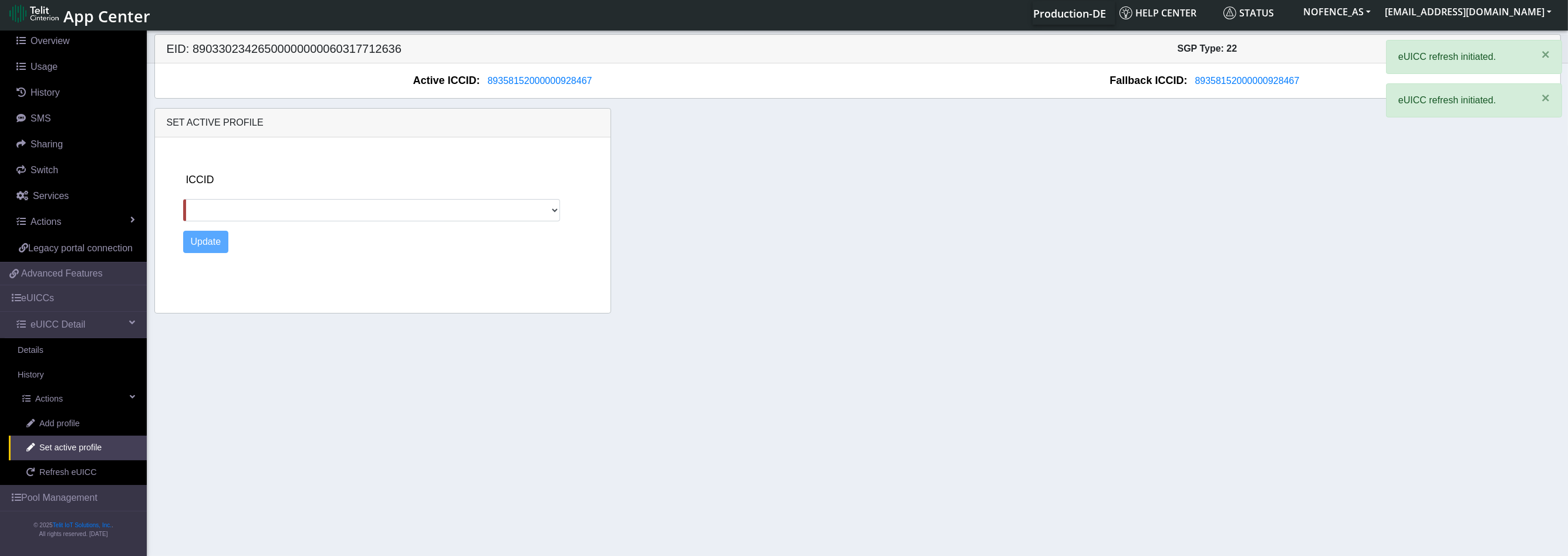
click at [281, 221] on div "ICCID Update" at bounding box center [393, 223] width 428 height 171
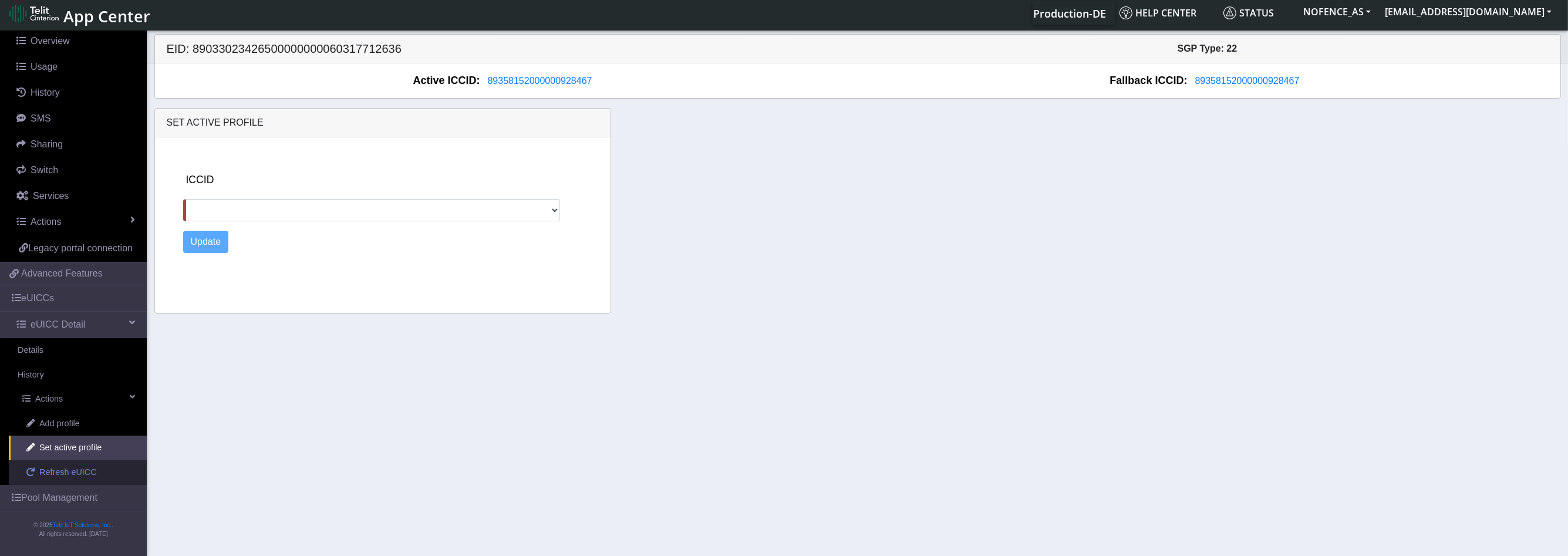
click at [58, 479] on span "Refresh eUICC" at bounding box center [68, 472] width 58 height 13
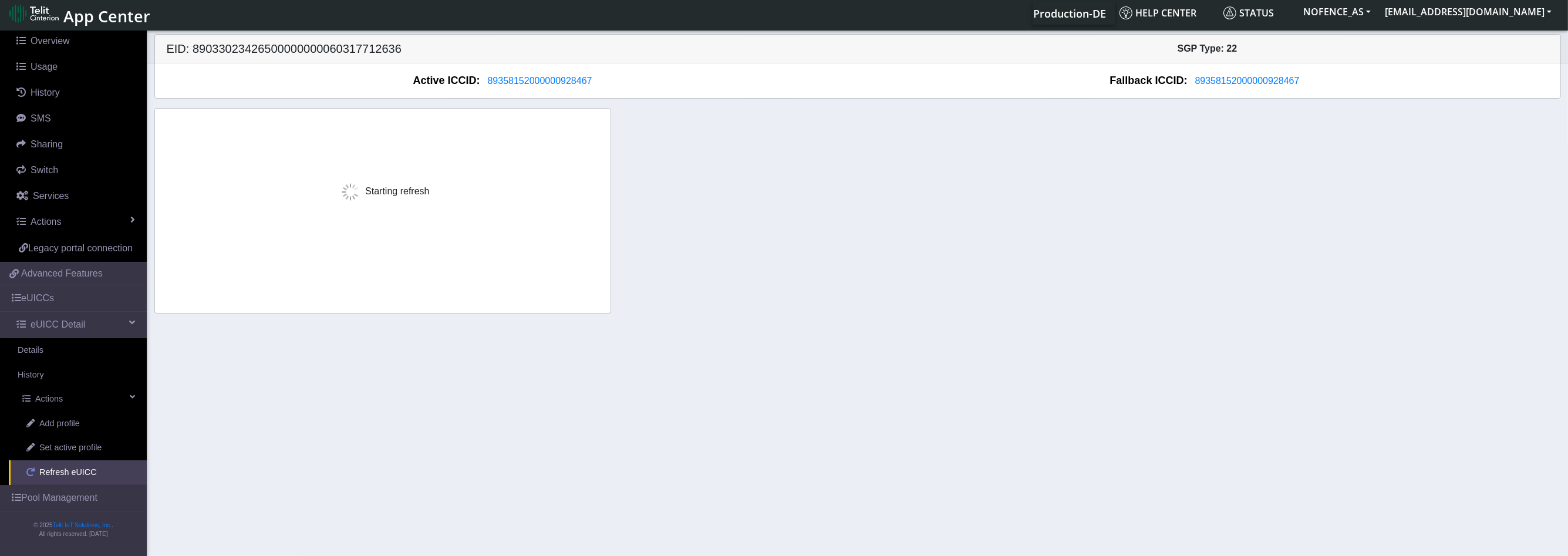
click at [58, 479] on span "Refresh eUICC" at bounding box center [68, 472] width 58 height 13
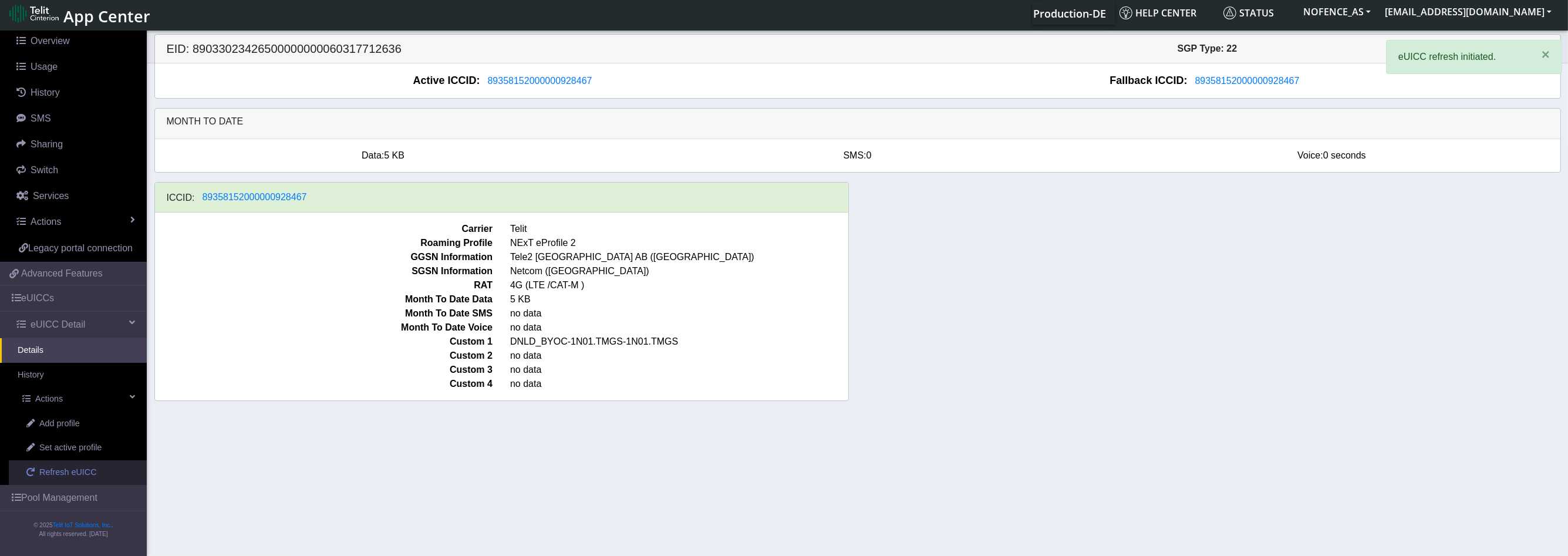
click at [58, 479] on span "Refresh eUICC" at bounding box center [68, 472] width 58 height 13
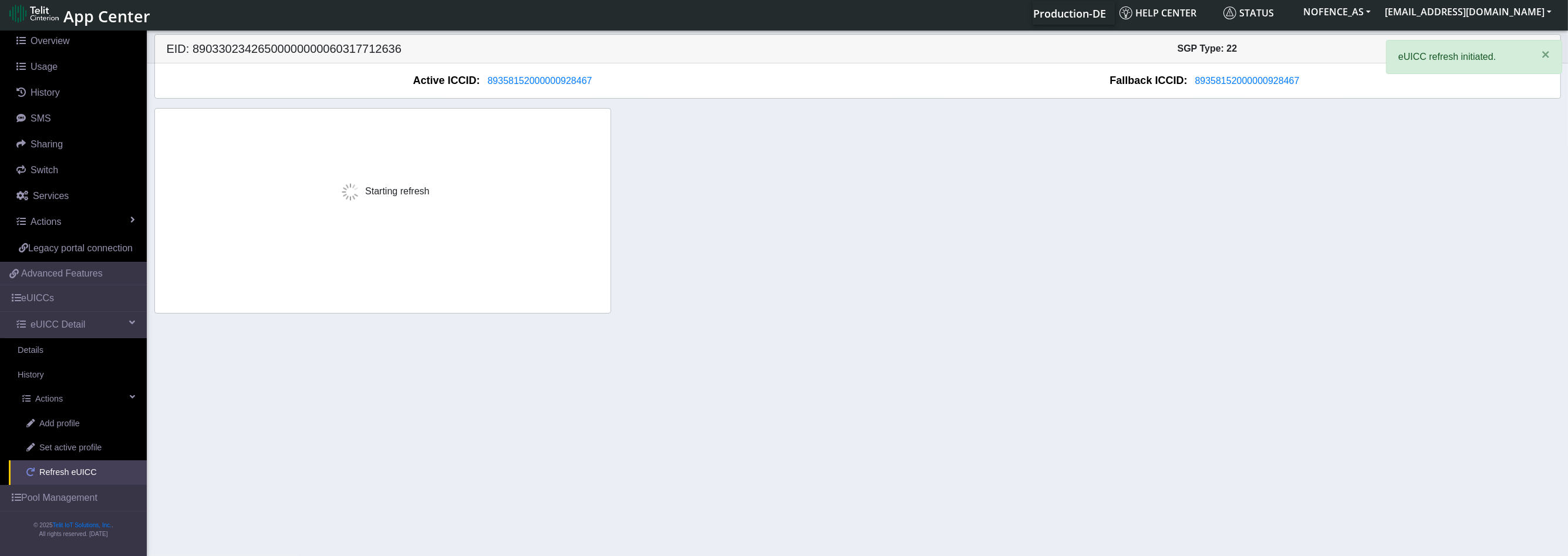
click at [58, 479] on span "Refresh eUICC" at bounding box center [68, 472] width 58 height 13
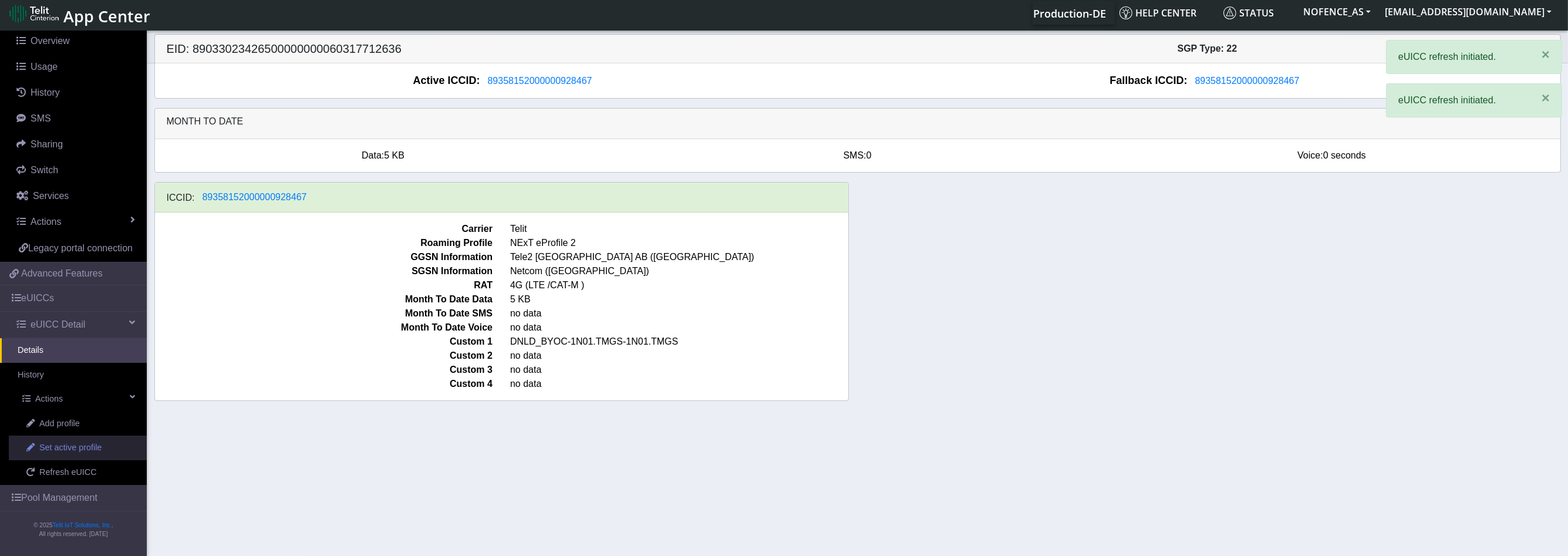
click at [74, 454] on span "Set active profile" at bounding box center [70, 448] width 62 height 13
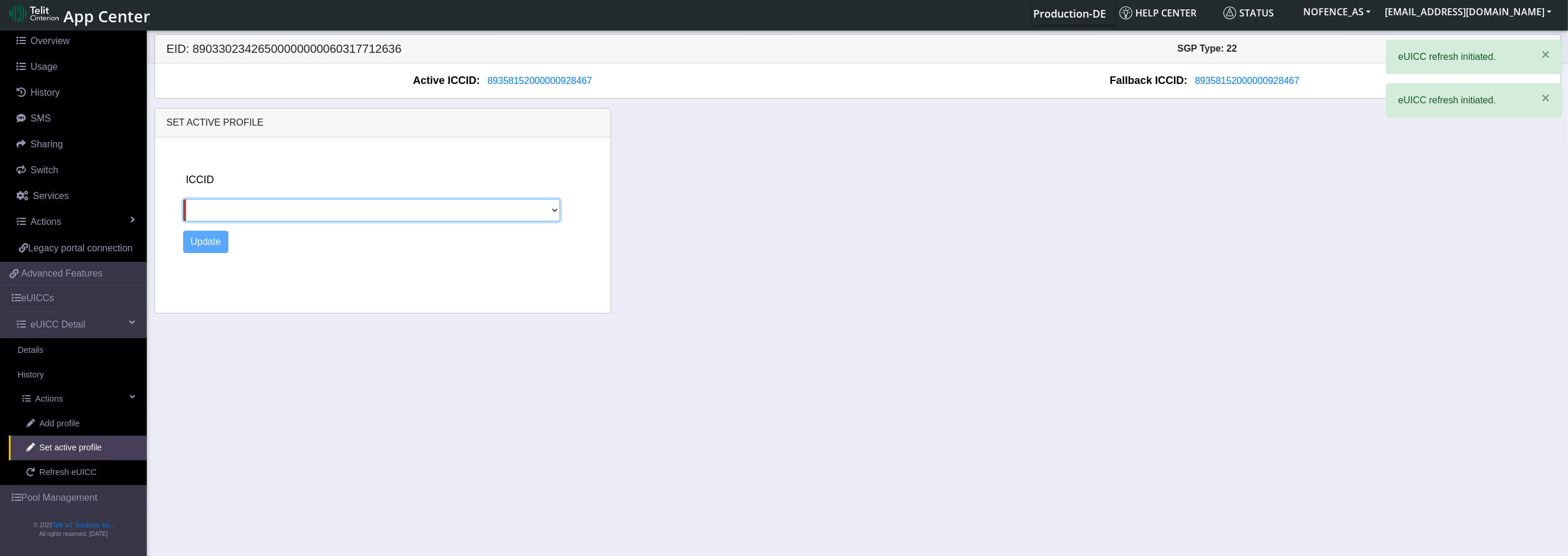
click at [99, 442] on section "Connectivity Management Home Connections List Map Connection details Overview U…" at bounding box center [784, 292] width 1568 height 528
click at [99, 436] on link "Add profile" at bounding box center [78, 423] width 138 height 25
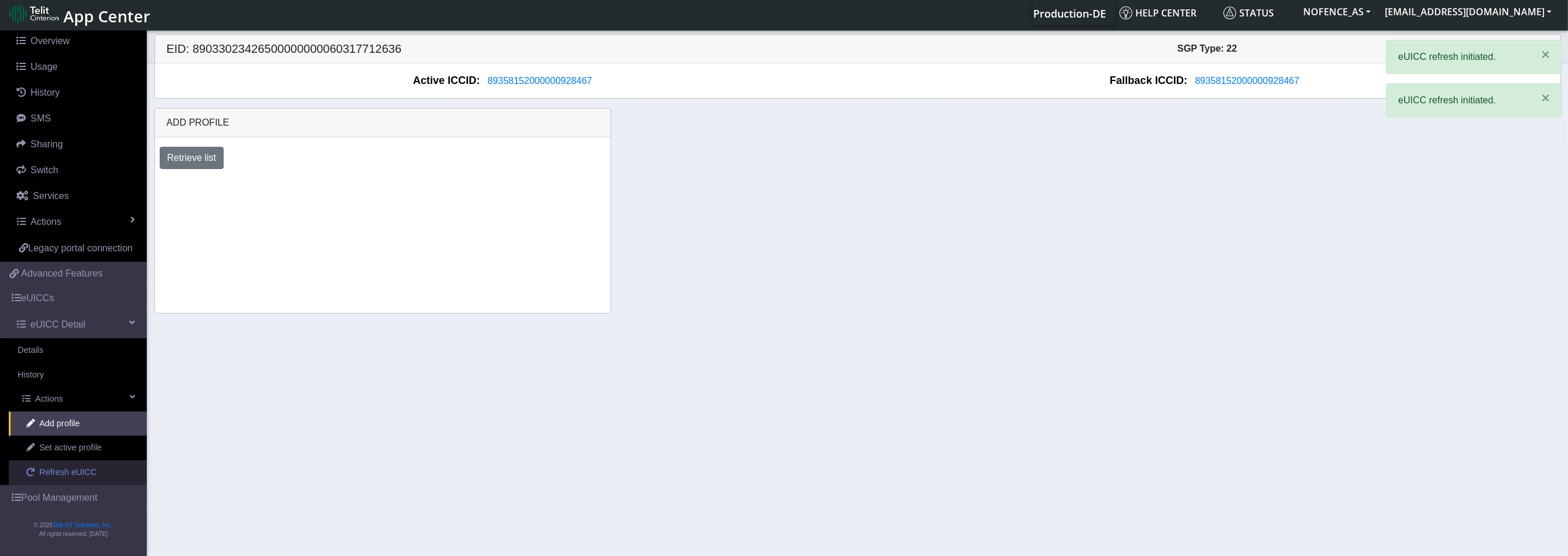
click at [53, 473] on link "Refresh eUICC" at bounding box center [78, 472] width 138 height 25
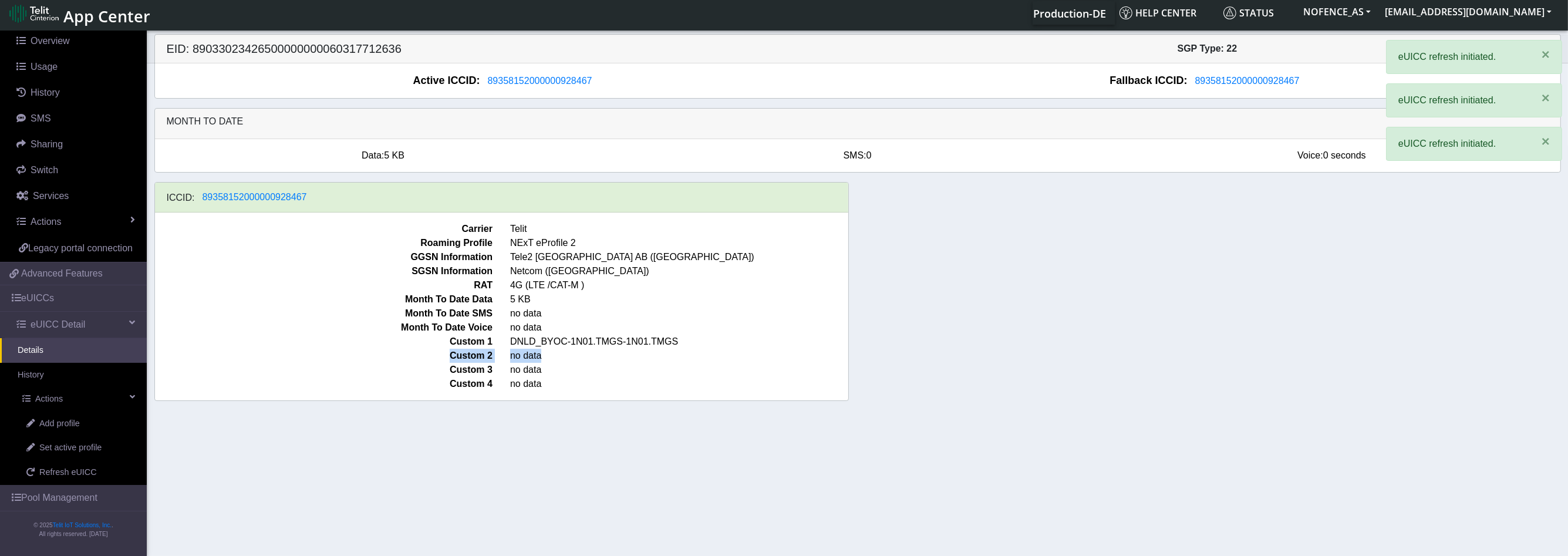
drag, startPoint x: 613, startPoint y: 352, endPoint x: 688, endPoint y: 344, distance: 75.4
click at [659, 346] on div "Carrier Telit Roaming Profile NExT eProfile 2 GGSN Information Tele2 [GEOGRAPHI…" at bounding box center [502, 306] width 694 height 188
click at [464, 325] on span "Month To Date Voice" at bounding box center [324, 327] width 356 height 14
click at [489, 336] on span "Custom 1" at bounding box center [324, 342] width 356 height 14
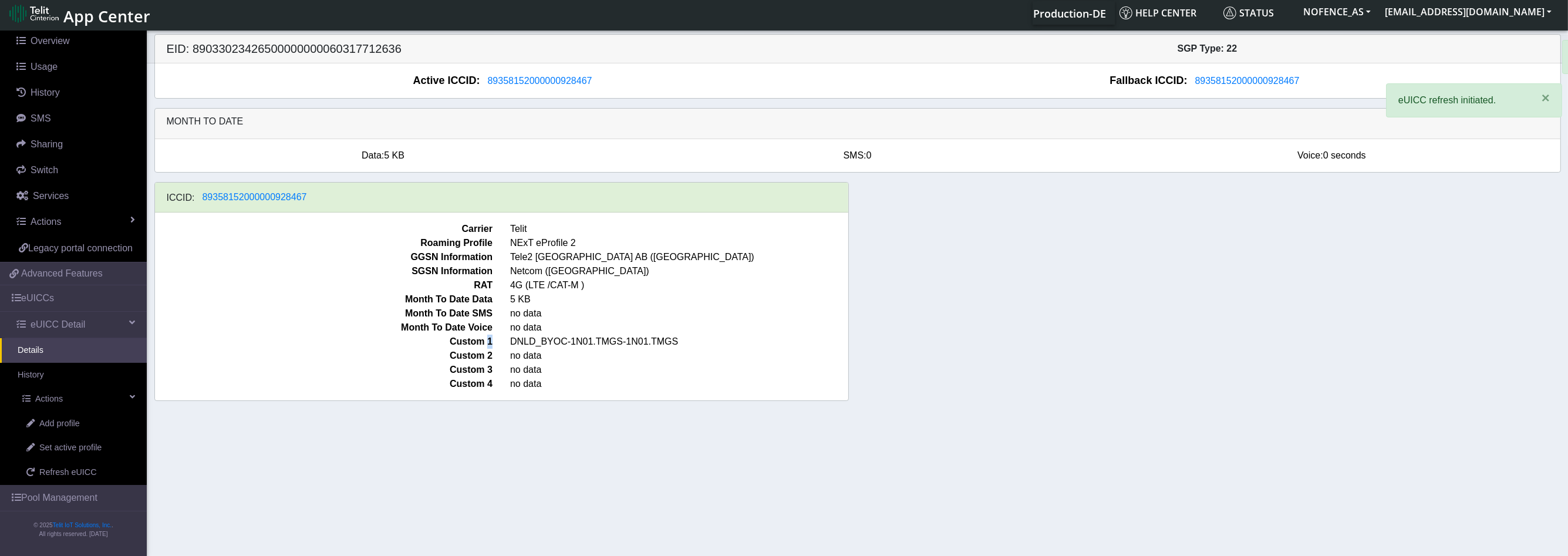
click at [489, 336] on span "Custom 1" at bounding box center [324, 342] width 356 height 14
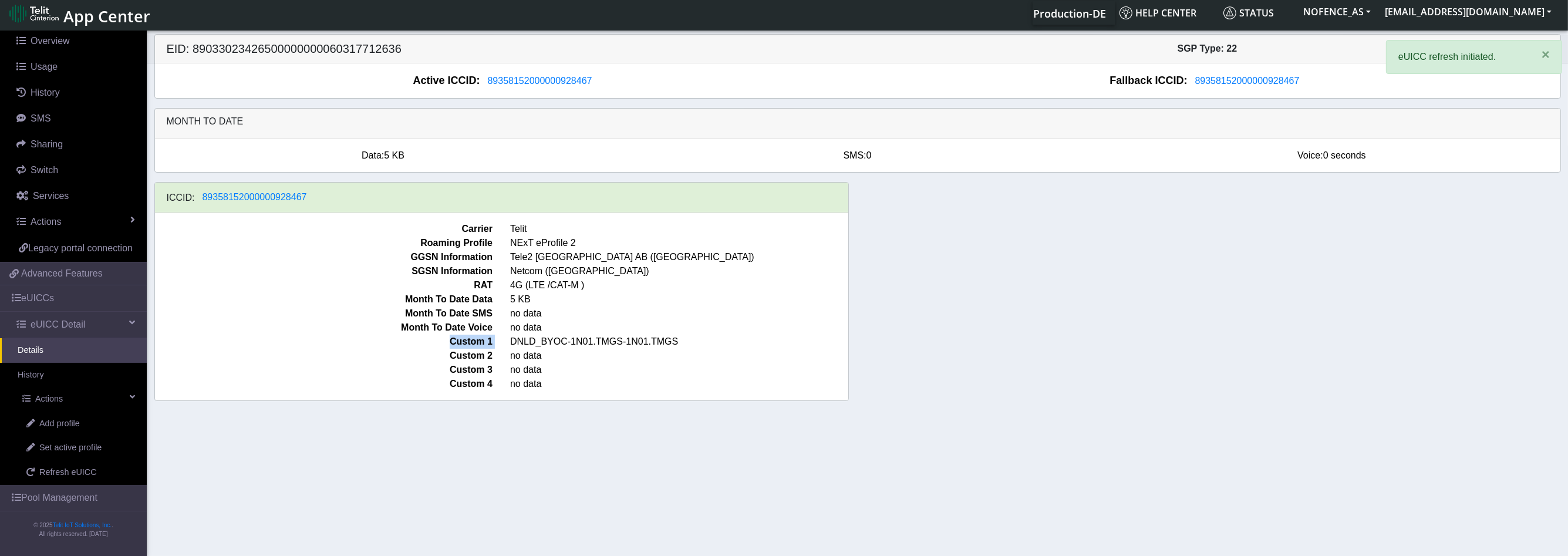
click at [489, 336] on span "Custom 1" at bounding box center [324, 342] width 356 height 14
click at [550, 339] on span "DNLD_BYOC-1N01.TMGS-1N01.TMGS" at bounding box center [679, 342] width 356 height 14
click at [551, 339] on span "DNLD_BYOC-1N01.TMGS-1N01.TMGS" at bounding box center [679, 342] width 356 height 14
drag, startPoint x: 551, startPoint y: 339, endPoint x: 469, endPoint y: 329, distance: 82.6
click at [551, 339] on span "DNLD_BYOC-1N01.TMGS-1N01.TMGS" at bounding box center [679, 342] width 356 height 14
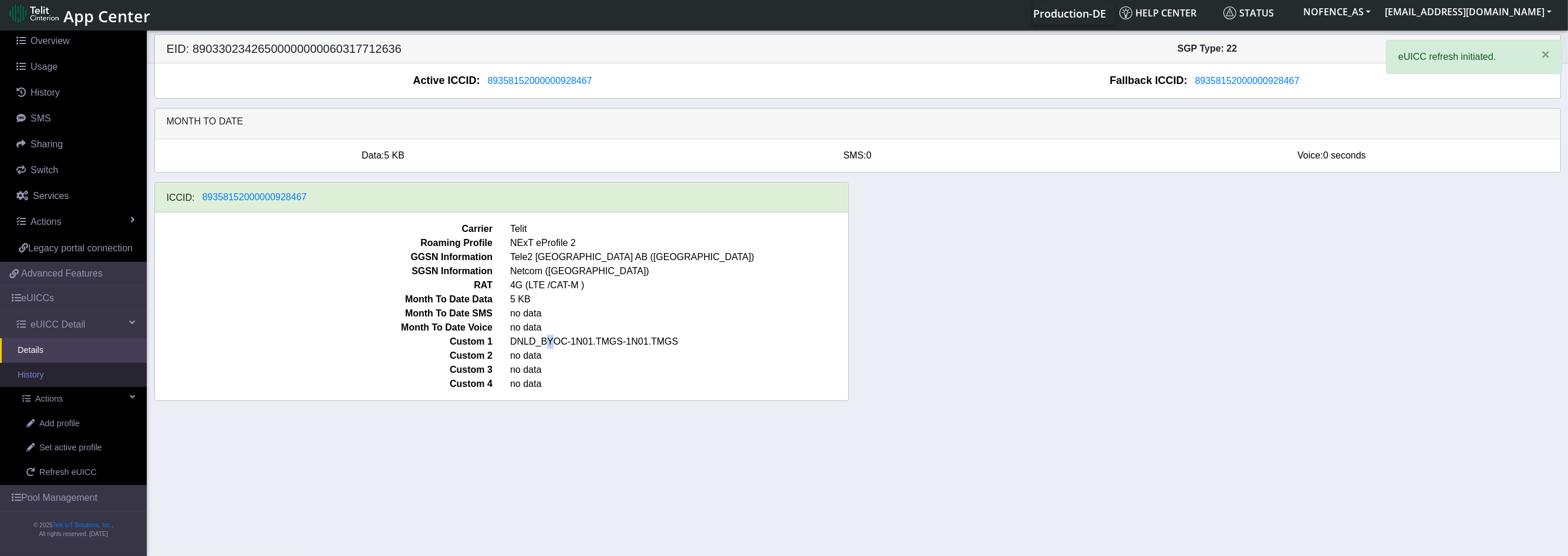
scroll to position [117, 0]
click at [49, 500] on link "Pool Management" at bounding box center [74, 498] width 147 height 26
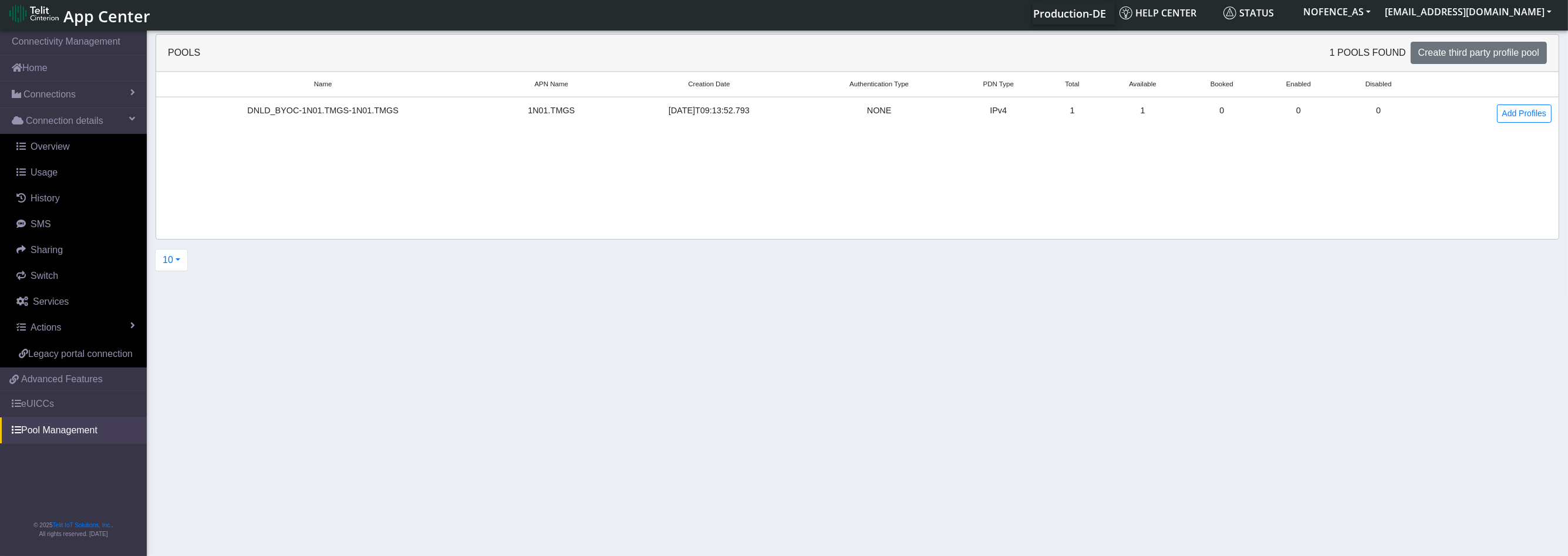
drag, startPoint x: 617, startPoint y: 106, endPoint x: 1001, endPoint y: 97, distance: 384.1
click at [911, 97] on tr "DNLD_BYOC-1N01.TMGS-1N01.TMGS 1N01.TMGS [DATE]T09:13:52.793 NONE IPv4 1 1 0 0 0…" at bounding box center [858, 113] width 1402 height 33
click at [1001, 97] on td "IPv4" at bounding box center [998, 113] width 90 height 33
drag, startPoint x: 1224, startPoint y: 112, endPoint x: 1368, endPoint y: 111, distance: 144.0
click at [1368, 111] on tr "DNLD_BYOC-1N01.TMGS-1N01.TMGS 1N01.TMGS [DATE]T09:13:52.793 NONE IPv4 1 1 0 0 0…" at bounding box center [858, 113] width 1402 height 33
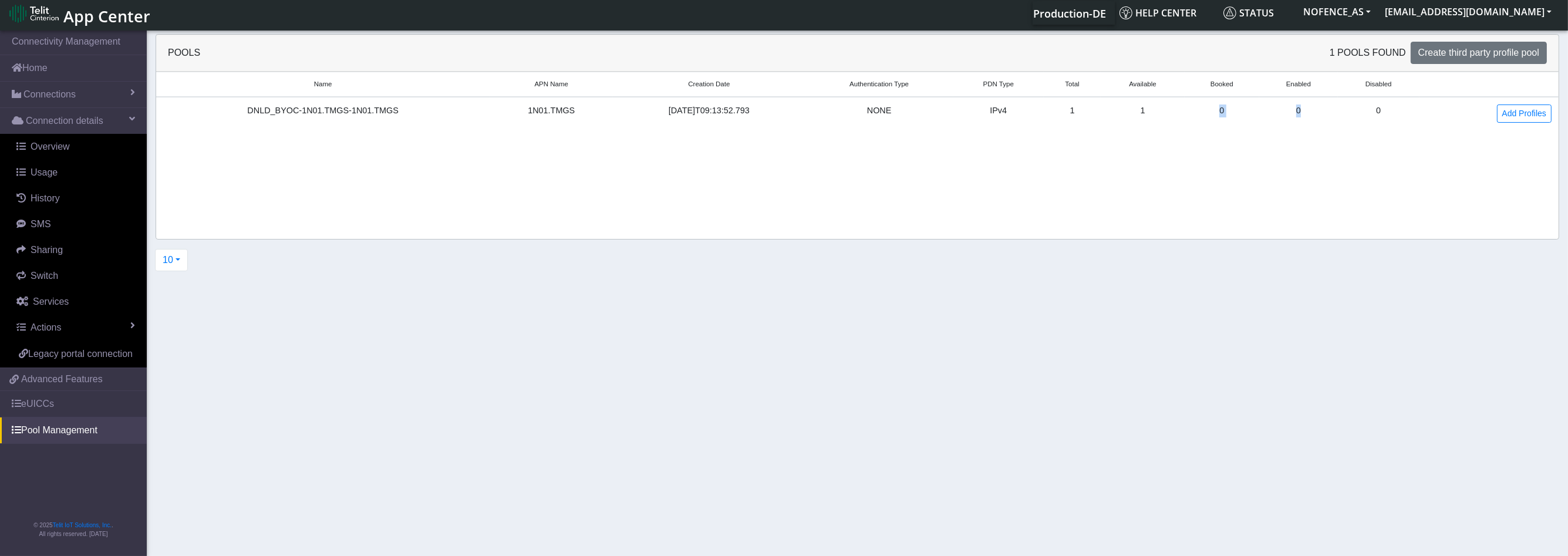
click at [1366, 111] on td "0" at bounding box center [1379, 113] width 82 height 33
click at [1354, 109] on td "0" at bounding box center [1379, 113] width 82 height 33
drag, startPoint x: 1336, startPoint y: 109, endPoint x: 1329, endPoint y: 109, distance: 7.0
click at [1329, 109] on td "0" at bounding box center [1298, 113] width 79 height 33
click at [1311, 111] on td "0" at bounding box center [1298, 113] width 79 height 33
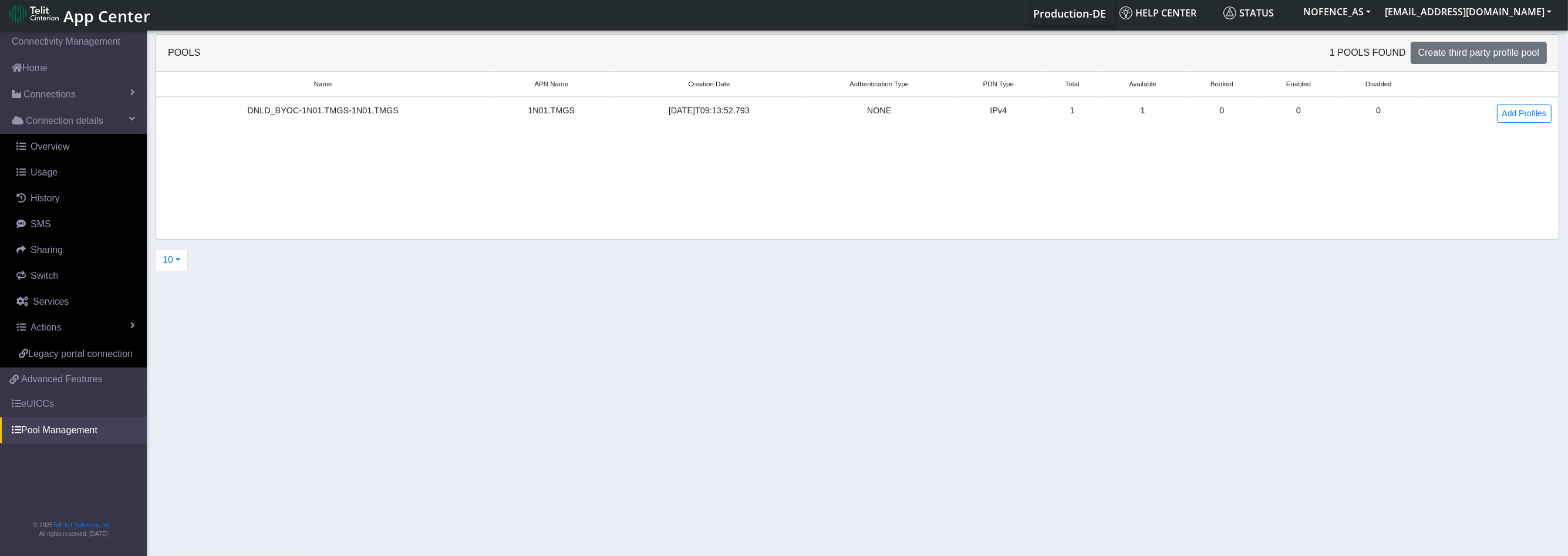
click at [1307, 111] on td "0" at bounding box center [1298, 113] width 79 height 33
click at [1307, 111] on td "0" at bounding box center [1298, 113] width 79 height 33
click at [1274, 122] on td "0" at bounding box center [1298, 113] width 79 height 33
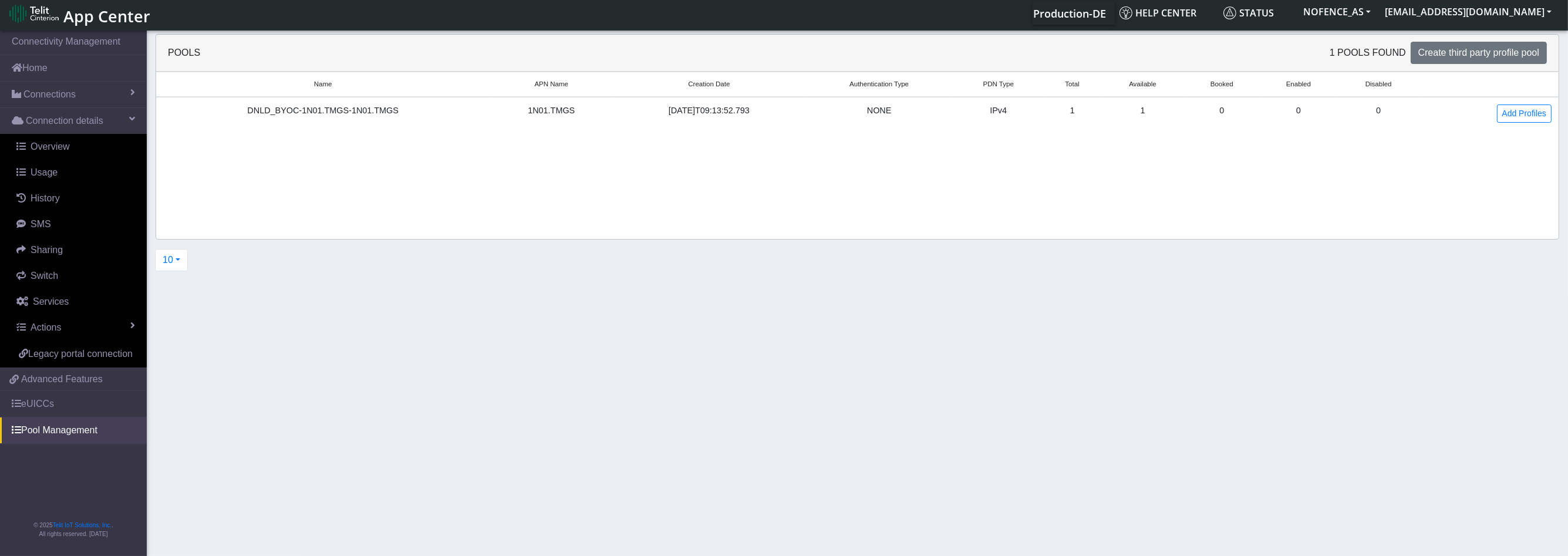
click at [1137, 134] on div "Name APN Name Creation Date Authentication Type PDN Type Total Available Booked…" at bounding box center [858, 105] width 1402 height 67
click at [335, 114] on div "DNLD_BYOC-1N01.TMGS-1N01.TMGS" at bounding box center [323, 111] width 319 height 13
click at [310, 130] on div "Name APN Name Creation Date Authentication Type PDN Type Total Available Booked…" at bounding box center [858, 105] width 1402 height 67
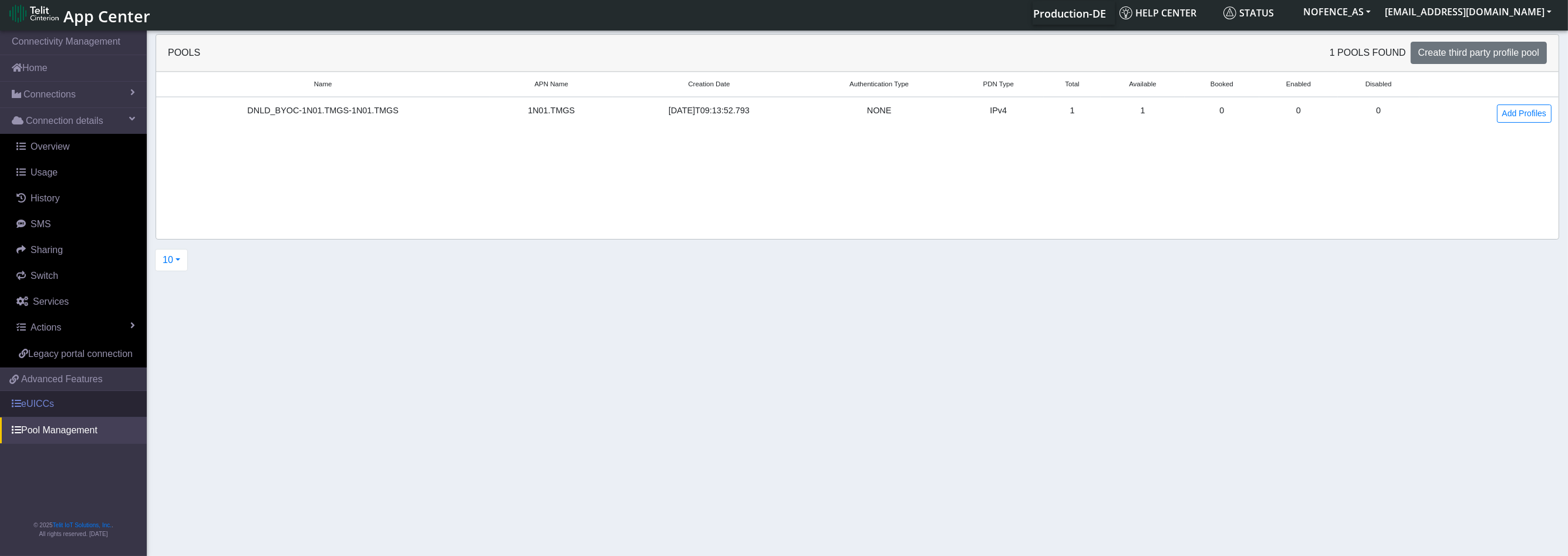
click at [55, 399] on link "eUICCs" at bounding box center [74, 403] width 147 height 26
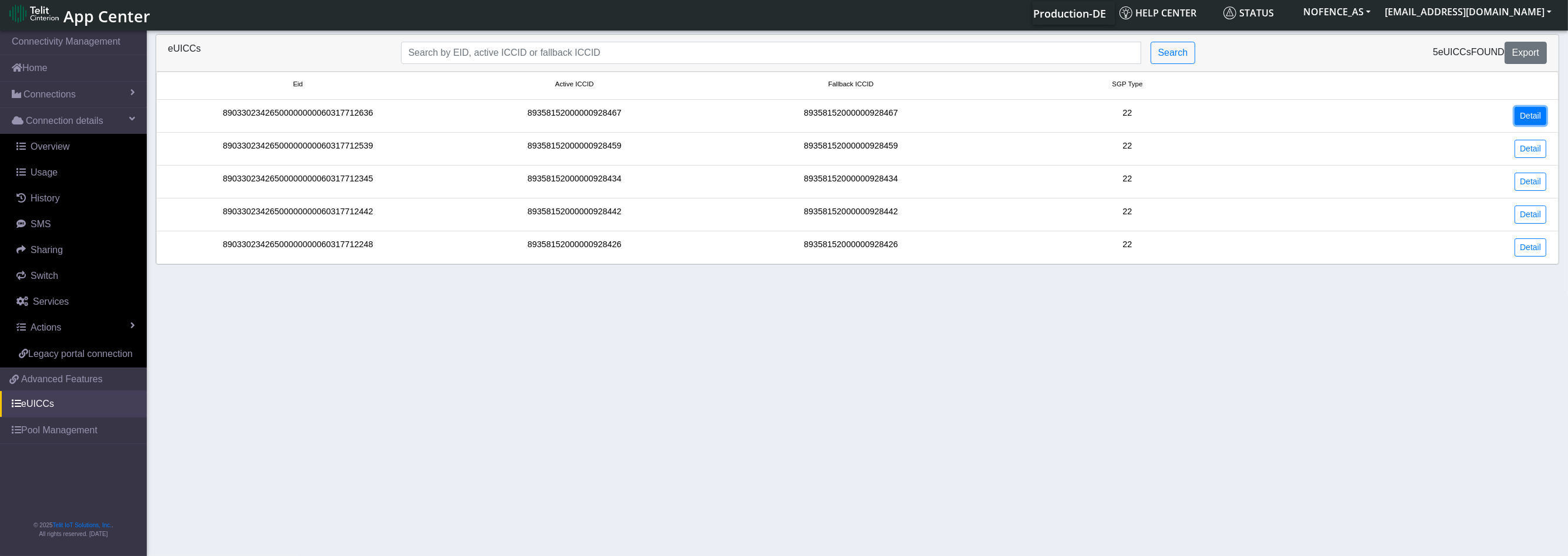
click at [1535, 118] on link "Detail" at bounding box center [1530, 116] width 31 height 18
